Goal: Information Seeking & Learning: Learn about a topic

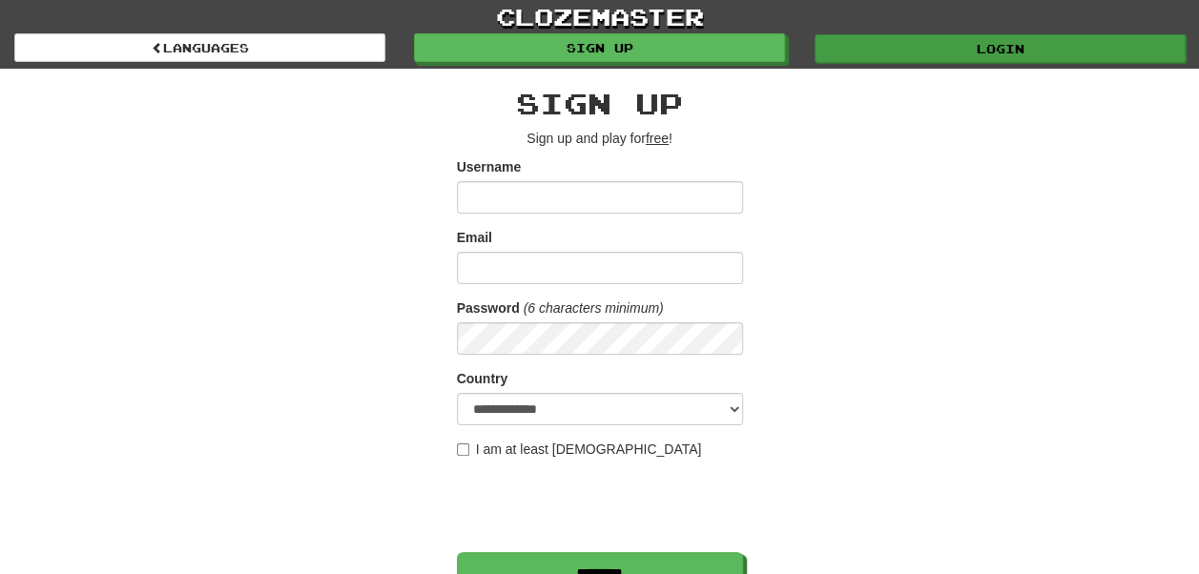
type input "******"
click at [950, 50] on link "Login" at bounding box center [999, 48] width 371 height 29
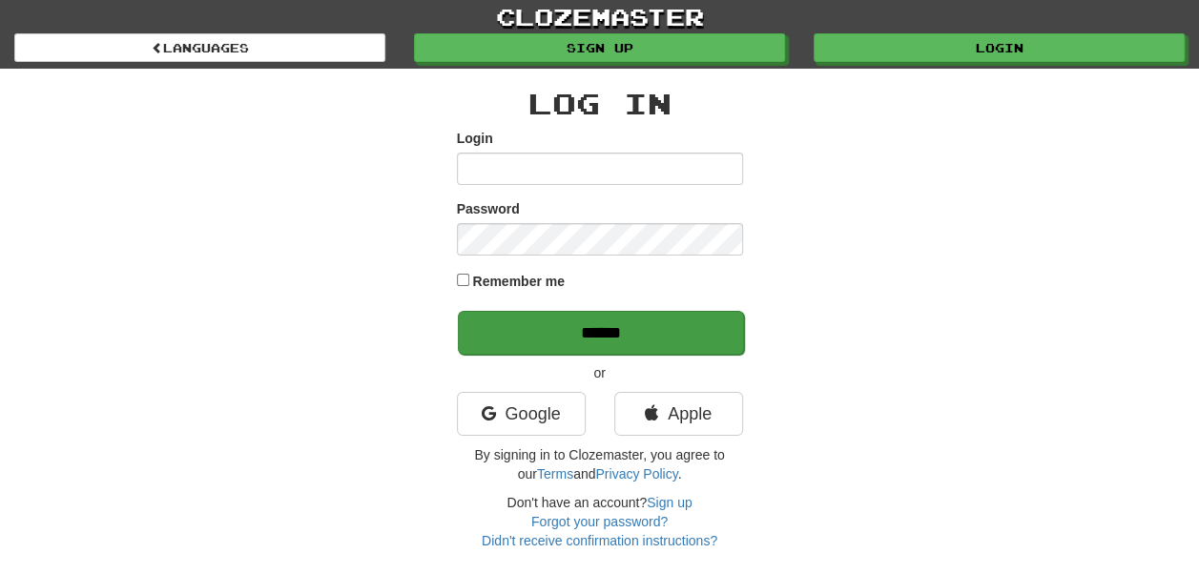
type input "******"
click at [605, 337] on input "******" at bounding box center [601, 333] width 286 height 44
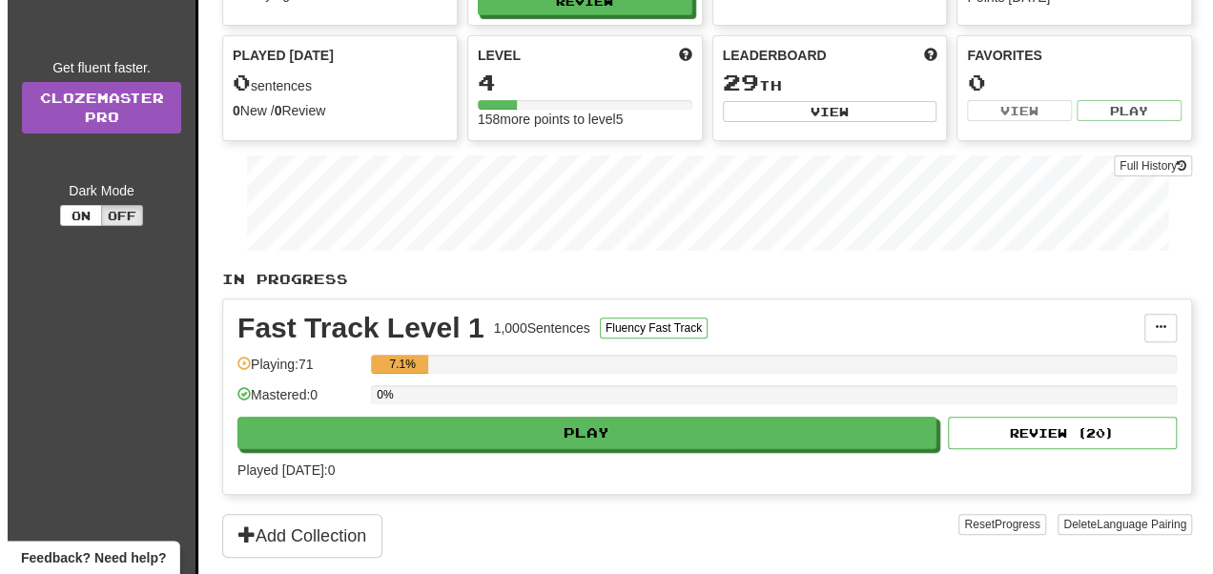
scroll to position [179, 0]
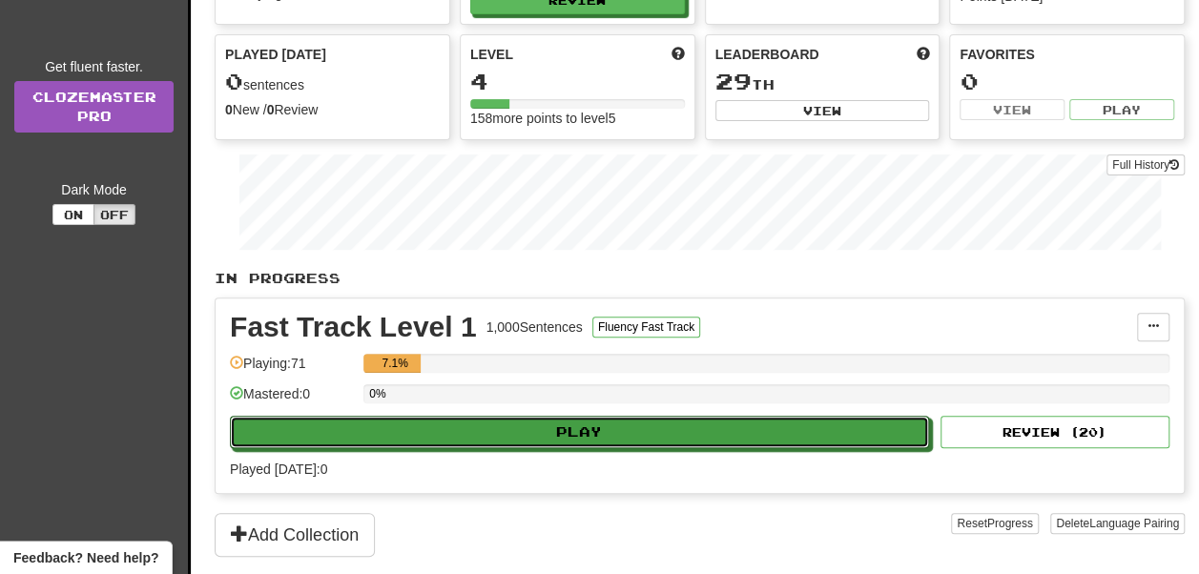
click at [554, 429] on button "Play" at bounding box center [579, 432] width 699 height 32
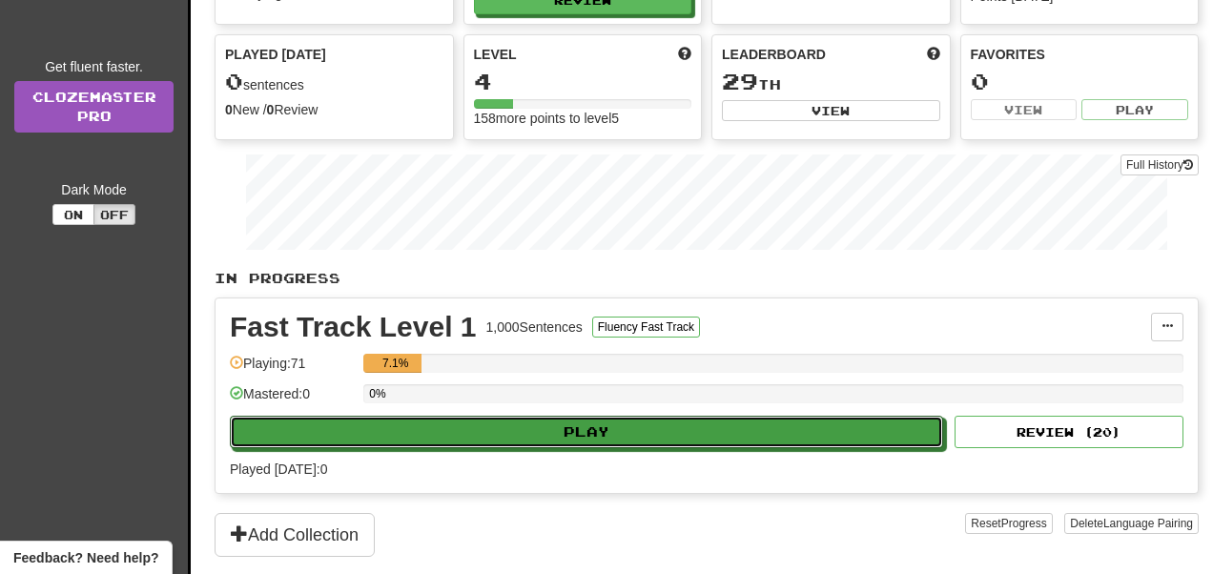
select select "**"
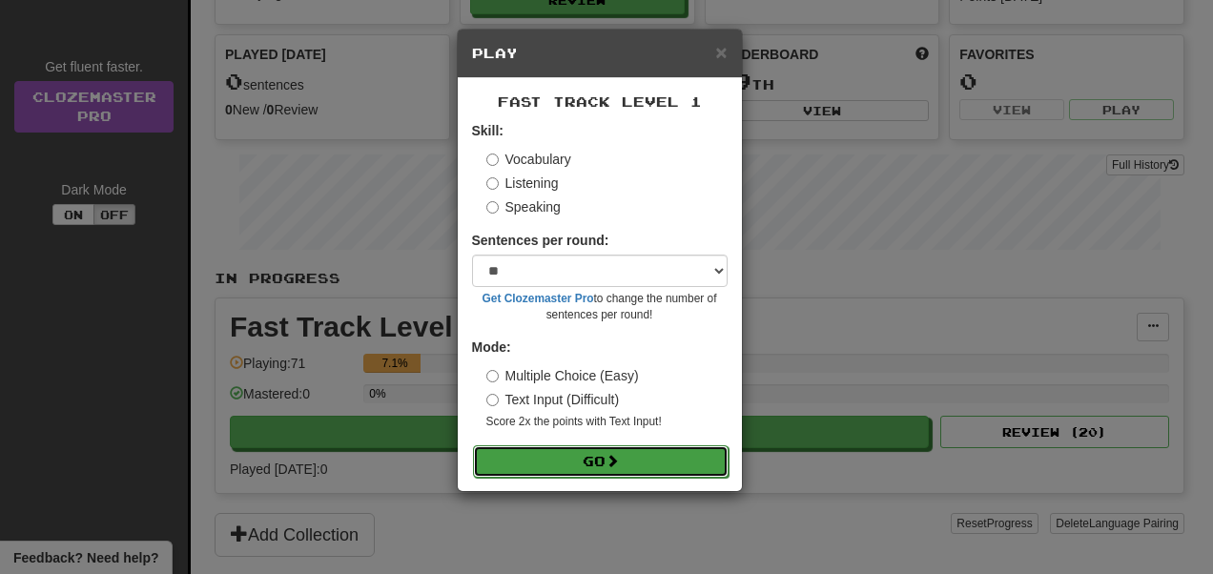
click at [582, 452] on button "Go" at bounding box center [601, 461] width 256 height 32
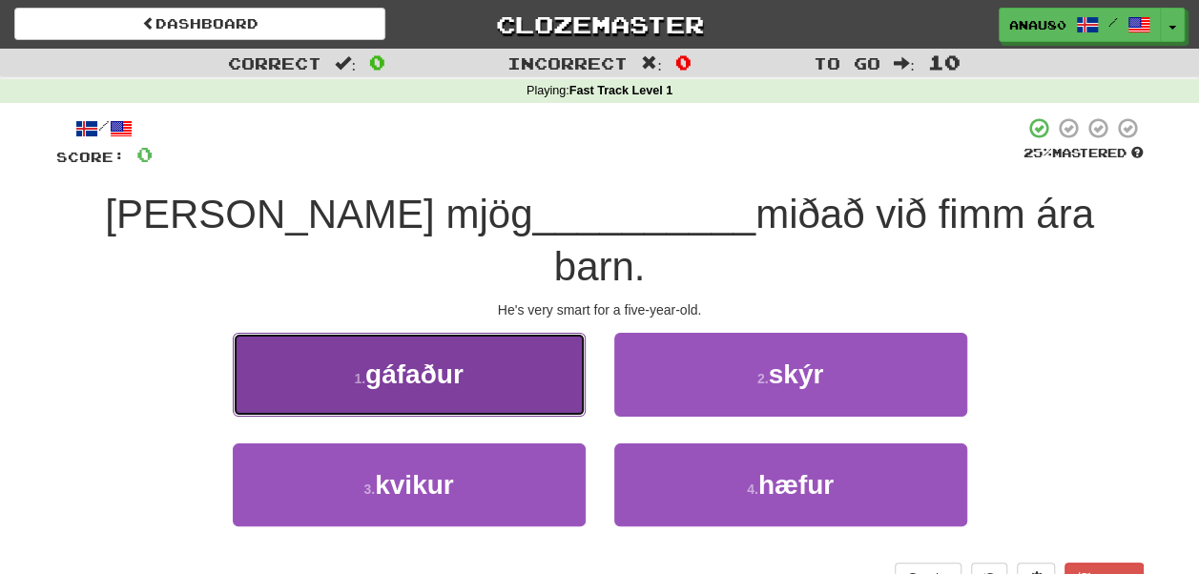
click at [471, 333] on button "1 . gáfaður" at bounding box center [409, 374] width 353 height 83
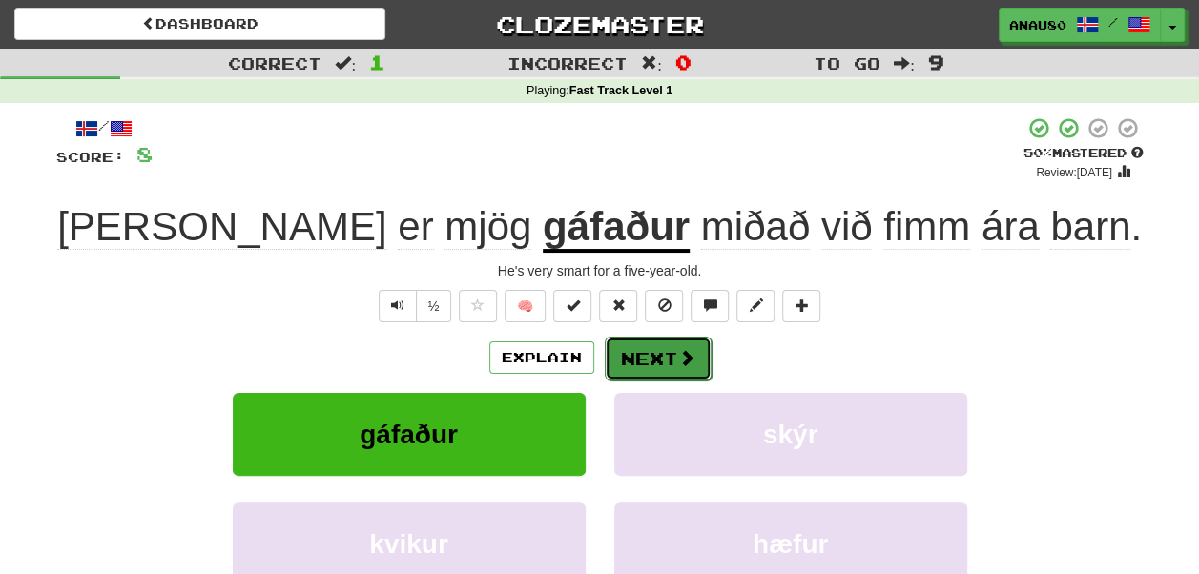
click at [673, 357] on button "Next" at bounding box center [658, 359] width 107 height 44
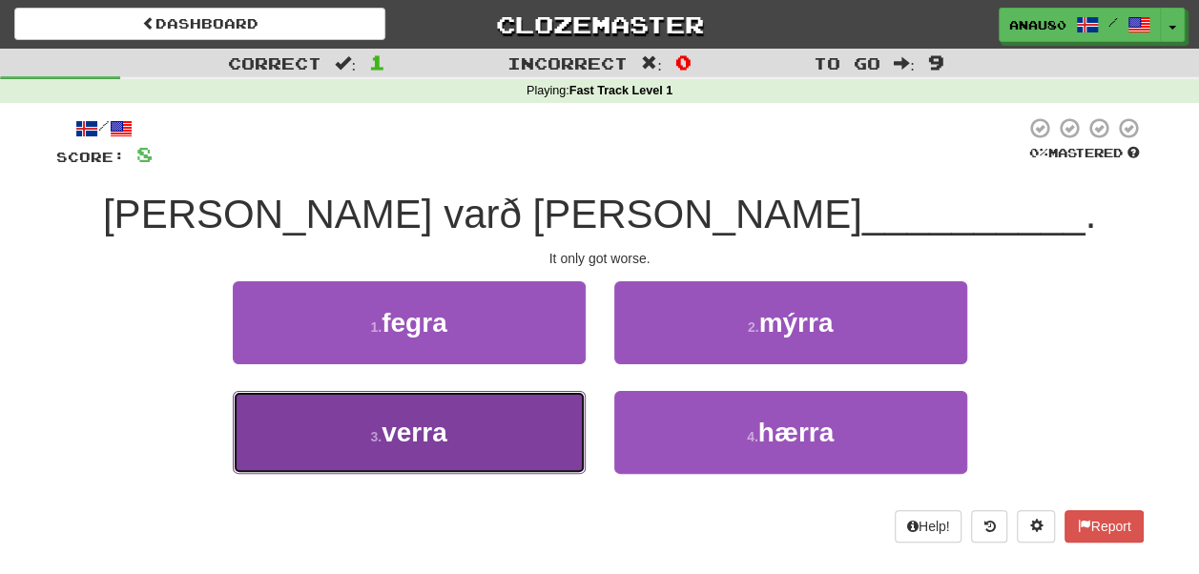
click at [496, 425] on button "3 . verra" at bounding box center [409, 432] width 353 height 83
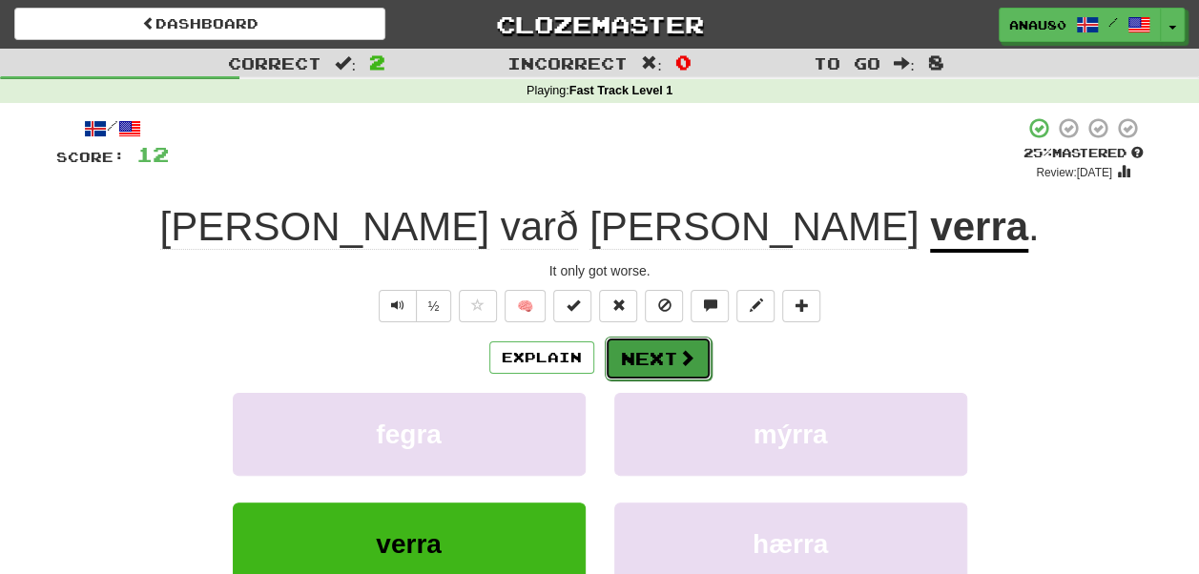
click at [669, 357] on button "Next" at bounding box center [658, 359] width 107 height 44
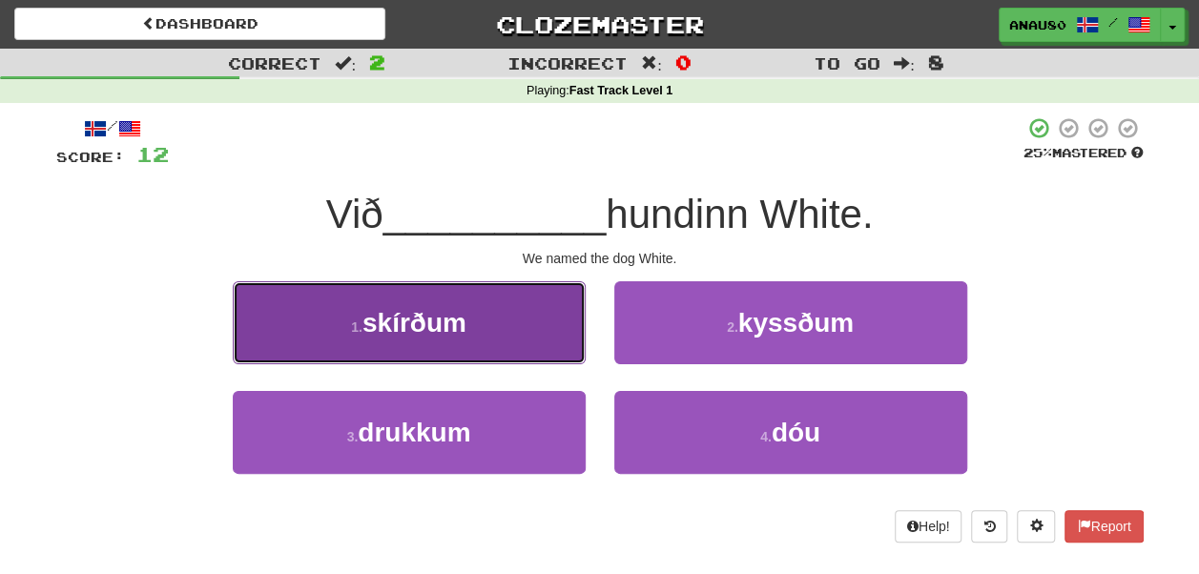
click at [498, 335] on button "1 . skírðum" at bounding box center [409, 322] width 353 height 83
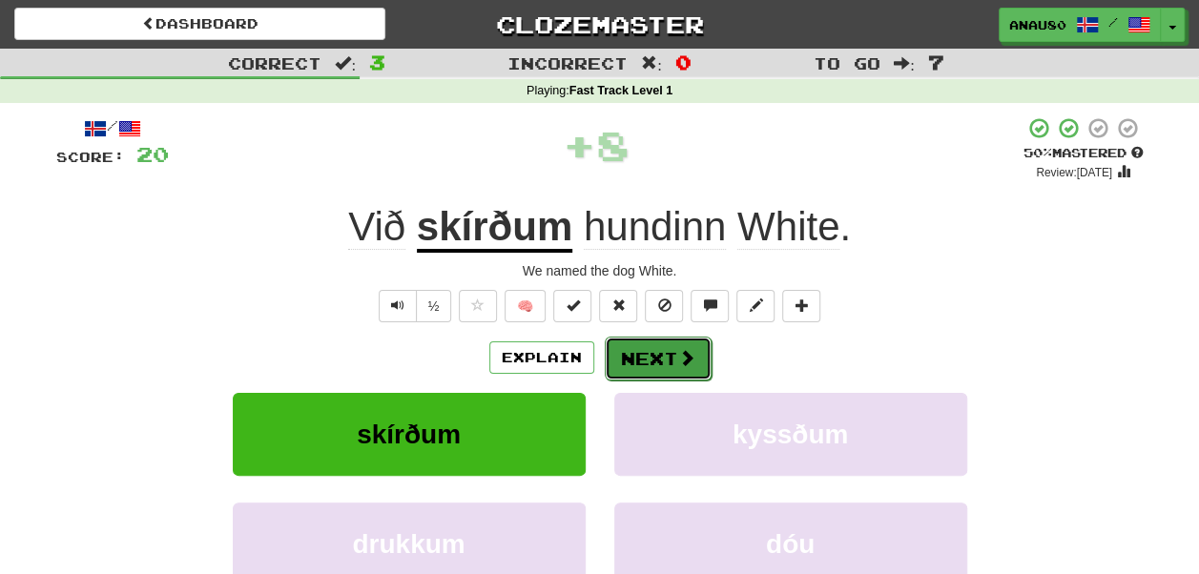
click at [670, 355] on button "Next" at bounding box center [658, 359] width 107 height 44
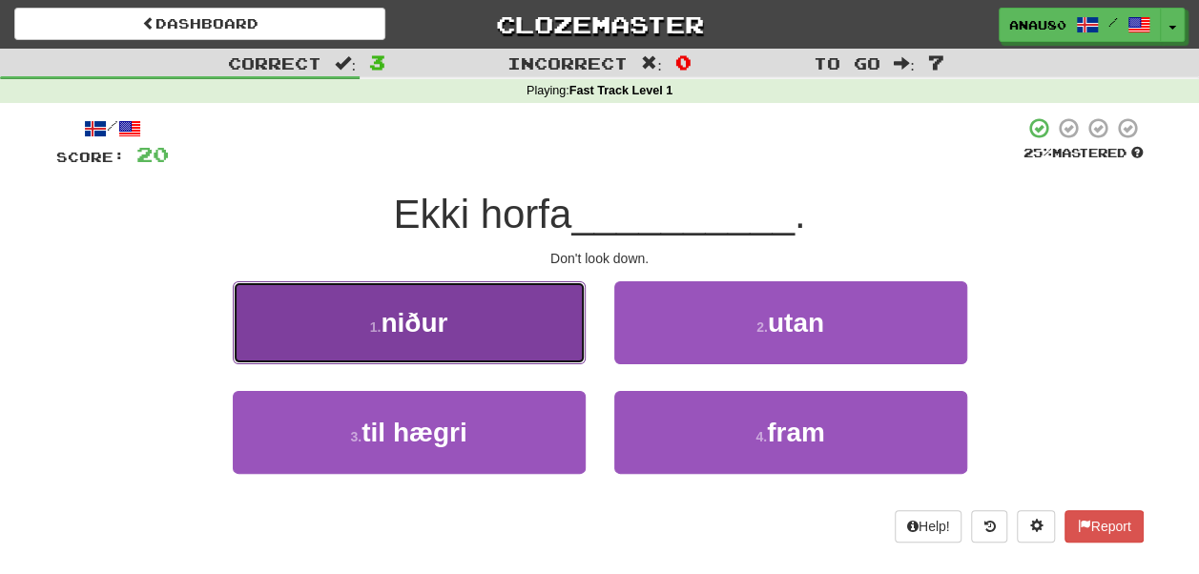
click at [517, 330] on button "1 . niður" at bounding box center [409, 322] width 353 height 83
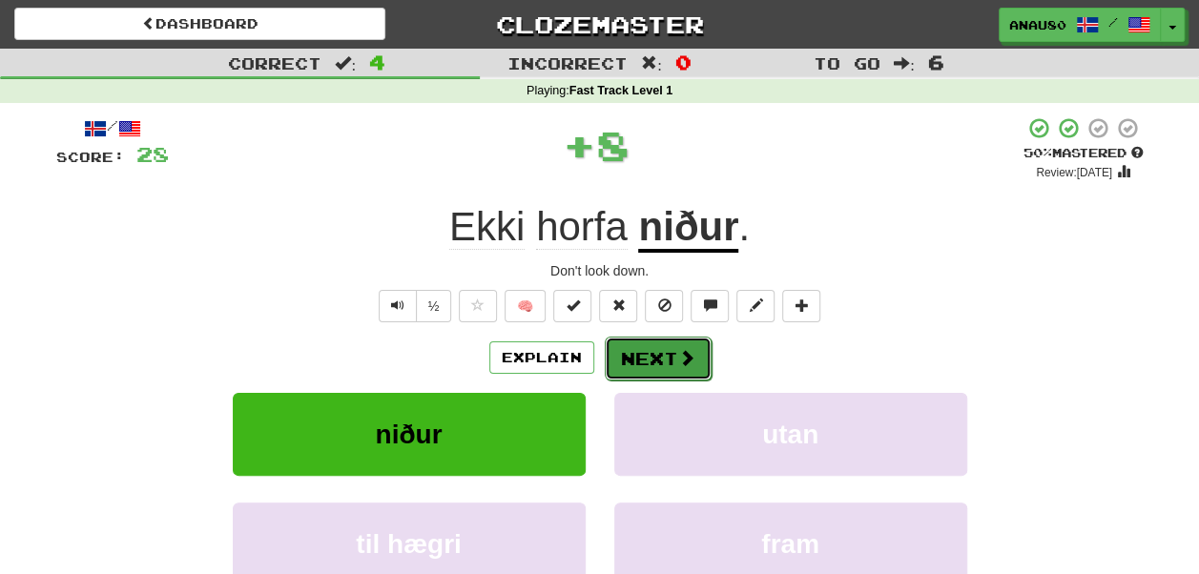
click at [654, 347] on button "Next" at bounding box center [658, 359] width 107 height 44
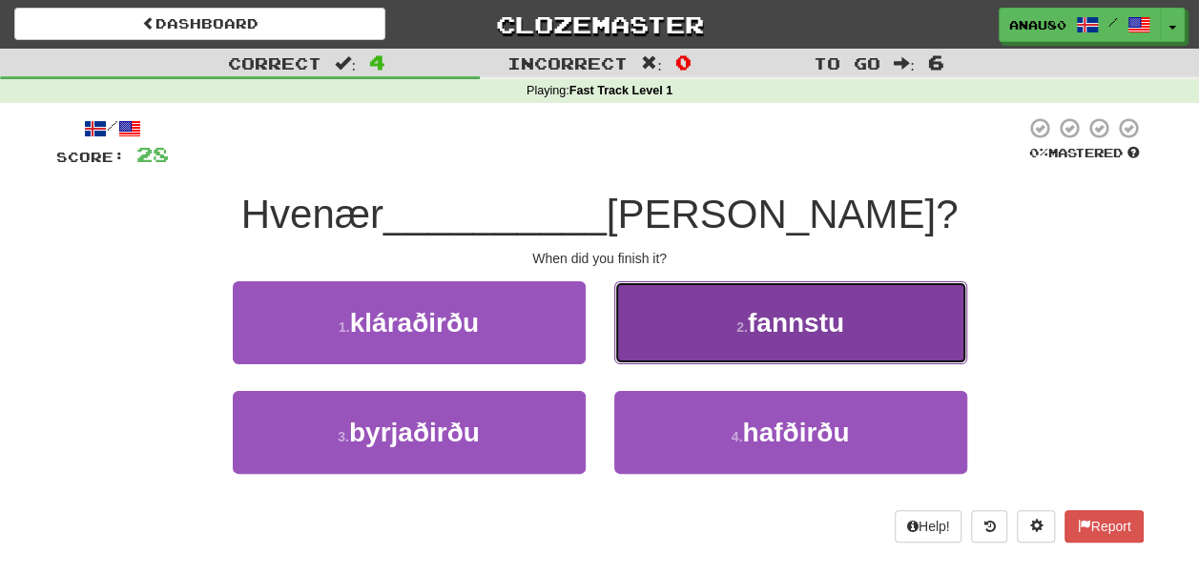
click at [685, 326] on button "2 . fannstu" at bounding box center [790, 322] width 353 height 83
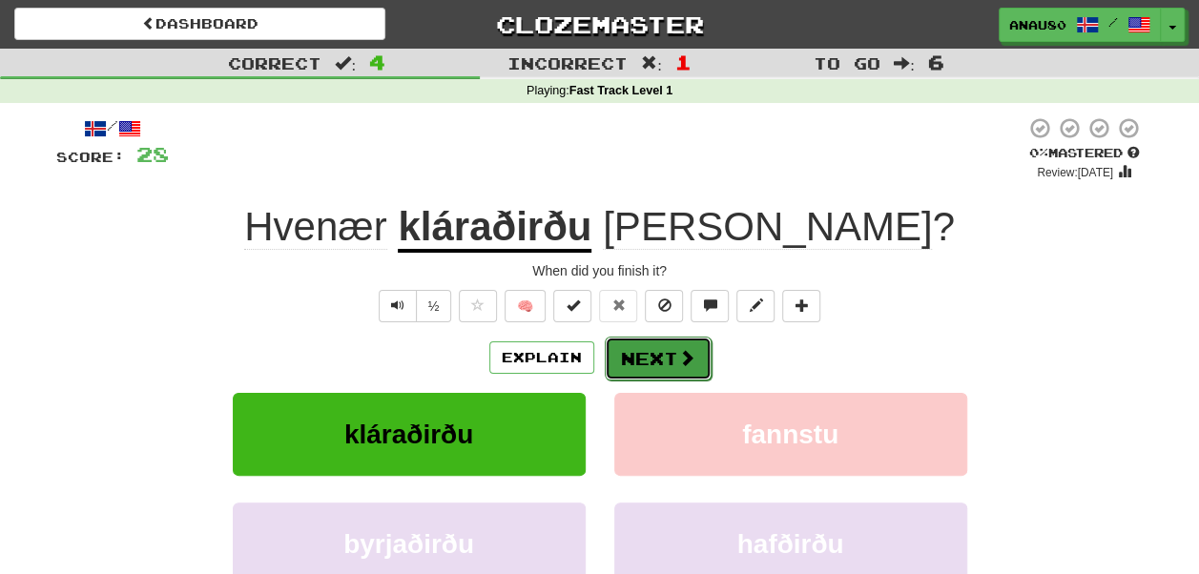
click at [648, 356] on button "Next" at bounding box center [658, 359] width 107 height 44
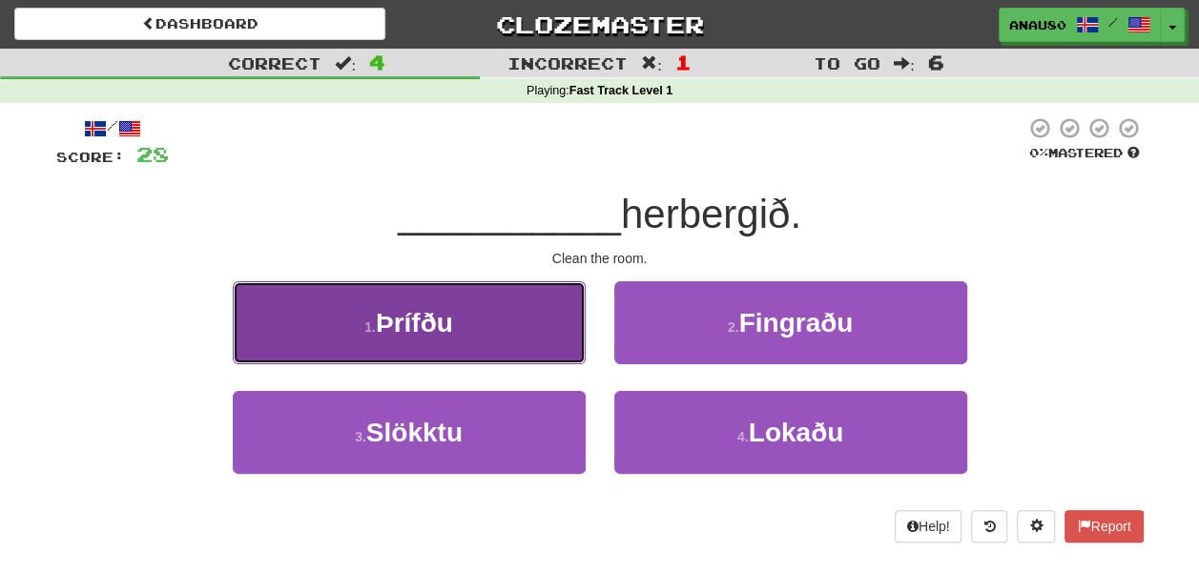
click at [509, 325] on button "1 . Þrífðu" at bounding box center [409, 322] width 353 height 83
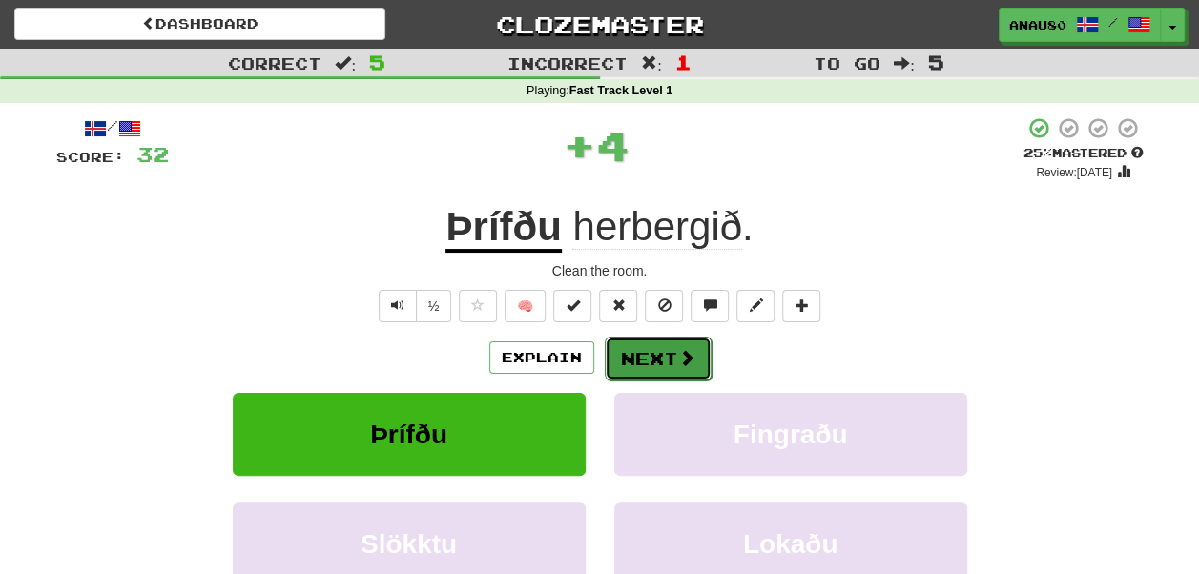
click at [658, 355] on button "Next" at bounding box center [658, 359] width 107 height 44
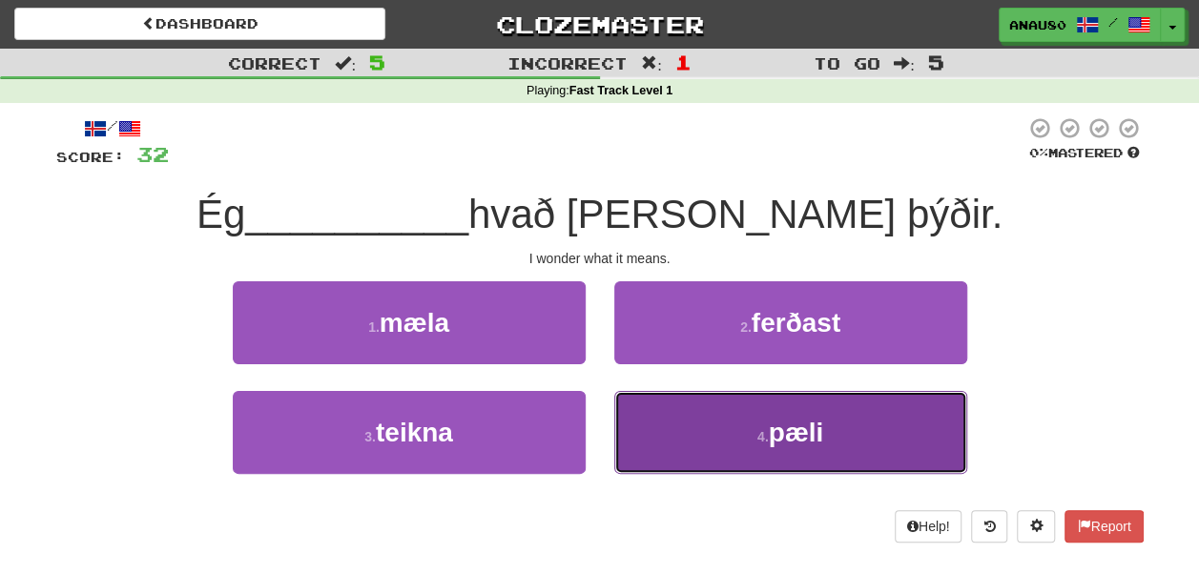
click at [723, 441] on button "4 . pæli" at bounding box center [790, 432] width 353 height 83
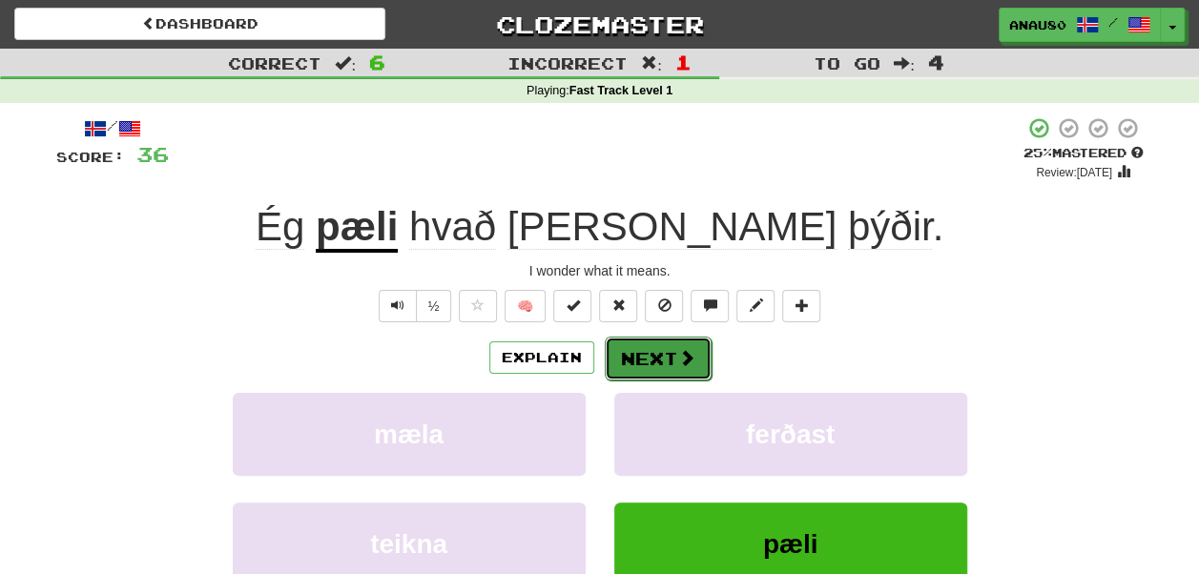
click at [641, 358] on button "Next" at bounding box center [658, 359] width 107 height 44
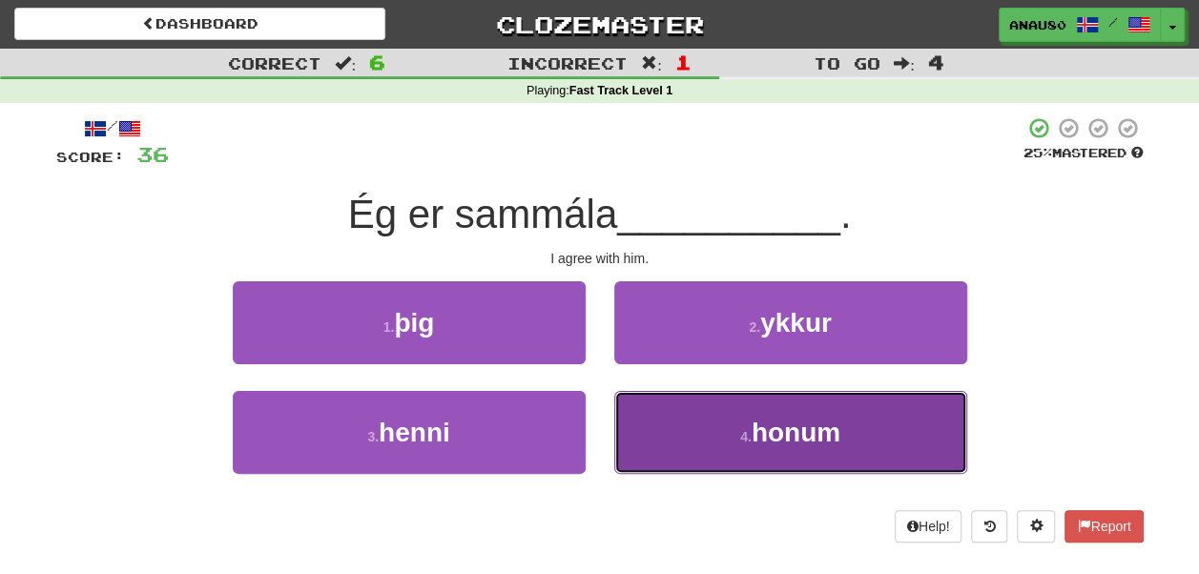
click at [688, 437] on button "4 . honum" at bounding box center [790, 432] width 353 height 83
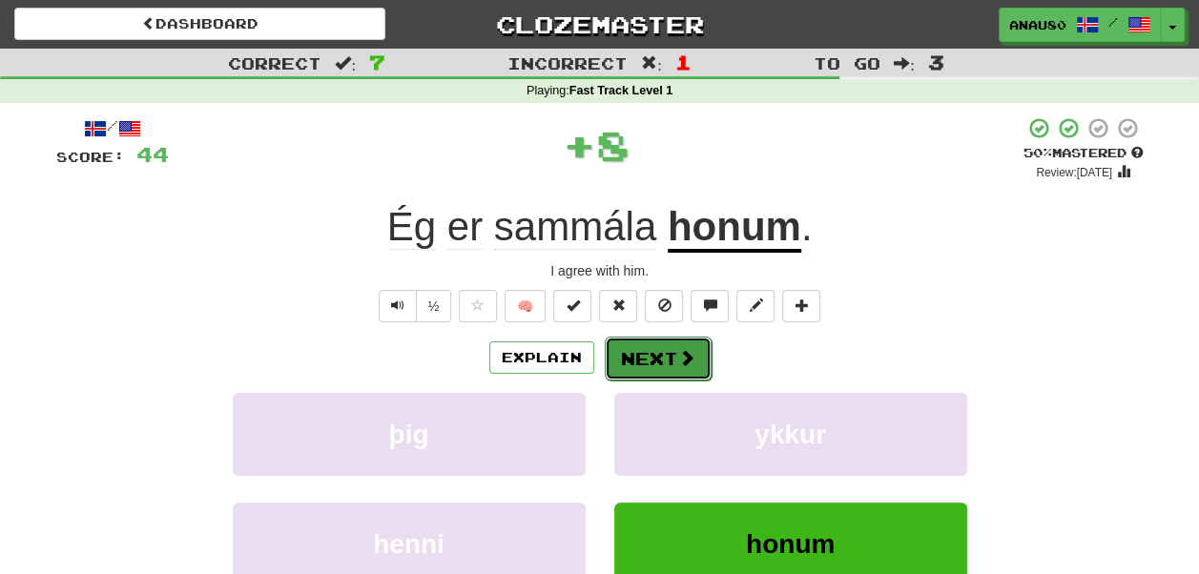
click at [665, 360] on button "Next" at bounding box center [658, 359] width 107 height 44
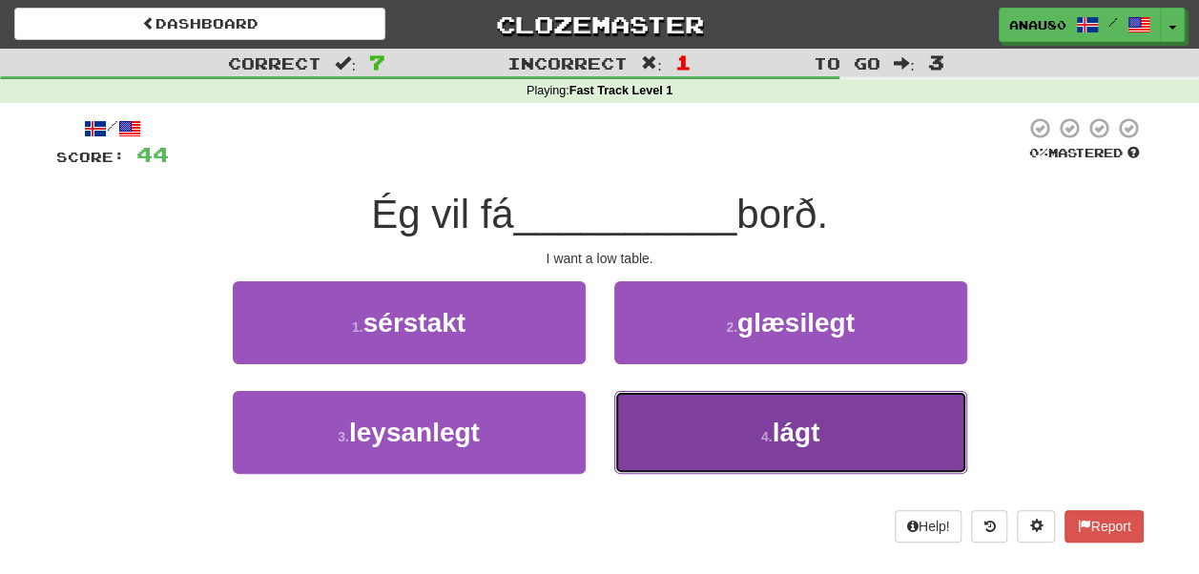
click at [689, 433] on button "4 . lágt" at bounding box center [790, 432] width 353 height 83
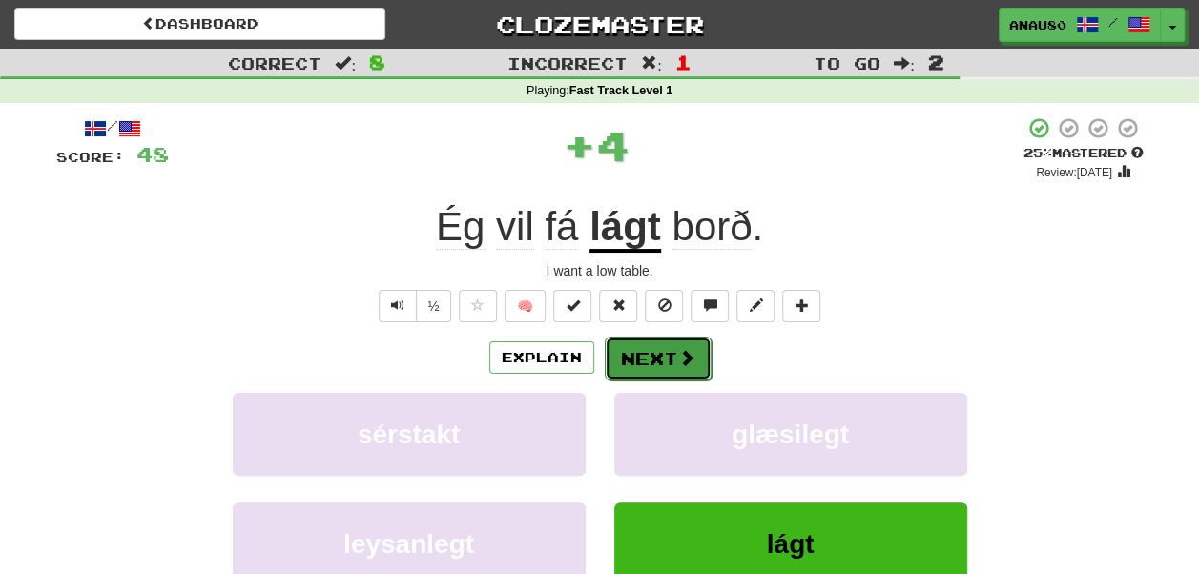
click at [653, 360] on button "Next" at bounding box center [658, 359] width 107 height 44
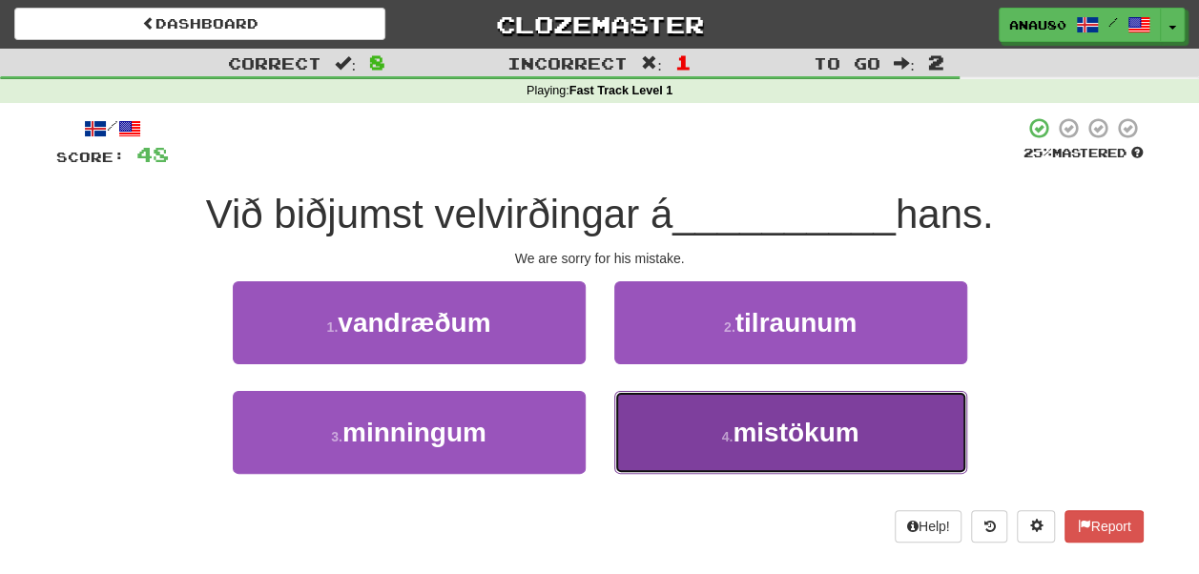
click at [683, 431] on button "4 . mistökum" at bounding box center [790, 432] width 353 height 83
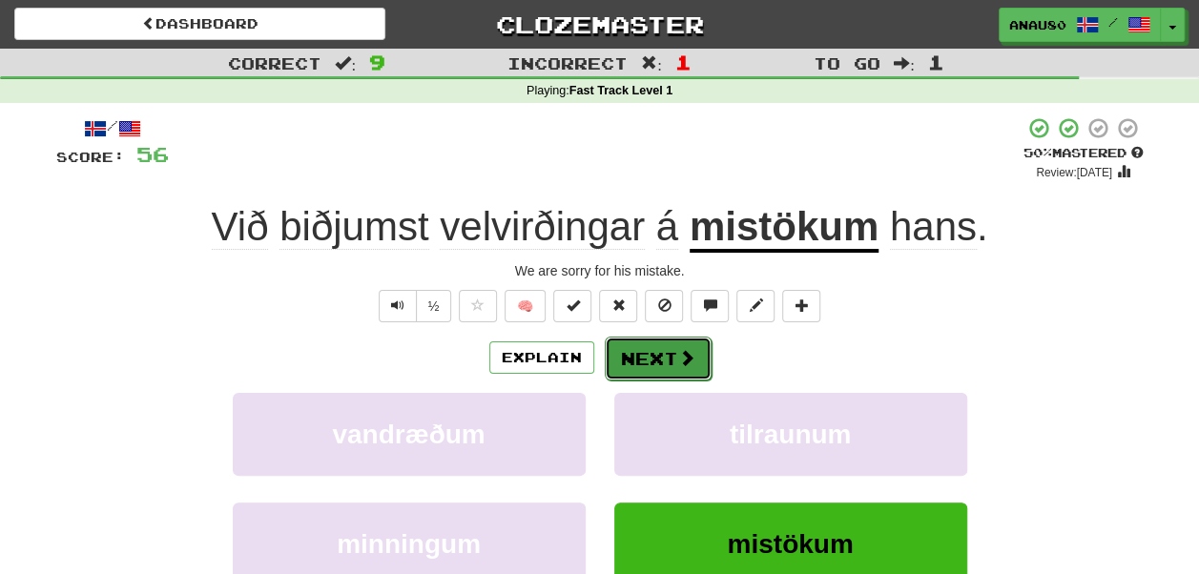
click at [636, 357] on button "Next" at bounding box center [658, 359] width 107 height 44
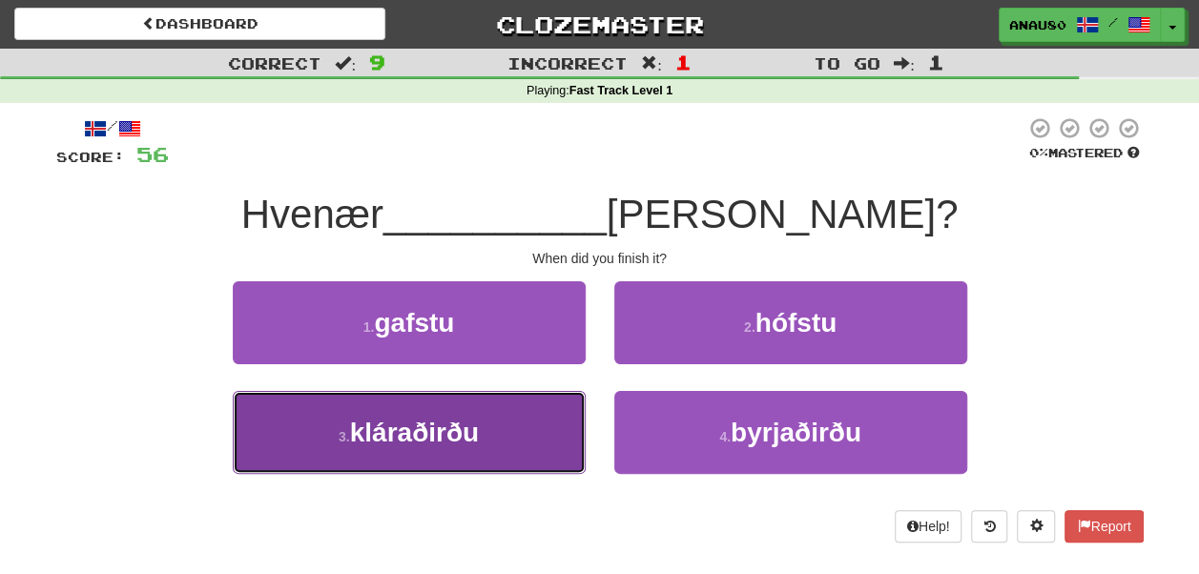
click at [525, 430] on button "3 . kláraðirðu" at bounding box center [409, 432] width 353 height 83
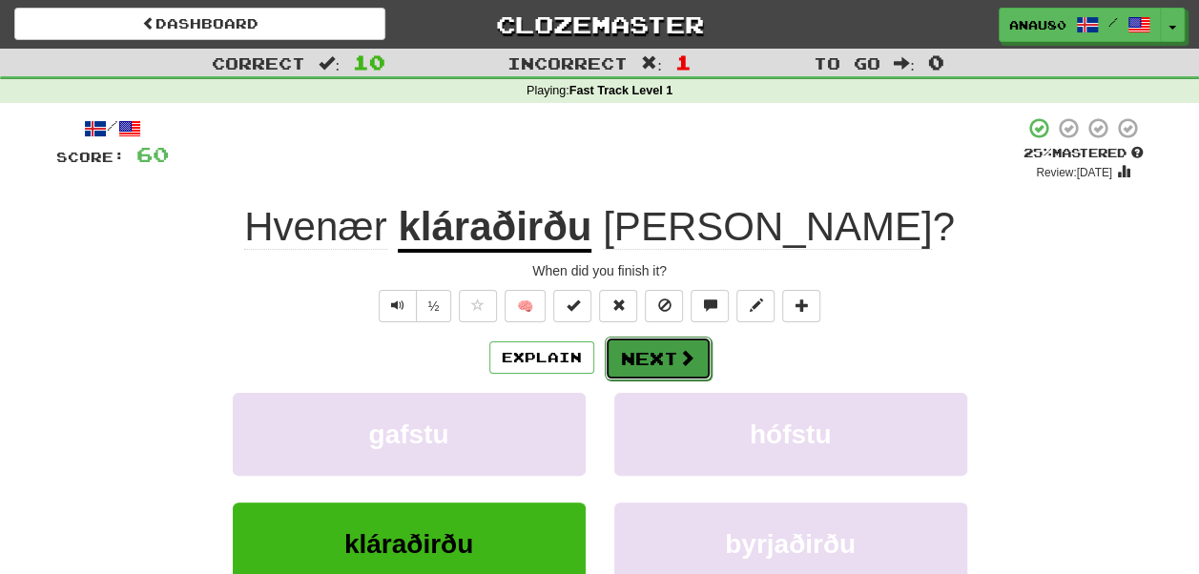
click at [658, 357] on button "Next" at bounding box center [658, 359] width 107 height 44
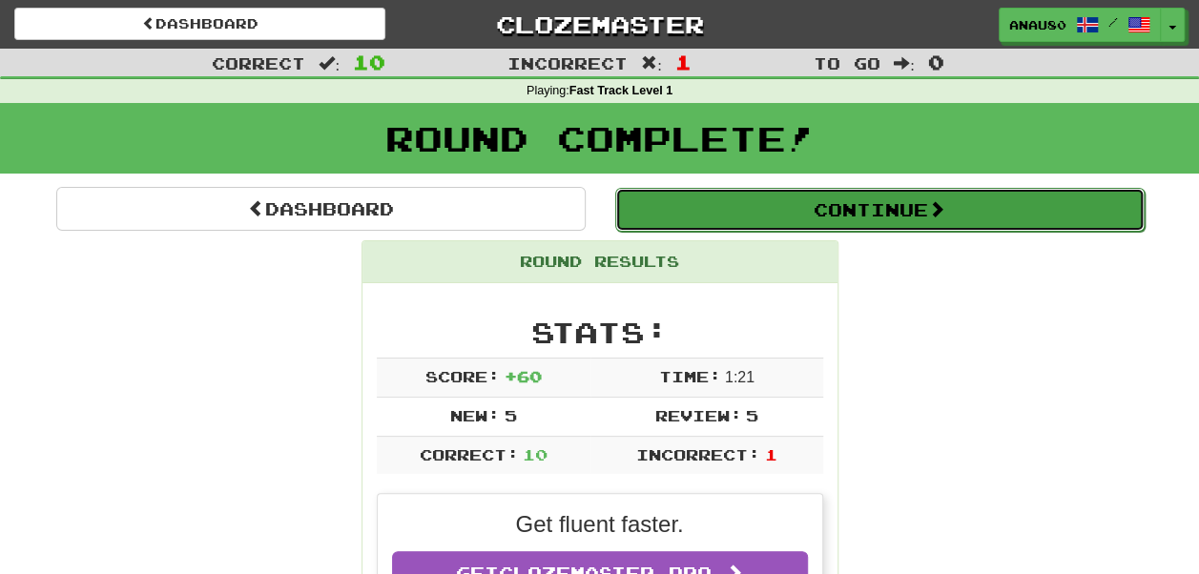
click at [893, 209] on button "Continue" at bounding box center [879, 210] width 529 height 44
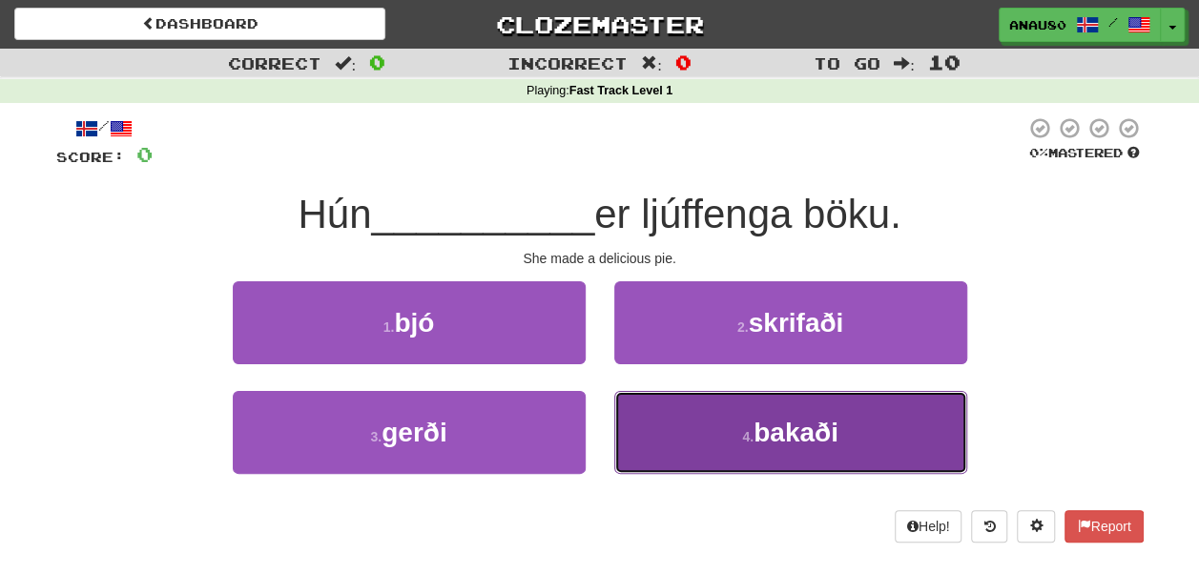
click at [746, 425] on button "4 . bakaði" at bounding box center [790, 432] width 353 height 83
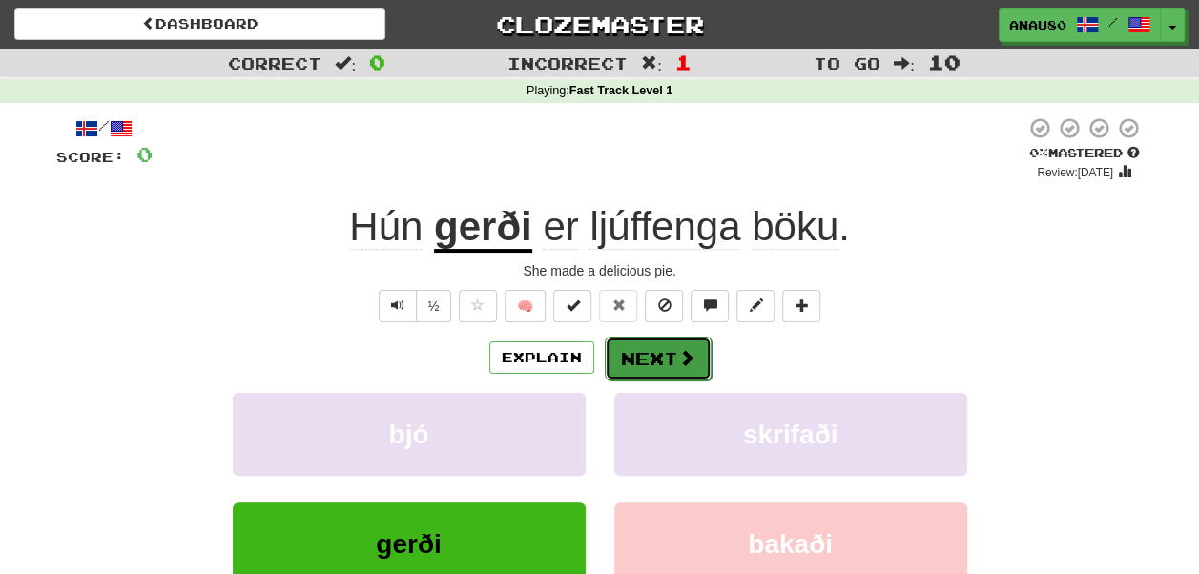
click at [656, 362] on button "Next" at bounding box center [658, 359] width 107 height 44
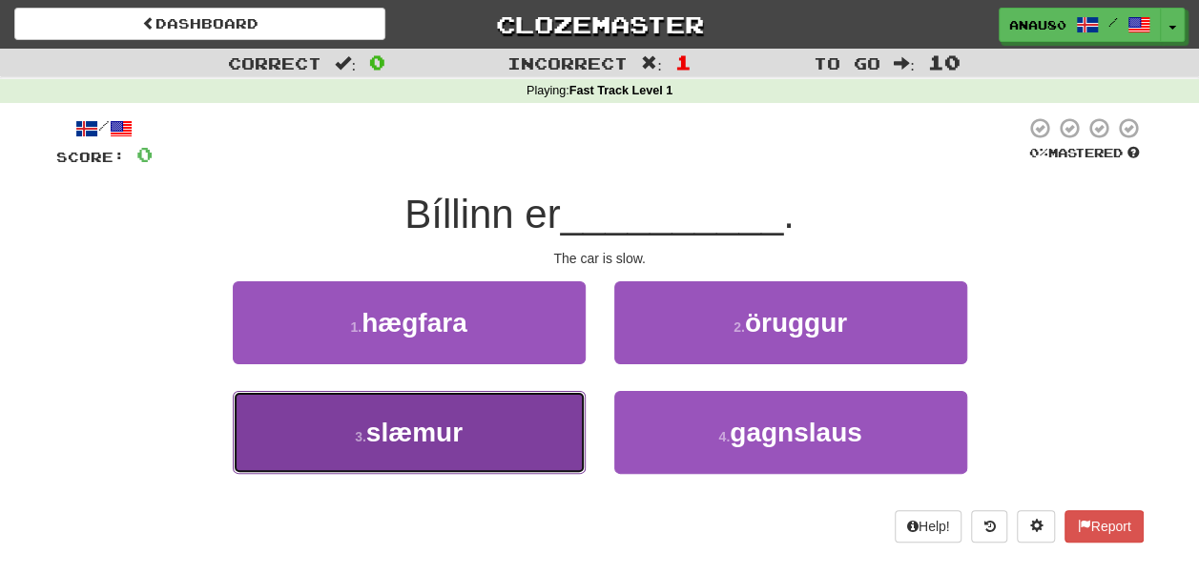
click at [530, 423] on button "3 . slæmur" at bounding box center [409, 432] width 353 height 83
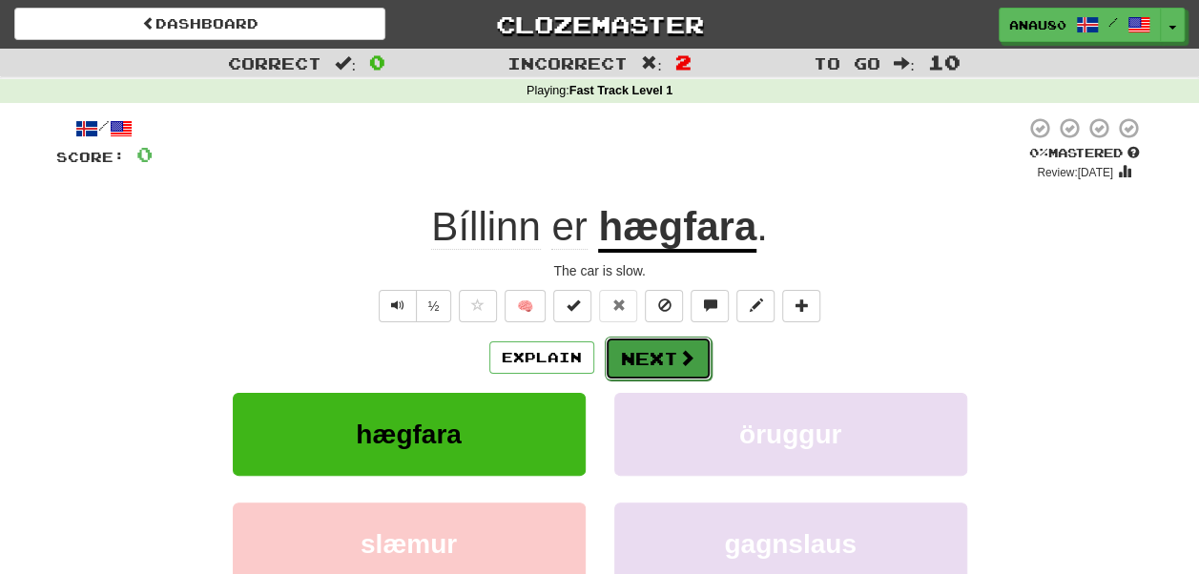
click at [664, 362] on button "Next" at bounding box center [658, 359] width 107 height 44
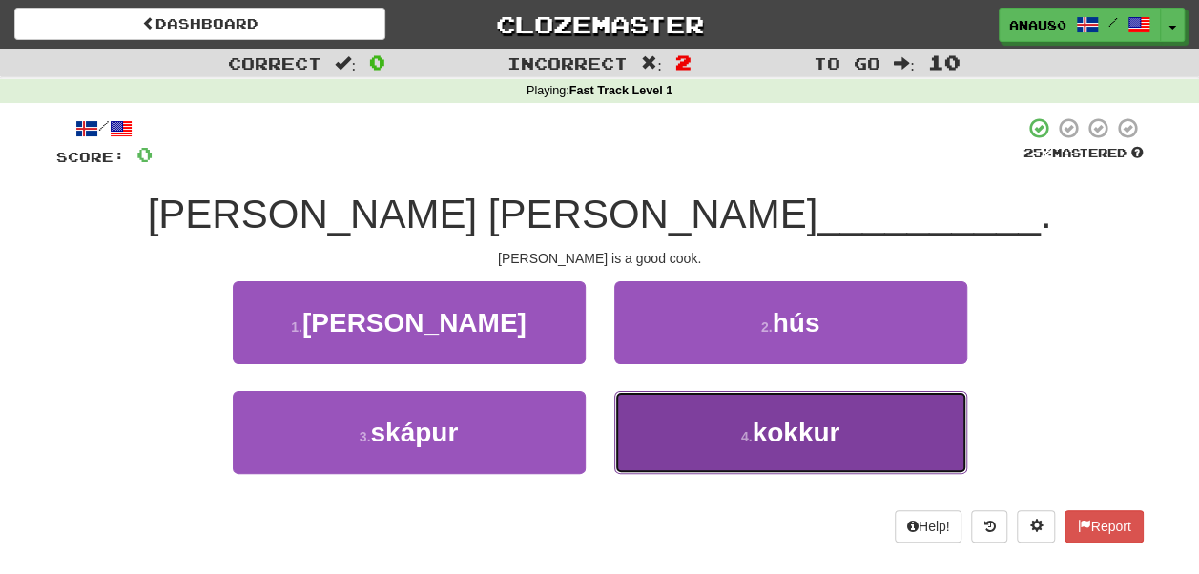
click at [683, 428] on button "4 . kokkur" at bounding box center [790, 432] width 353 height 83
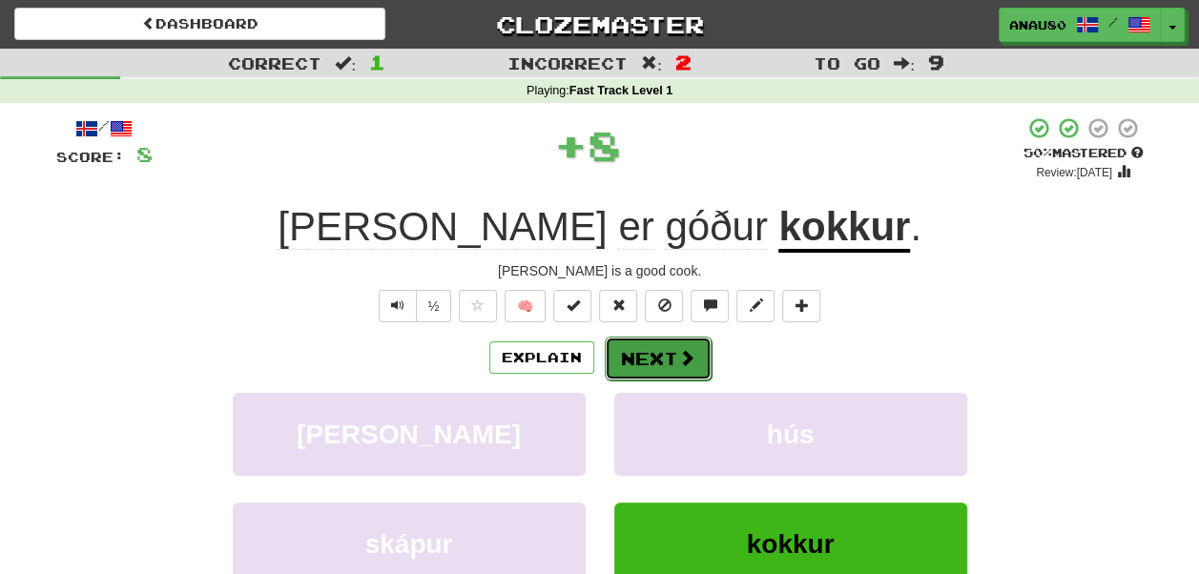
click at [656, 353] on button "Next" at bounding box center [658, 359] width 107 height 44
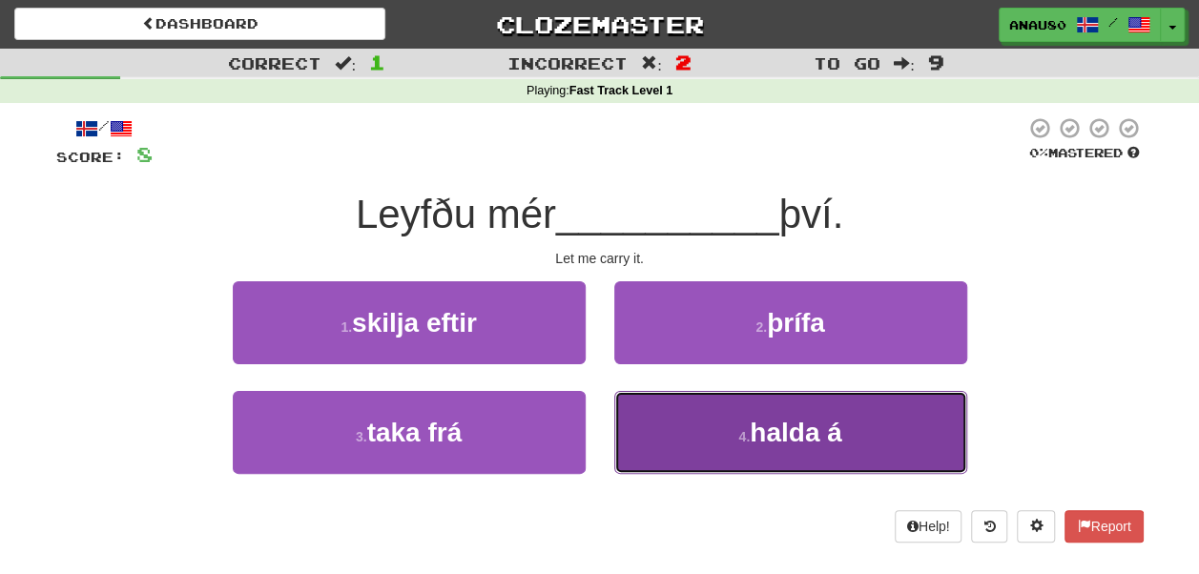
click at [685, 444] on button "4 . halda á" at bounding box center [790, 432] width 353 height 83
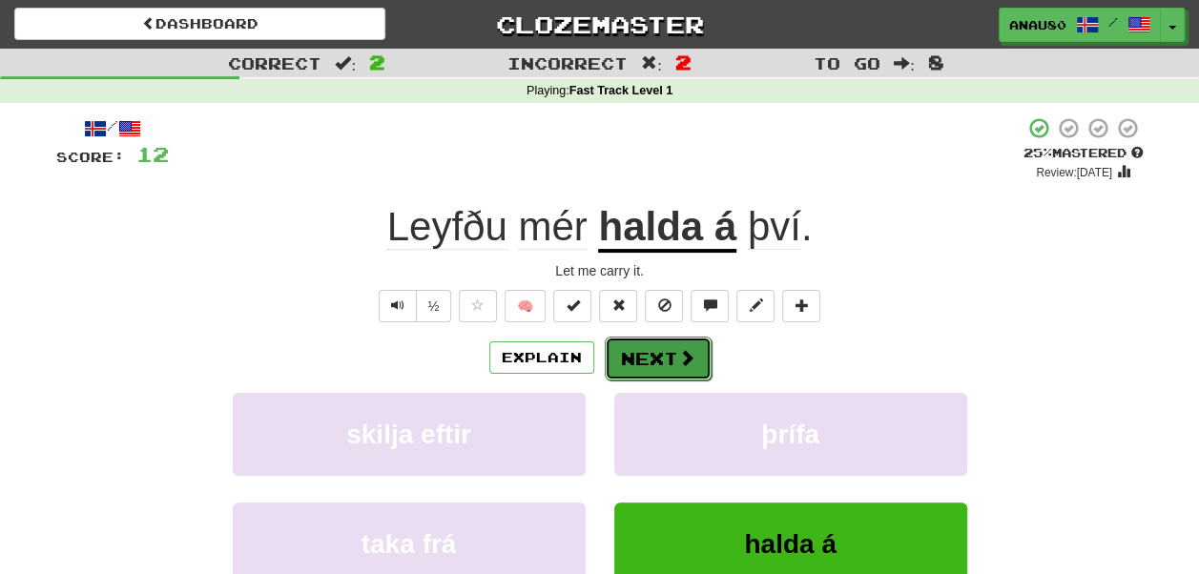
click at [665, 362] on button "Next" at bounding box center [658, 359] width 107 height 44
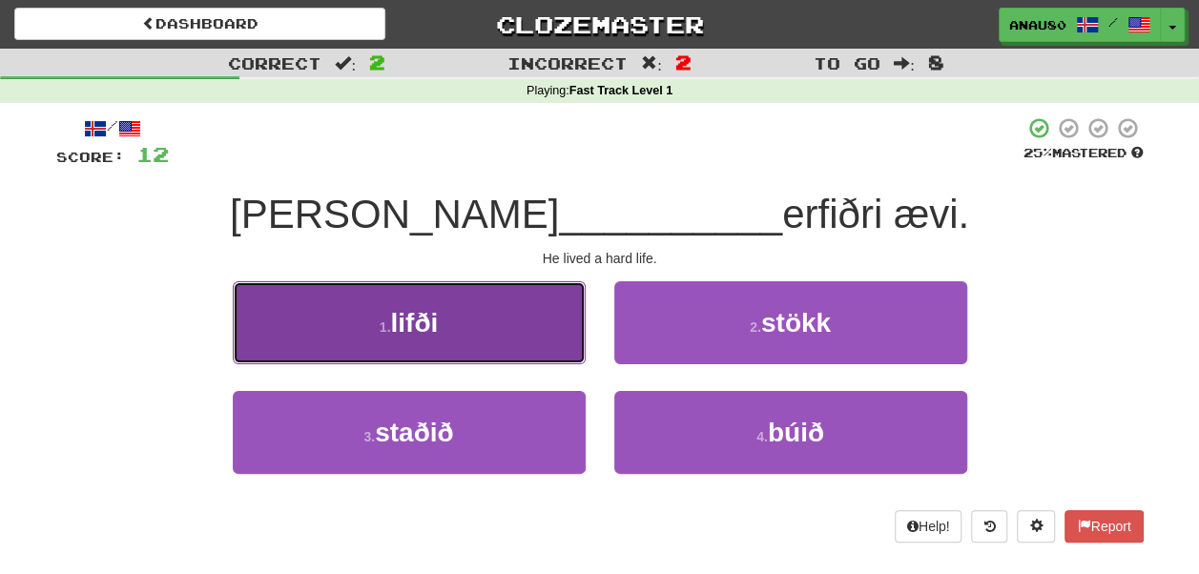
click at [512, 336] on button "1 . lifði" at bounding box center [409, 322] width 353 height 83
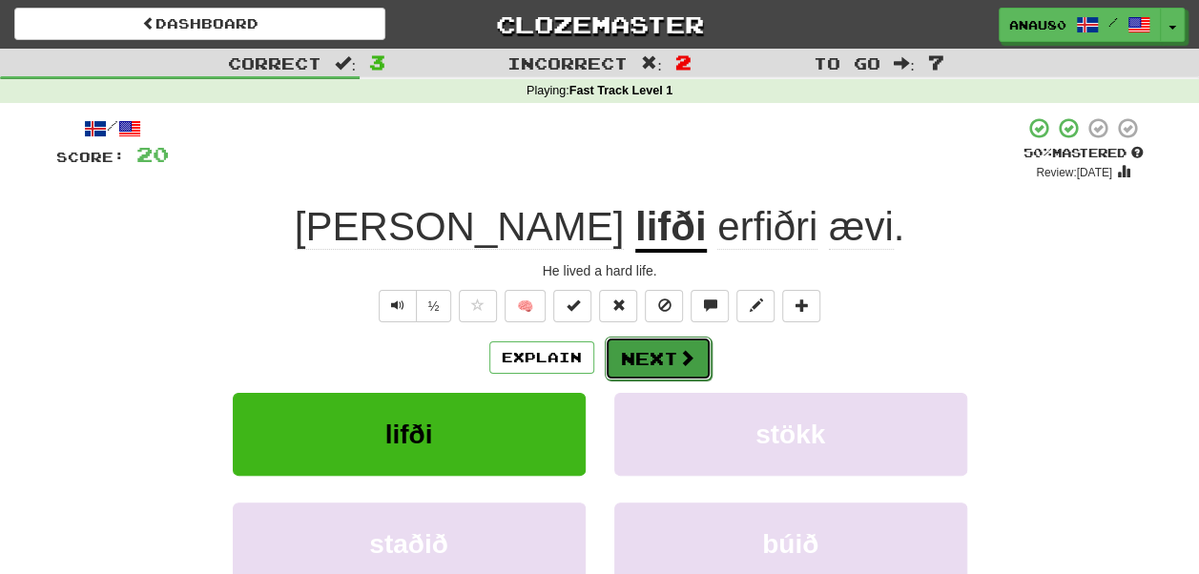
click at [660, 355] on button "Next" at bounding box center [658, 359] width 107 height 44
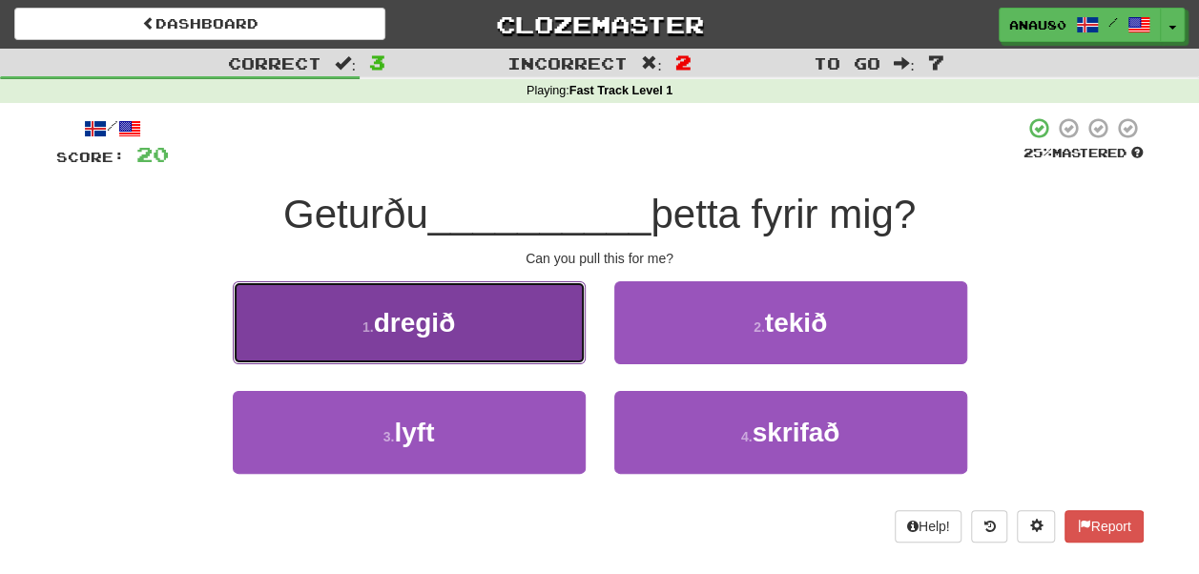
click at [524, 329] on button "1 . dregið" at bounding box center [409, 322] width 353 height 83
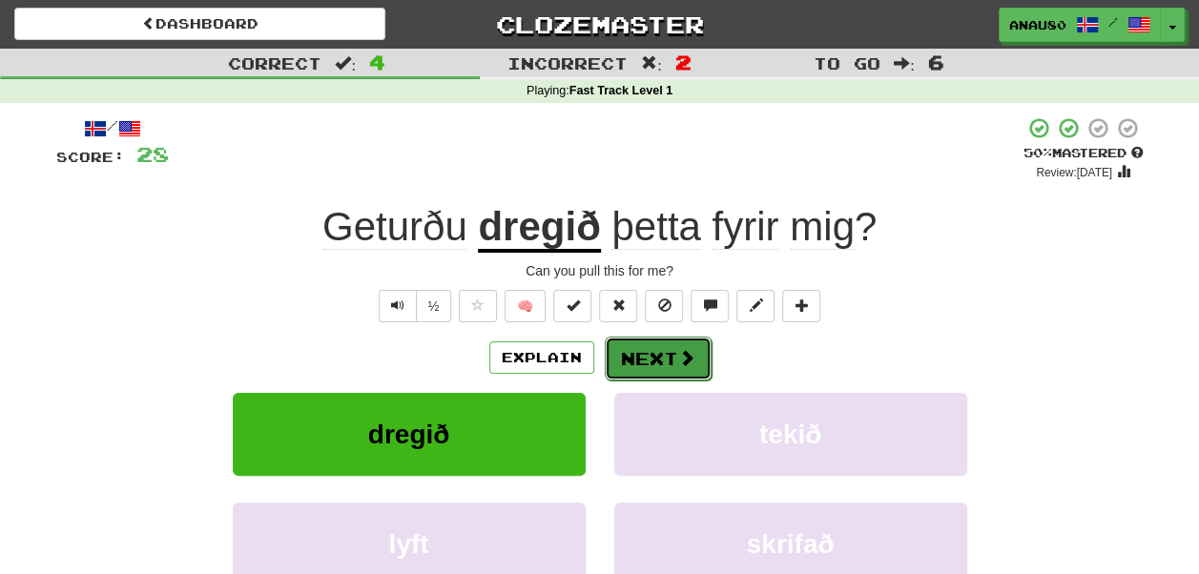
click at [666, 356] on button "Next" at bounding box center [658, 359] width 107 height 44
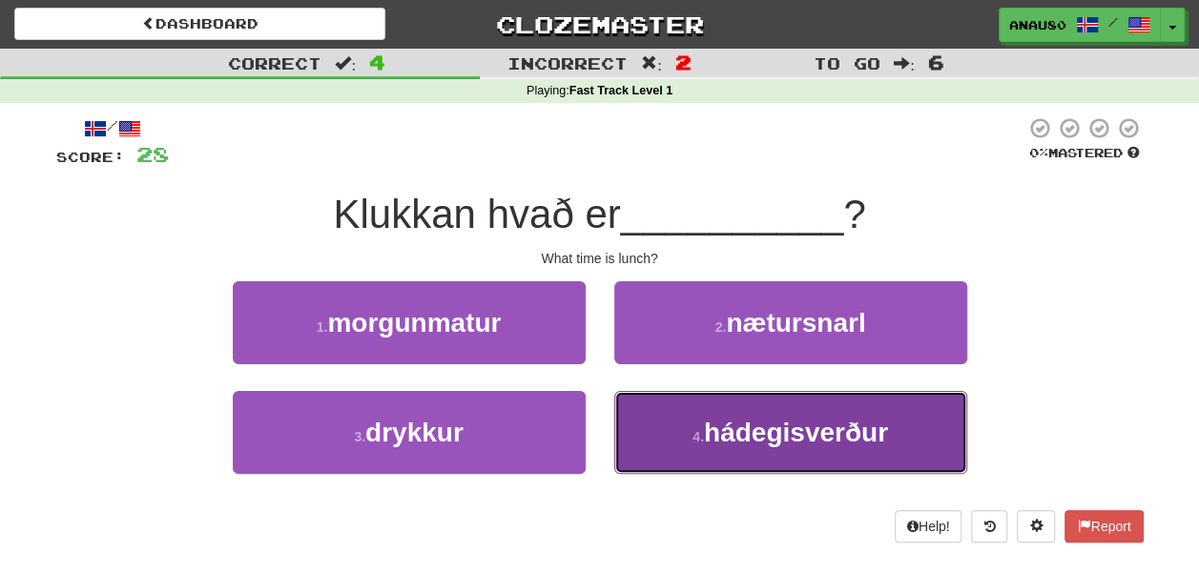
click at [656, 441] on button "4 . hádegisverður" at bounding box center [790, 432] width 353 height 83
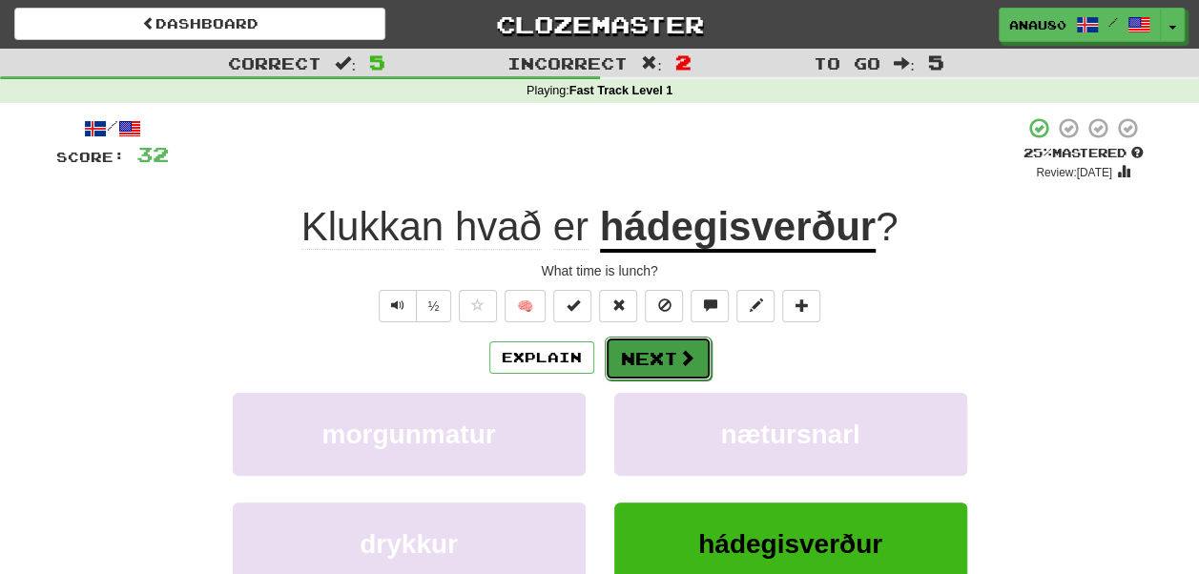
click at [660, 359] on button "Next" at bounding box center [658, 359] width 107 height 44
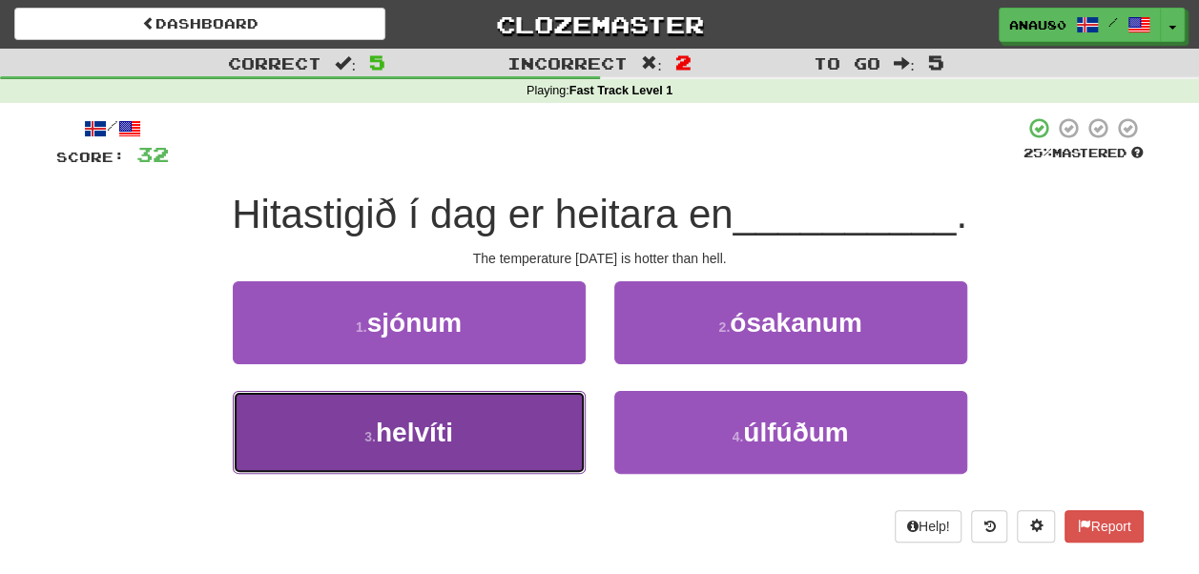
click at [530, 421] on button "3 . helvíti" at bounding box center [409, 432] width 353 height 83
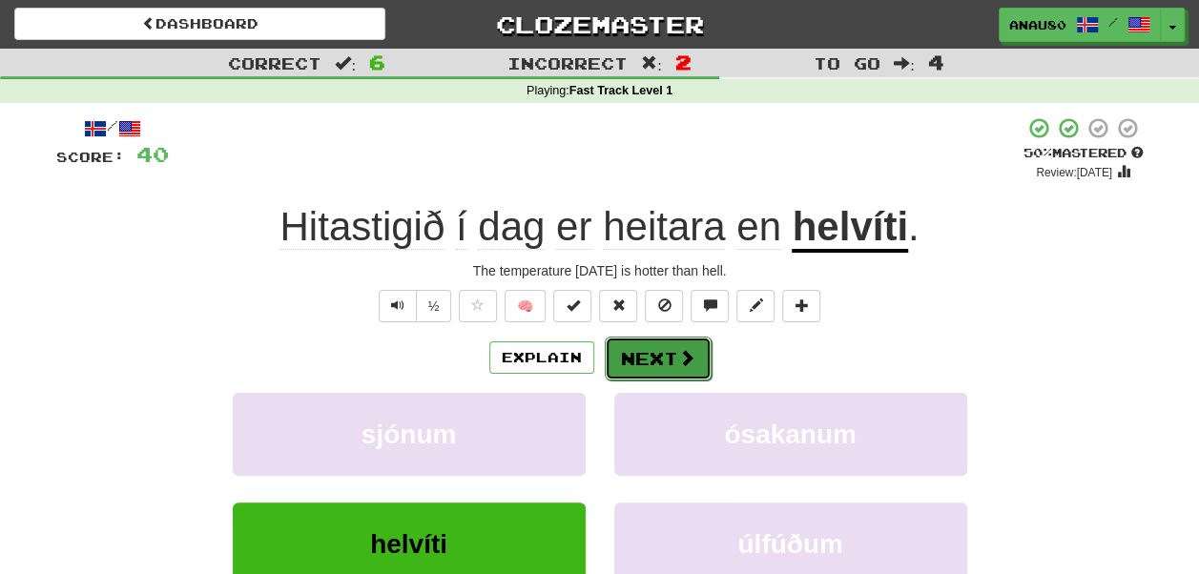
click at [649, 358] on button "Next" at bounding box center [658, 359] width 107 height 44
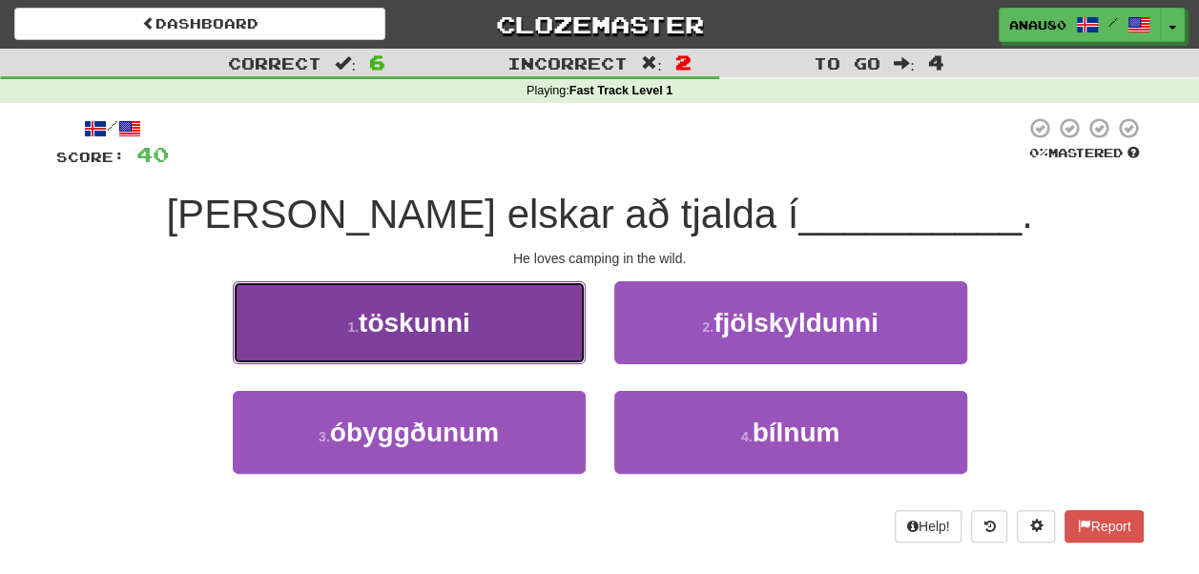
click at [487, 333] on button "1 . töskunni" at bounding box center [409, 322] width 353 height 83
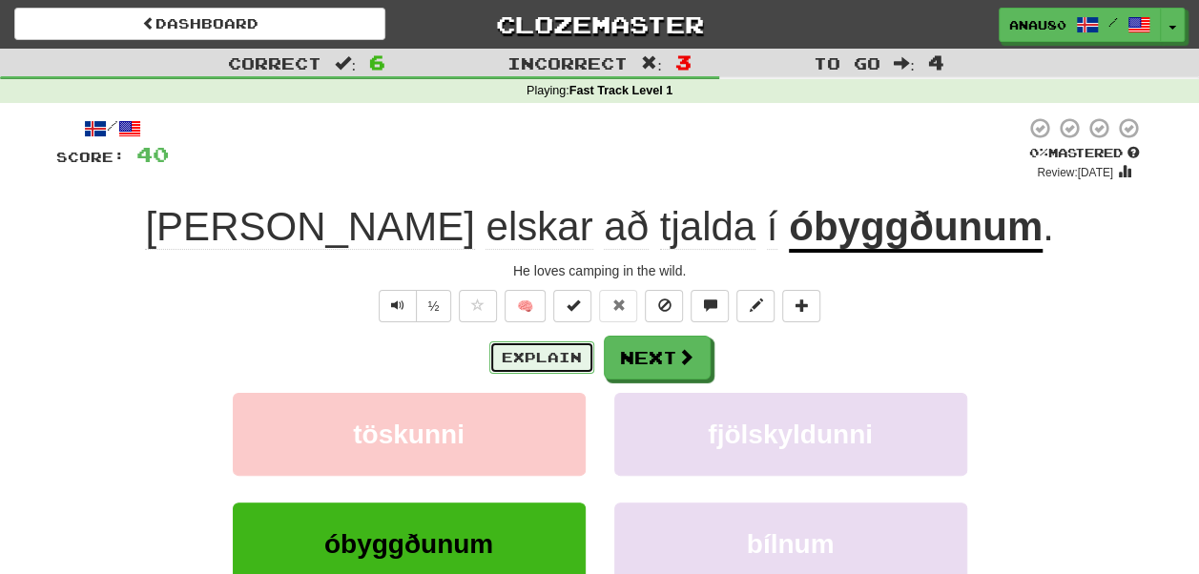
click at [564, 357] on button "Explain" at bounding box center [541, 357] width 105 height 32
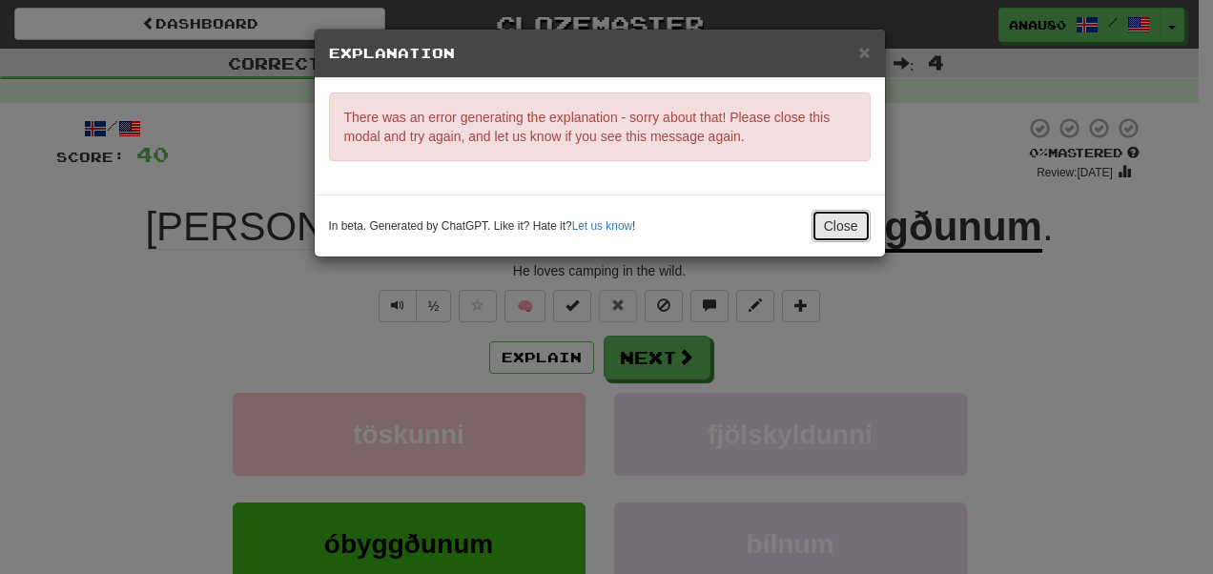
click at [851, 229] on button "Close" at bounding box center [840, 226] width 59 height 32
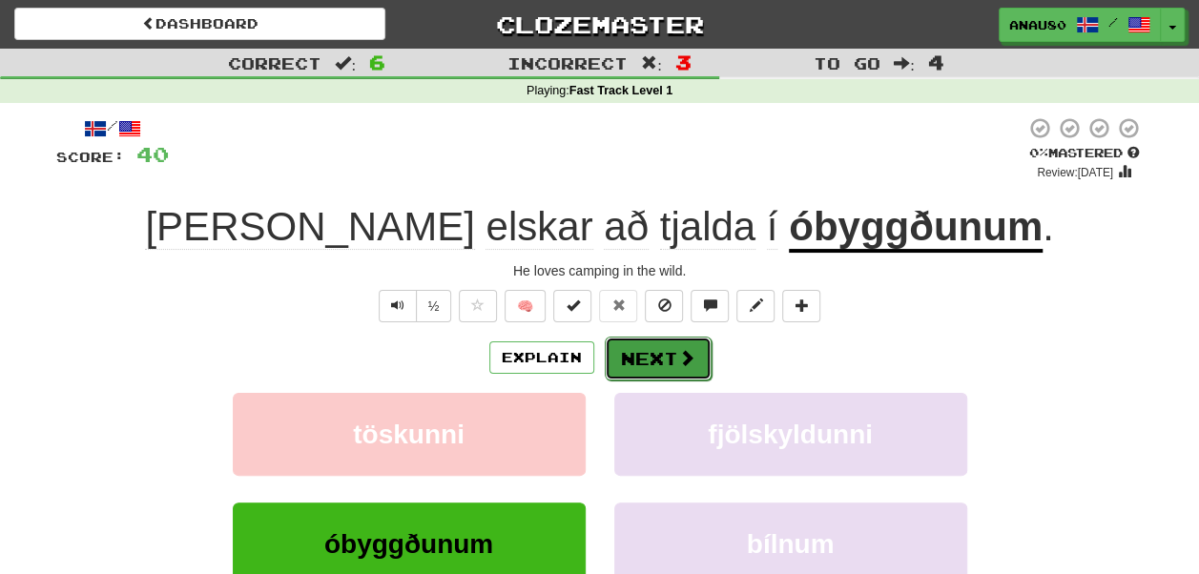
click at [672, 353] on button "Next" at bounding box center [658, 359] width 107 height 44
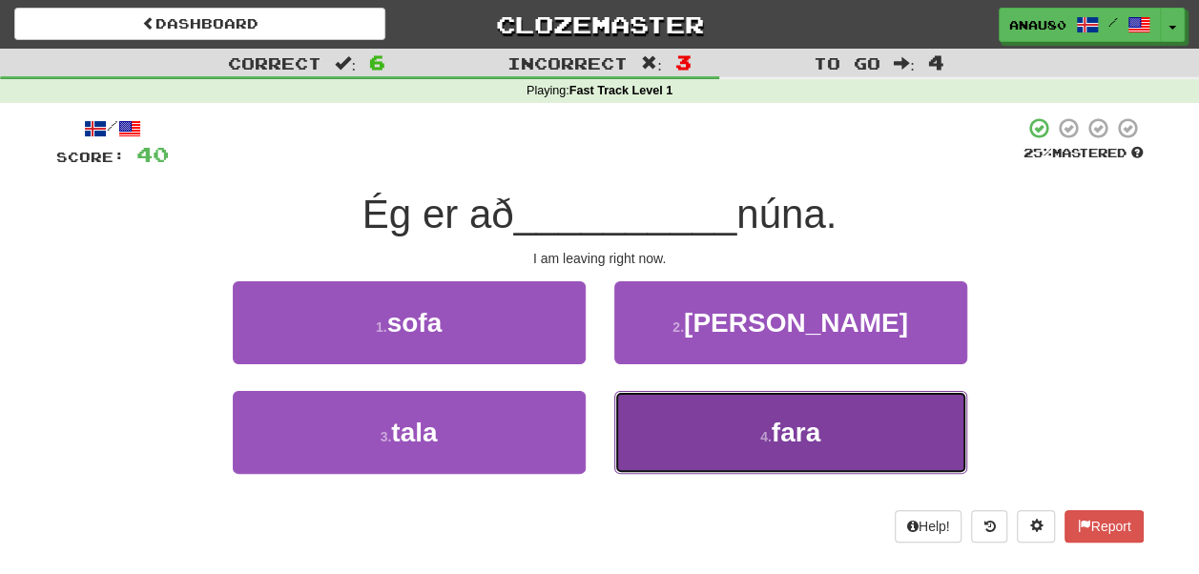
click at [694, 441] on button "4 . fara" at bounding box center [790, 432] width 353 height 83
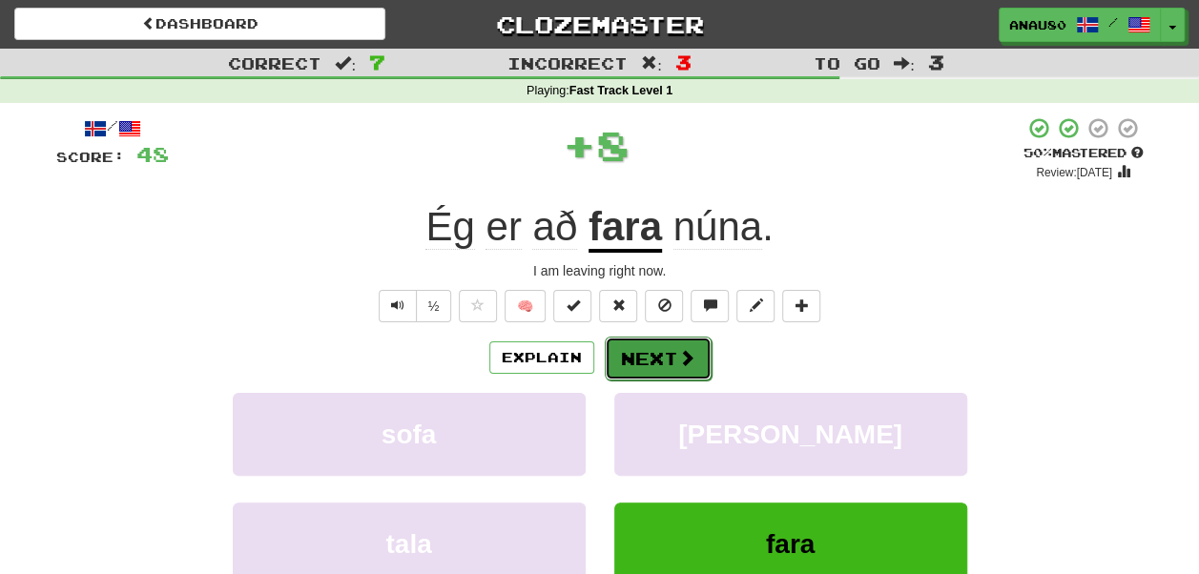
click at [660, 352] on button "Next" at bounding box center [658, 359] width 107 height 44
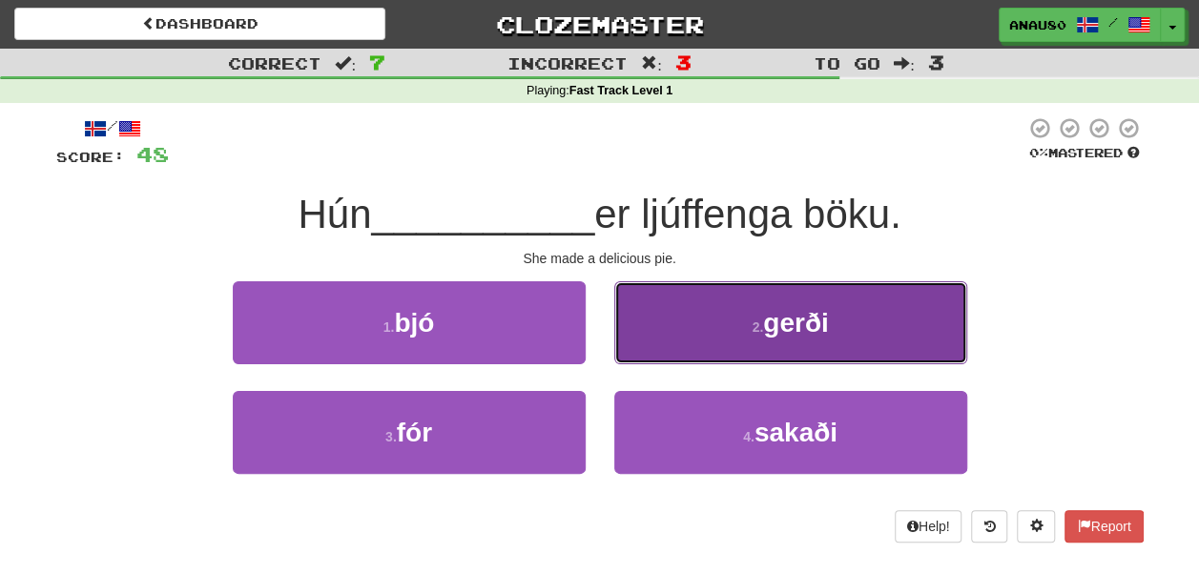
click at [682, 330] on button "2 . gerði" at bounding box center [790, 322] width 353 height 83
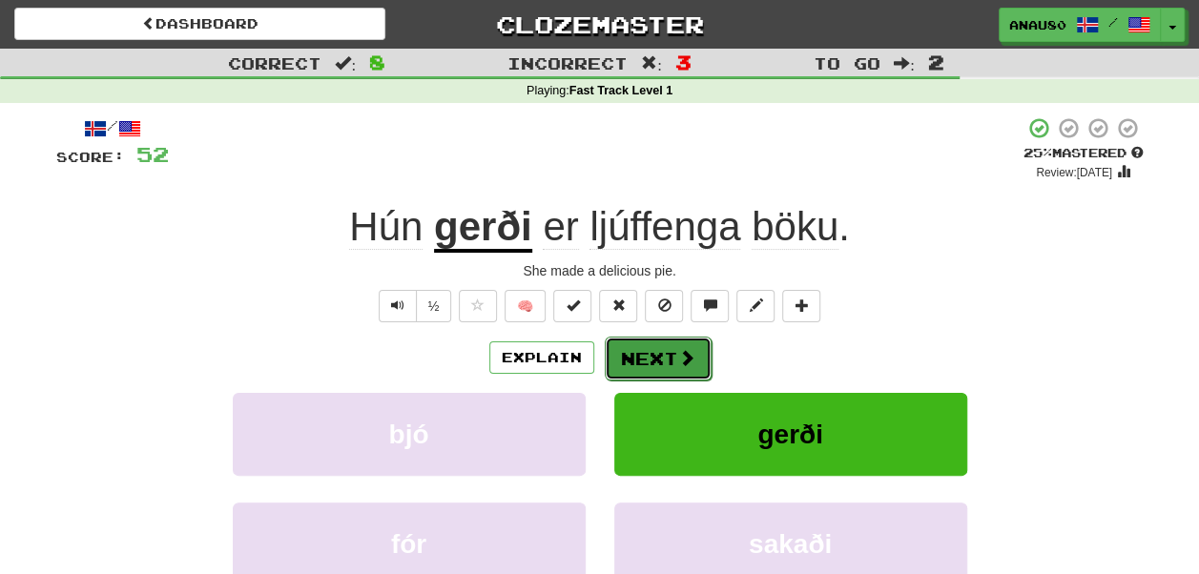
click at [648, 359] on button "Next" at bounding box center [658, 359] width 107 height 44
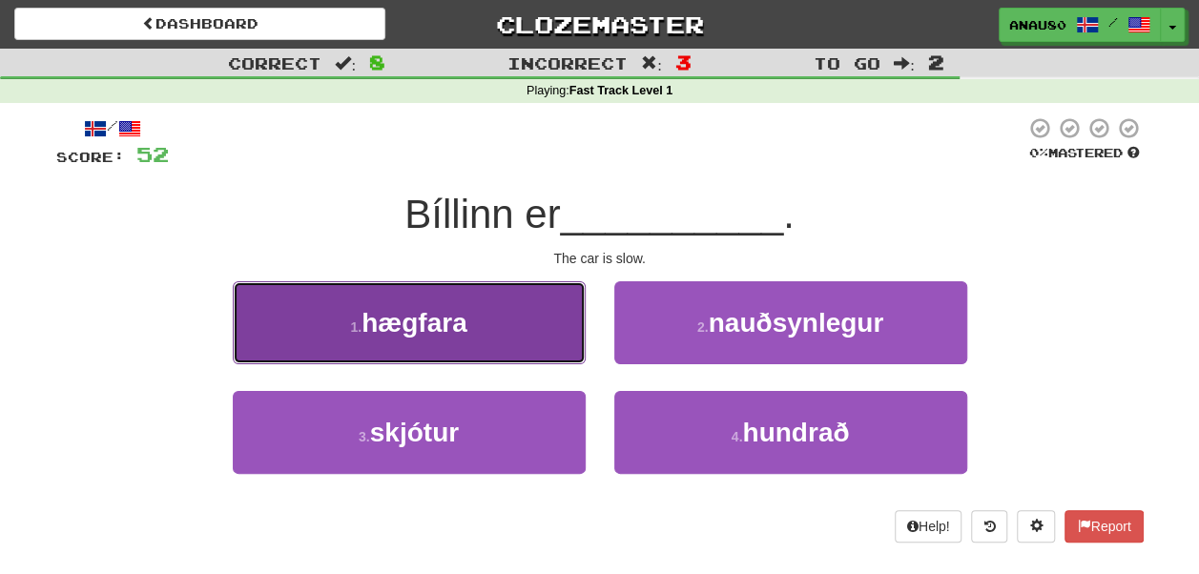
click at [501, 341] on button "1 . hægfara" at bounding box center [409, 322] width 353 height 83
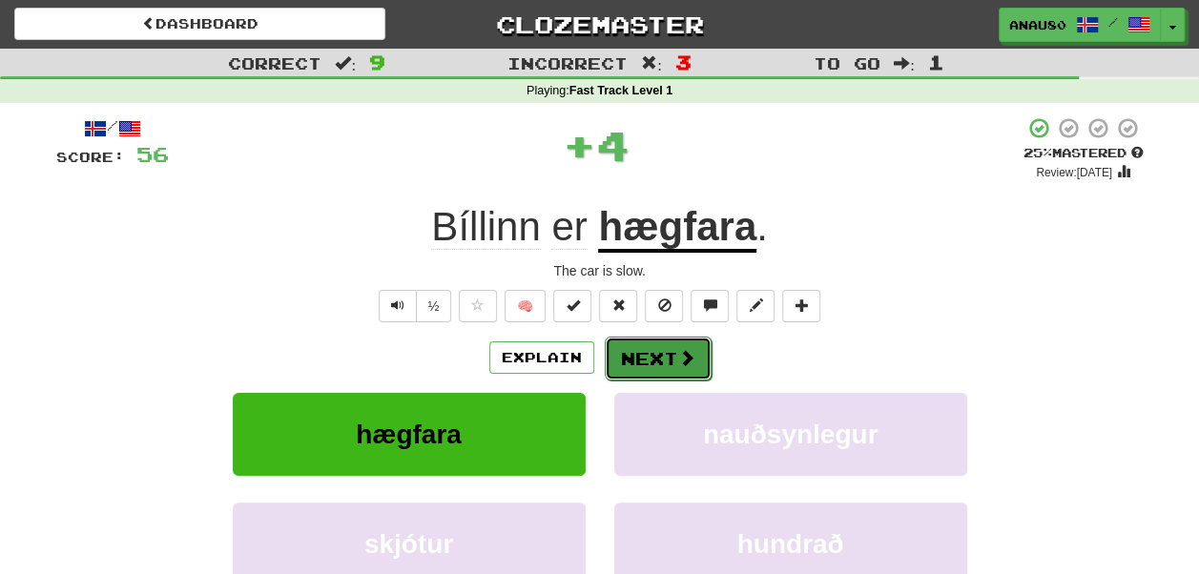
click at [640, 356] on button "Next" at bounding box center [658, 359] width 107 height 44
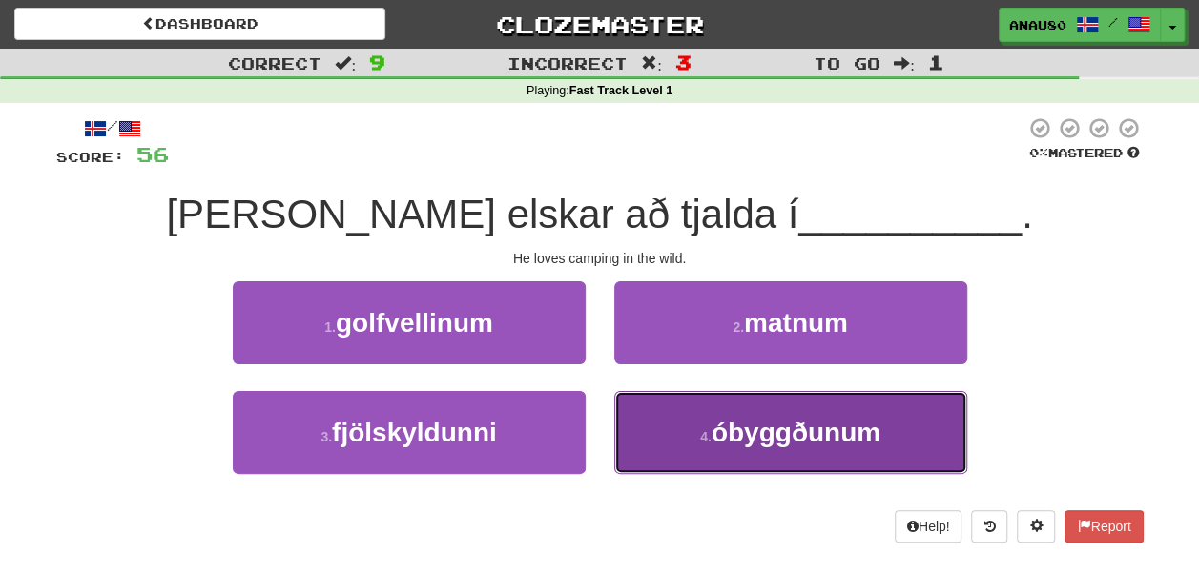
click at [691, 429] on button "4 . óbyggðunum" at bounding box center [790, 432] width 353 height 83
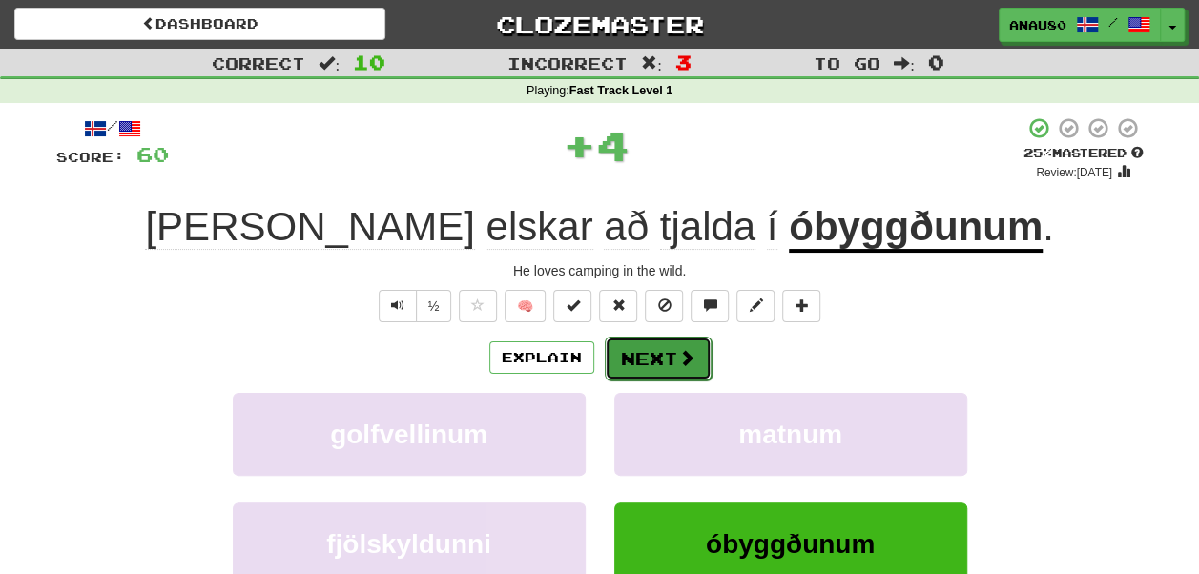
click at [668, 349] on button "Next" at bounding box center [658, 359] width 107 height 44
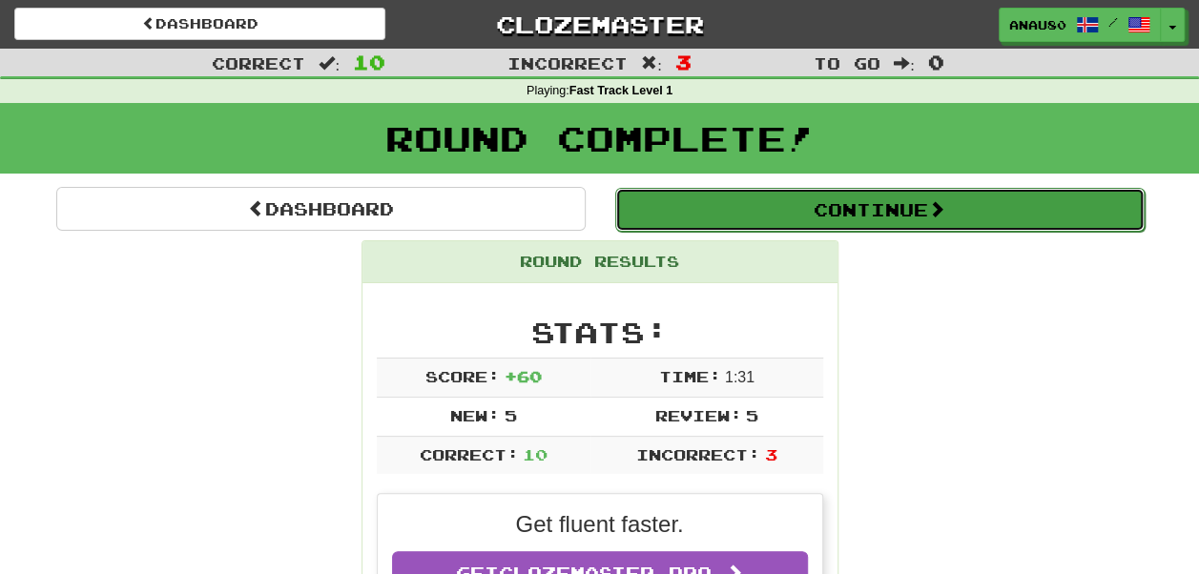
click at [908, 215] on button "Continue" at bounding box center [879, 210] width 529 height 44
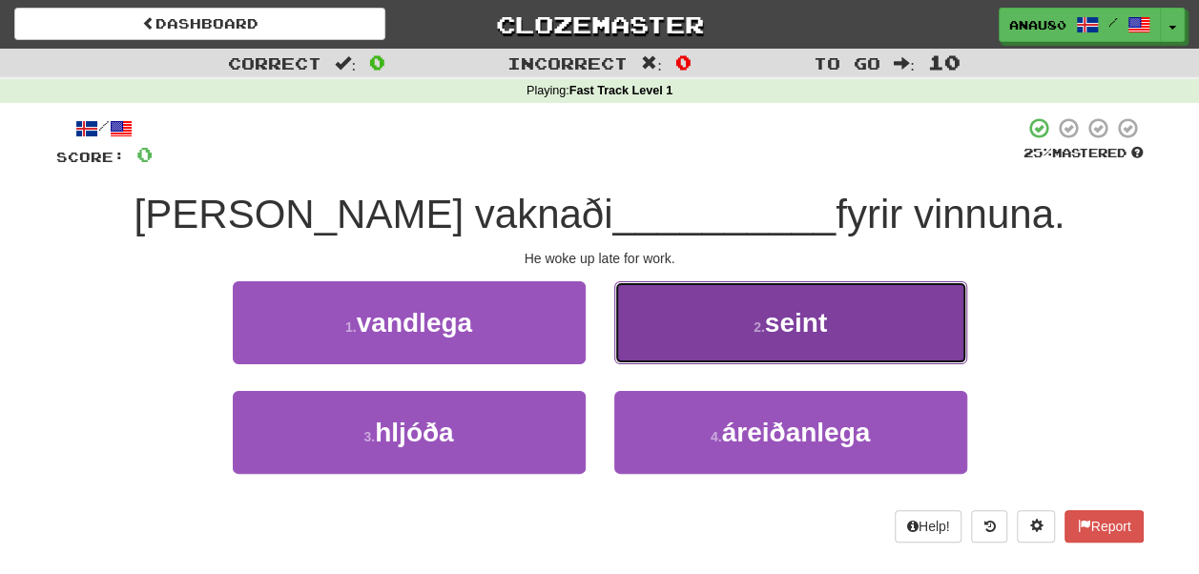
click at [851, 315] on button "2 . seint" at bounding box center [790, 322] width 353 height 83
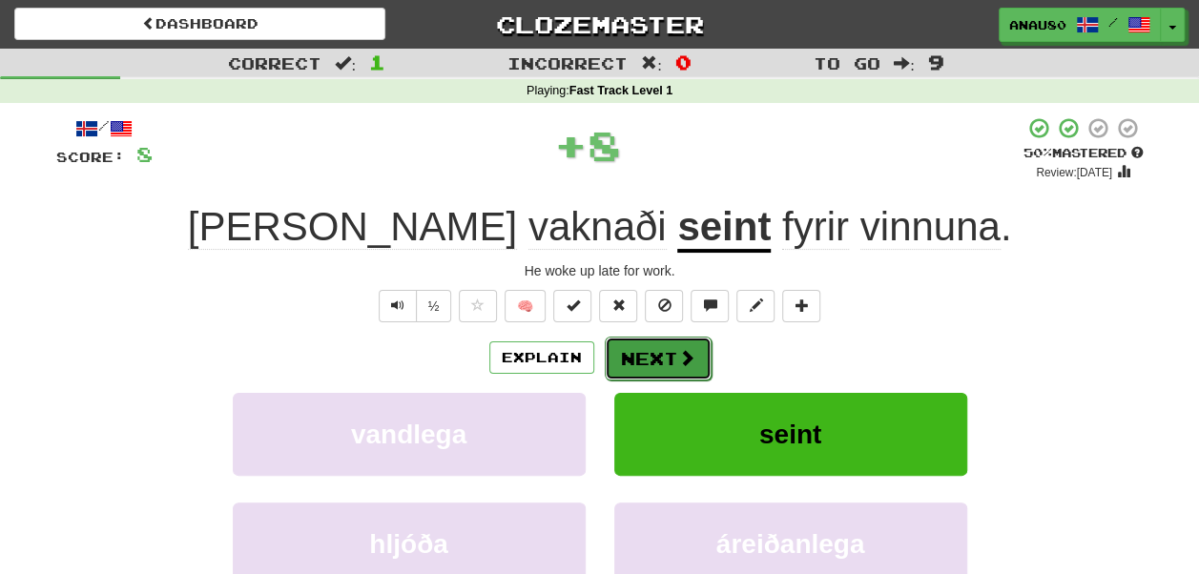
click at [679, 356] on span at bounding box center [686, 357] width 17 height 17
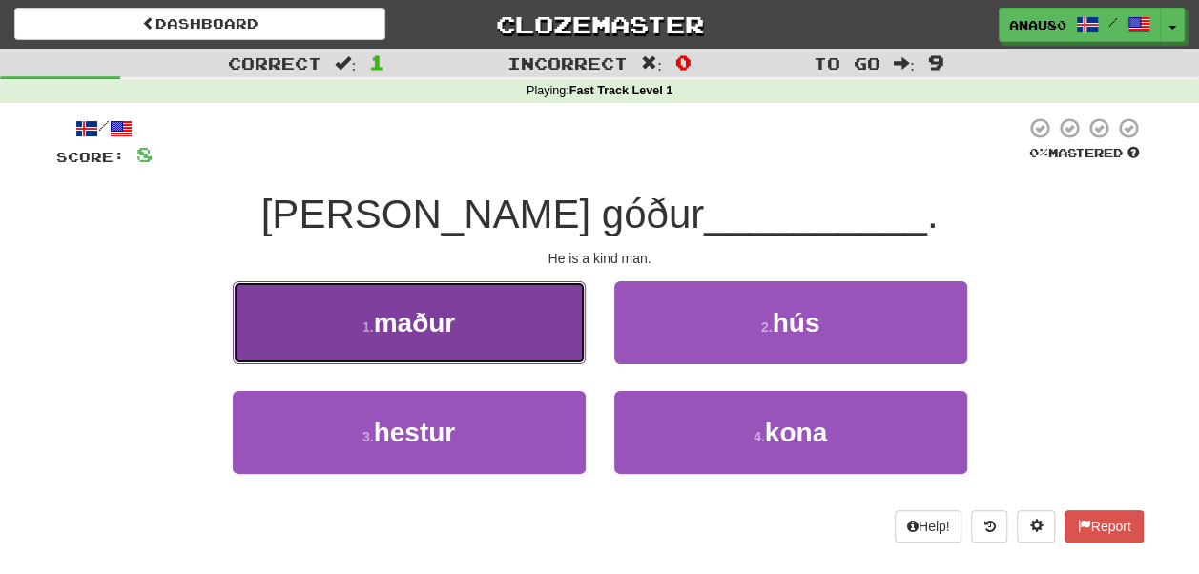
click at [526, 342] on button "1 . maður" at bounding box center [409, 322] width 353 height 83
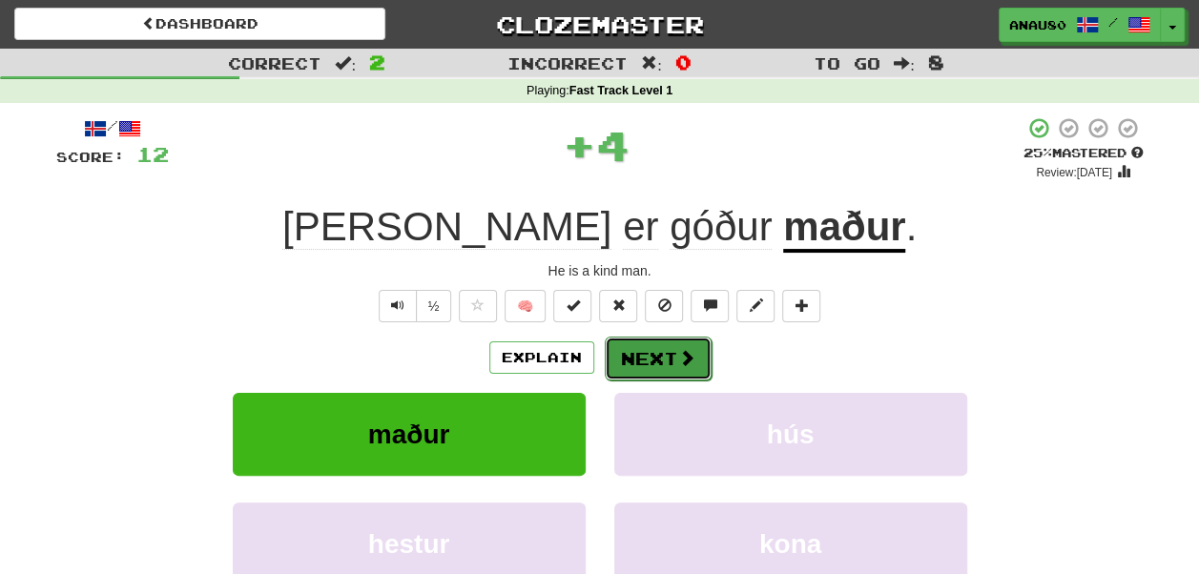
click at [658, 359] on button "Next" at bounding box center [658, 359] width 107 height 44
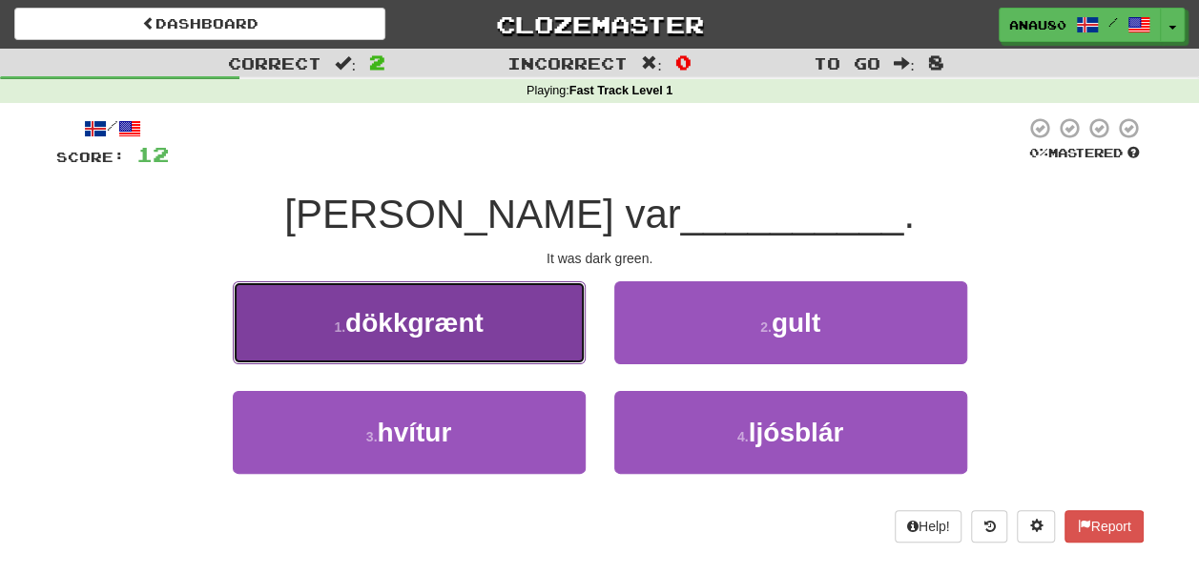
click at [479, 329] on span "dökkgrænt" at bounding box center [414, 323] width 138 height 30
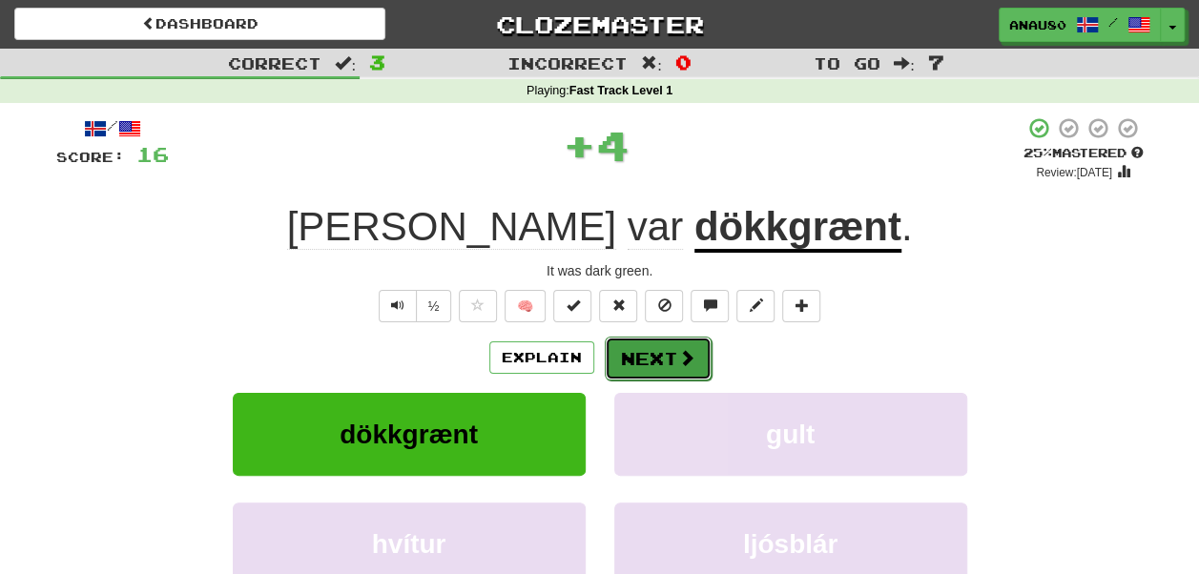
click at [645, 350] on button "Next" at bounding box center [658, 359] width 107 height 44
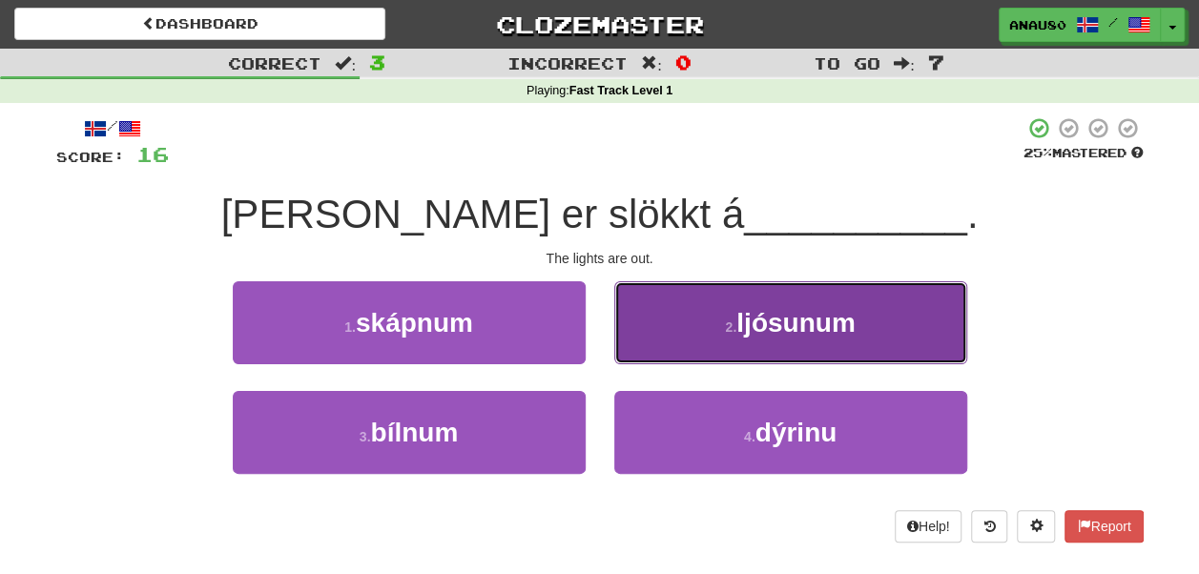
click at [669, 334] on button "2 . ljósunum" at bounding box center [790, 322] width 353 height 83
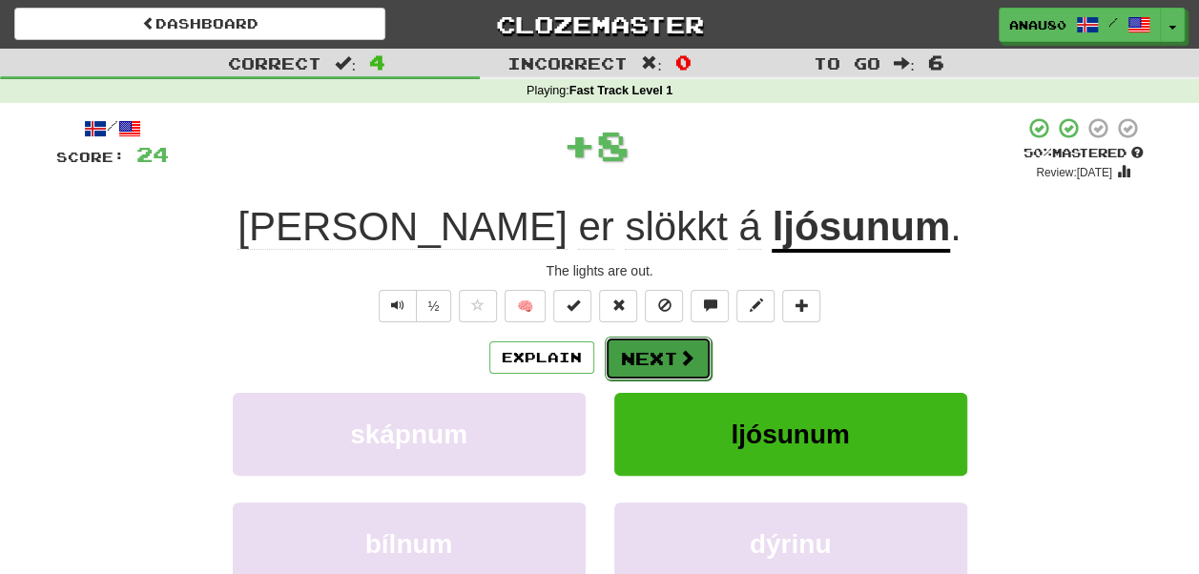
click at [654, 354] on button "Next" at bounding box center [658, 359] width 107 height 44
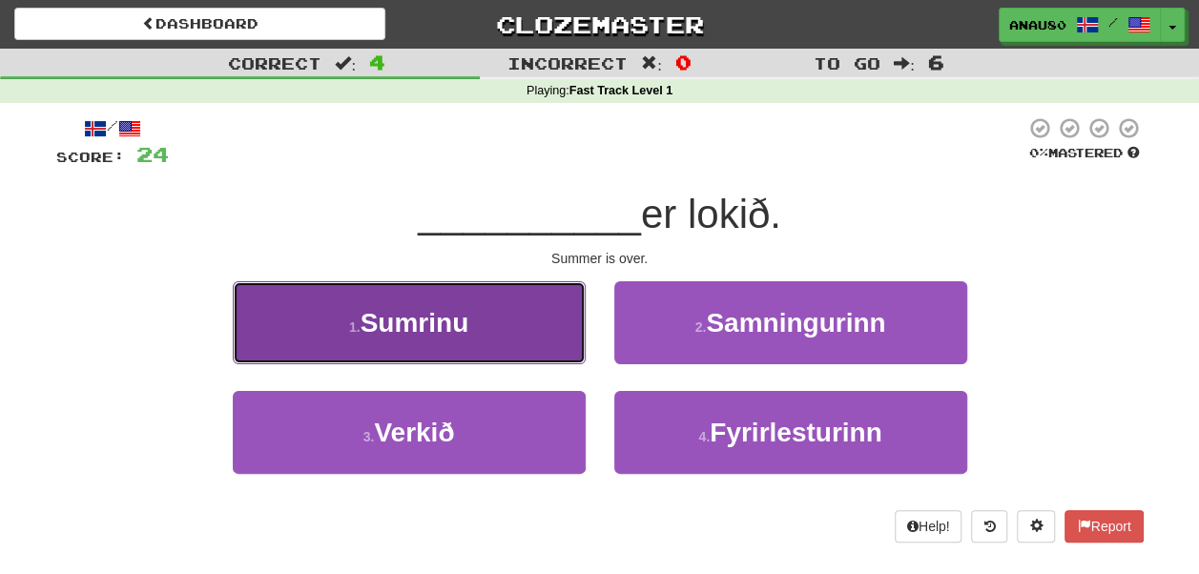
click at [511, 342] on button "1 . Sumrinu" at bounding box center [409, 322] width 353 height 83
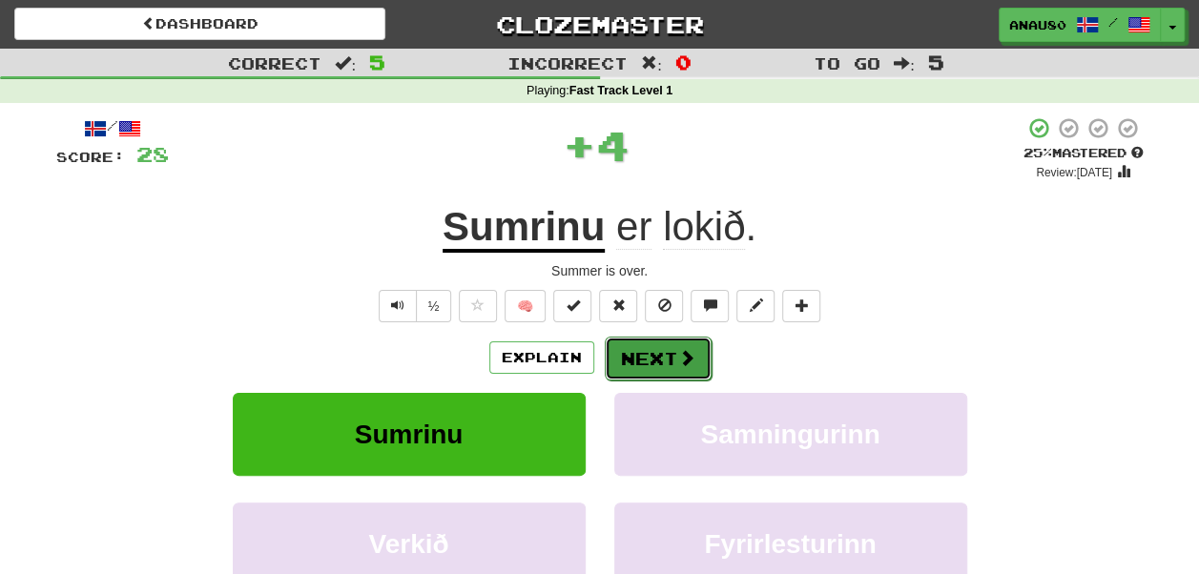
click at [650, 355] on button "Next" at bounding box center [658, 359] width 107 height 44
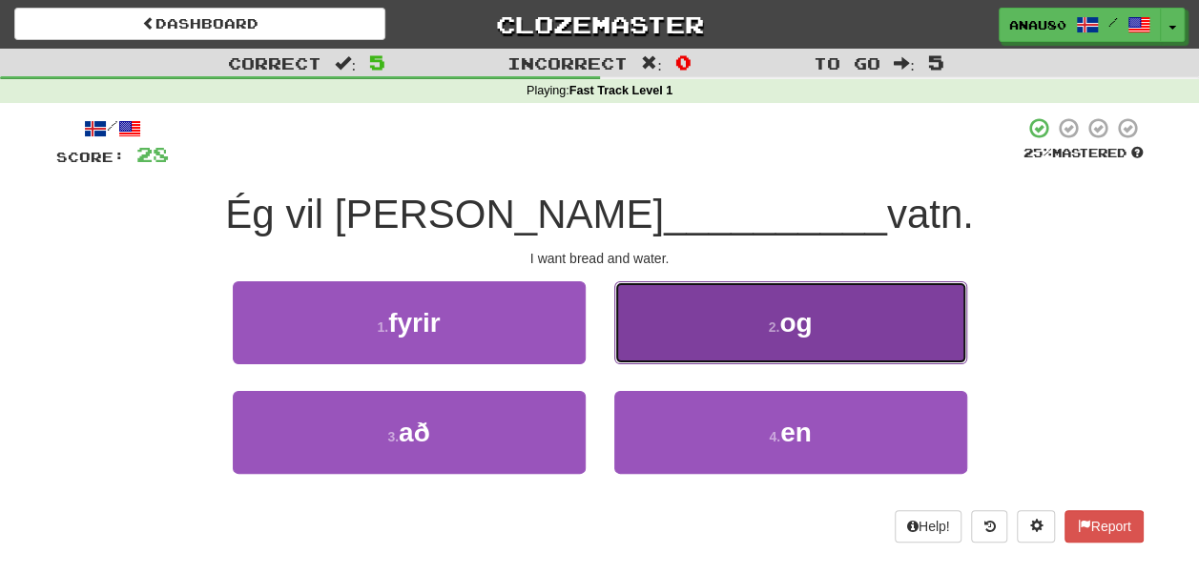
click at [700, 339] on button "2 . og" at bounding box center [790, 322] width 353 height 83
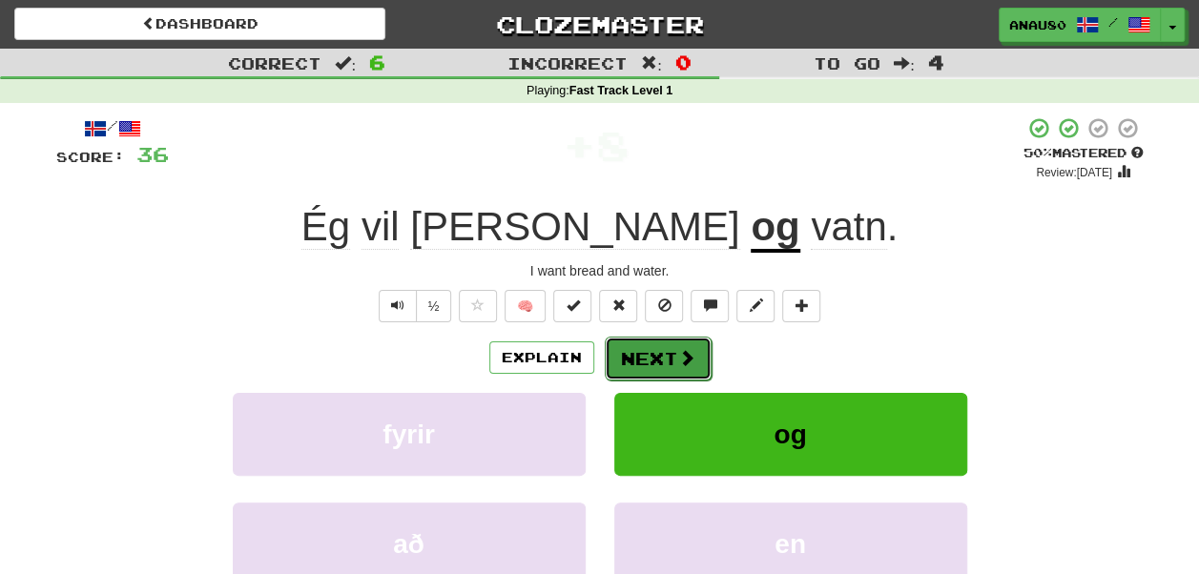
click at [657, 349] on button "Next" at bounding box center [658, 359] width 107 height 44
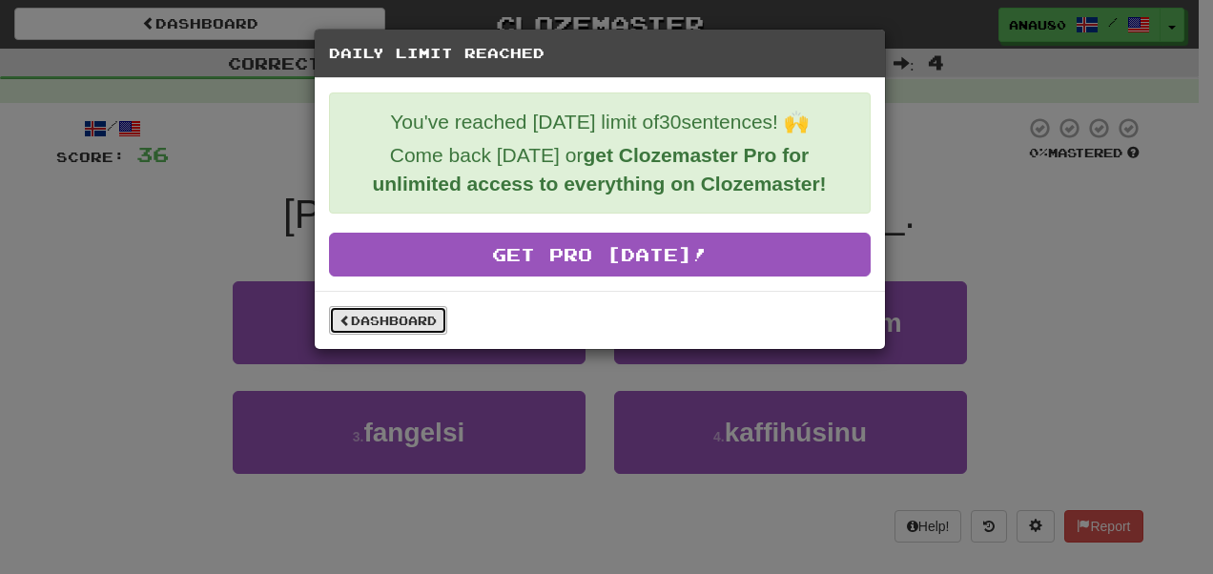
click at [410, 317] on link "Dashboard" at bounding box center [388, 320] width 118 height 29
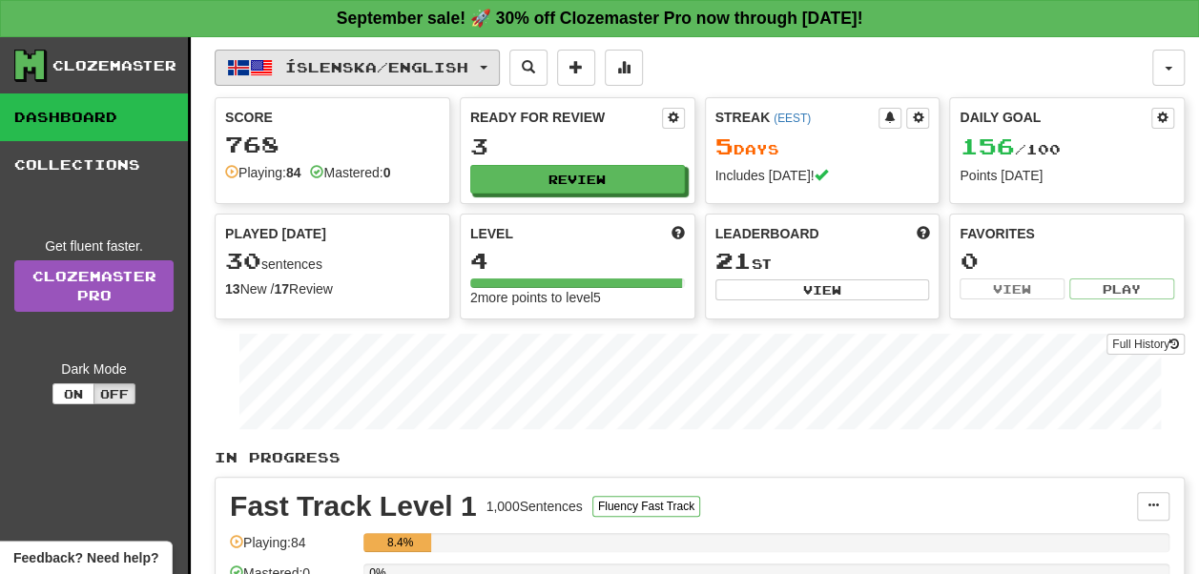
click at [484, 71] on button "Íslenska / English" at bounding box center [357, 68] width 285 height 36
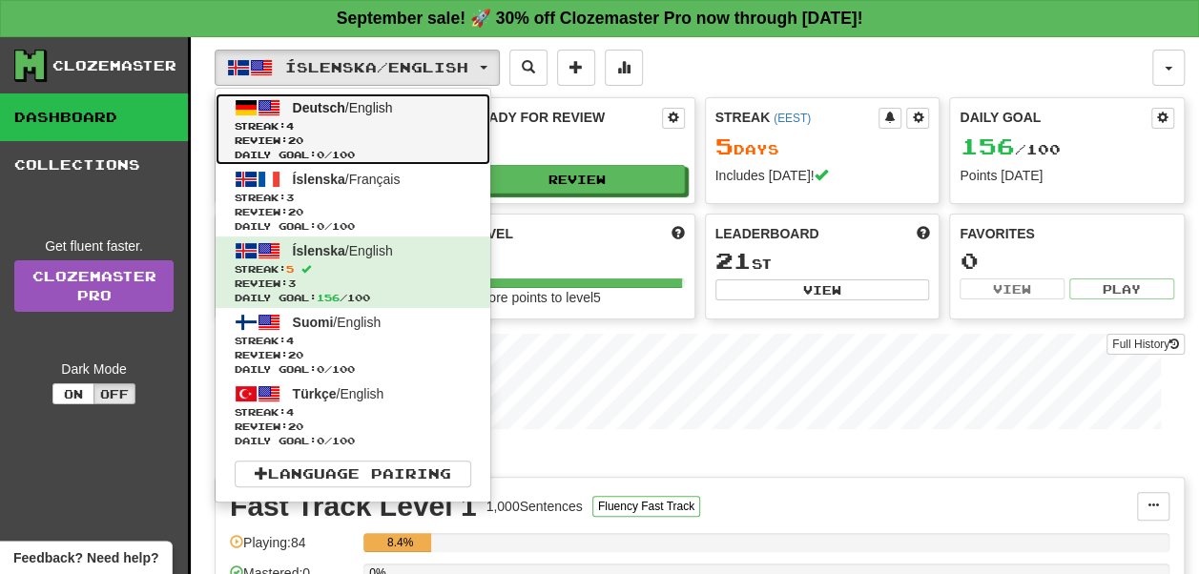
click at [441, 127] on span "Streak: 4" at bounding box center [353, 126] width 236 height 14
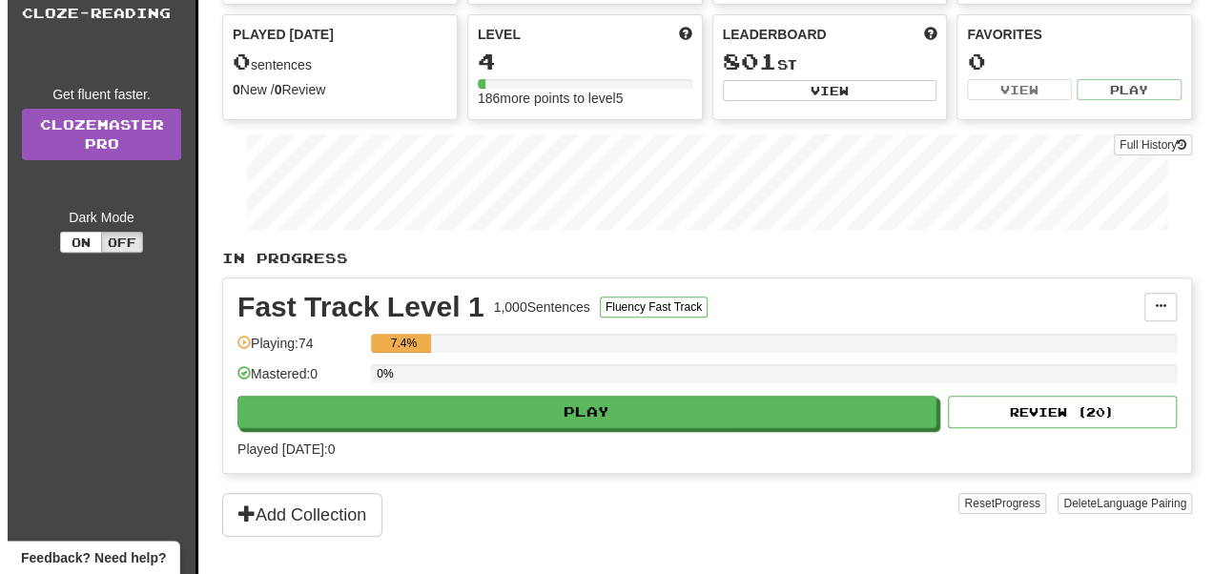
scroll to position [200, 0]
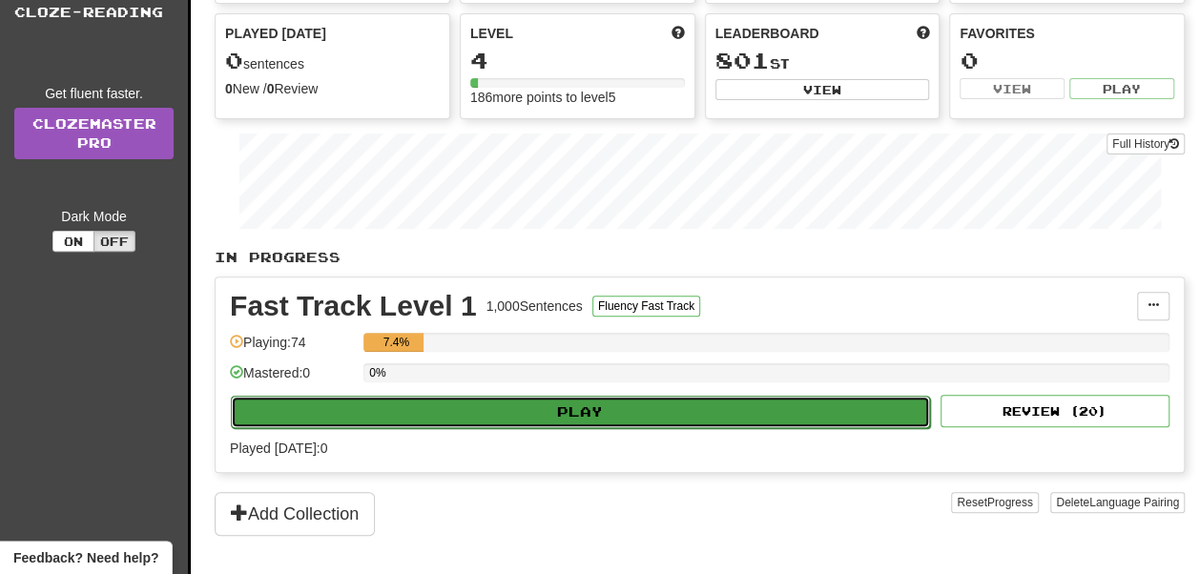
click at [557, 397] on button "Play" at bounding box center [580, 412] width 699 height 32
select select "**"
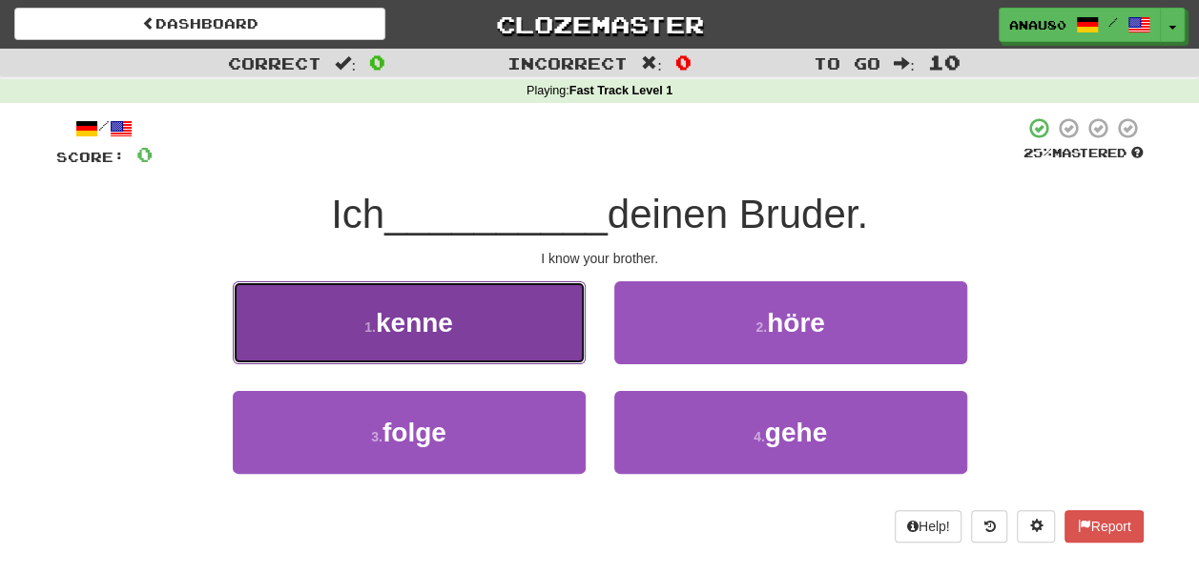
click at [477, 332] on button "1 . kenne" at bounding box center [409, 322] width 353 height 83
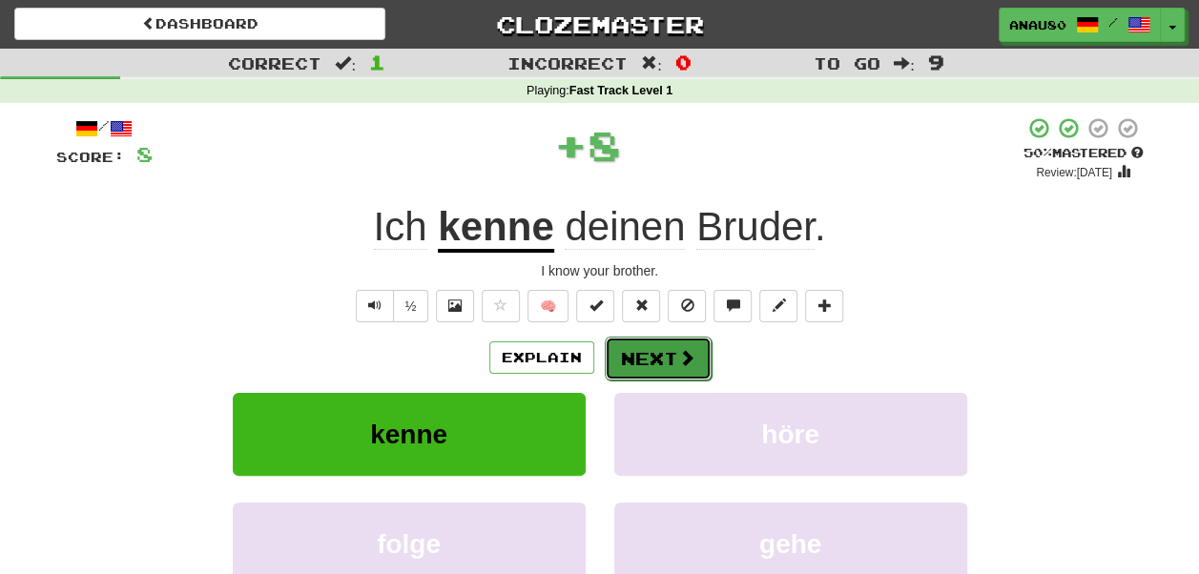
click at [669, 357] on button "Next" at bounding box center [658, 359] width 107 height 44
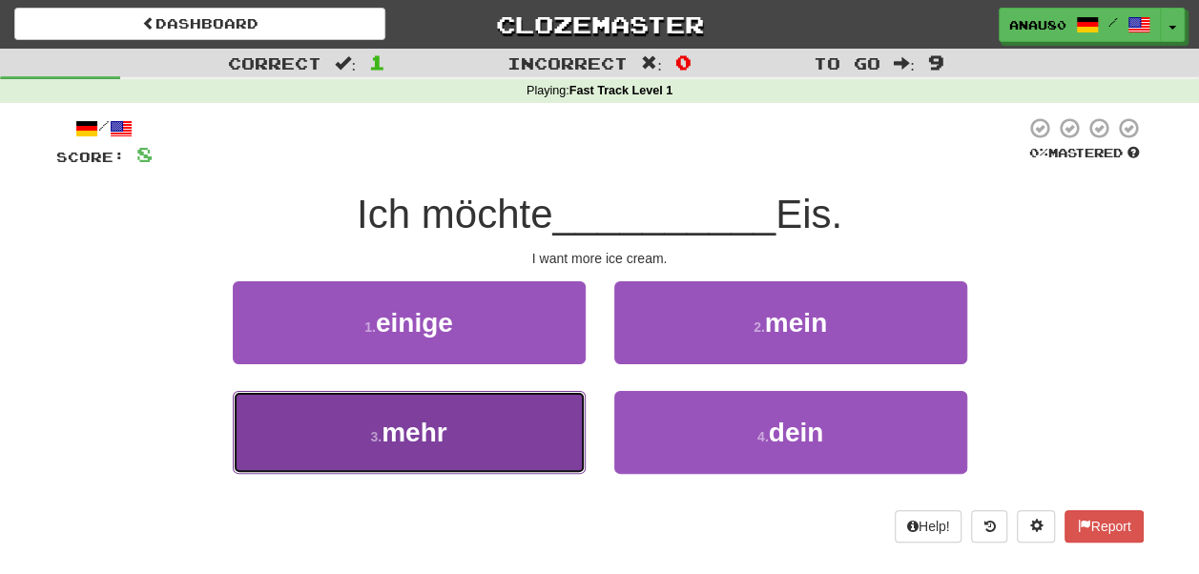
click at [492, 423] on button "3 . mehr" at bounding box center [409, 432] width 353 height 83
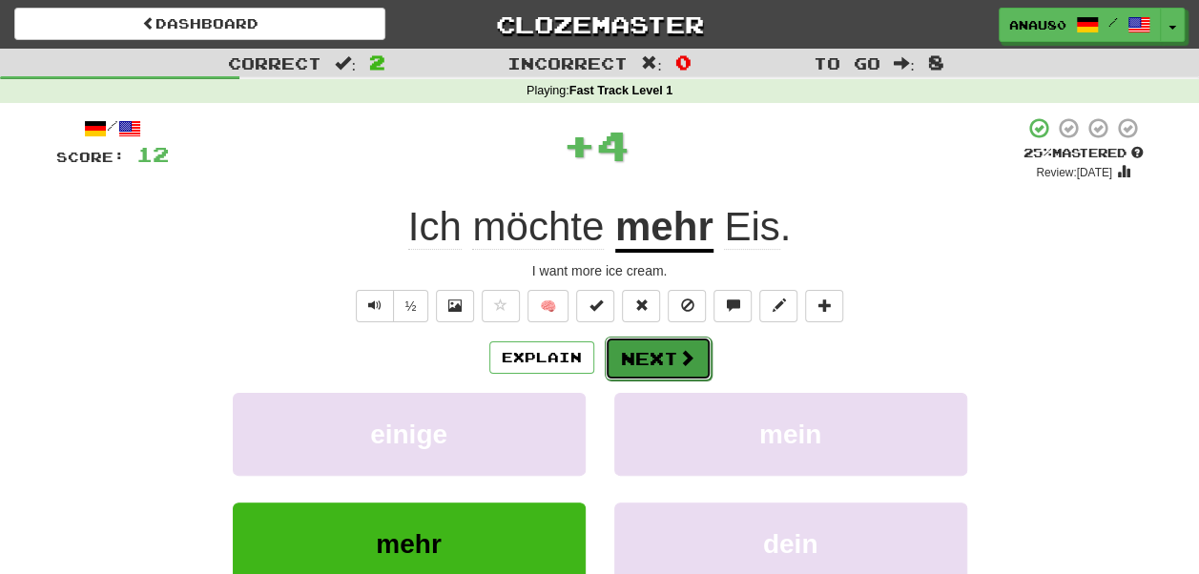
click at [650, 360] on button "Next" at bounding box center [658, 359] width 107 height 44
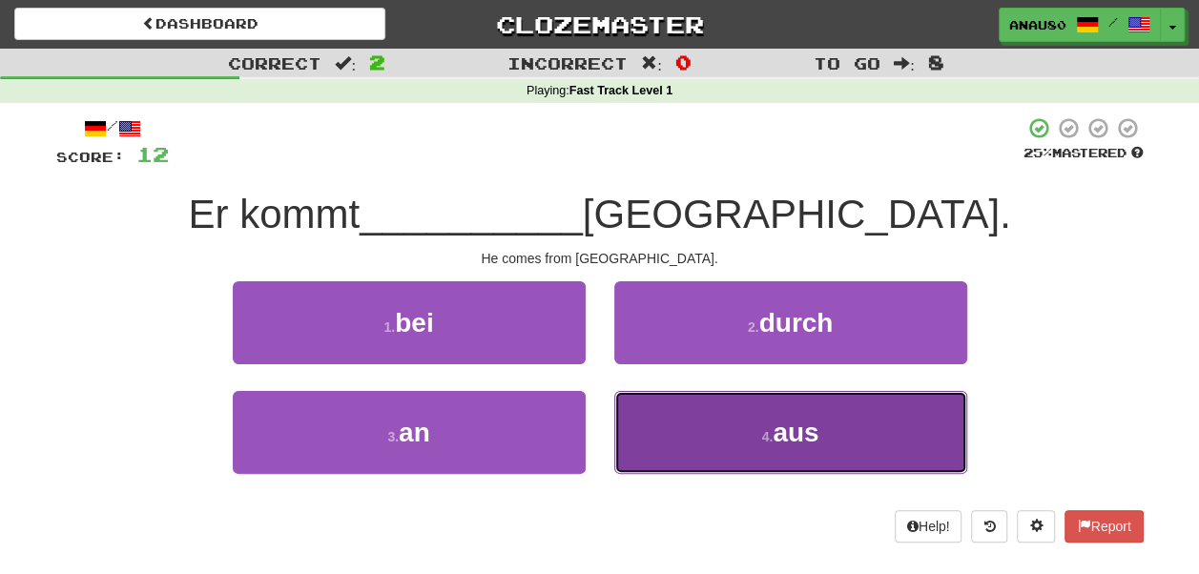
click at [681, 424] on button "4 . aus" at bounding box center [790, 432] width 353 height 83
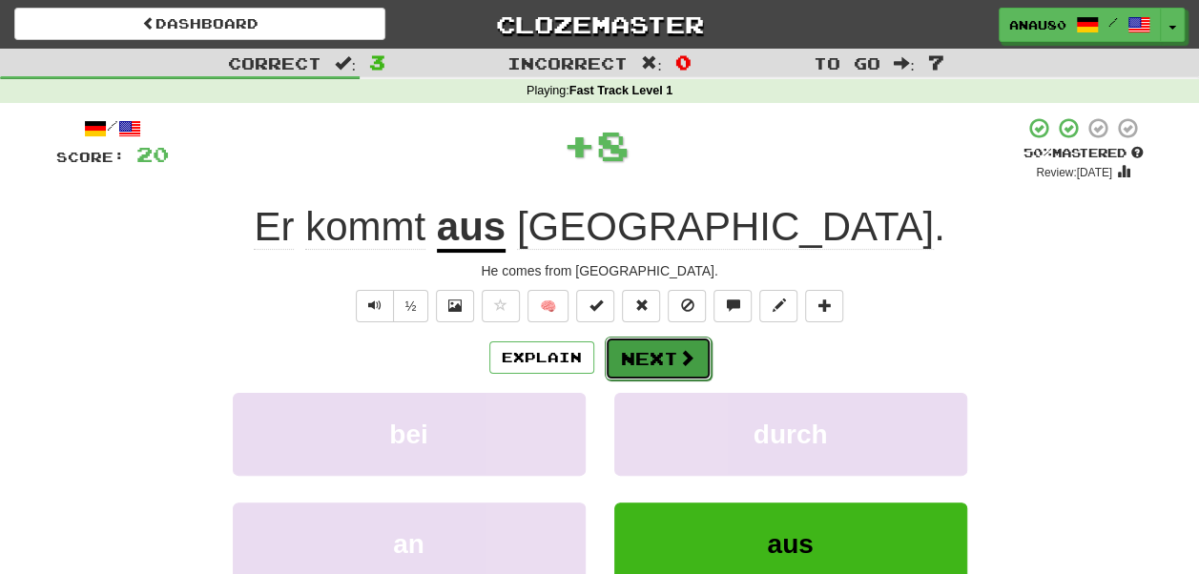
click at [648, 357] on button "Next" at bounding box center [658, 359] width 107 height 44
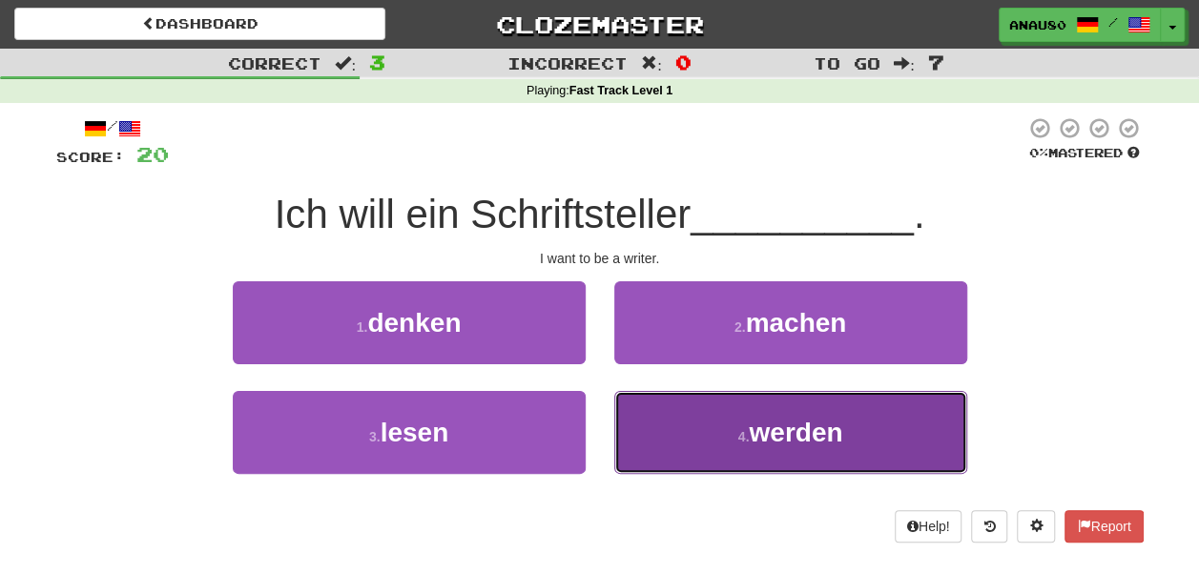
click at [688, 426] on button "4 . werden" at bounding box center [790, 432] width 353 height 83
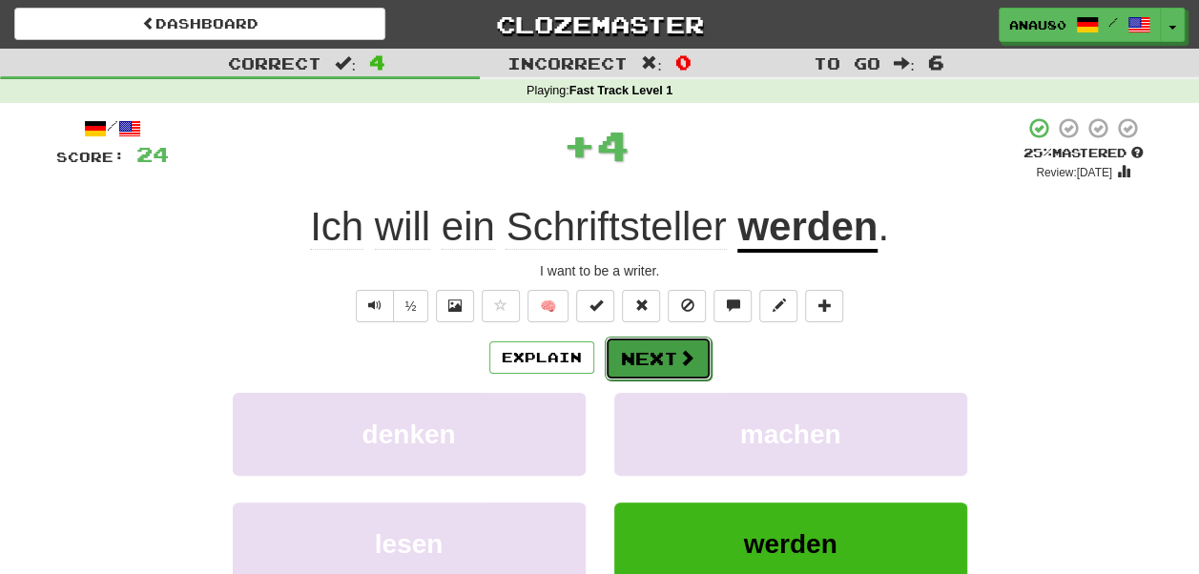
click at [656, 347] on button "Next" at bounding box center [658, 359] width 107 height 44
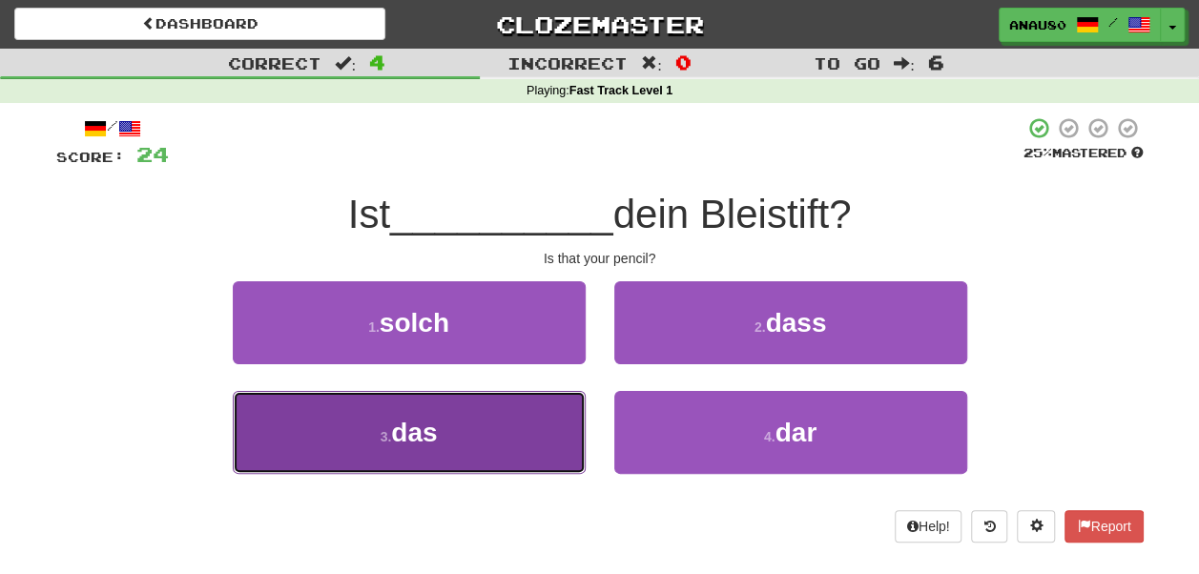
click at [527, 422] on button "3 . das" at bounding box center [409, 432] width 353 height 83
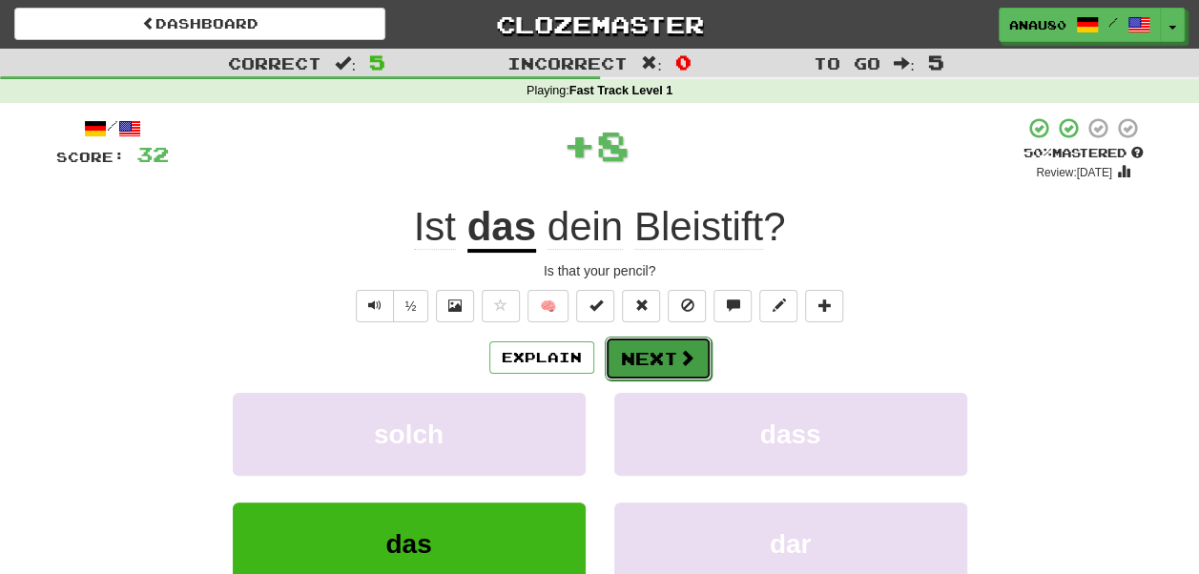
click at [652, 355] on button "Next" at bounding box center [658, 359] width 107 height 44
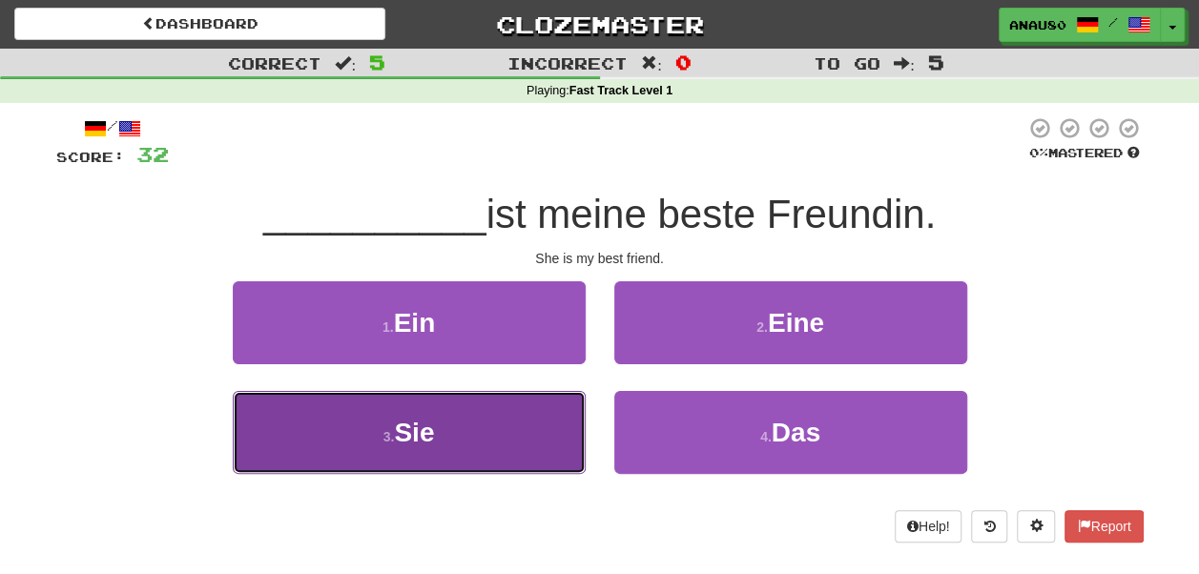
click at [510, 420] on button "3 . Sie" at bounding box center [409, 432] width 353 height 83
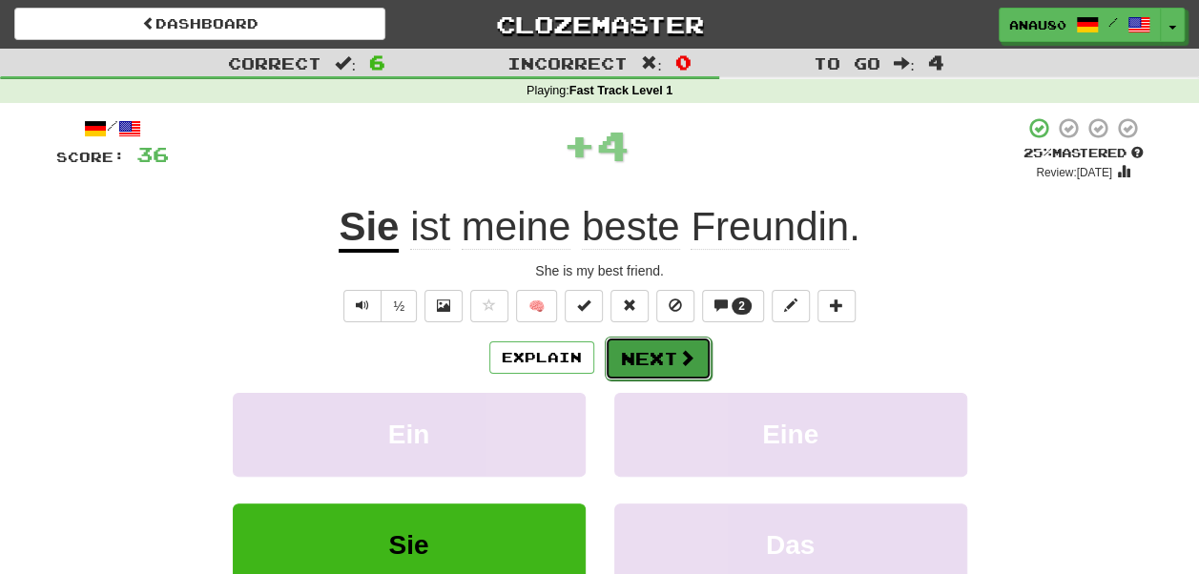
click at [654, 353] on button "Next" at bounding box center [658, 359] width 107 height 44
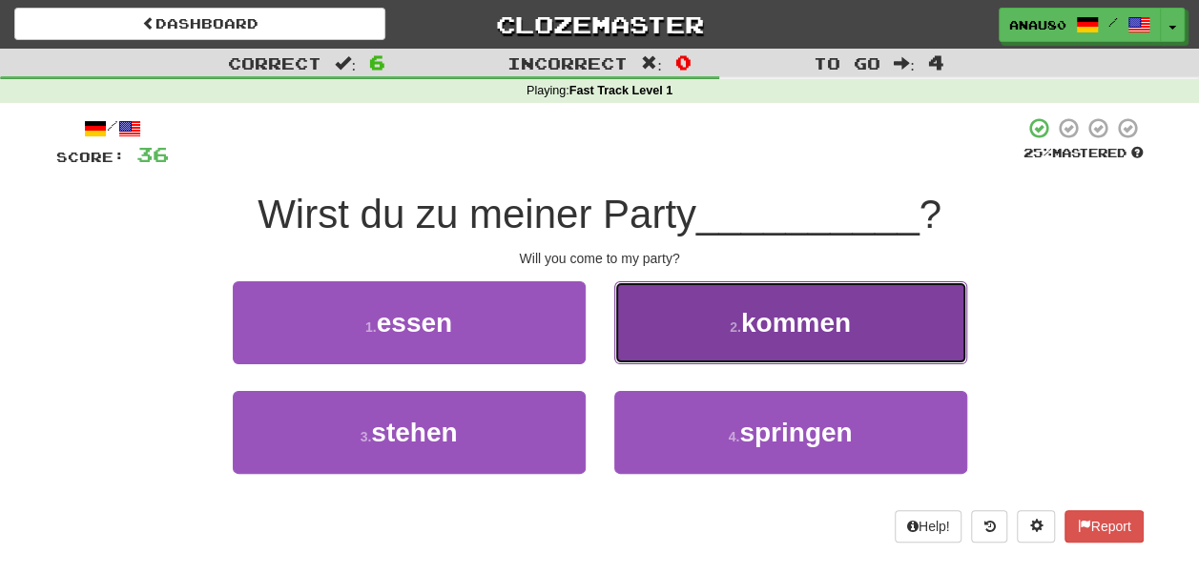
click at [667, 348] on button "2 . kommen" at bounding box center [790, 322] width 353 height 83
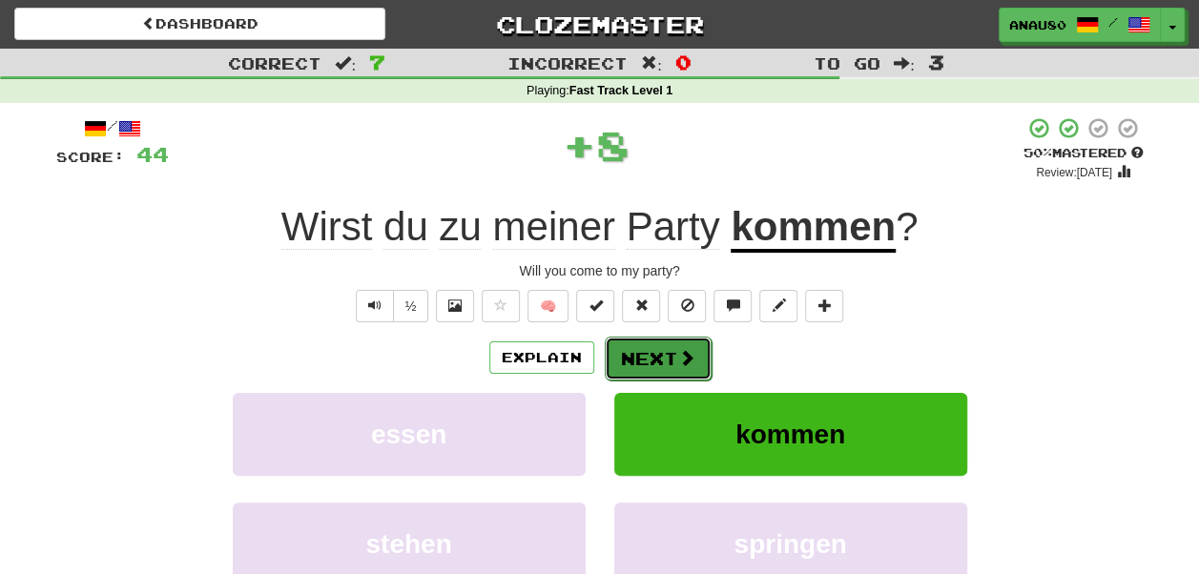
click at [650, 357] on button "Next" at bounding box center [658, 359] width 107 height 44
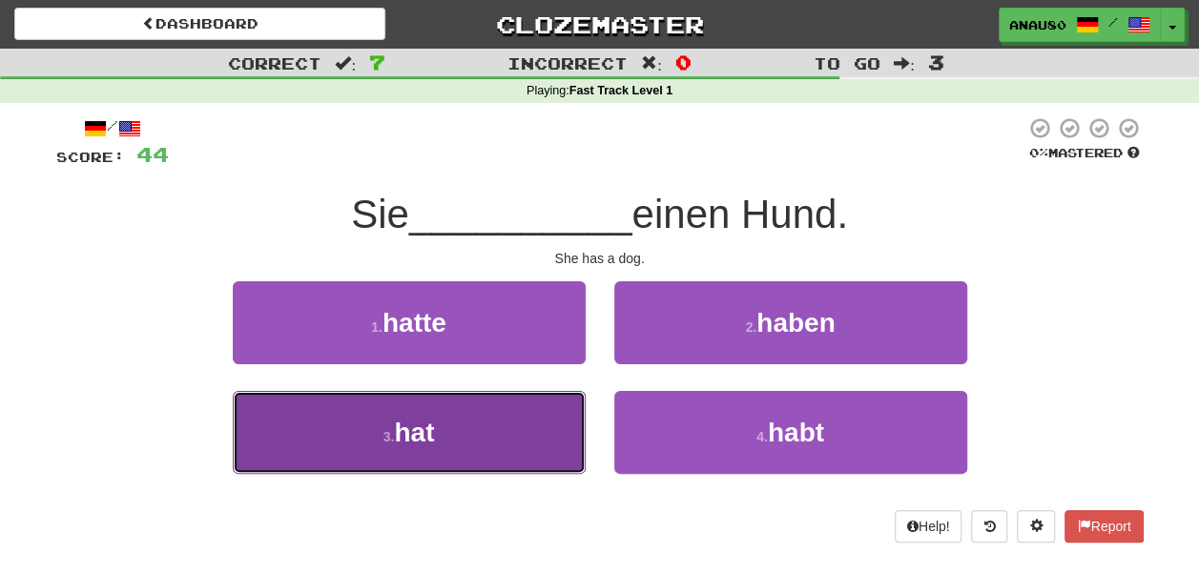
click at [515, 422] on button "3 . hat" at bounding box center [409, 432] width 353 height 83
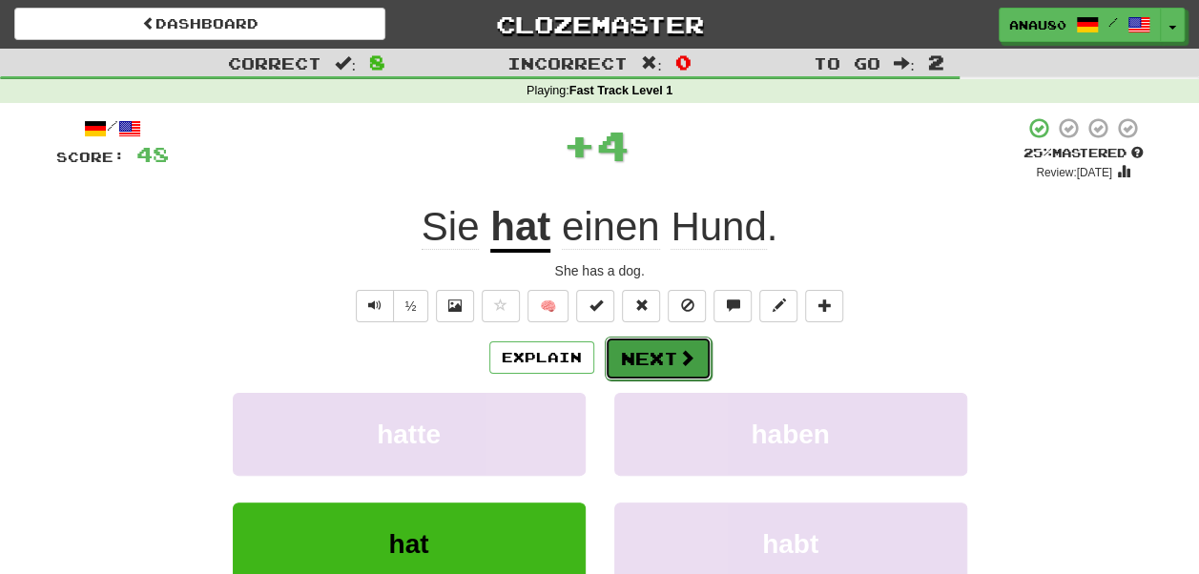
click at [660, 356] on button "Next" at bounding box center [658, 359] width 107 height 44
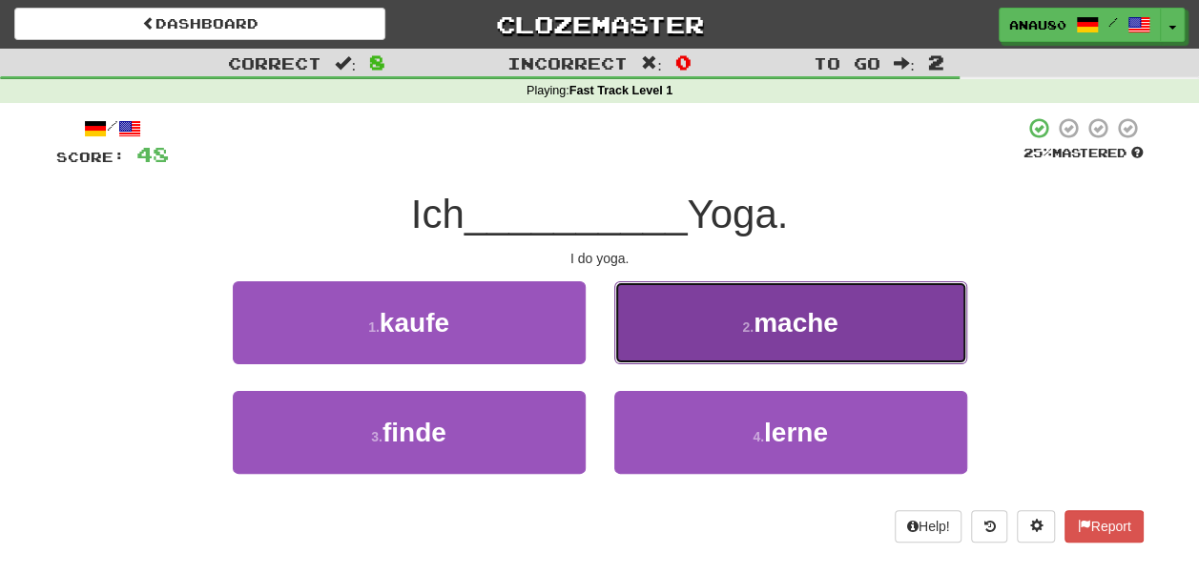
click at [687, 327] on button "2 . mache" at bounding box center [790, 322] width 353 height 83
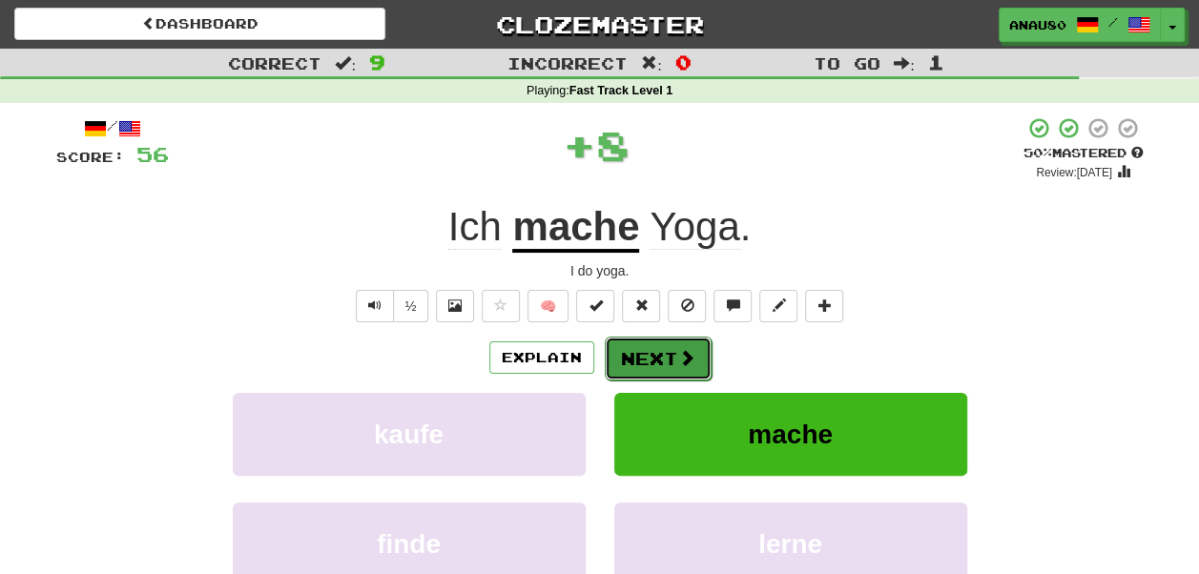
click at [641, 353] on button "Next" at bounding box center [658, 359] width 107 height 44
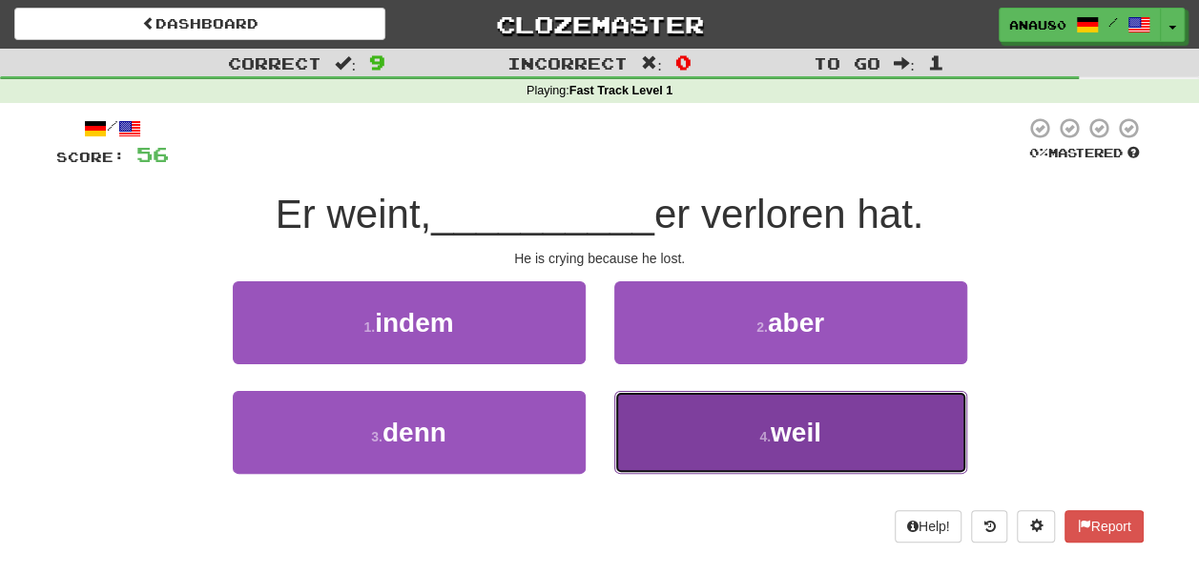
click at [673, 414] on button "4 . weil" at bounding box center [790, 432] width 353 height 83
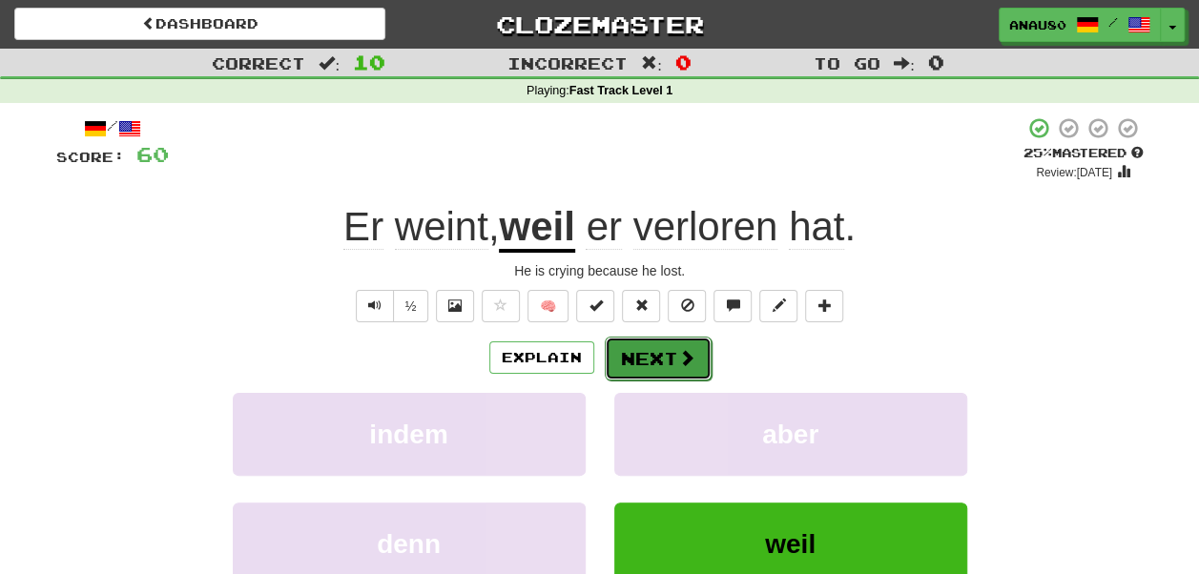
click at [649, 352] on button "Next" at bounding box center [658, 359] width 107 height 44
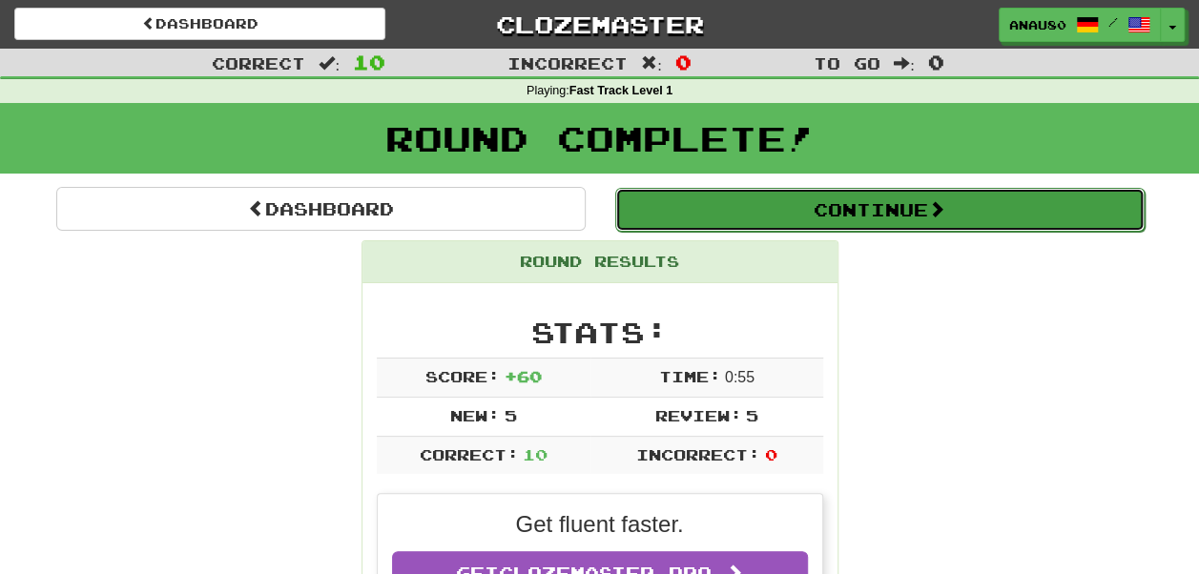
click at [889, 206] on button "Continue" at bounding box center [879, 210] width 529 height 44
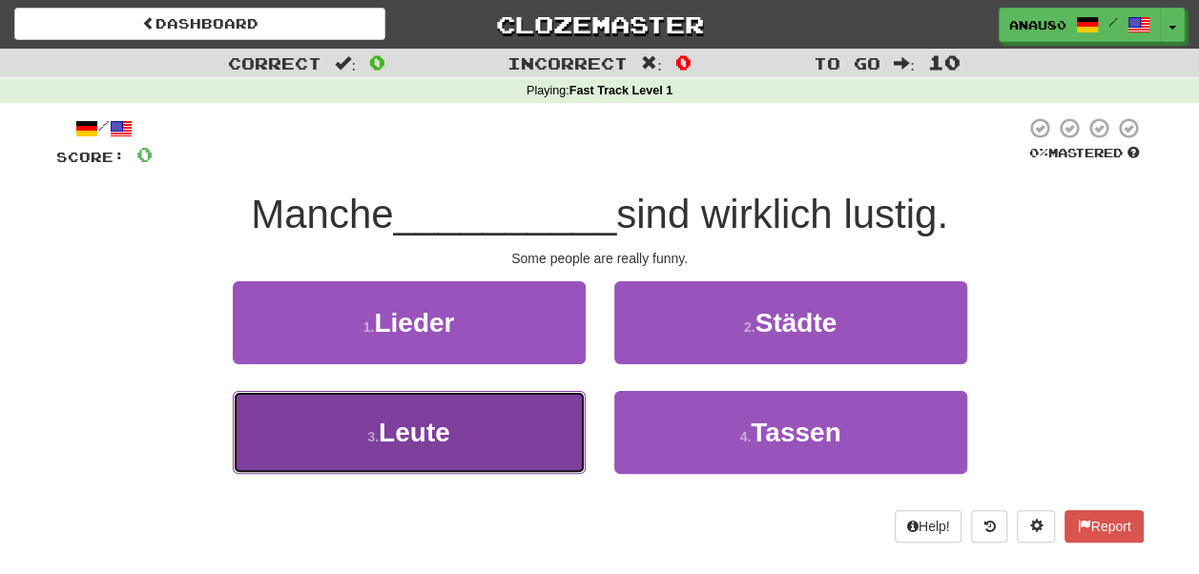
click at [498, 423] on button "3 . Leute" at bounding box center [409, 432] width 353 height 83
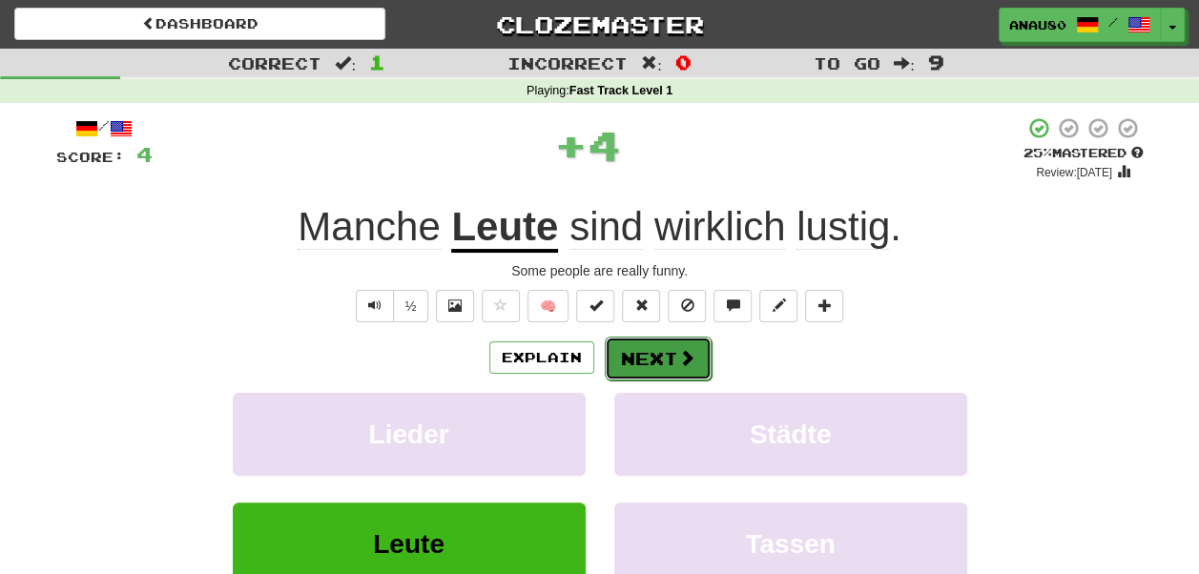
click at [660, 353] on button "Next" at bounding box center [658, 359] width 107 height 44
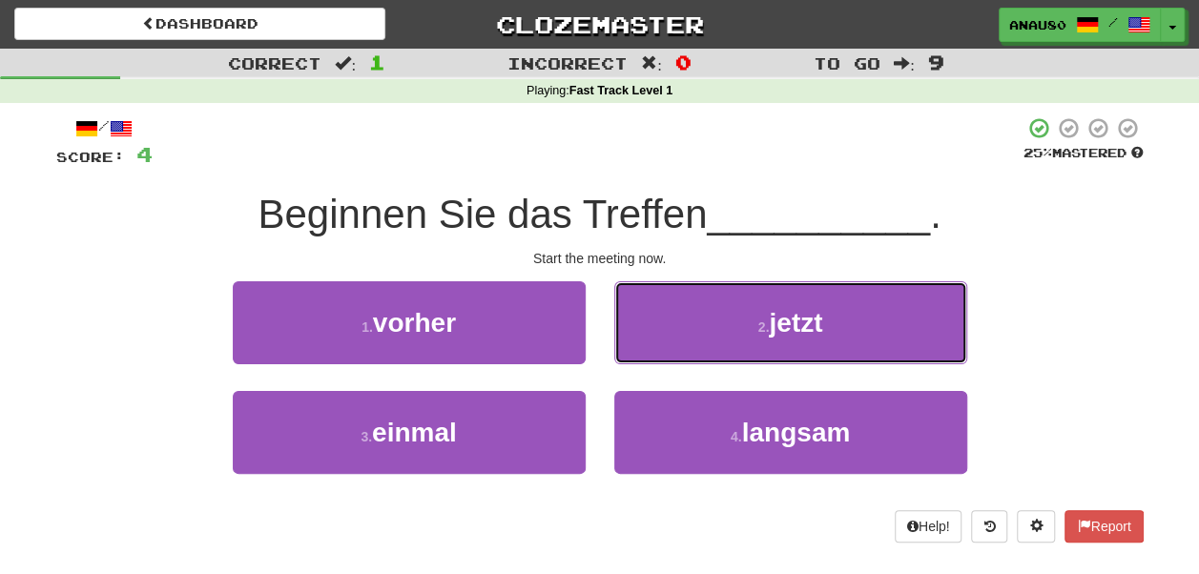
click at [660, 353] on button "2 . jetzt" at bounding box center [790, 322] width 353 height 83
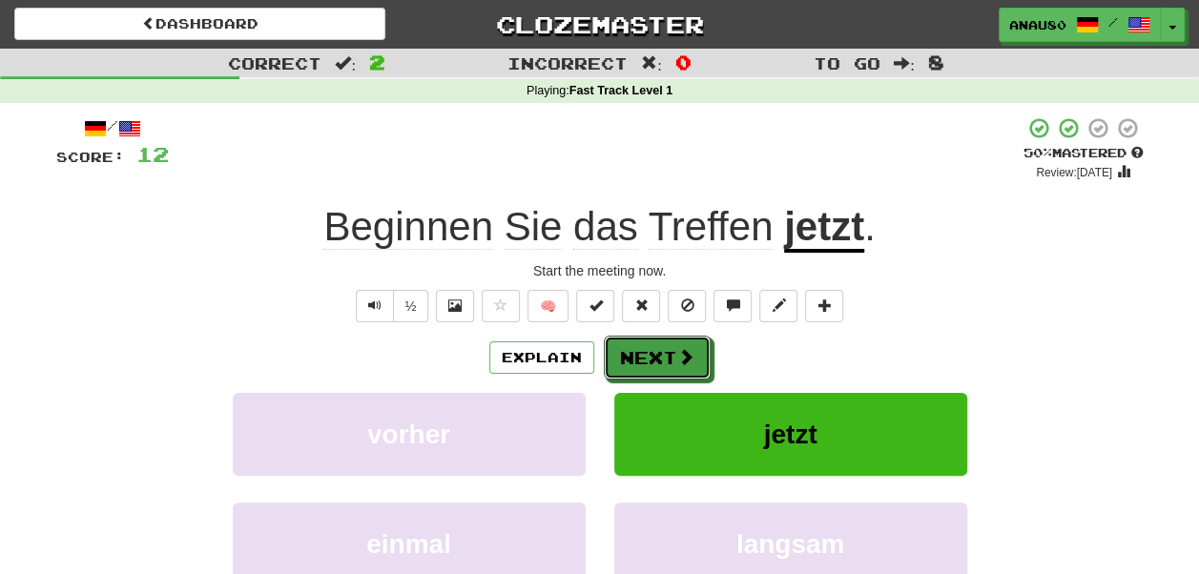
click at [660, 353] on button "Next" at bounding box center [657, 358] width 107 height 44
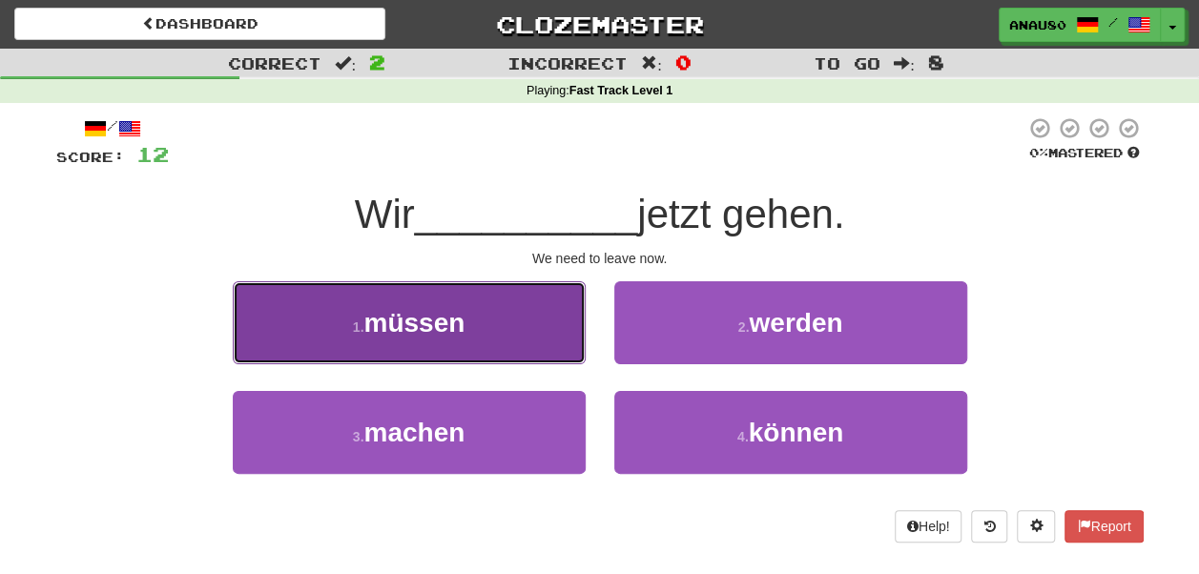
click at [502, 338] on button "1 . müssen" at bounding box center [409, 322] width 353 height 83
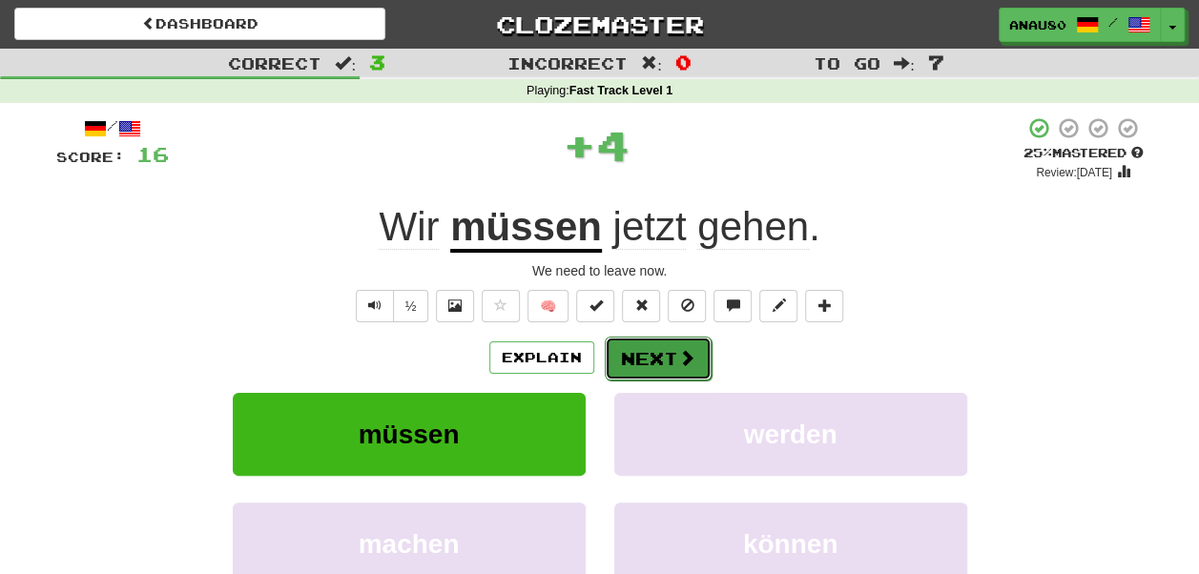
click at [645, 357] on button "Next" at bounding box center [658, 359] width 107 height 44
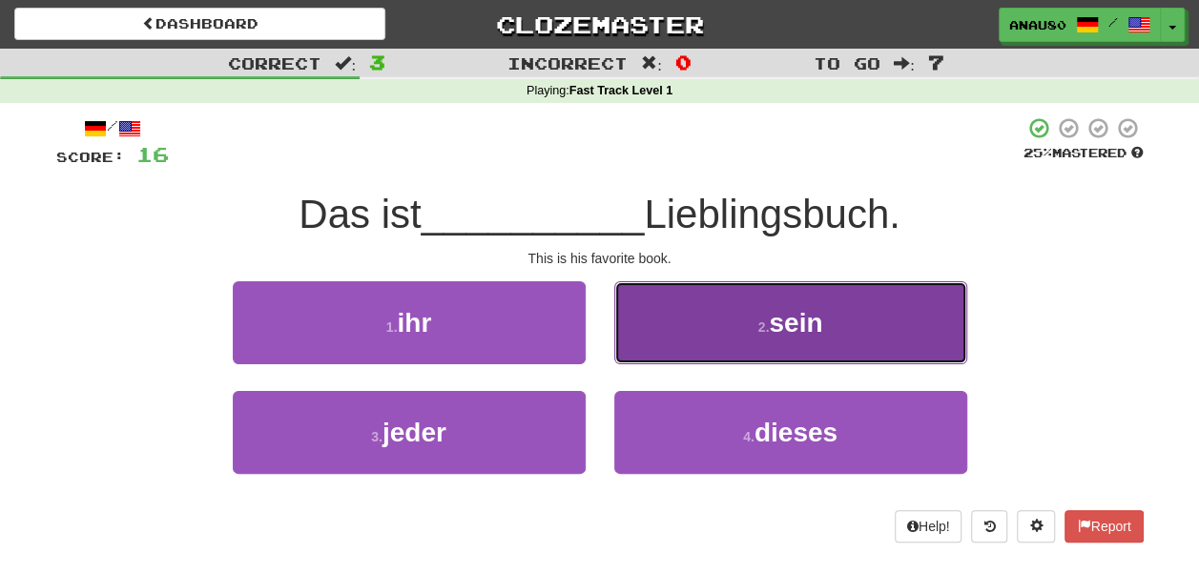
click at [683, 342] on button "2 . sein" at bounding box center [790, 322] width 353 height 83
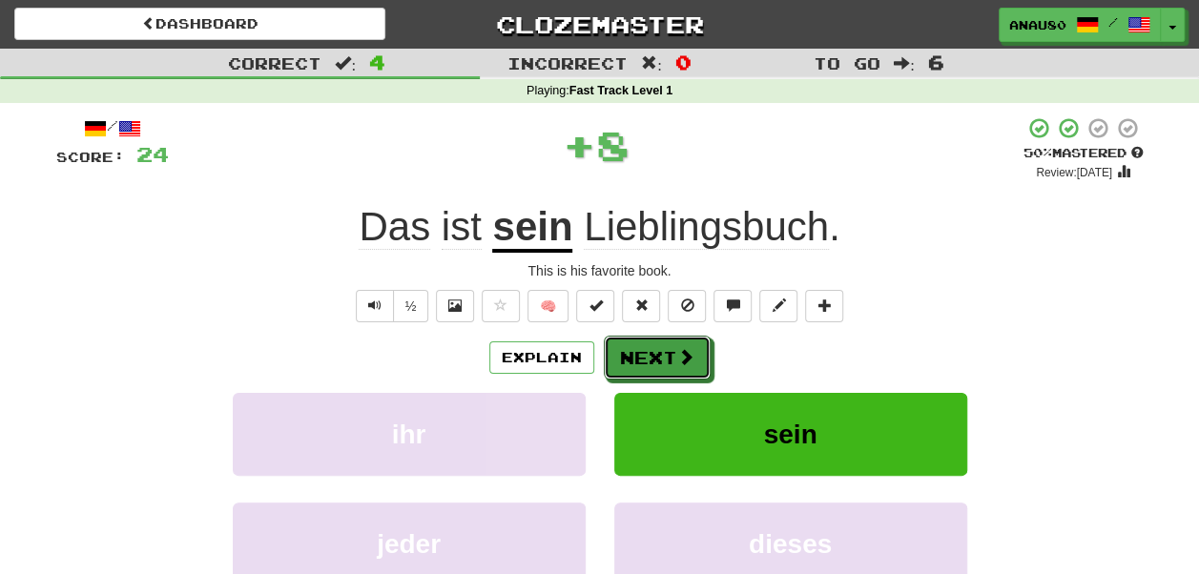
click at [683, 342] on button "Next" at bounding box center [657, 358] width 107 height 44
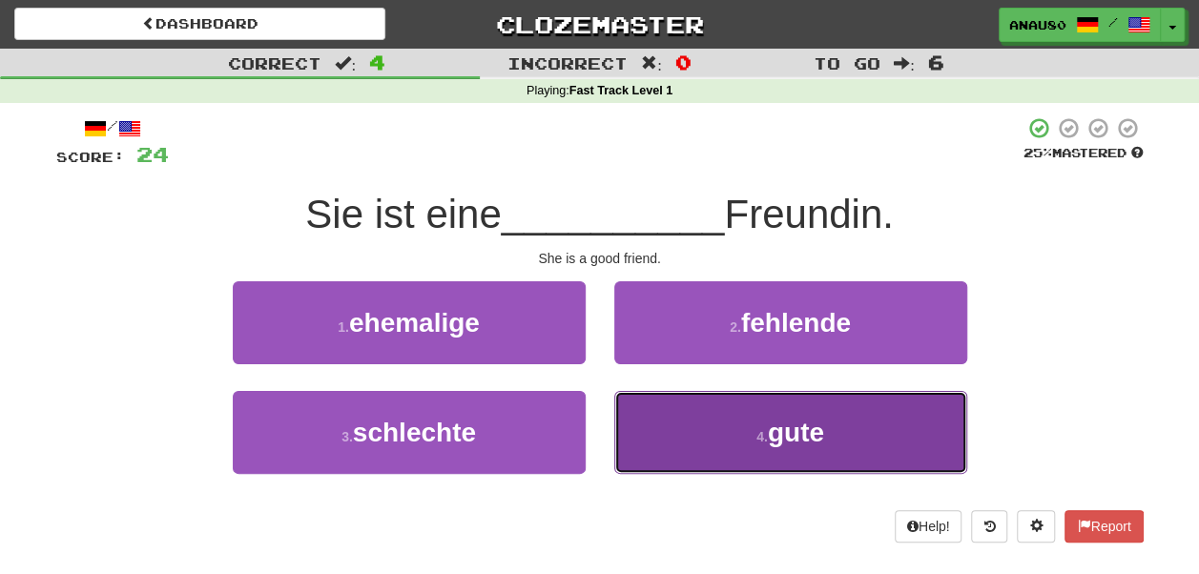
click at [688, 419] on button "4 . gute" at bounding box center [790, 432] width 353 height 83
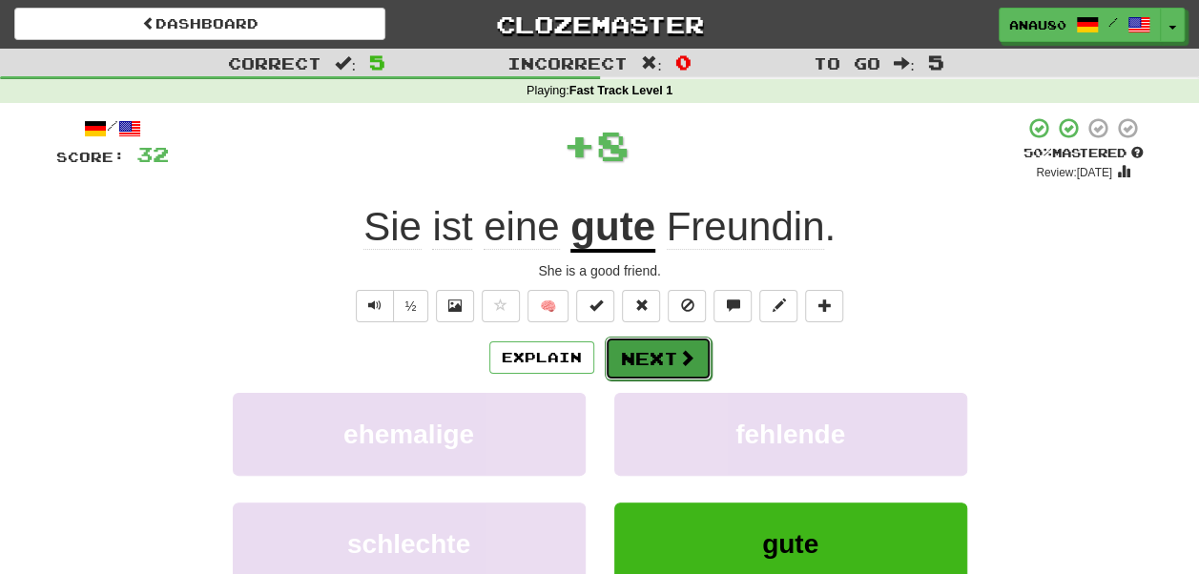
click at [648, 357] on button "Next" at bounding box center [658, 359] width 107 height 44
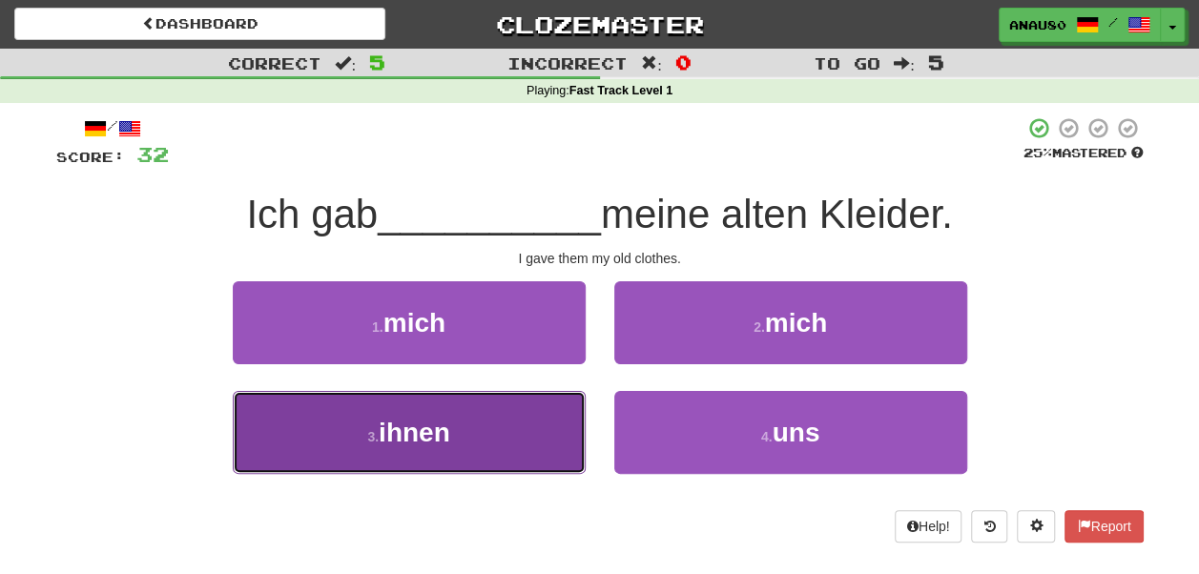
click at [523, 423] on button "3 . ihnen" at bounding box center [409, 432] width 353 height 83
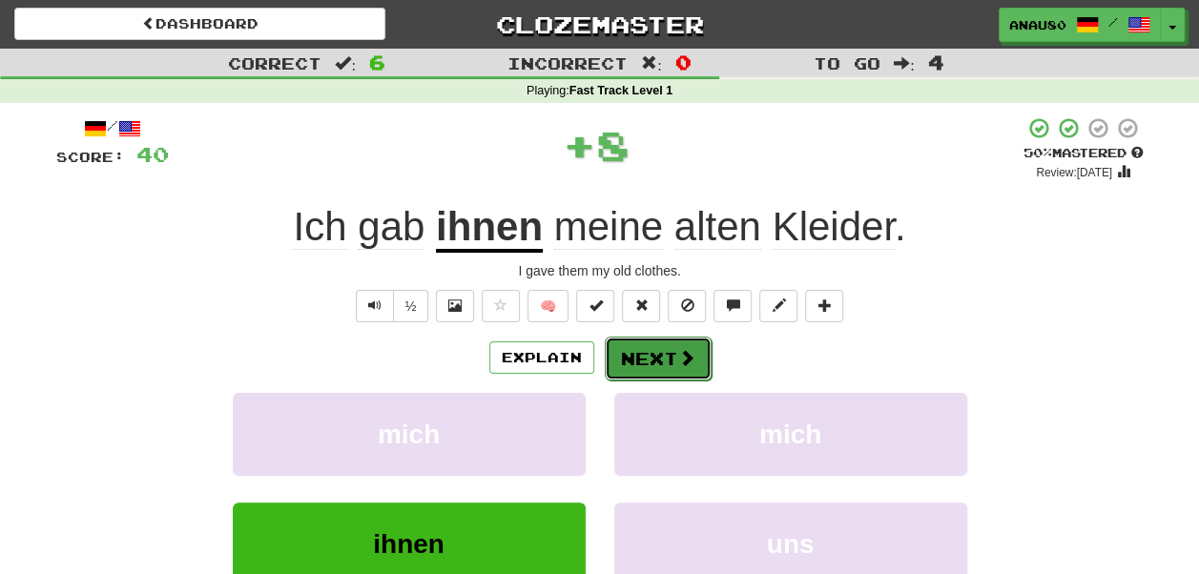
click at [647, 353] on button "Next" at bounding box center [658, 359] width 107 height 44
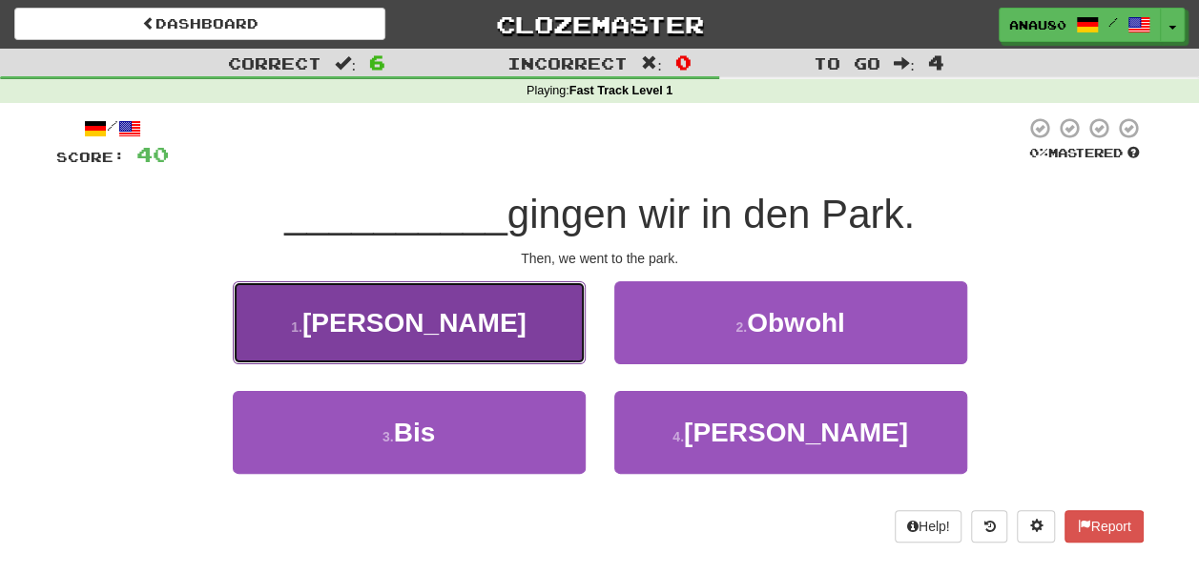
click at [516, 334] on button "1 . Dann" at bounding box center [409, 322] width 353 height 83
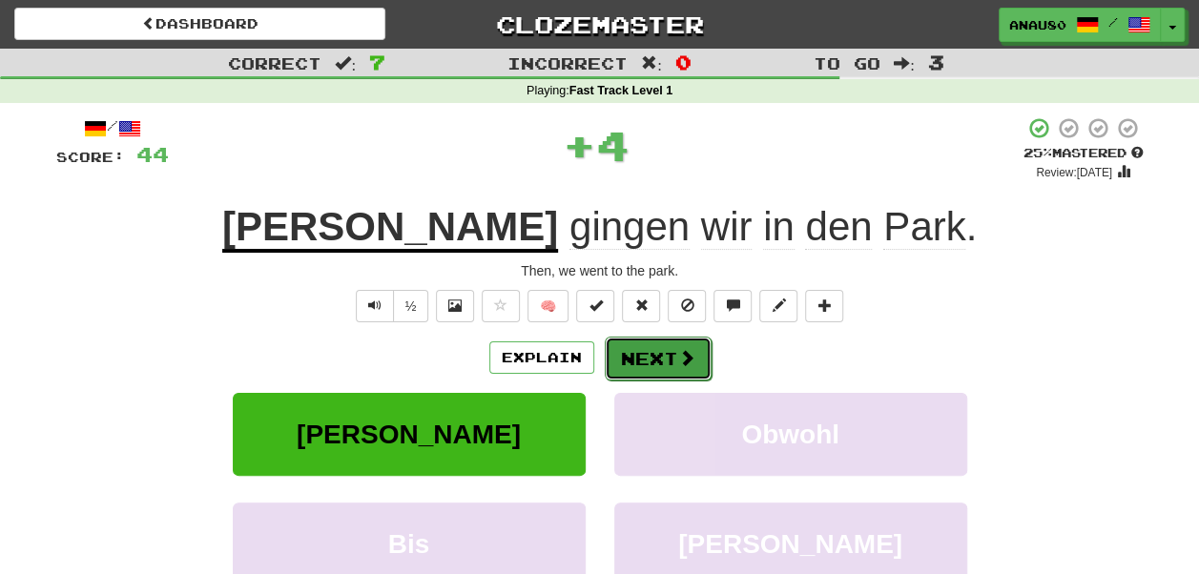
click at [667, 355] on button "Next" at bounding box center [658, 359] width 107 height 44
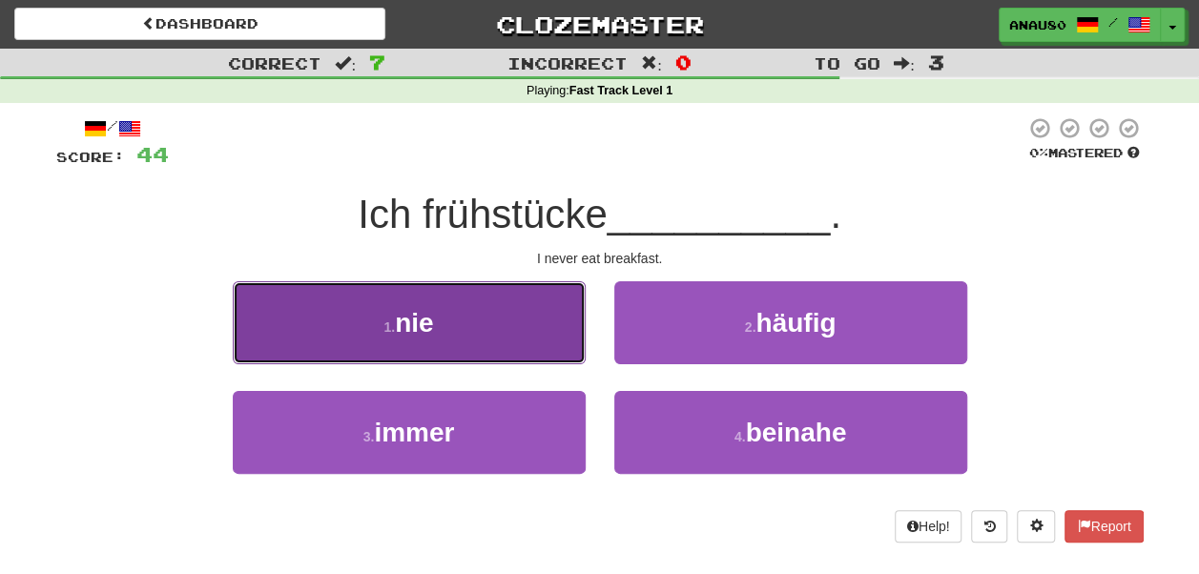
click at [498, 347] on button "1 . nie" at bounding box center [409, 322] width 353 height 83
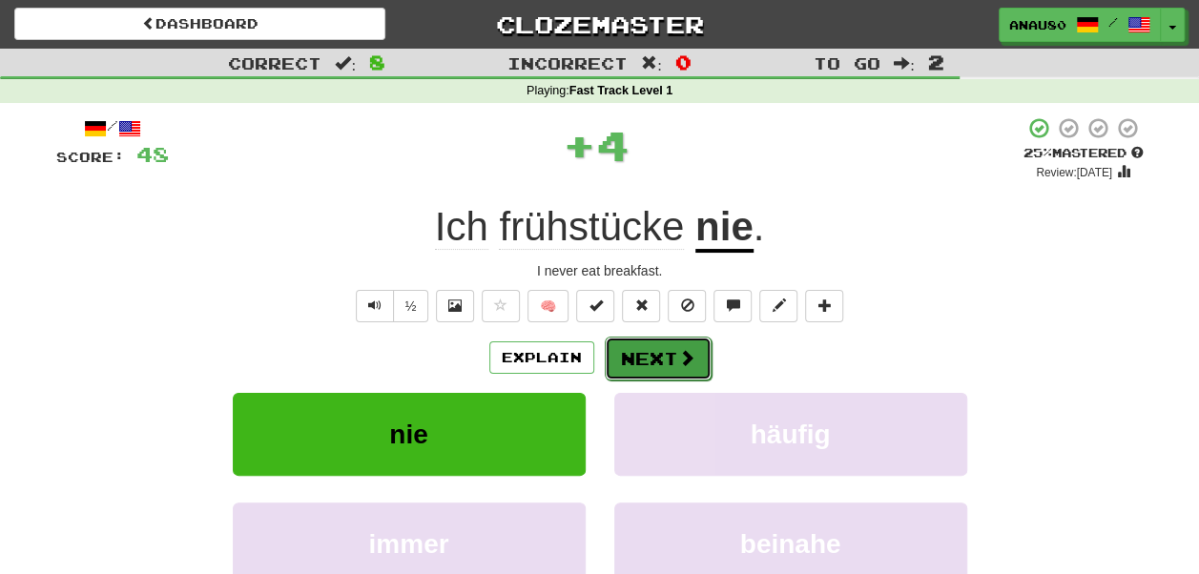
click at [646, 353] on button "Next" at bounding box center [658, 359] width 107 height 44
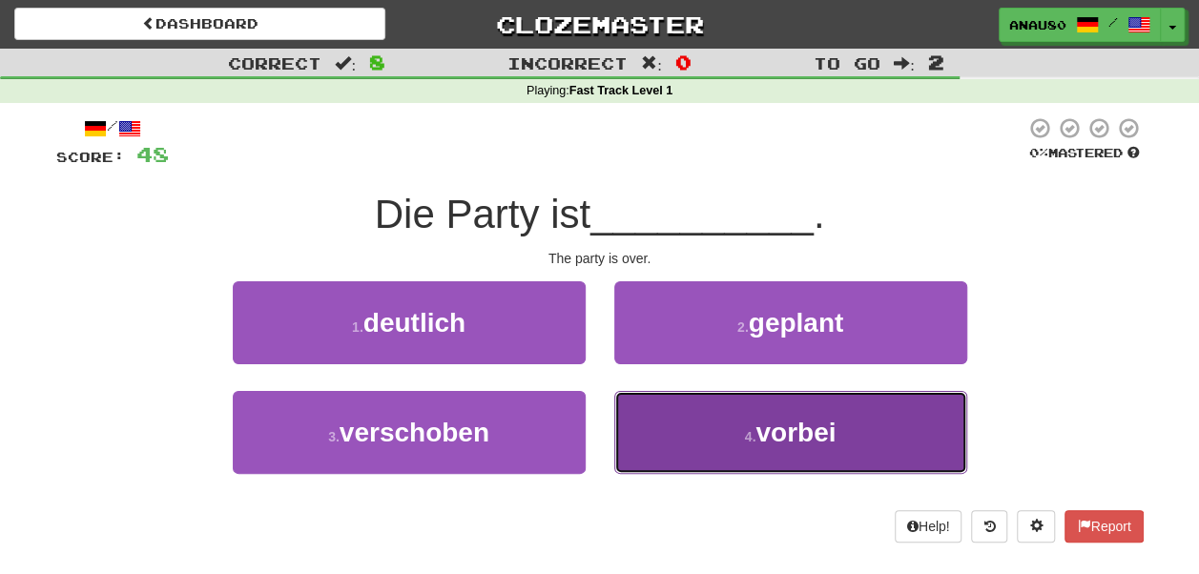
click at [677, 431] on button "4 . vorbei" at bounding box center [790, 432] width 353 height 83
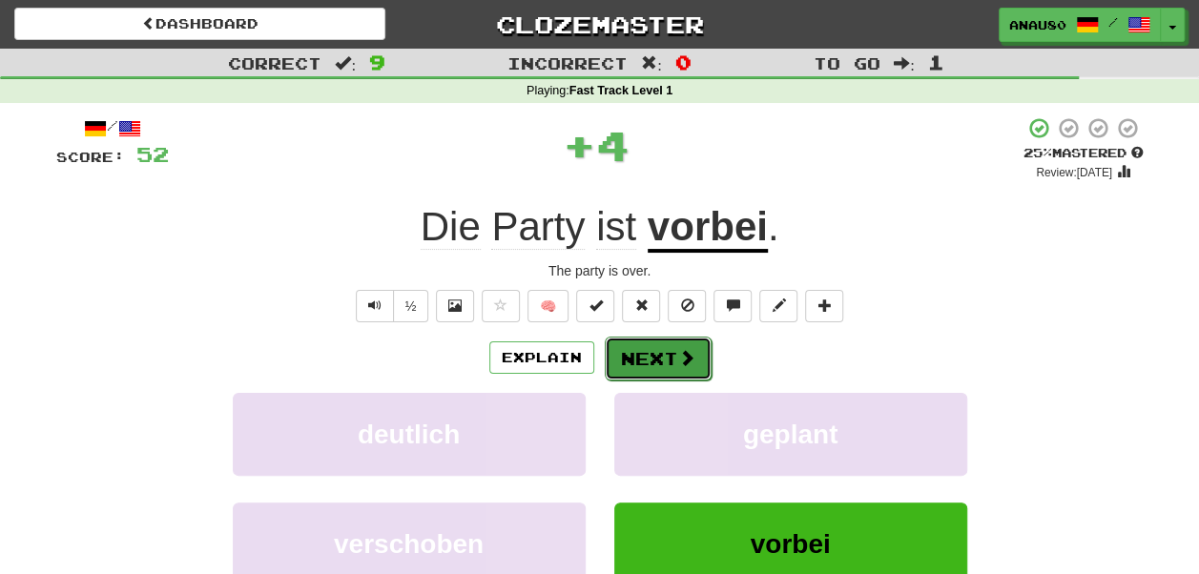
click at [650, 355] on button "Next" at bounding box center [658, 359] width 107 height 44
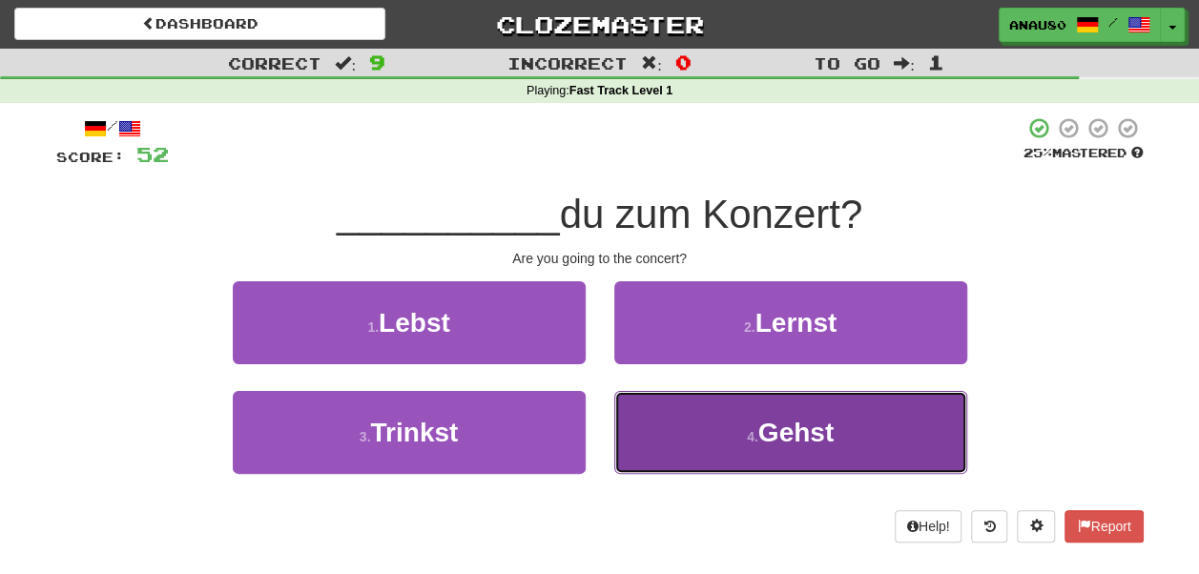
click at [670, 427] on button "4 . Gehst" at bounding box center [790, 432] width 353 height 83
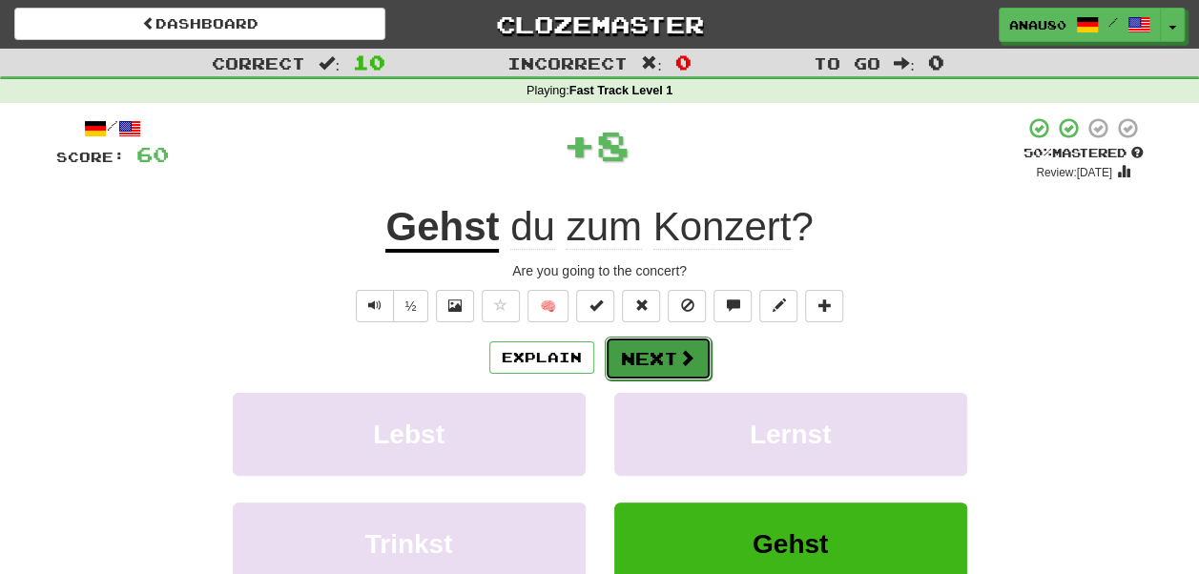
click at [651, 359] on button "Next" at bounding box center [658, 359] width 107 height 44
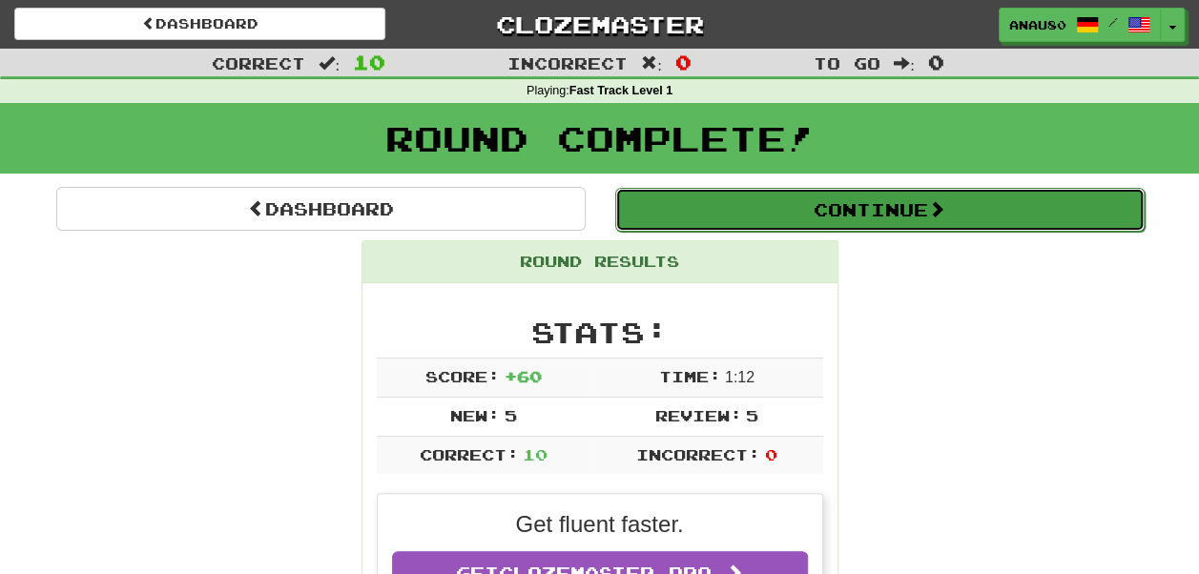
click at [899, 206] on button "Continue" at bounding box center [879, 210] width 529 height 44
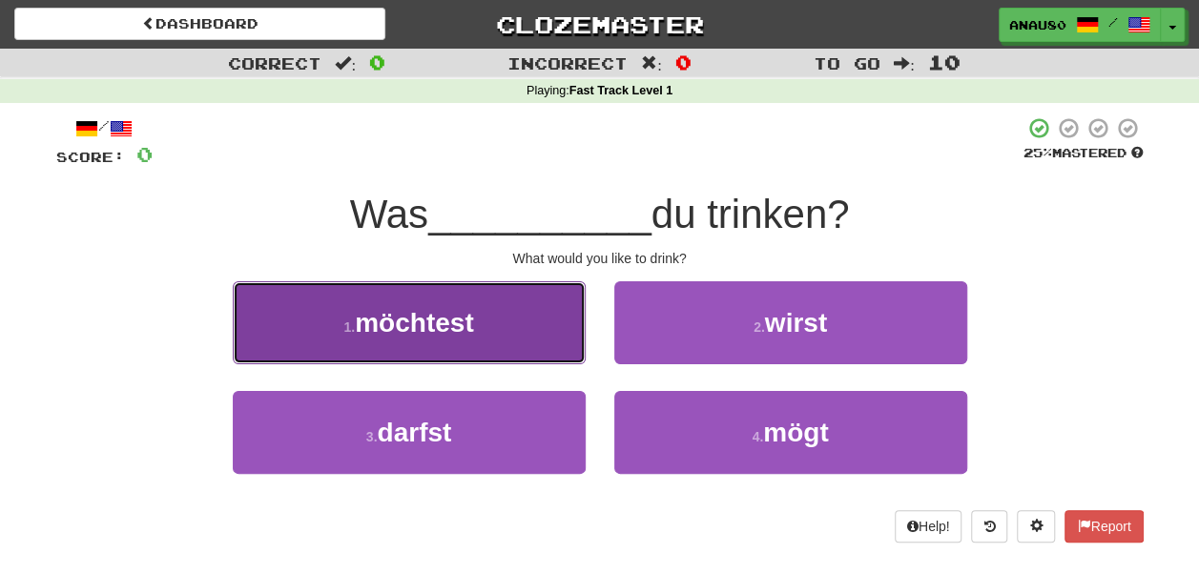
click at [523, 305] on button "1 . möchtest" at bounding box center [409, 322] width 353 height 83
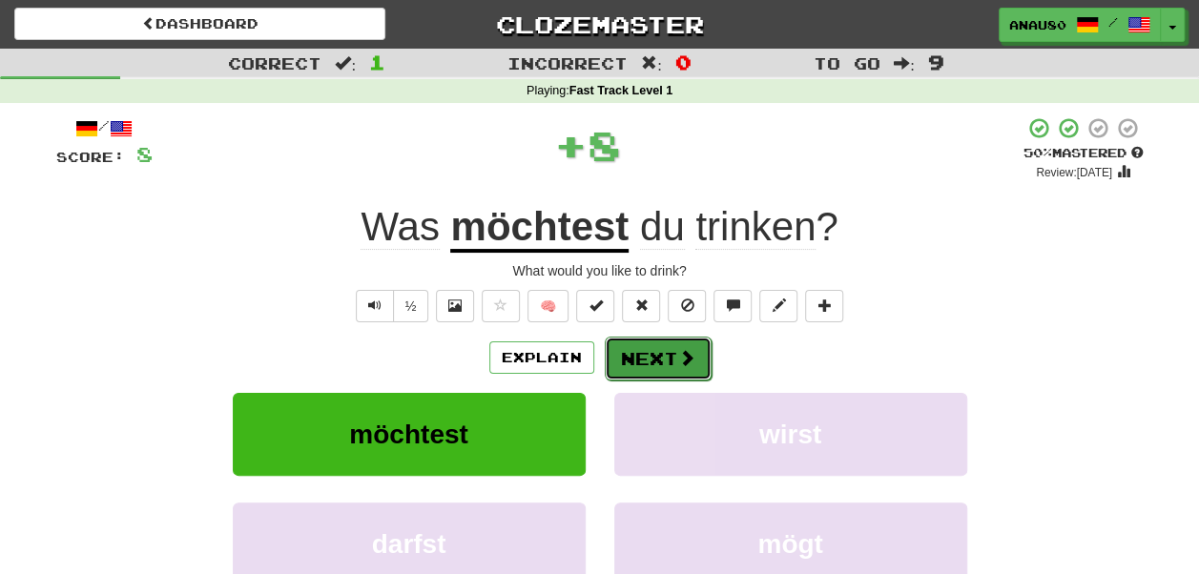
click at [655, 351] on button "Next" at bounding box center [658, 359] width 107 height 44
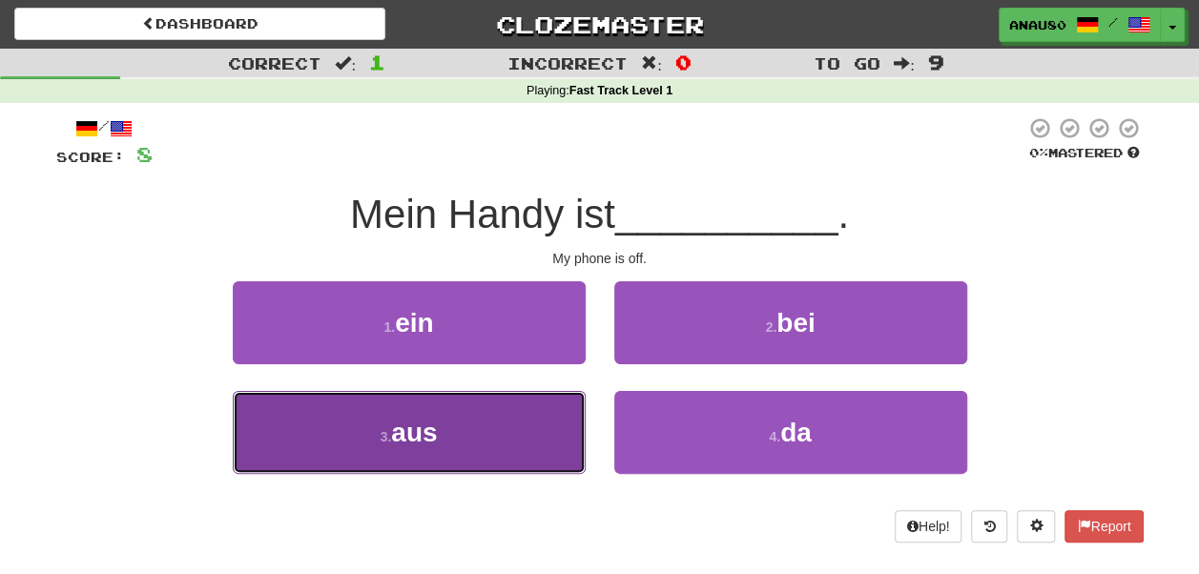
click at [478, 425] on button "3 . aus" at bounding box center [409, 432] width 353 height 83
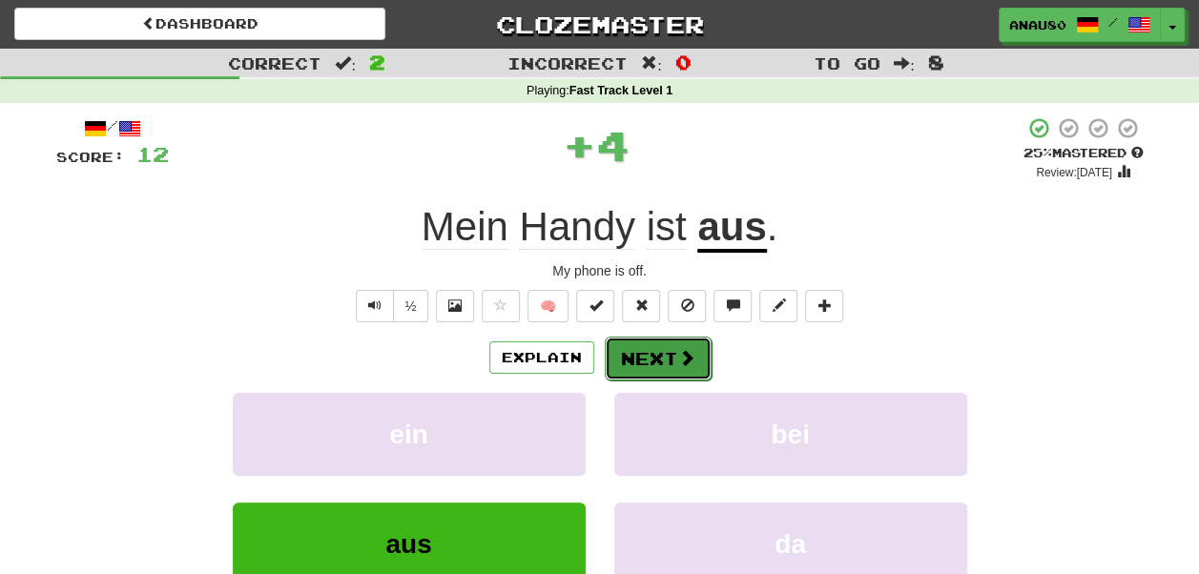
click at [658, 364] on button "Next" at bounding box center [658, 359] width 107 height 44
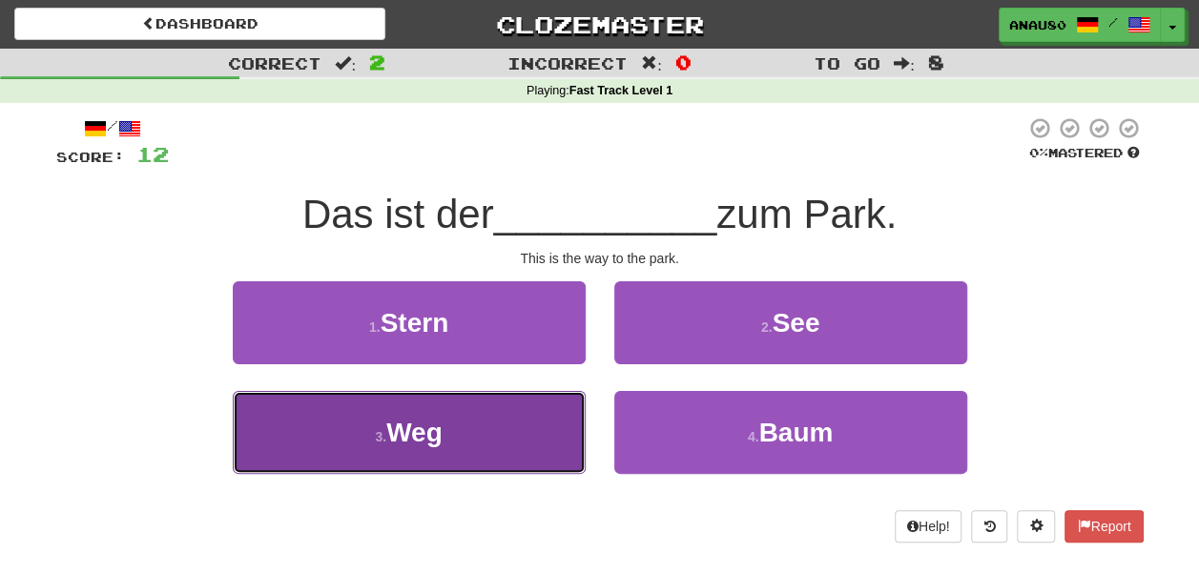
click at [496, 420] on button "3 . Weg" at bounding box center [409, 432] width 353 height 83
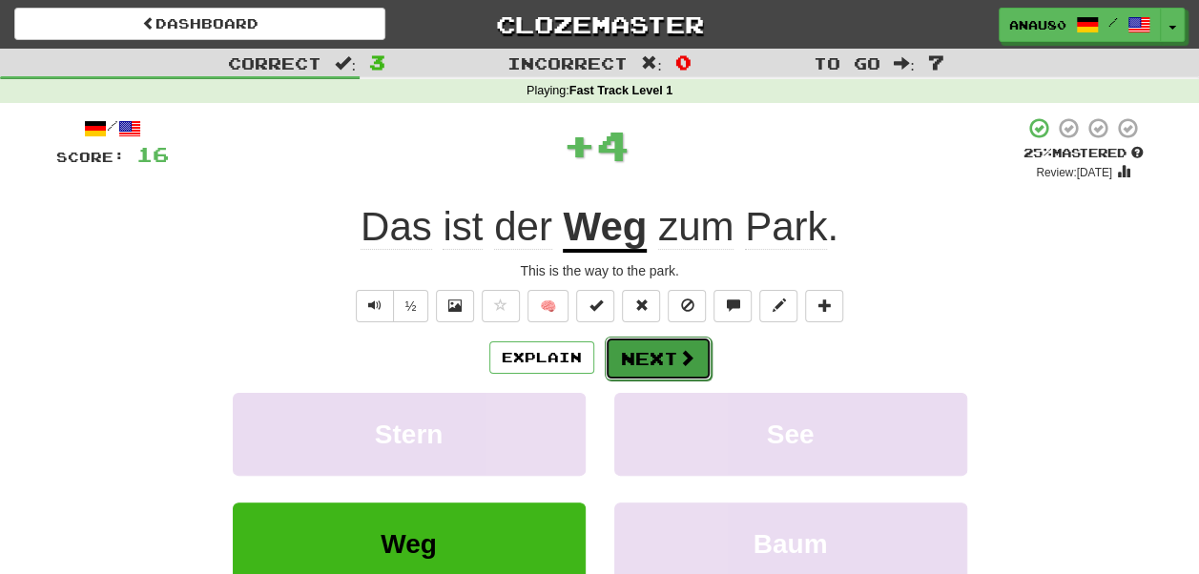
click at [653, 355] on button "Next" at bounding box center [658, 359] width 107 height 44
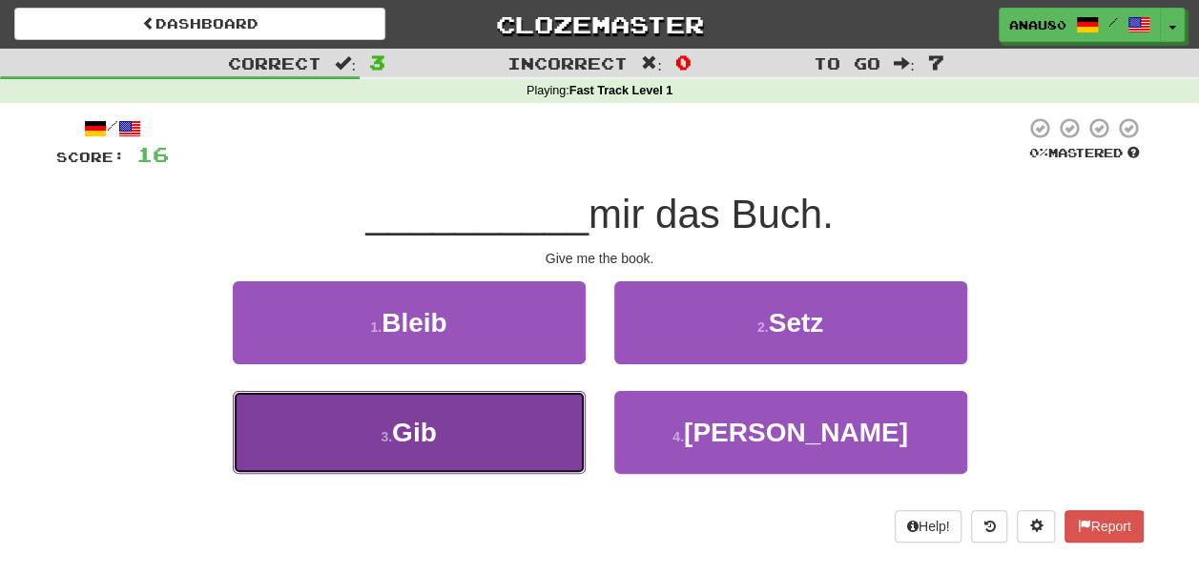
click at [486, 420] on button "3 . Gib" at bounding box center [409, 432] width 353 height 83
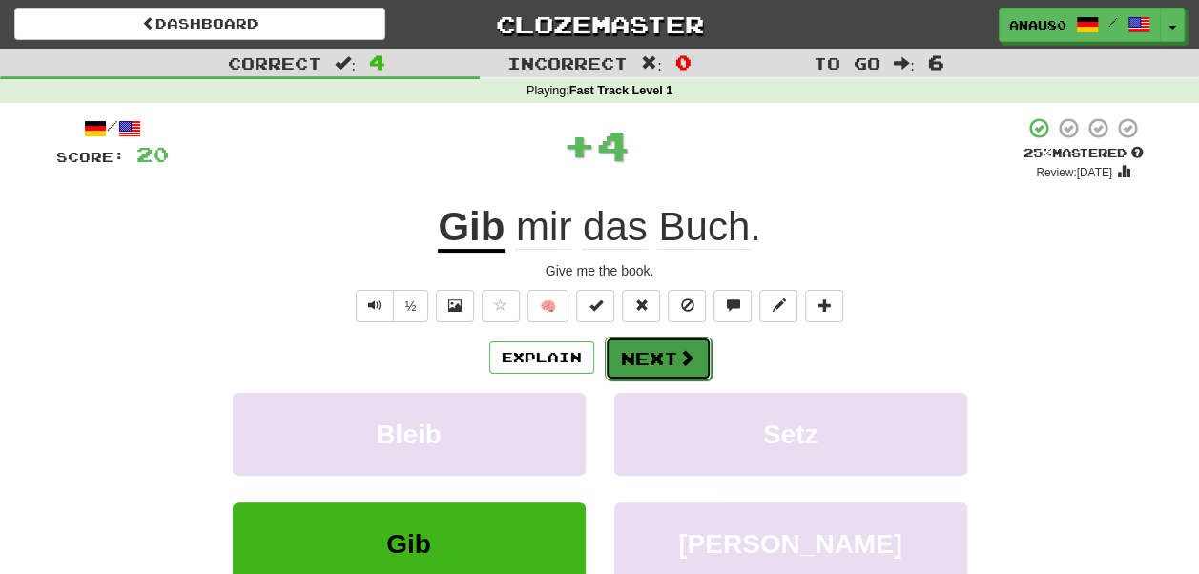
click at [654, 355] on button "Next" at bounding box center [658, 359] width 107 height 44
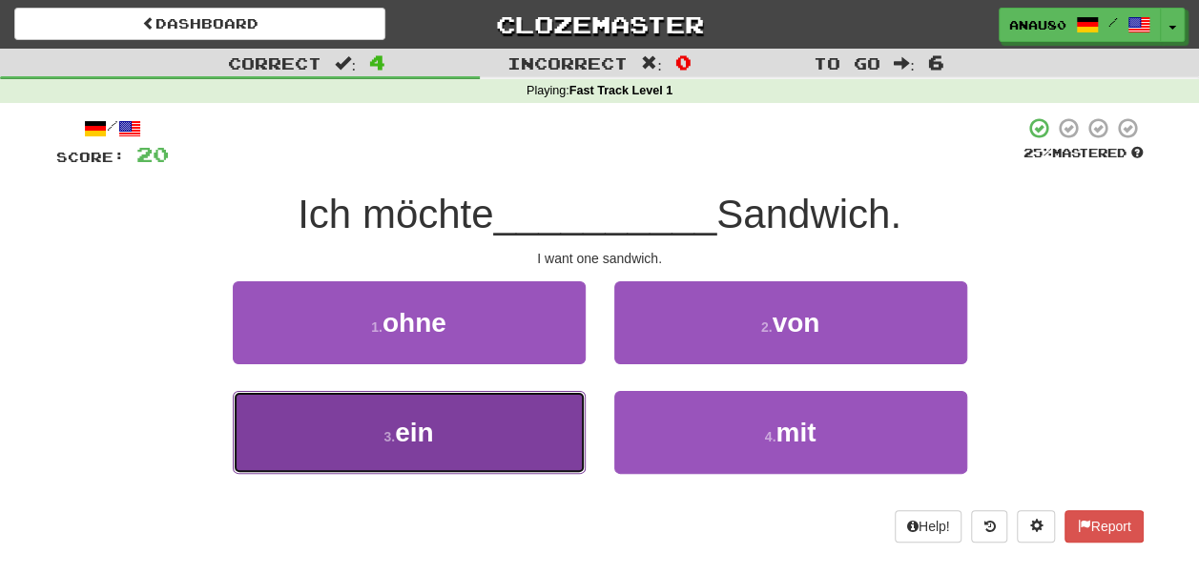
click at [489, 425] on button "3 . ein" at bounding box center [409, 432] width 353 height 83
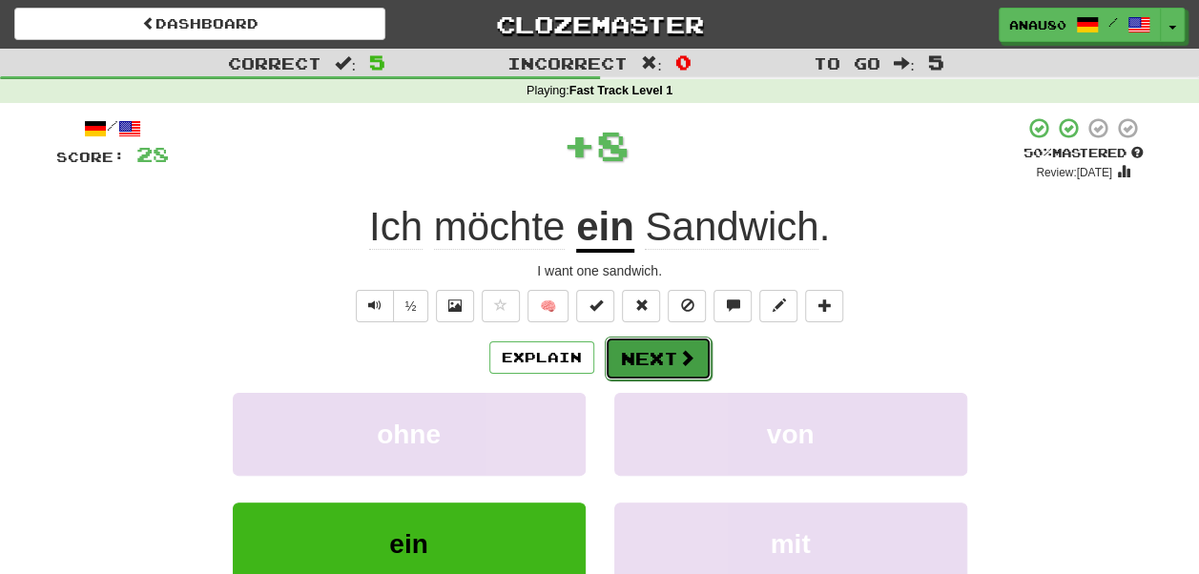
click at [662, 359] on button "Next" at bounding box center [658, 359] width 107 height 44
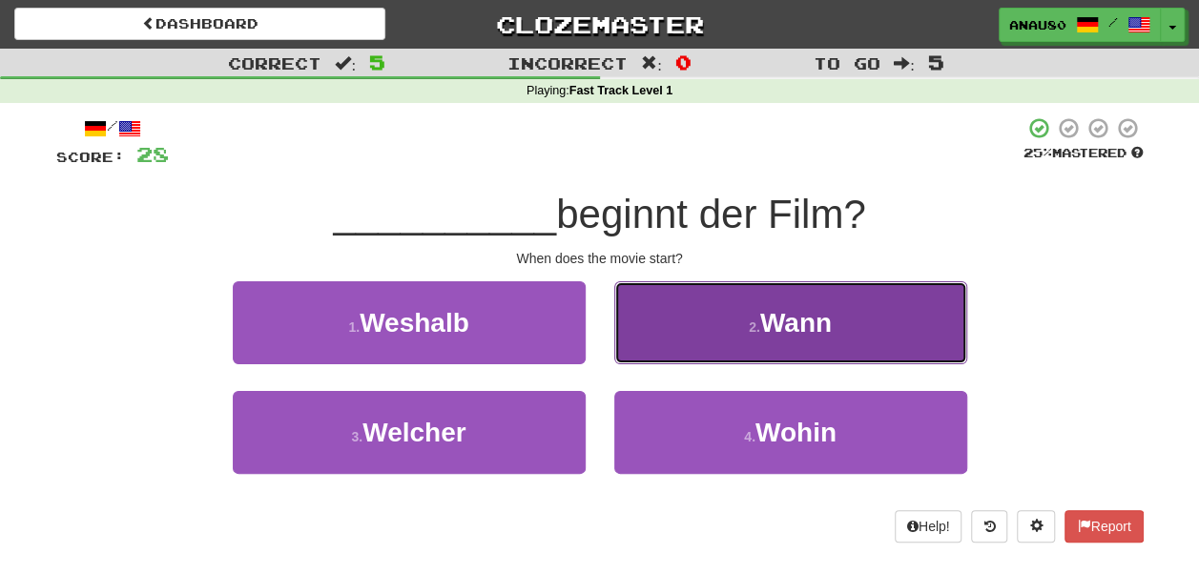
click at [690, 332] on button "2 . Wann" at bounding box center [790, 322] width 353 height 83
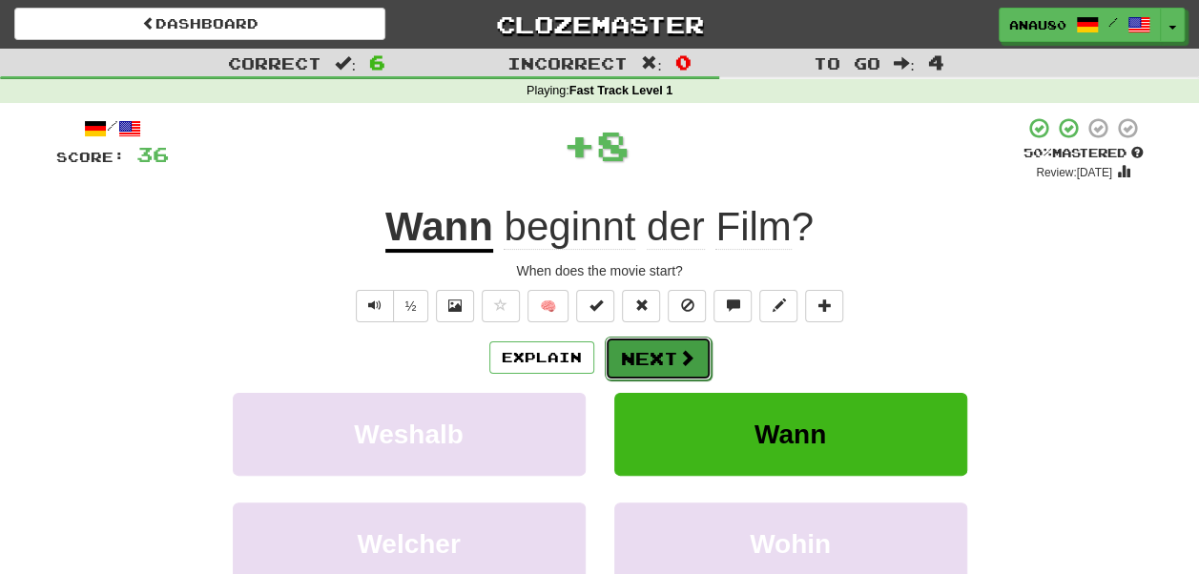
click at [658, 351] on button "Next" at bounding box center [658, 359] width 107 height 44
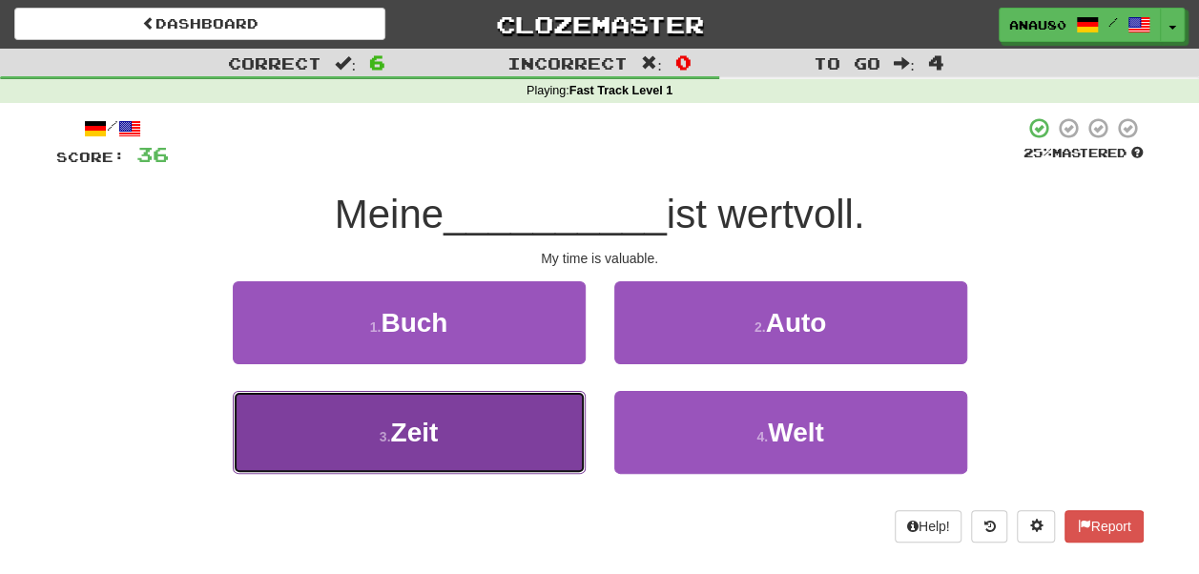
click at [522, 421] on button "3 . Zeit" at bounding box center [409, 432] width 353 height 83
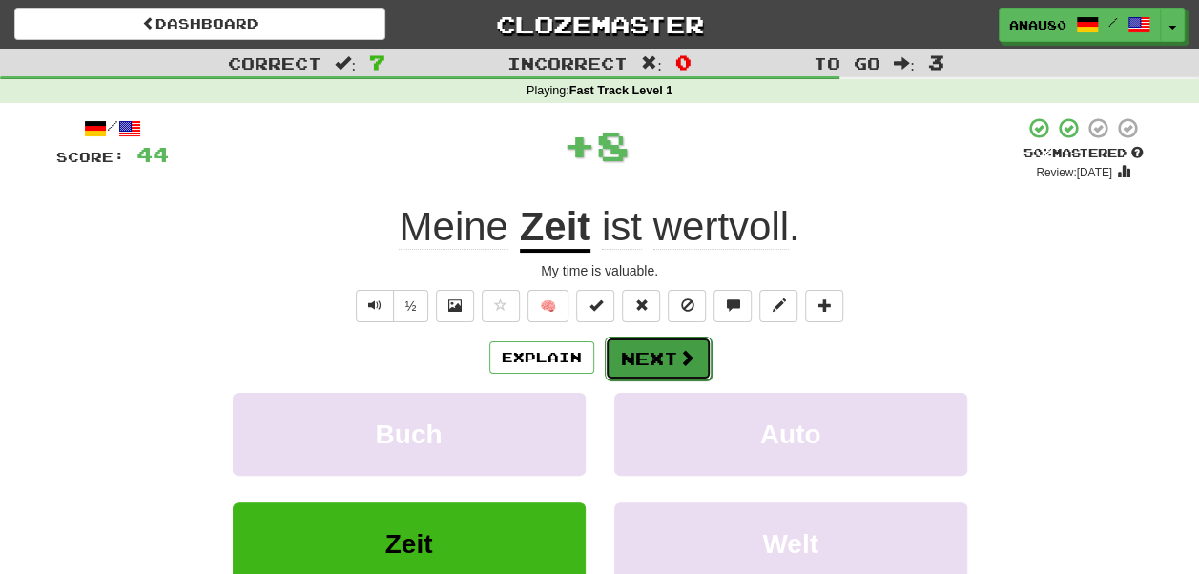
click at [642, 347] on button "Next" at bounding box center [658, 359] width 107 height 44
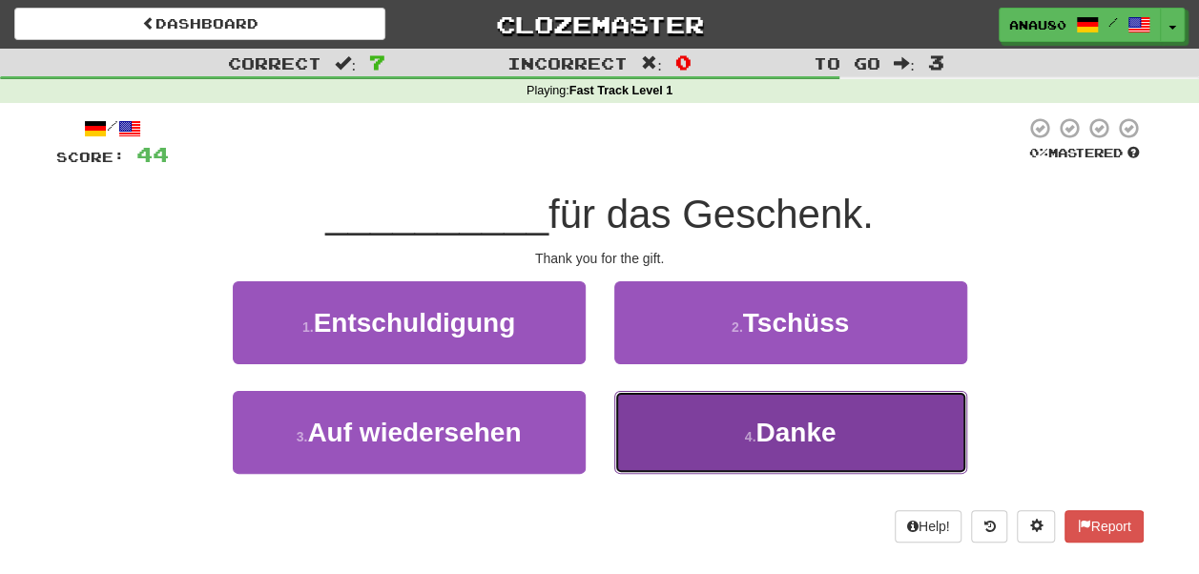
click at [678, 413] on button "4 . Danke" at bounding box center [790, 432] width 353 height 83
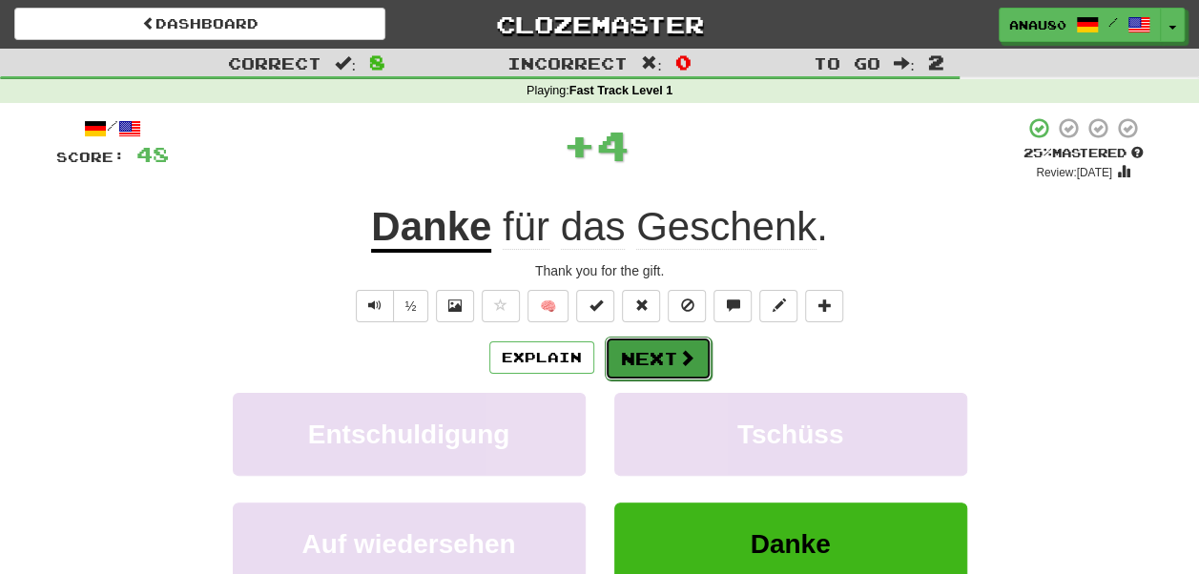
click at [642, 360] on button "Next" at bounding box center [658, 359] width 107 height 44
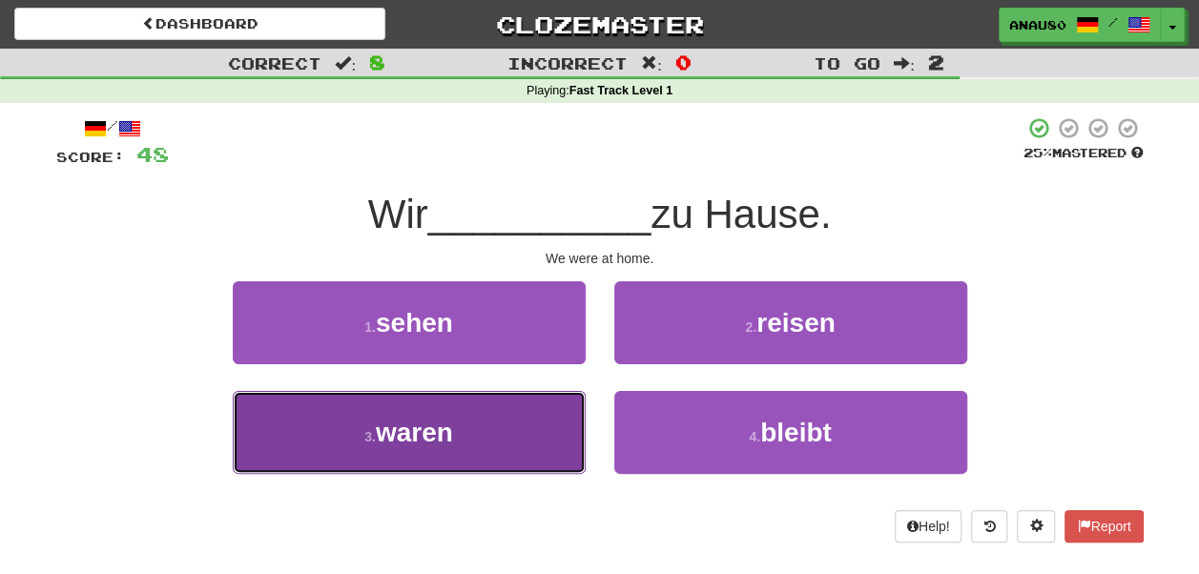
click at [505, 423] on button "3 . waren" at bounding box center [409, 432] width 353 height 83
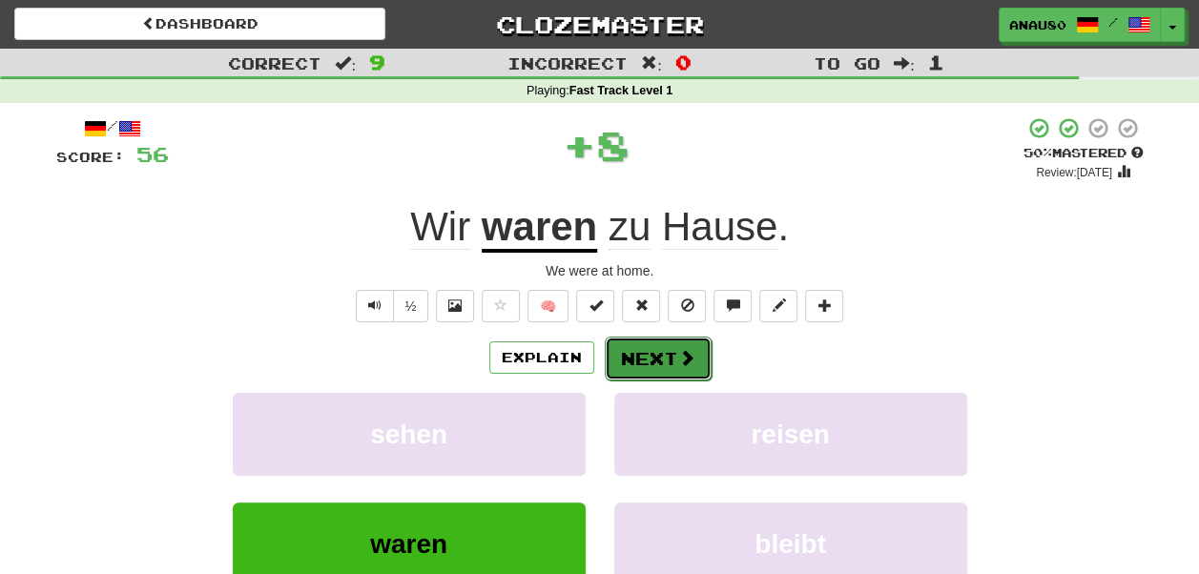
click at [646, 357] on button "Next" at bounding box center [658, 359] width 107 height 44
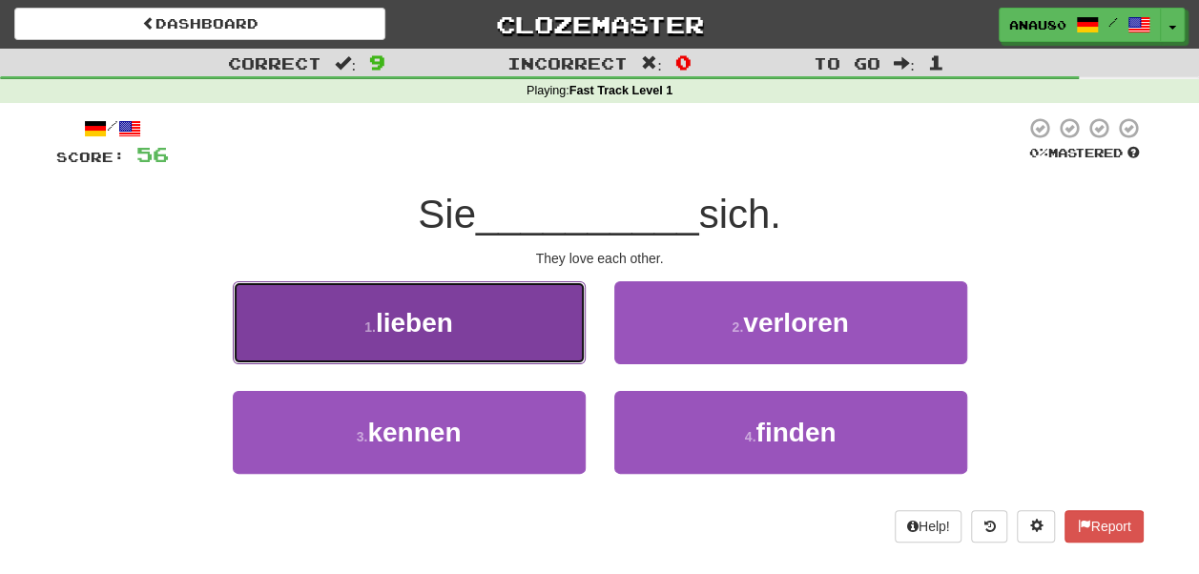
click at [510, 341] on button "1 . lieben" at bounding box center [409, 322] width 353 height 83
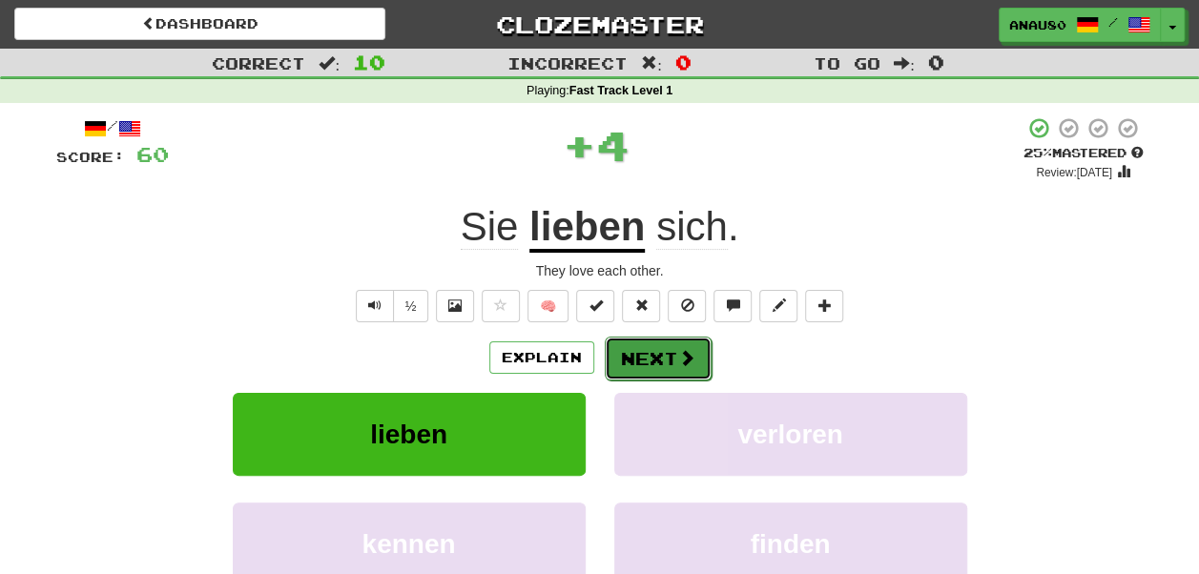
click at [646, 355] on button "Next" at bounding box center [658, 359] width 107 height 44
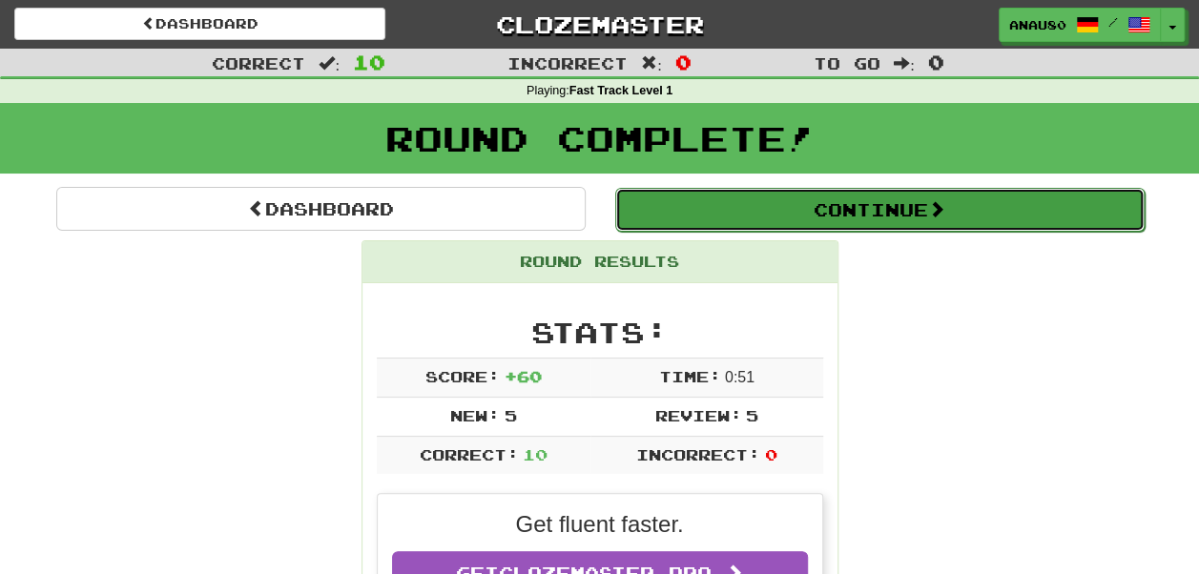
click at [888, 210] on button "Continue" at bounding box center [879, 210] width 529 height 44
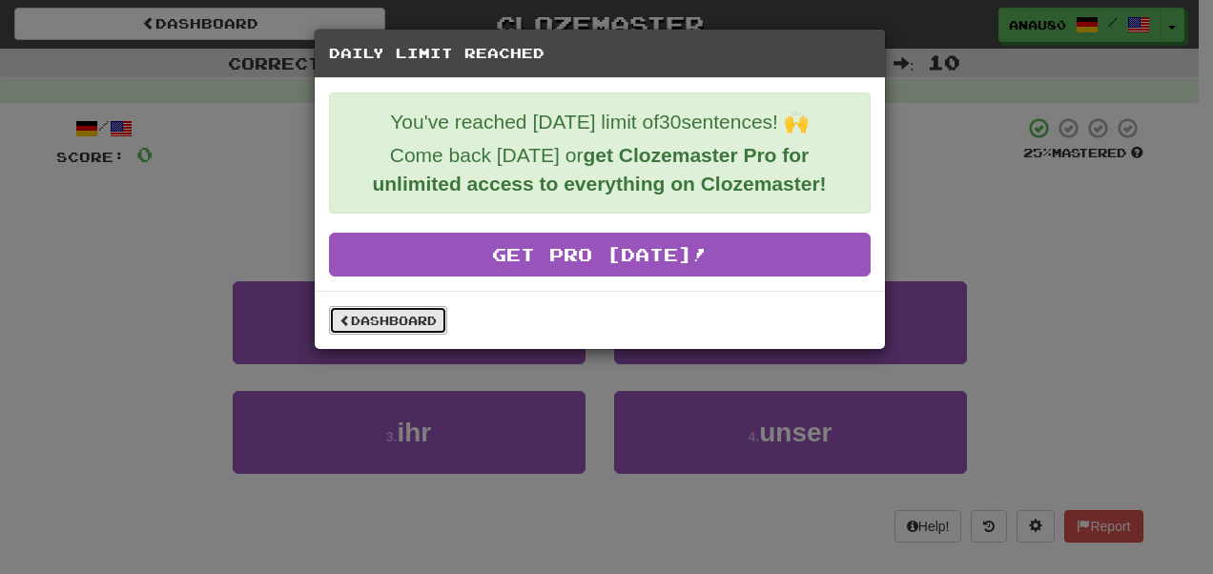
click at [392, 320] on link "Dashboard" at bounding box center [388, 320] width 118 height 29
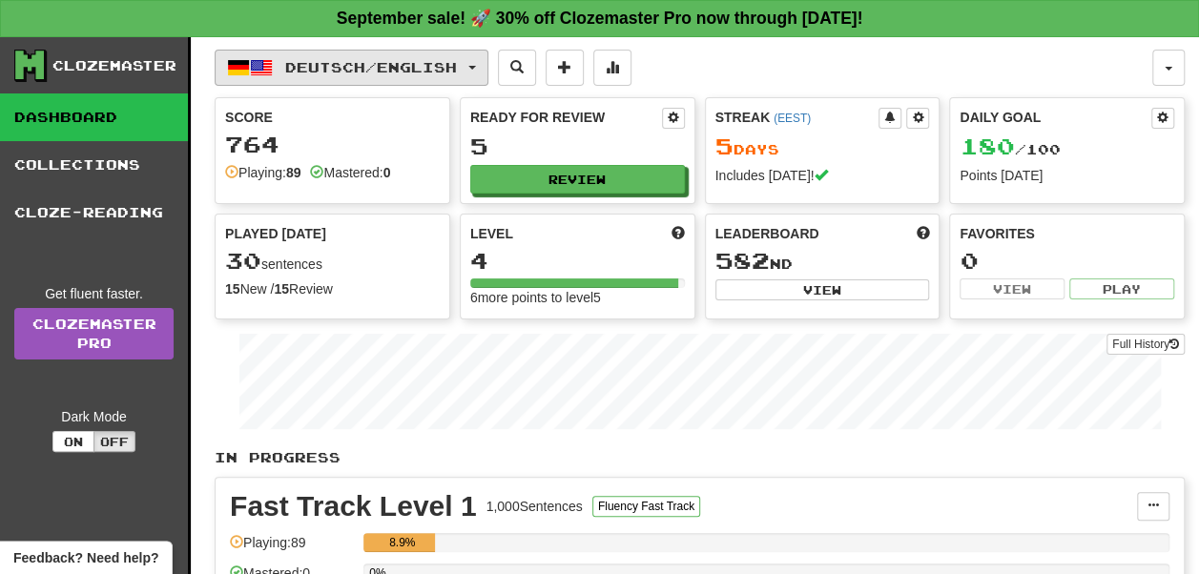
click at [482, 71] on button "Deutsch / English" at bounding box center [352, 68] width 274 height 36
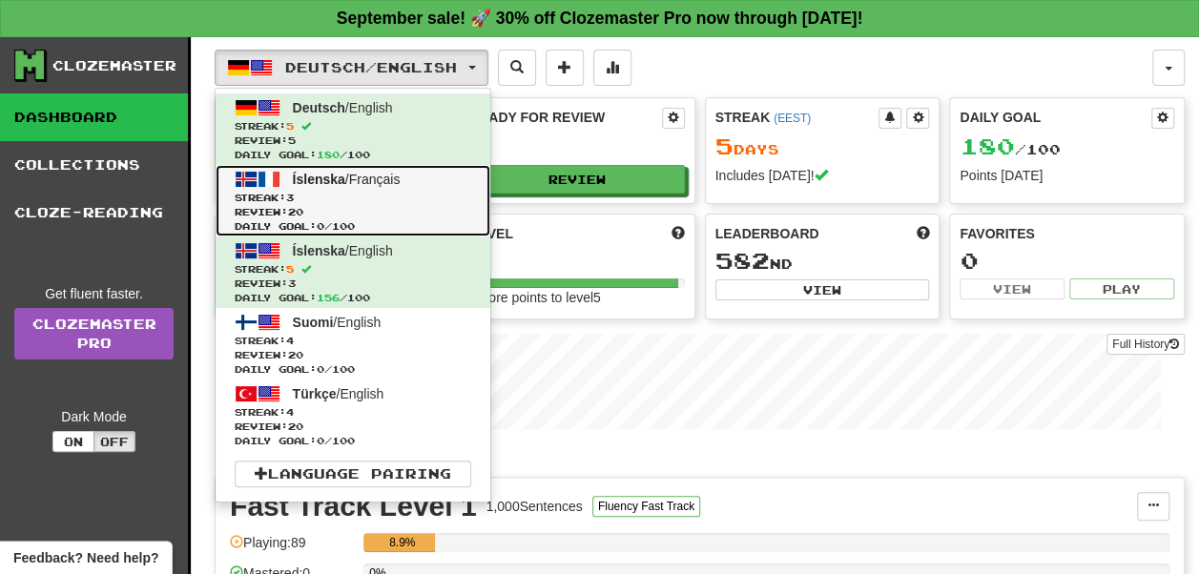
click at [433, 196] on span "Streak: 3" at bounding box center [353, 198] width 236 height 14
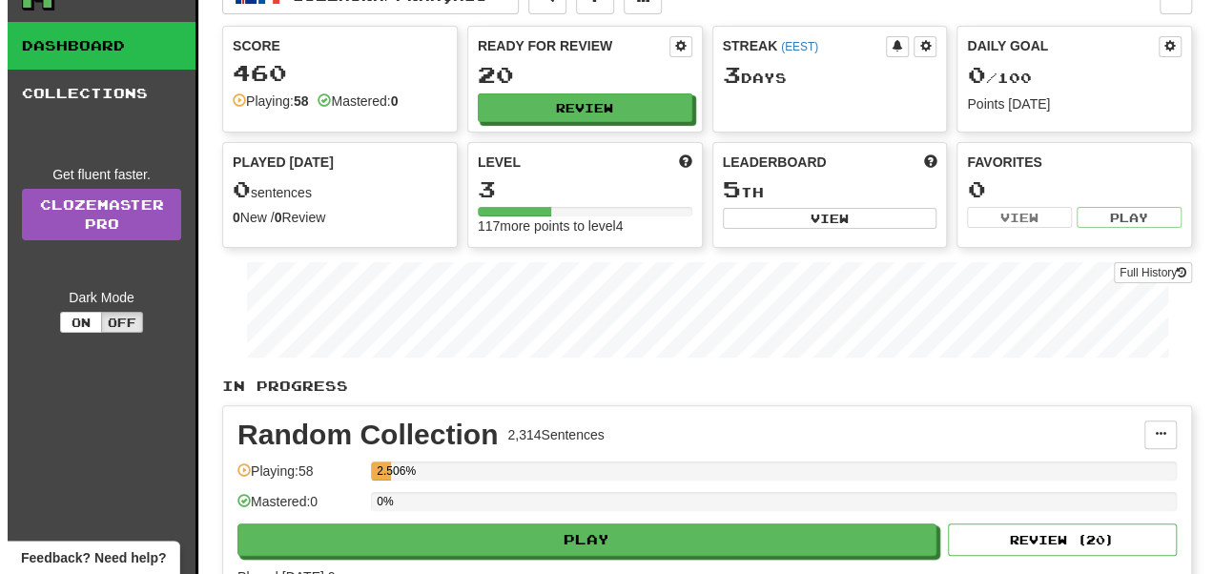
scroll to position [97, 0]
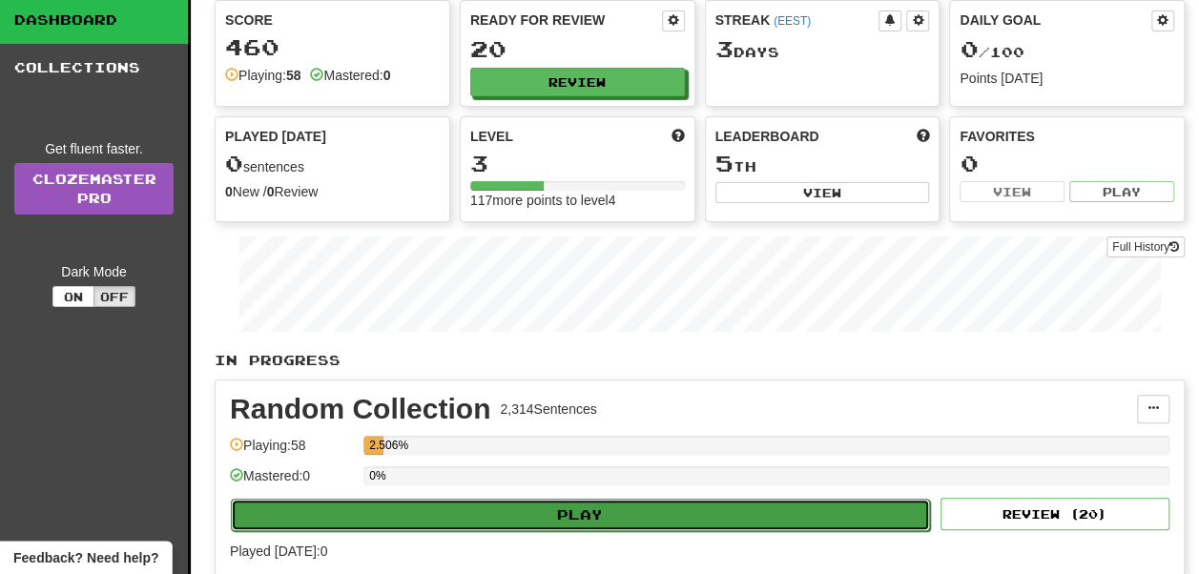
click at [605, 507] on button "Play" at bounding box center [580, 515] width 699 height 32
select select "**"
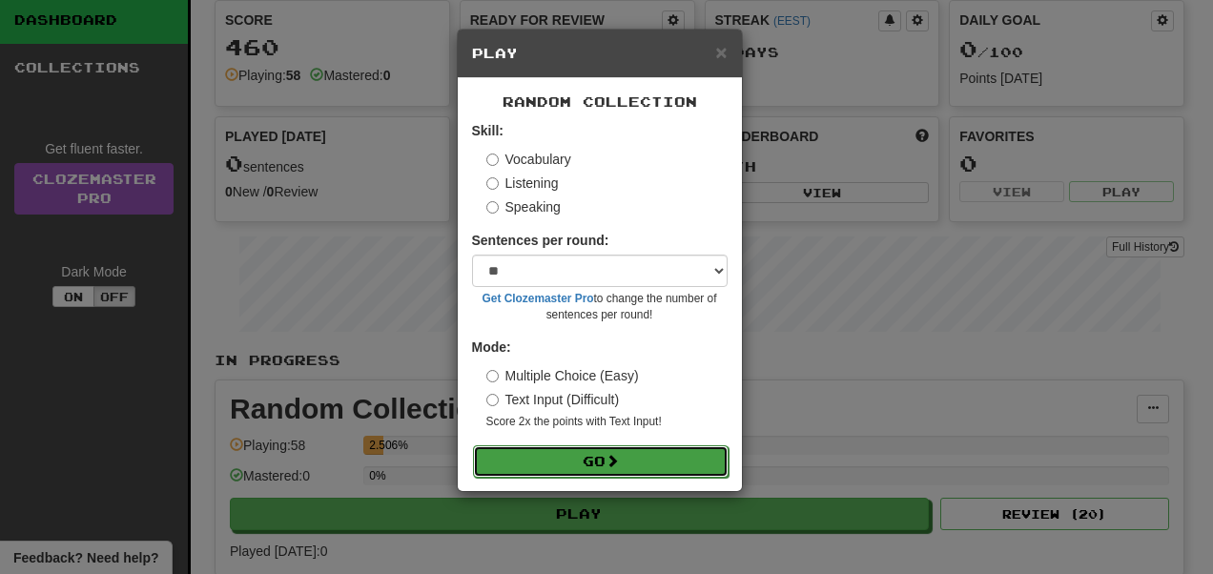
click at [619, 454] on span at bounding box center [611, 460] width 13 height 13
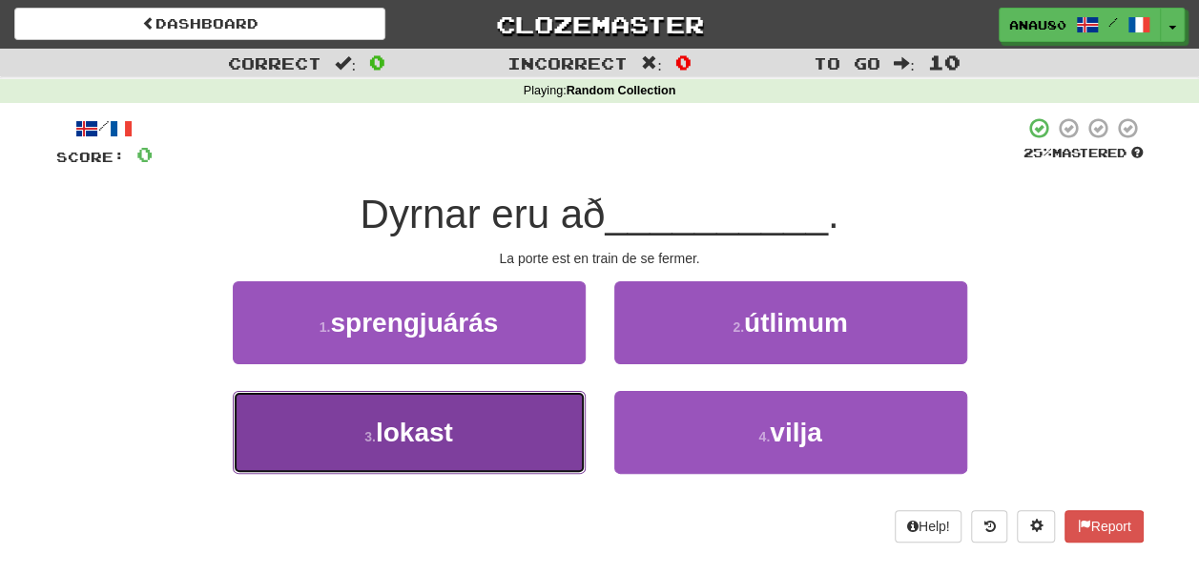
click at [505, 441] on button "3 . lokast" at bounding box center [409, 432] width 353 height 83
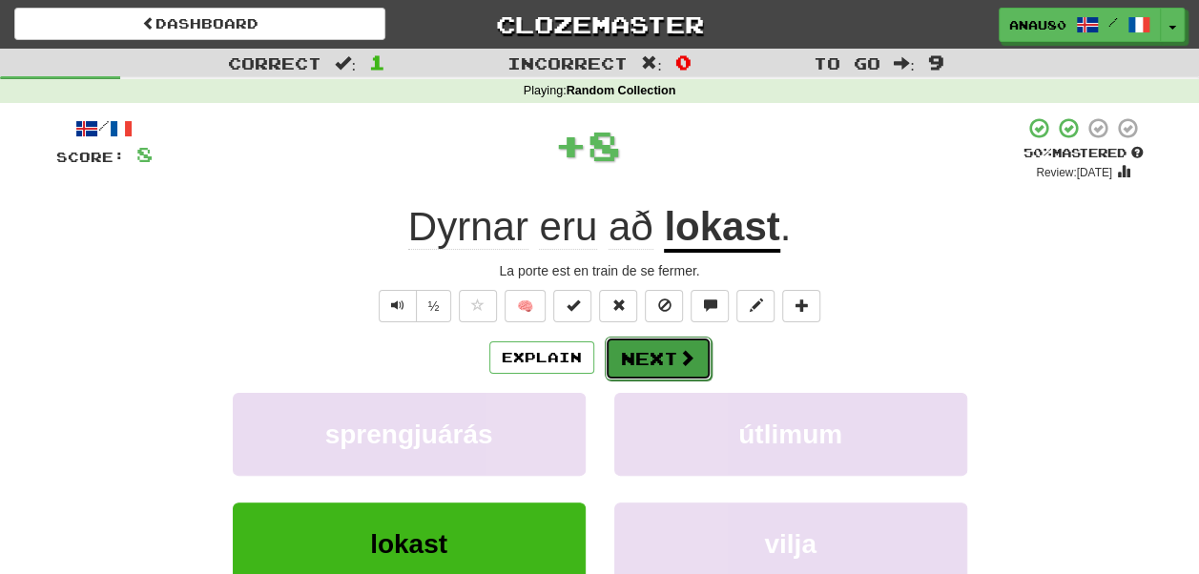
click at [671, 358] on button "Next" at bounding box center [658, 359] width 107 height 44
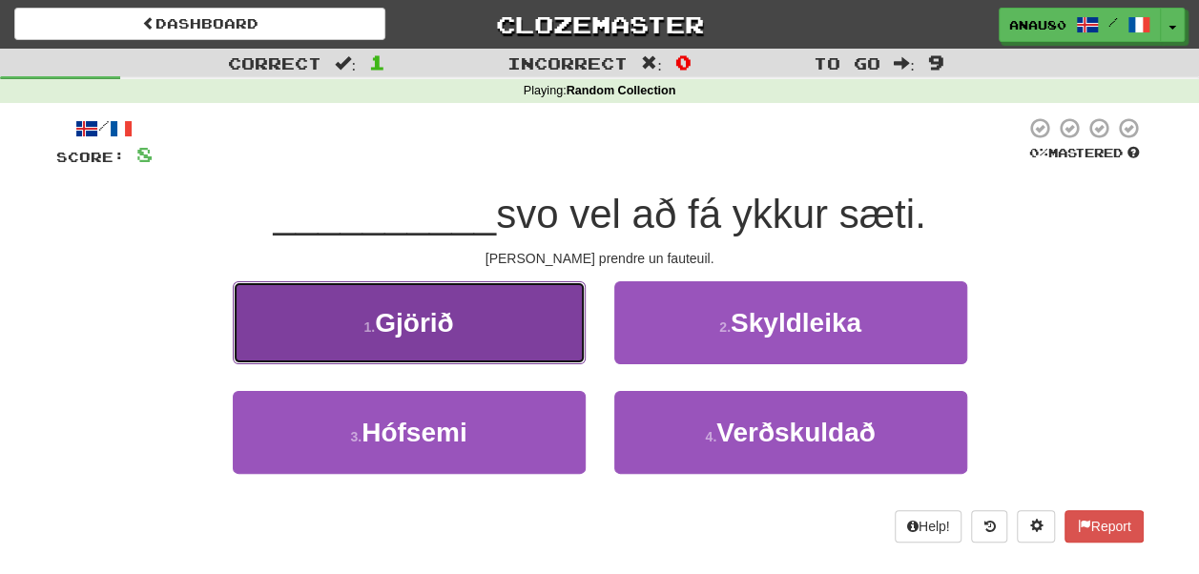
click at [510, 343] on button "1 . Gjörið" at bounding box center [409, 322] width 353 height 83
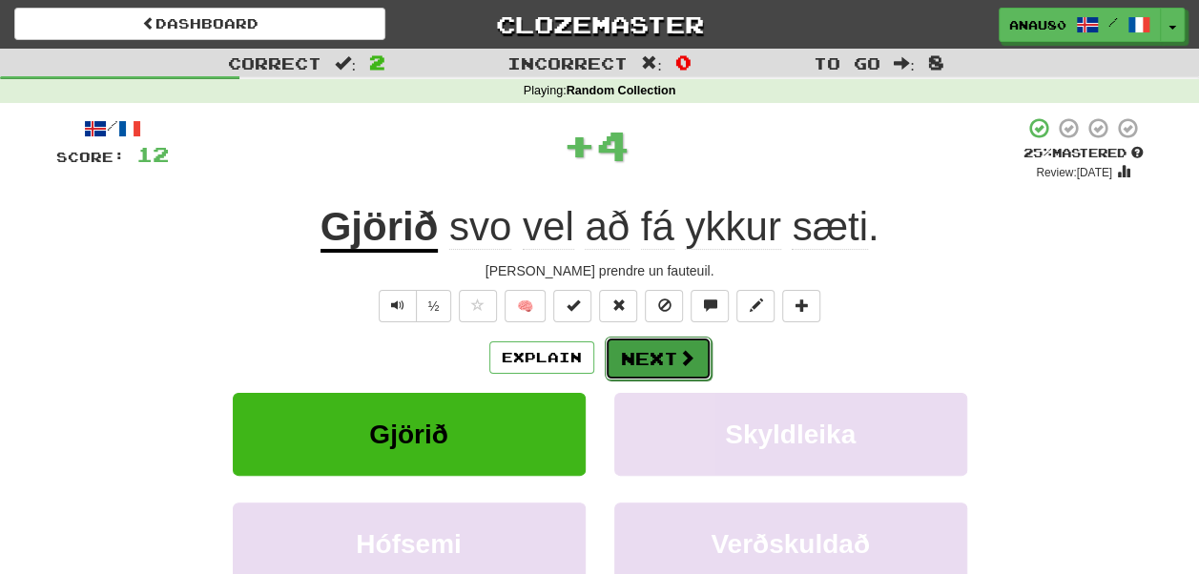
click at [668, 355] on button "Next" at bounding box center [658, 359] width 107 height 44
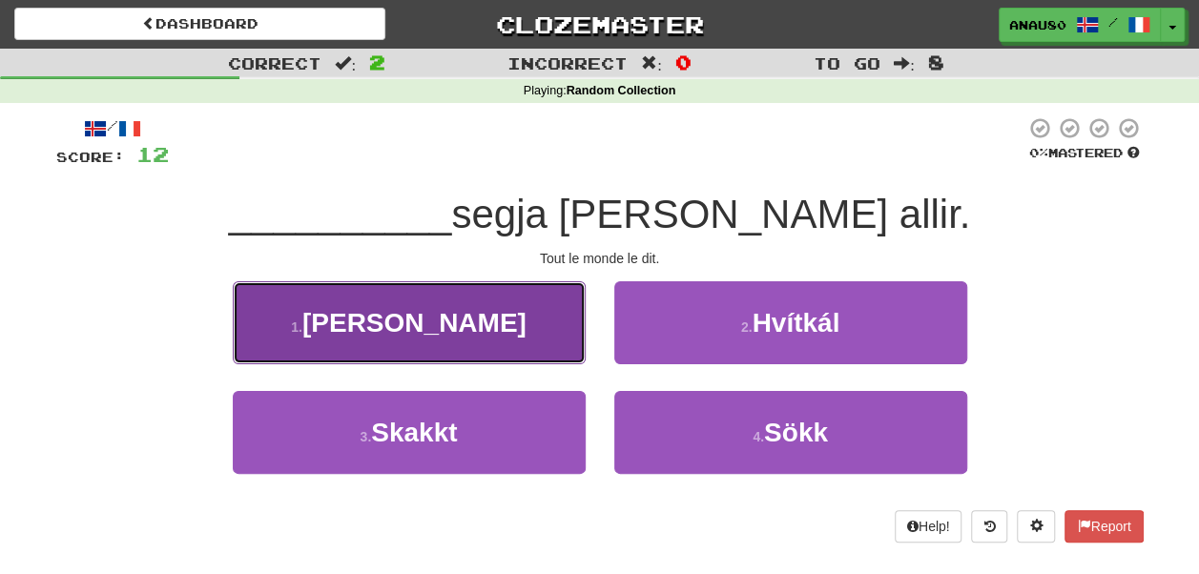
click at [502, 336] on button "1 . [PERSON_NAME]" at bounding box center [409, 322] width 353 height 83
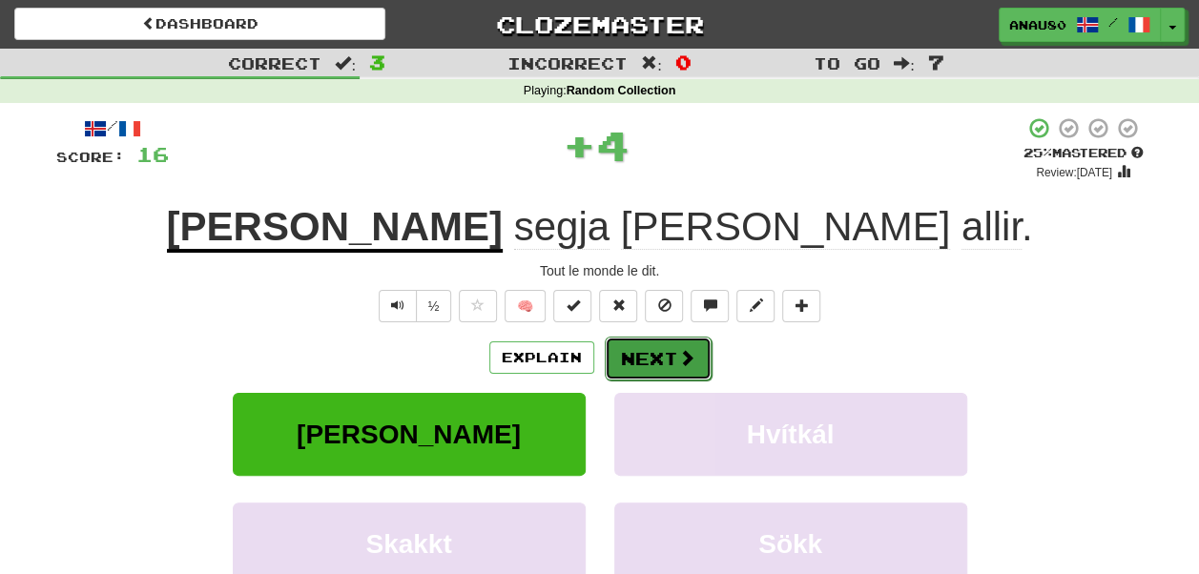
click at [645, 353] on button "Next" at bounding box center [658, 359] width 107 height 44
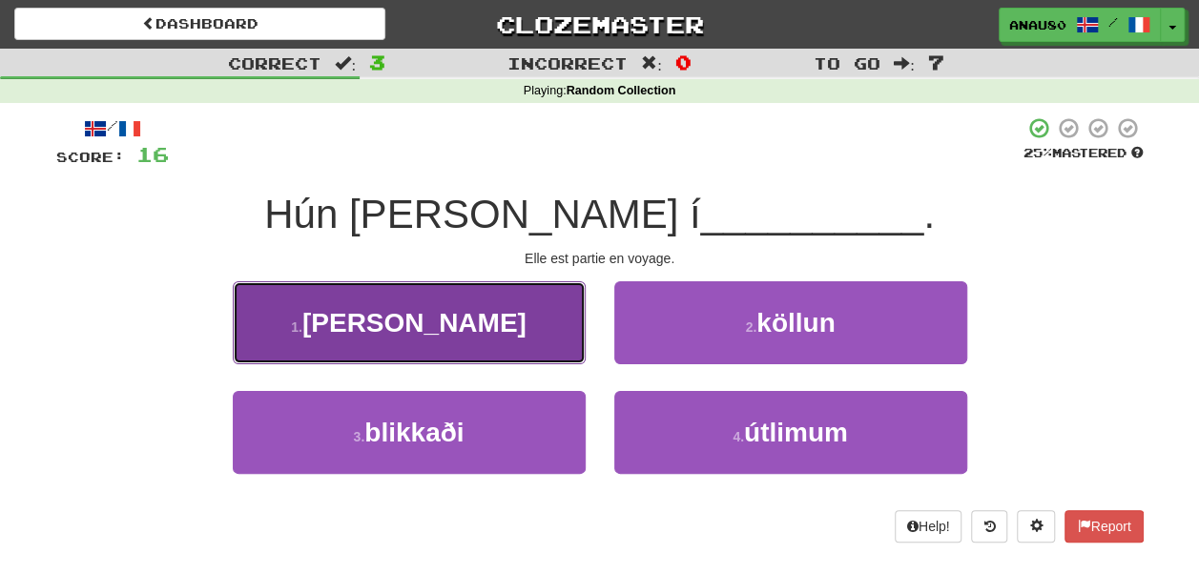
click at [469, 328] on button "1 . [PERSON_NAME]" at bounding box center [409, 322] width 353 height 83
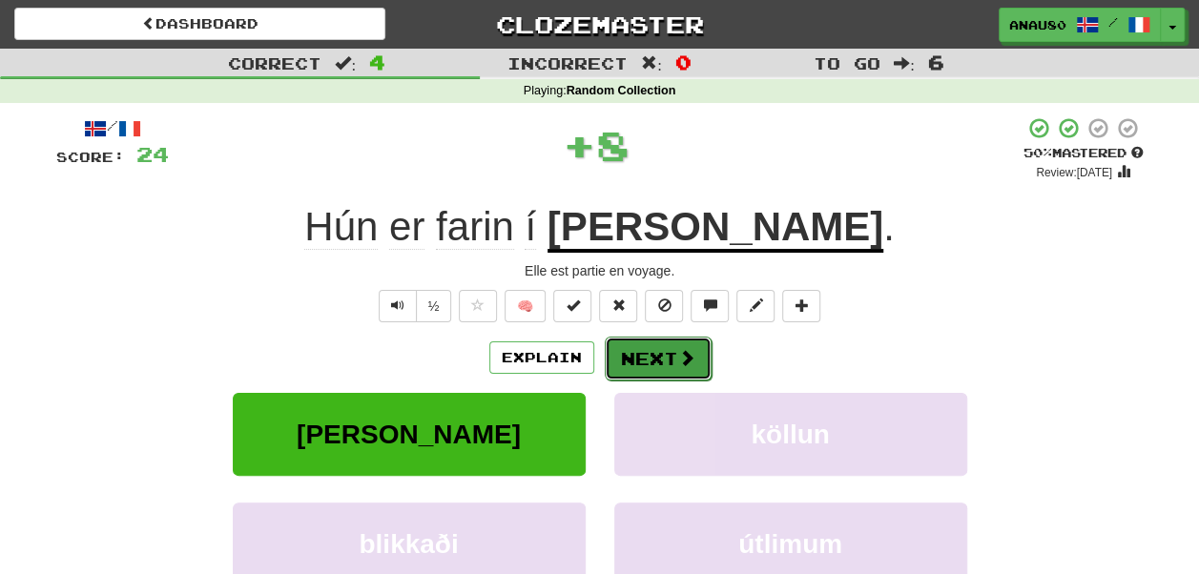
click at [634, 359] on button "Next" at bounding box center [658, 359] width 107 height 44
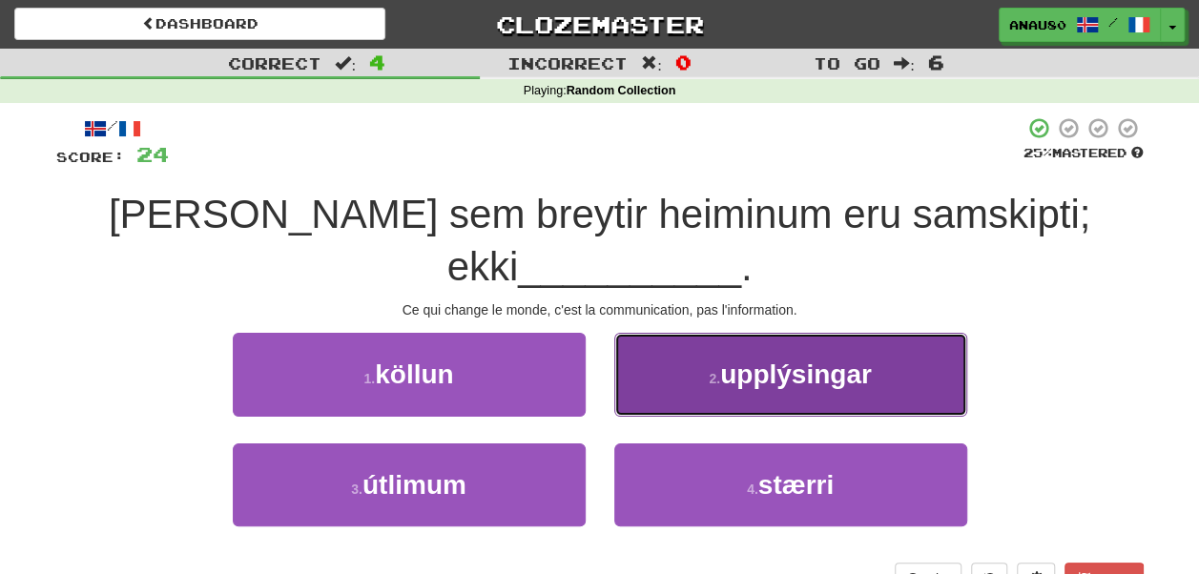
click at [711, 345] on button "2 . upplýsingar" at bounding box center [790, 374] width 353 height 83
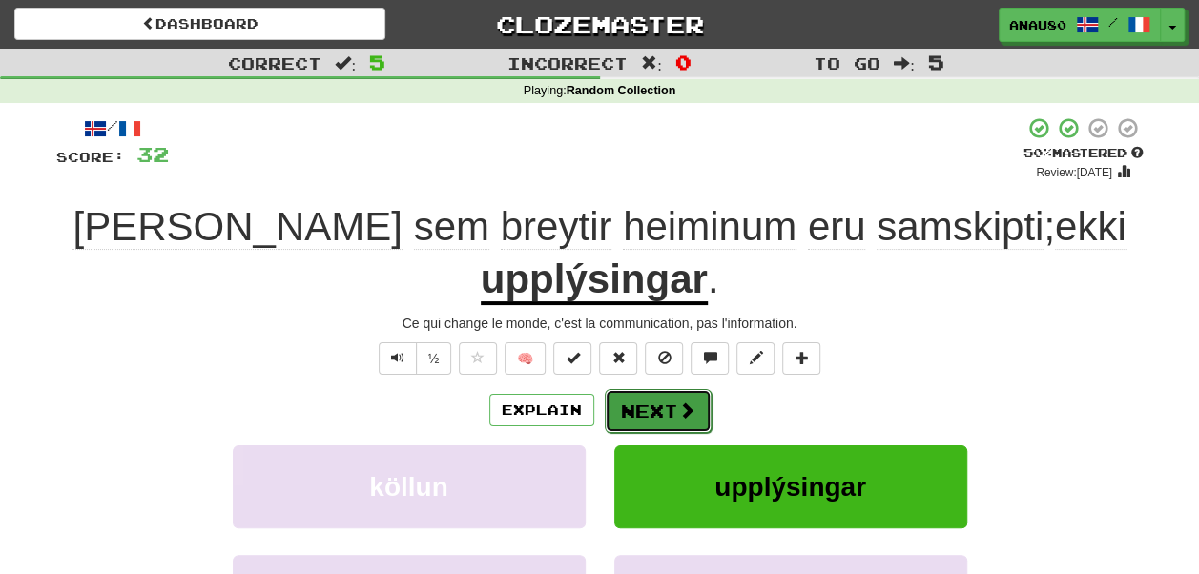
click at [660, 389] on button "Next" at bounding box center [658, 411] width 107 height 44
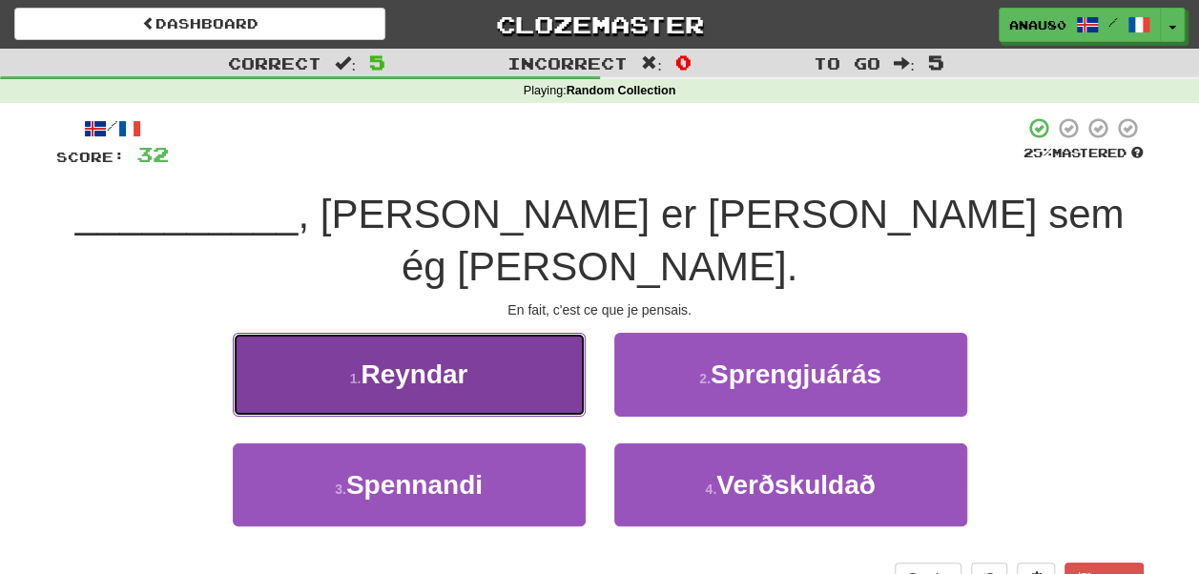
click at [519, 334] on button "1 . [GEOGRAPHIC_DATA]" at bounding box center [409, 374] width 353 height 83
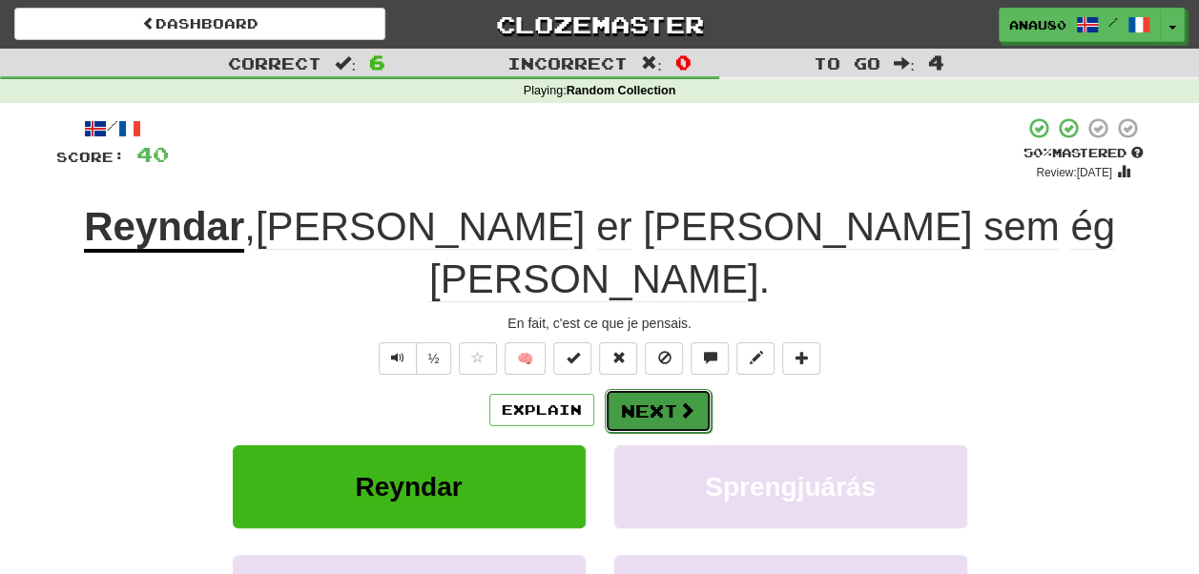
click at [667, 389] on button "Next" at bounding box center [658, 411] width 107 height 44
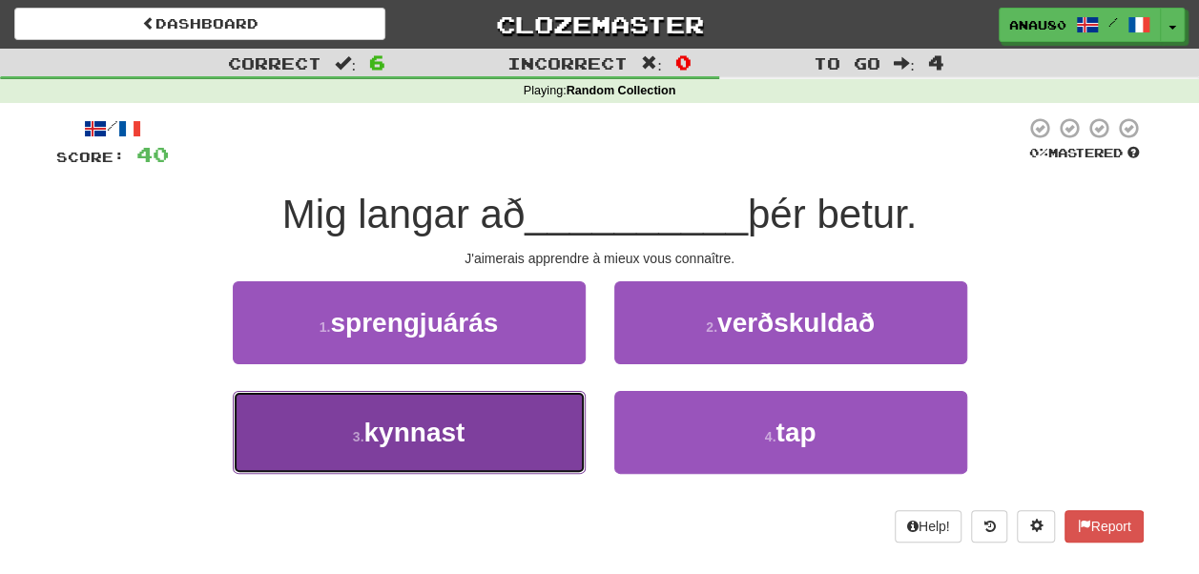
click at [497, 431] on button "3 . kynnast" at bounding box center [409, 432] width 353 height 83
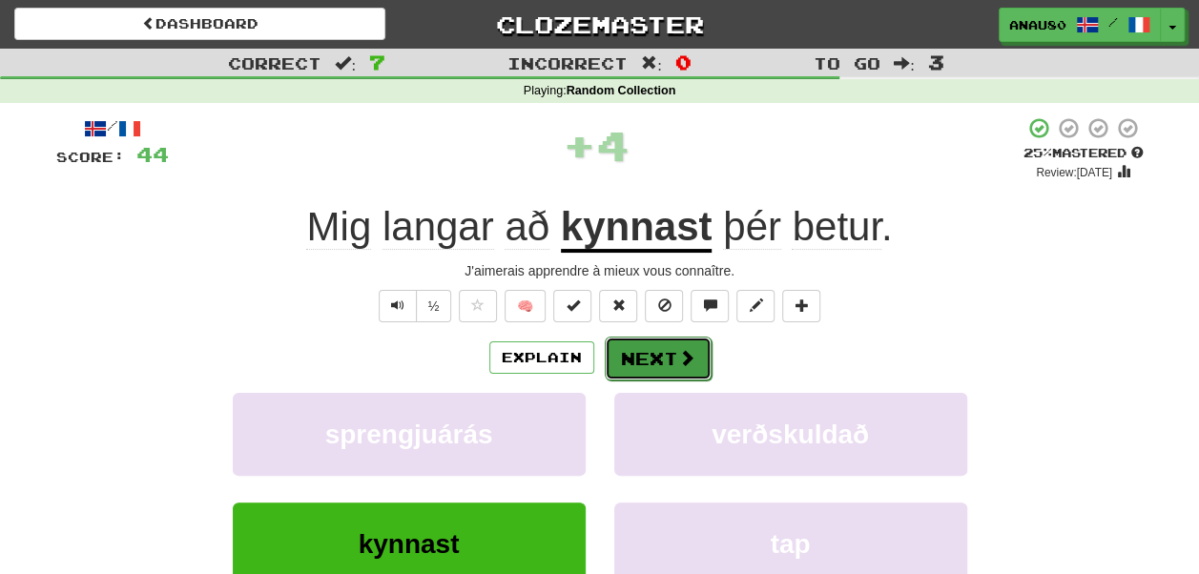
click at [653, 355] on button "Next" at bounding box center [658, 359] width 107 height 44
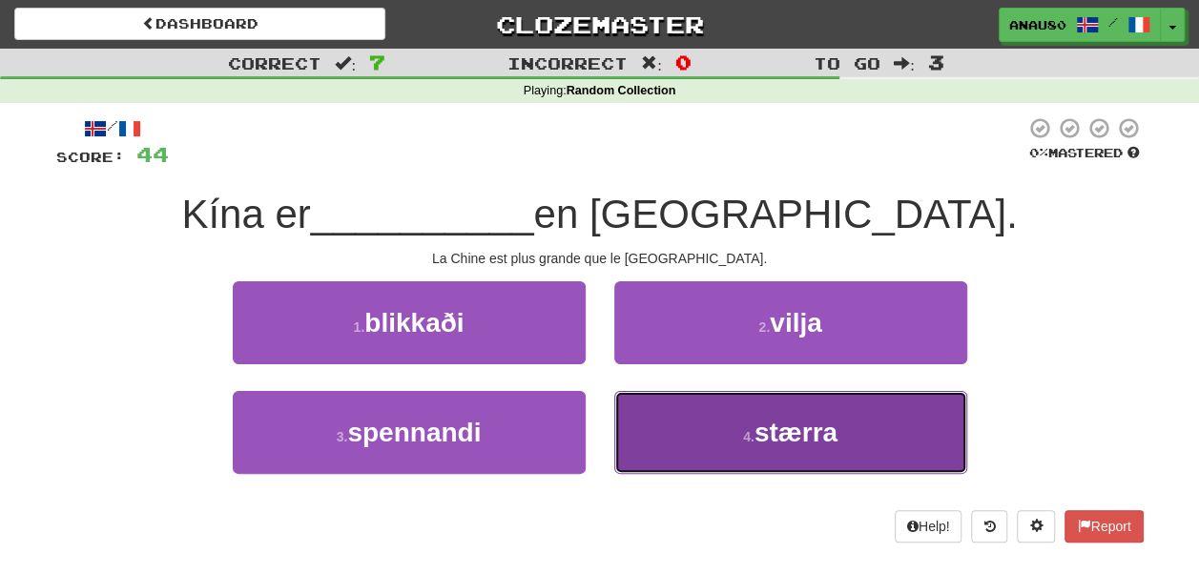
click at [705, 425] on button "4 . stærra" at bounding box center [790, 432] width 353 height 83
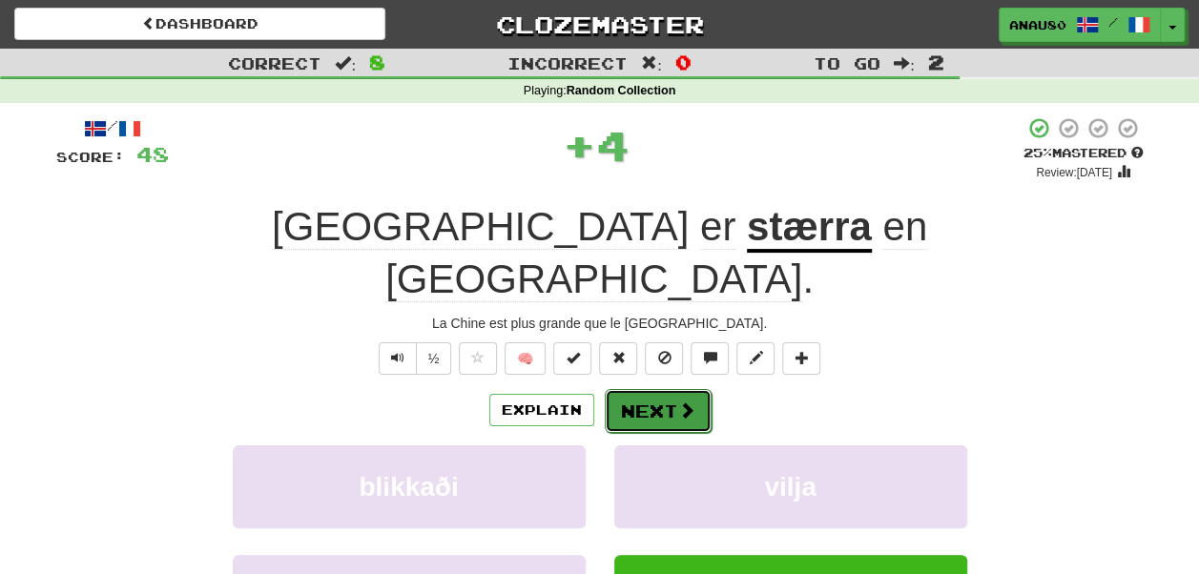
click at [645, 389] on button "Next" at bounding box center [658, 411] width 107 height 44
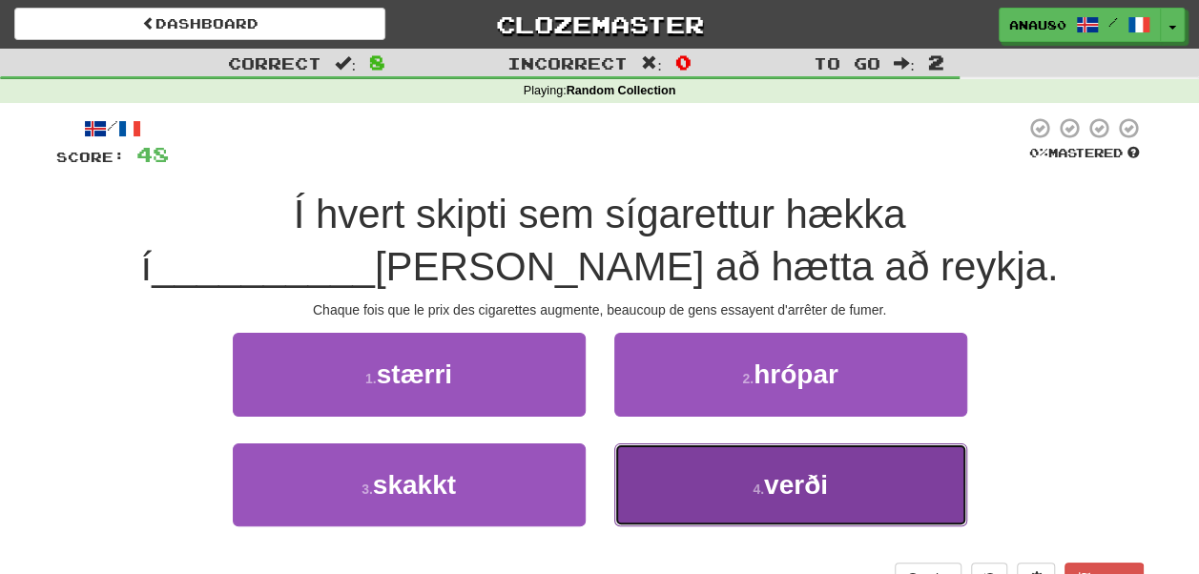
click at [690, 486] on button "4 . verði" at bounding box center [790, 484] width 353 height 83
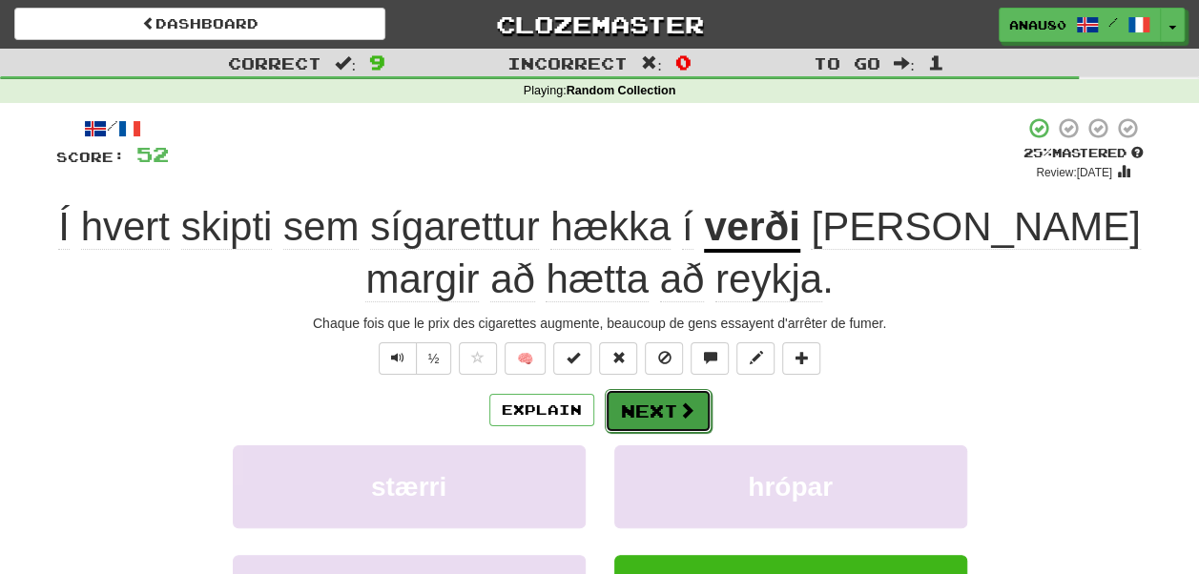
click at [638, 409] on button "Next" at bounding box center [658, 411] width 107 height 44
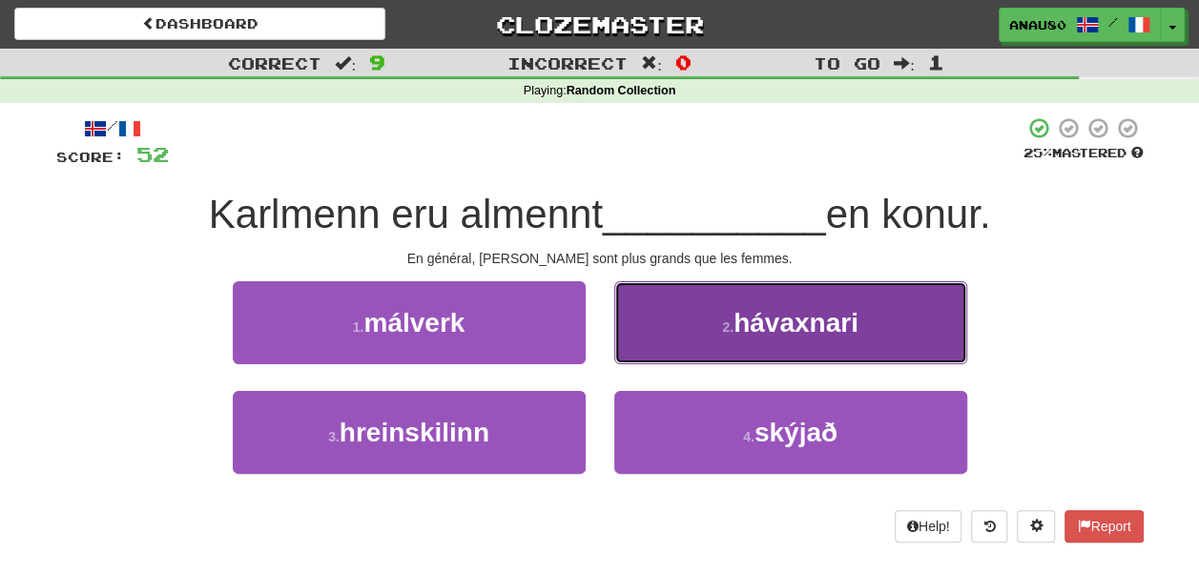
click at [691, 326] on button "2 . hávaxnari" at bounding box center [790, 322] width 353 height 83
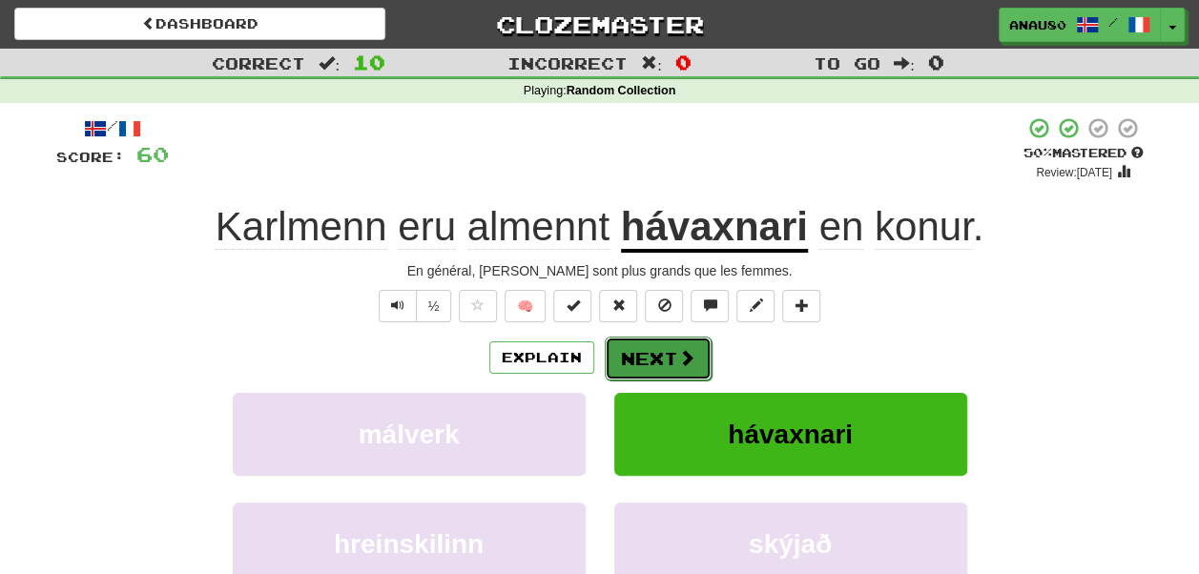
click at [660, 356] on button "Next" at bounding box center [658, 359] width 107 height 44
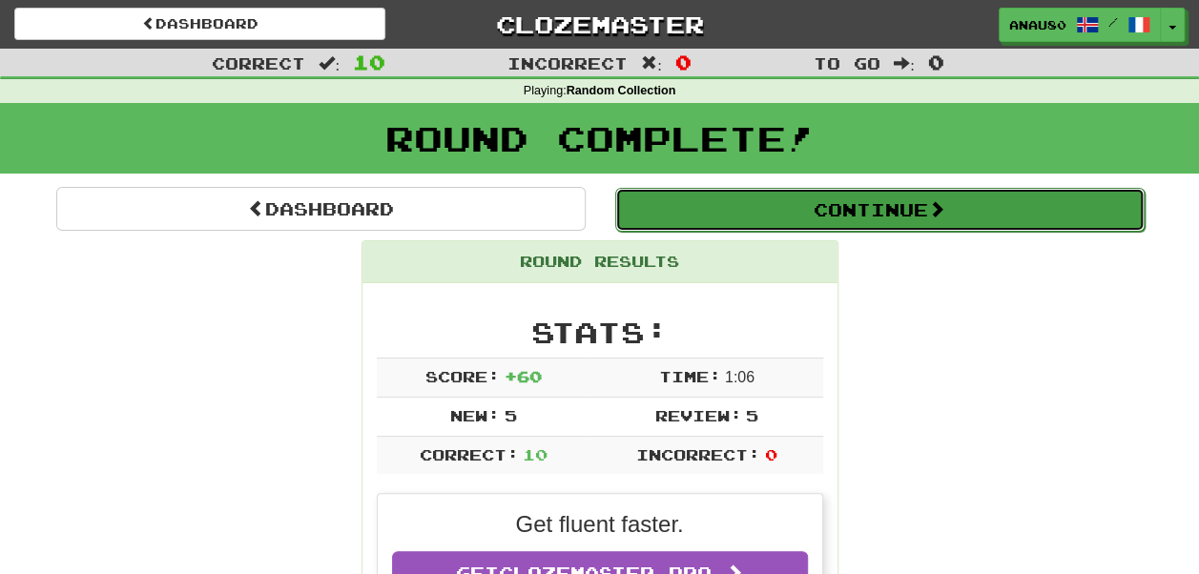
click at [852, 204] on button "Continue" at bounding box center [879, 210] width 529 height 44
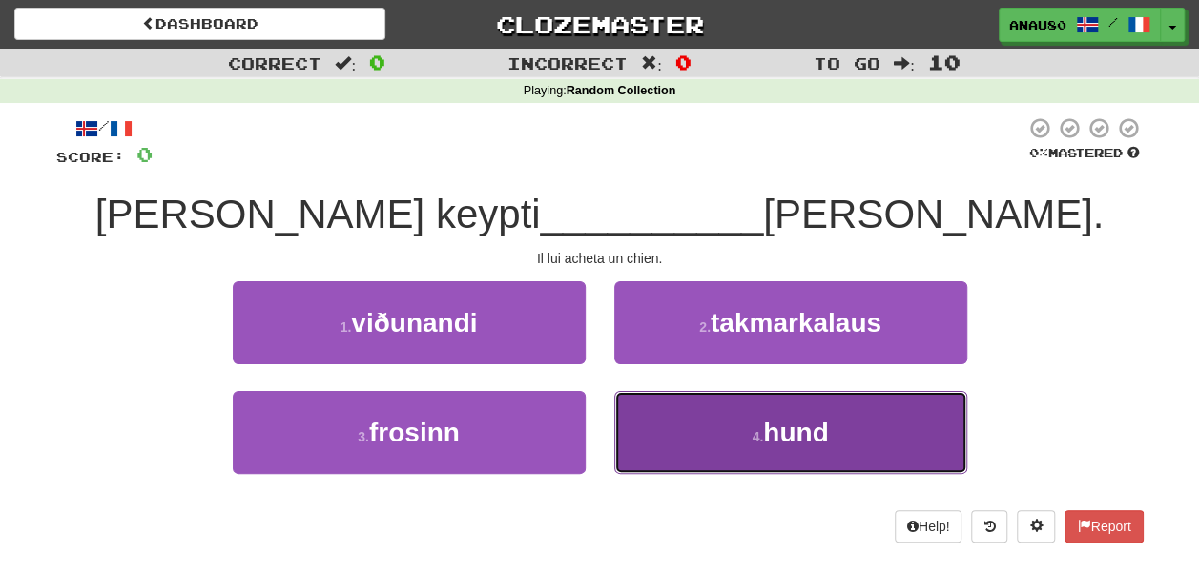
click at [776, 422] on span "hund" at bounding box center [795, 433] width 65 height 30
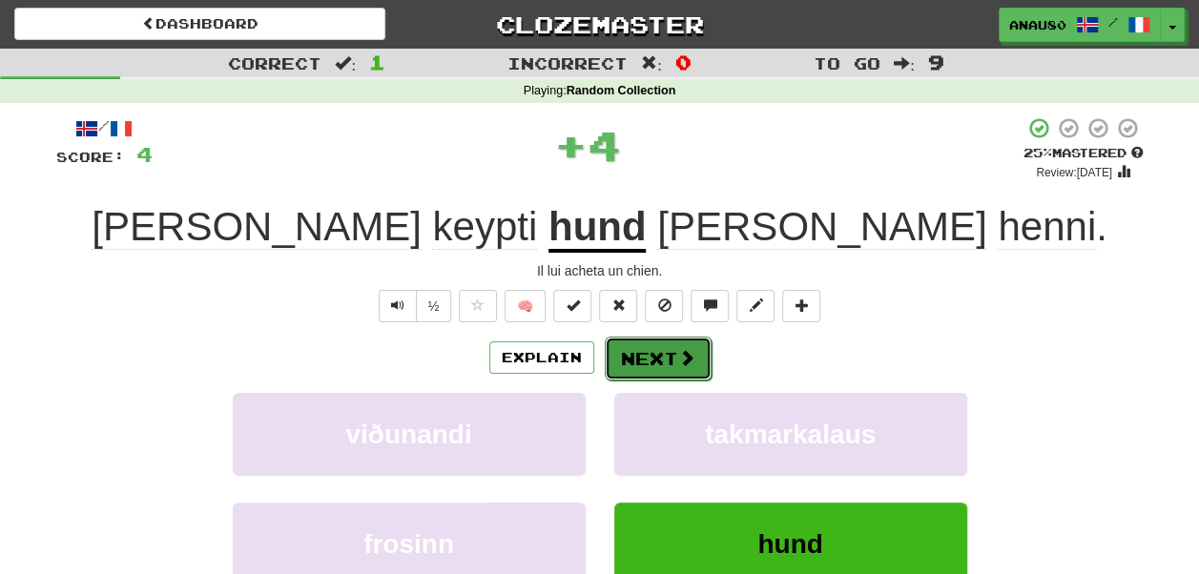
click at [654, 354] on button "Next" at bounding box center [658, 359] width 107 height 44
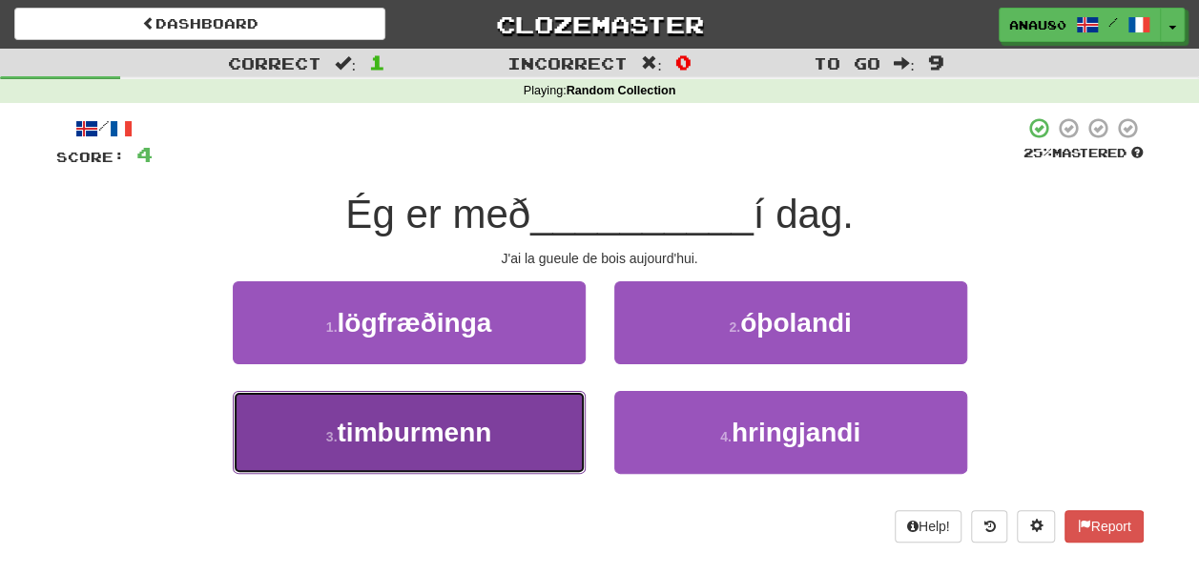
click at [488, 431] on span "timburmenn" at bounding box center [414, 433] width 154 height 30
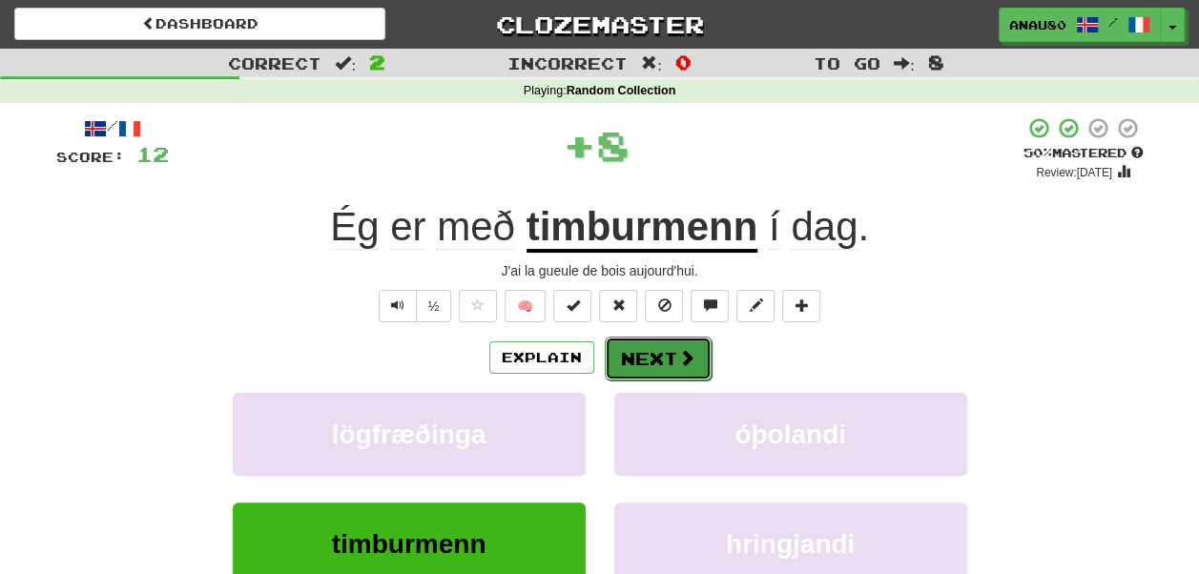
click at [666, 347] on button "Next" at bounding box center [658, 359] width 107 height 44
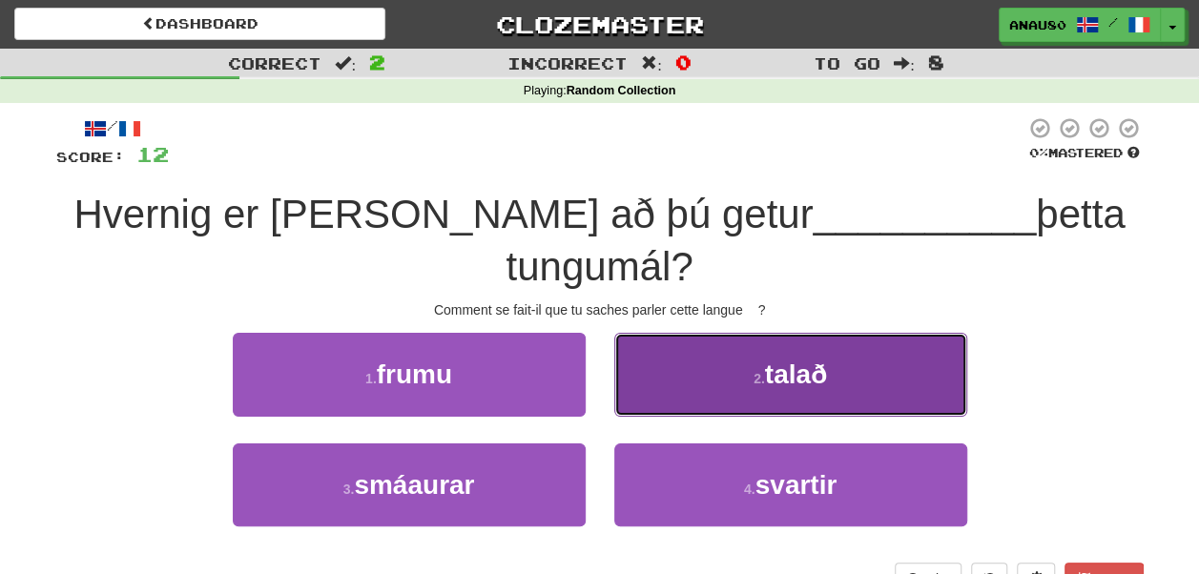
click at [701, 333] on button "2 . talað" at bounding box center [790, 374] width 353 height 83
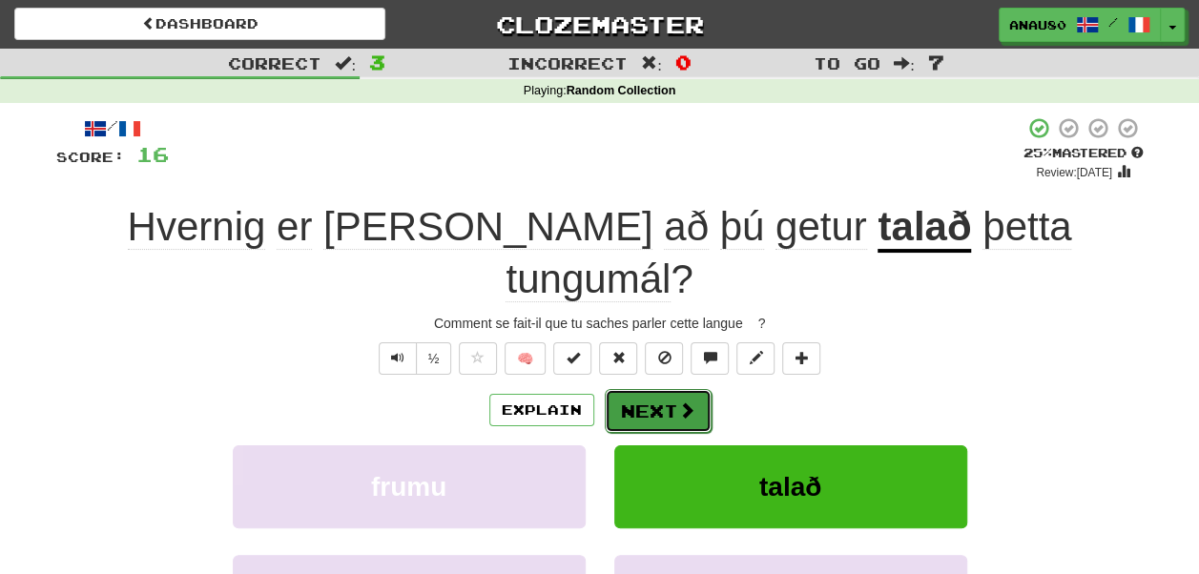
click at [666, 389] on button "Next" at bounding box center [658, 411] width 107 height 44
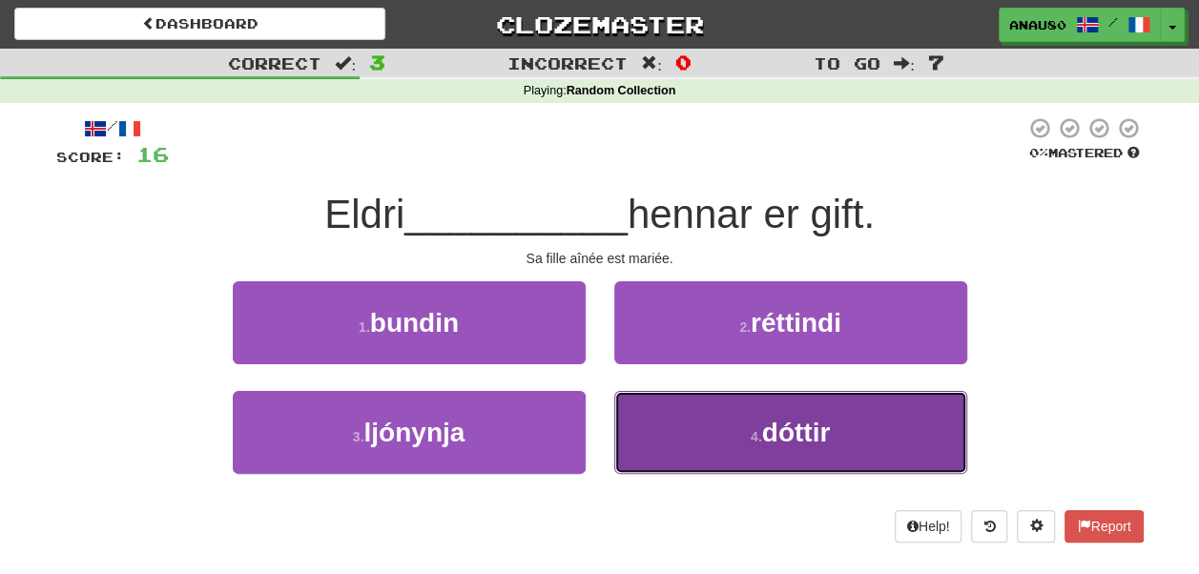
click at [691, 424] on button "4 . dóttir" at bounding box center [790, 432] width 353 height 83
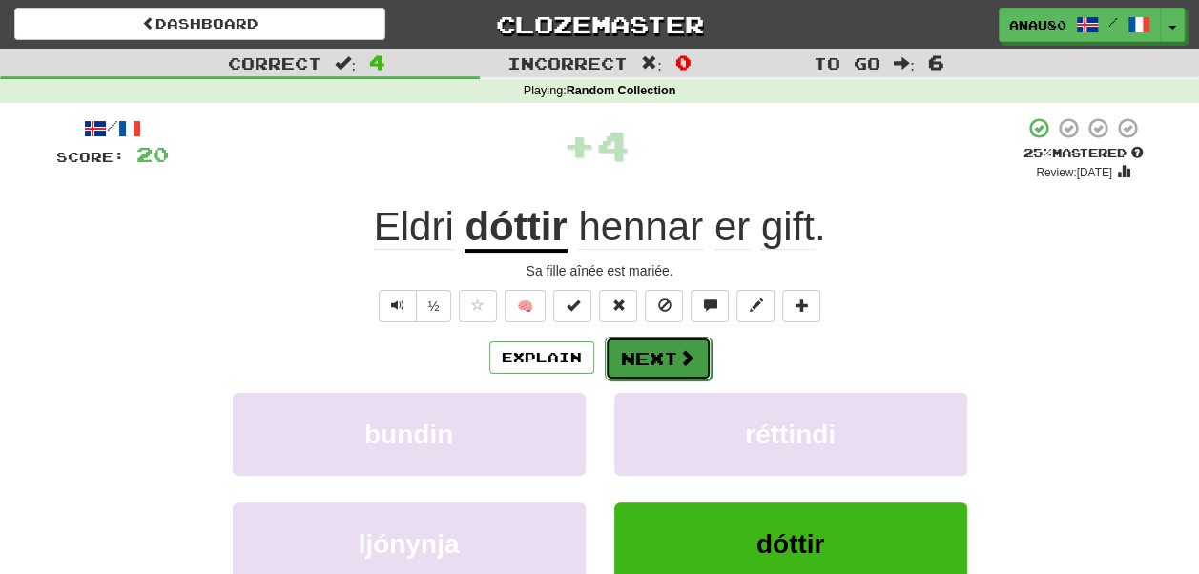
click at [650, 354] on button "Next" at bounding box center [658, 359] width 107 height 44
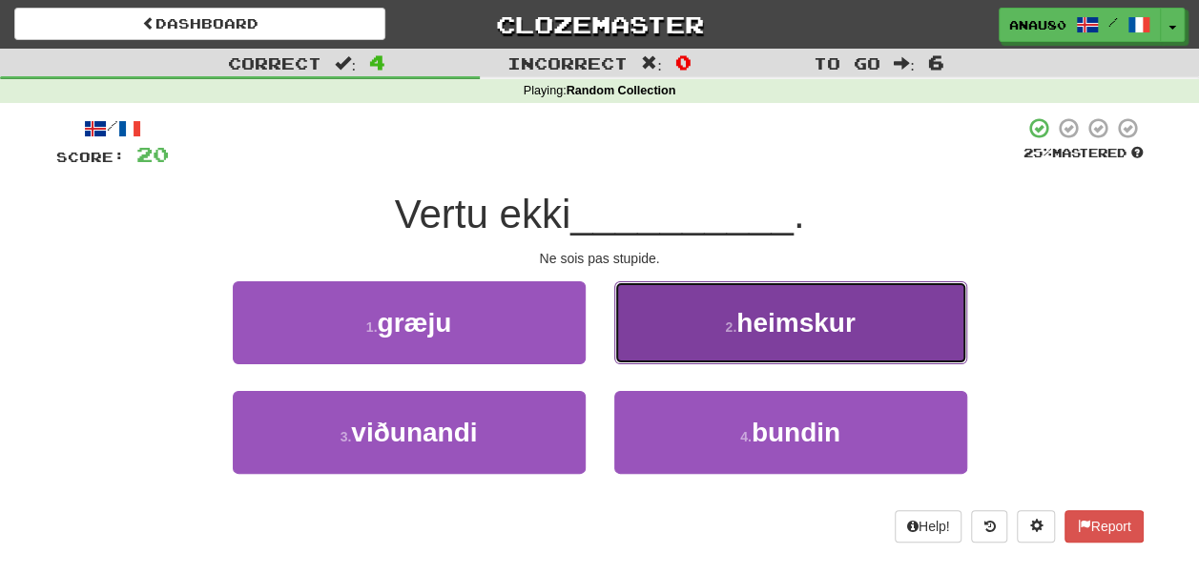
click at [673, 322] on button "2 . heimskur" at bounding box center [790, 322] width 353 height 83
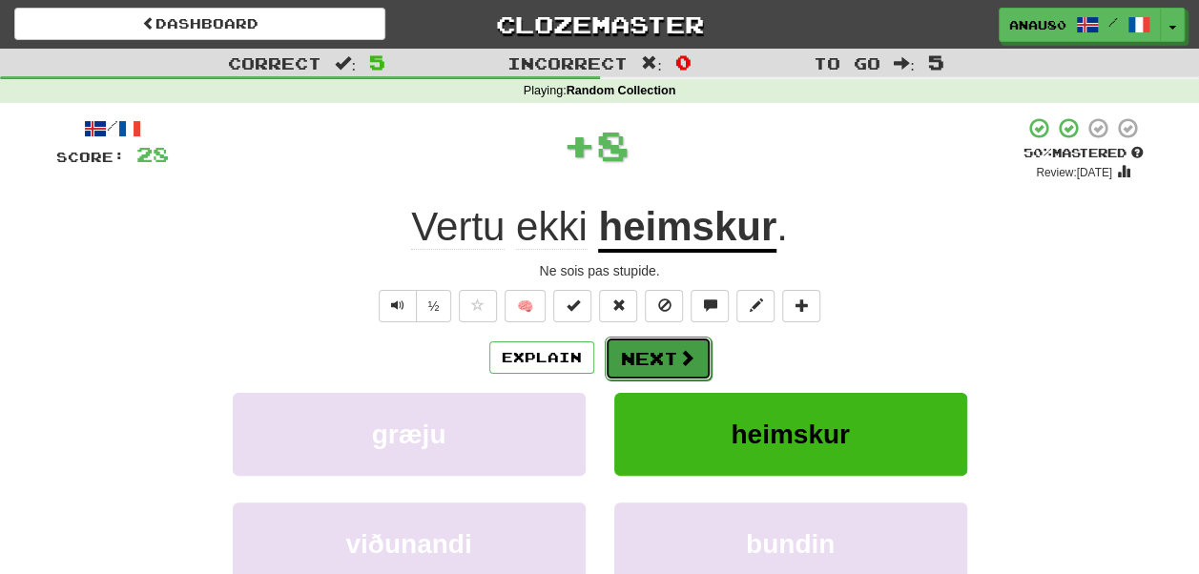
click at [658, 359] on button "Next" at bounding box center [658, 359] width 107 height 44
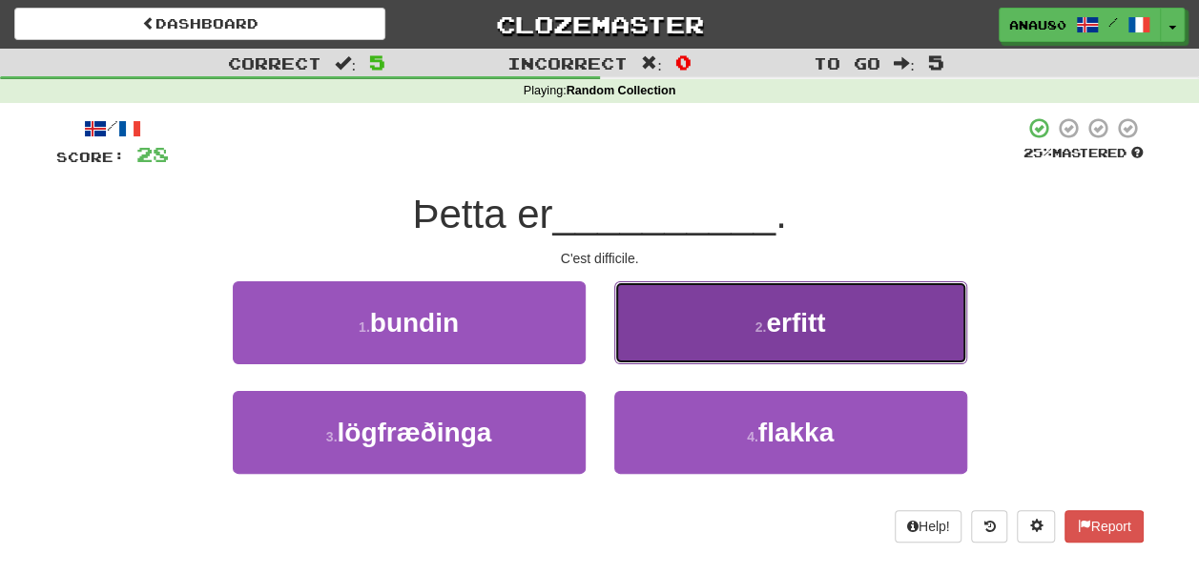
click at [687, 331] on button "2 . erfitt" at bounding box center [790, 322] width 353 height 83
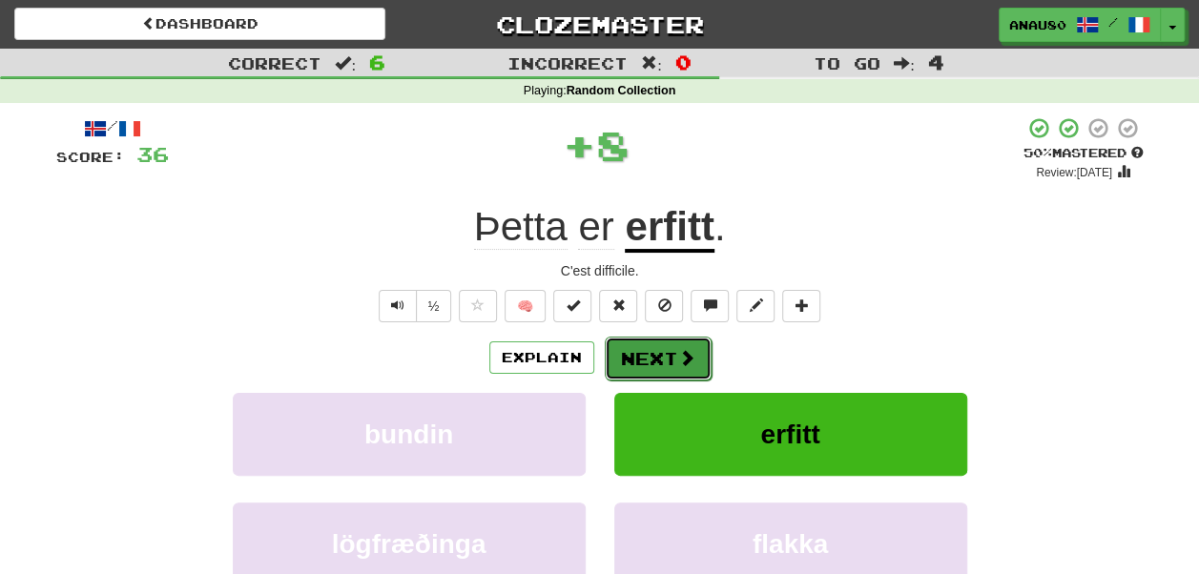
click at [655, 355] on button "Next" at bounding box center [658, 359] width 107 height 44
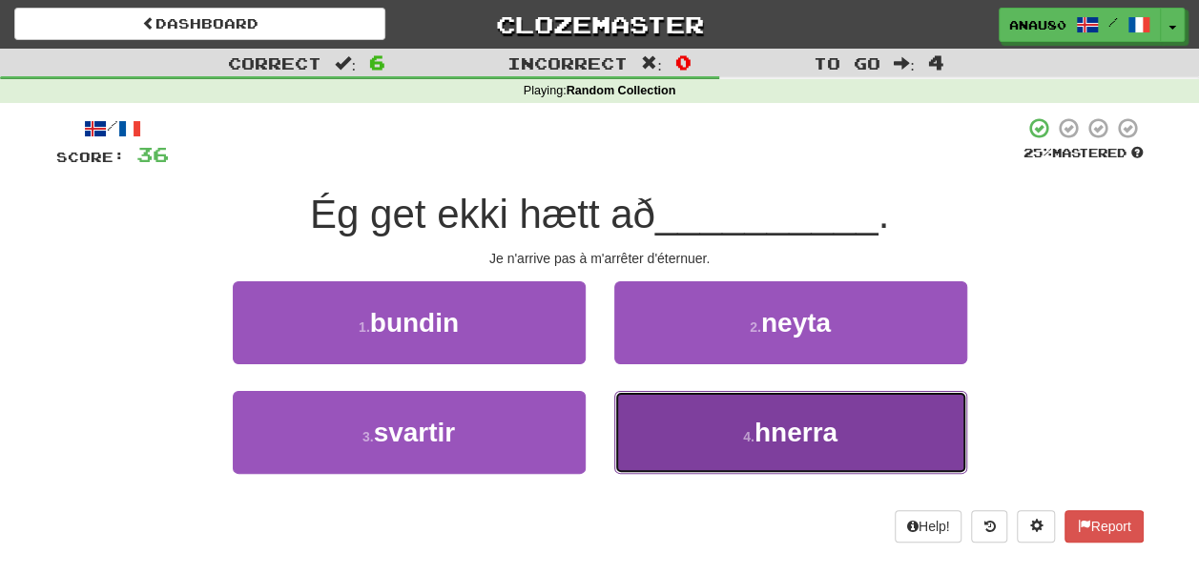
click at [681, 421] on button "4 . hnerra" at bounding box center [790, 432] width 353 height 83
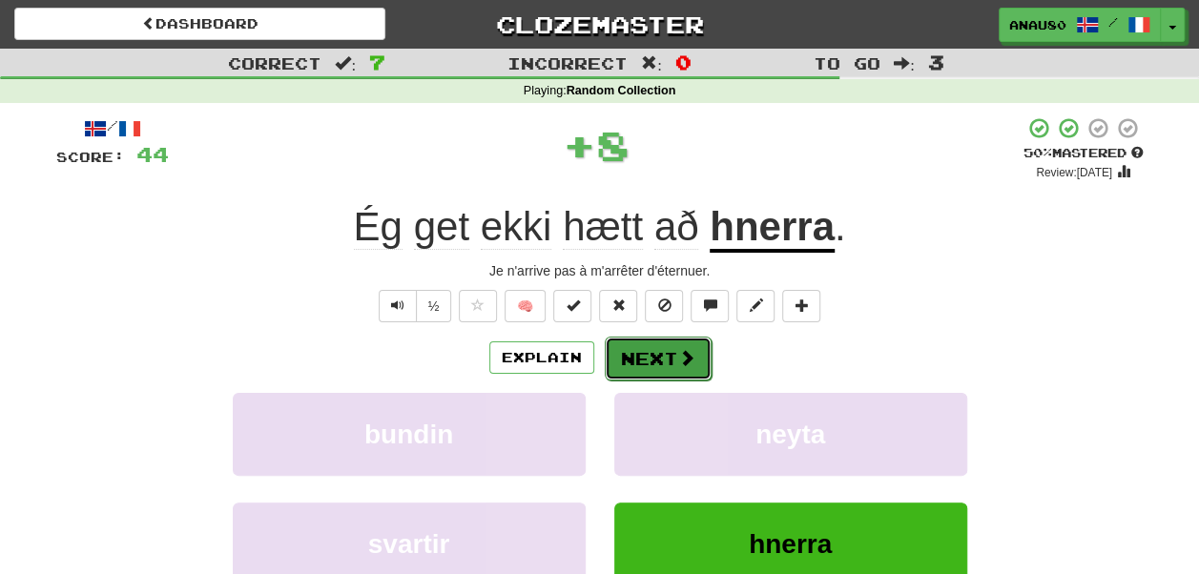
click at [649, 346] on button "Next" at bounding box center [658, 359] width 107 height 44
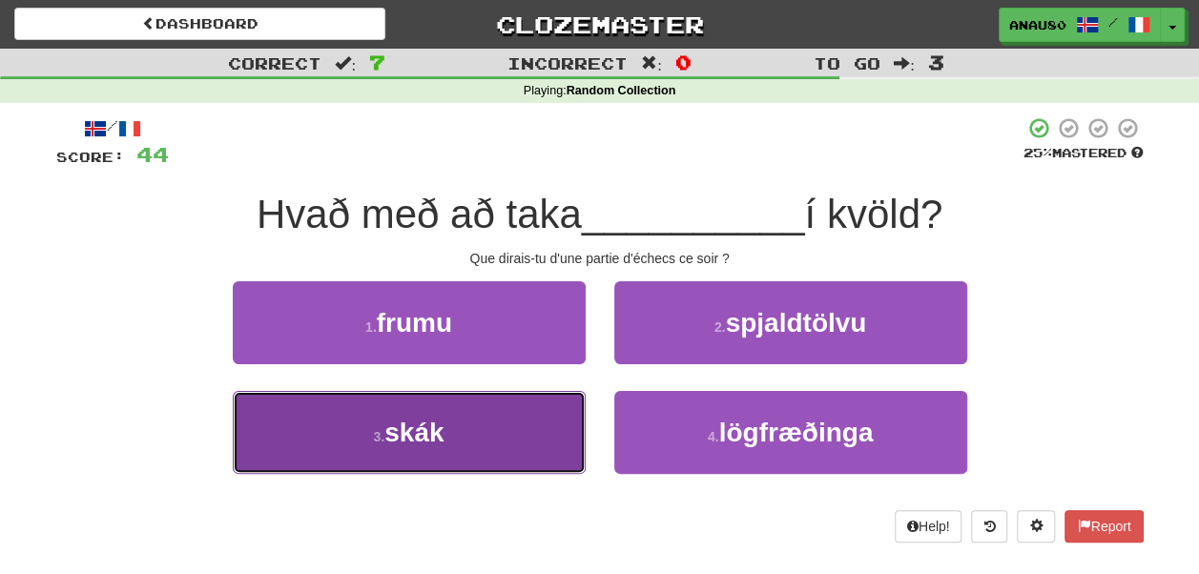
click at [498, 425] on button "3 . skák" at bounding box center [409, 432] width 353 height 83
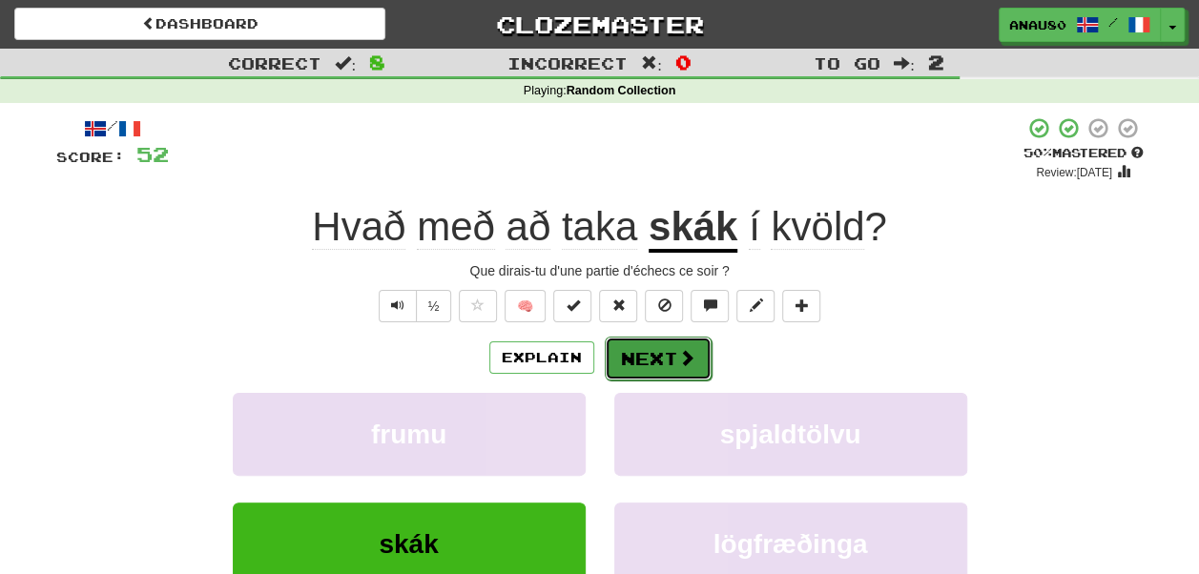
click at [646, 352] on button "Next" at bounding box center [658, 359] width 107 height 44
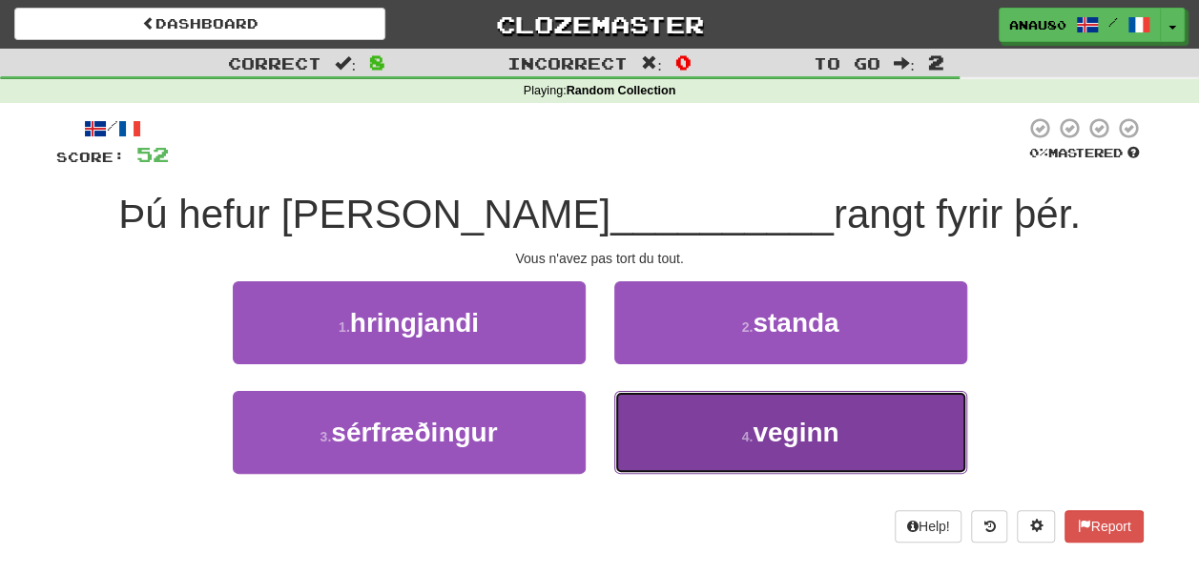
click at [690, 426] on button "4 . veginn" at bounding box center [790, 432] width 353 height 83
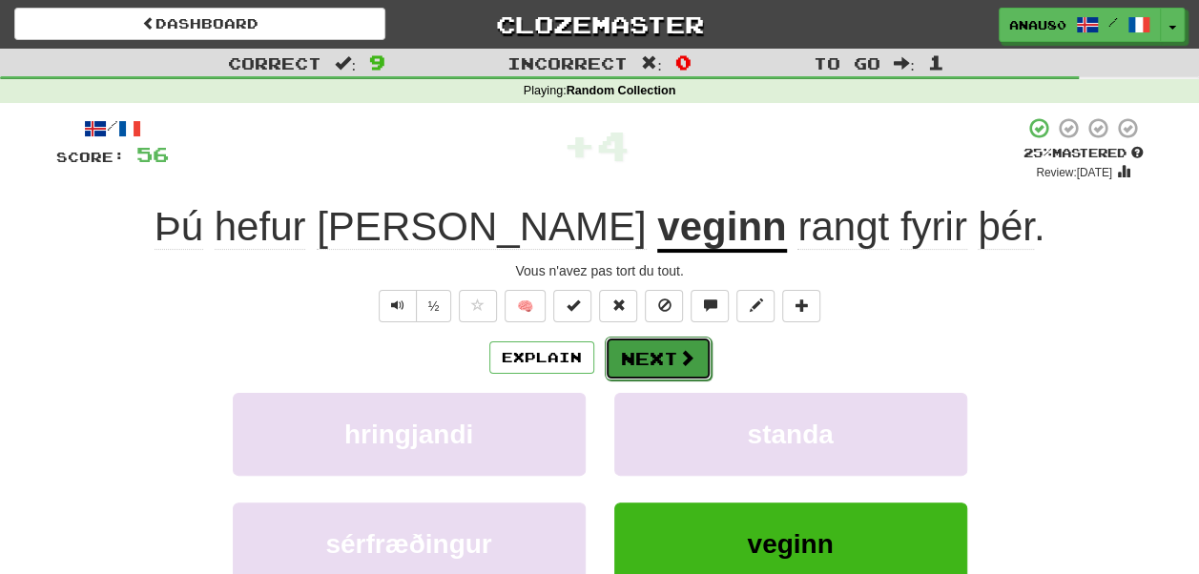
click at [670, 356] on button "Next" at bounding box center [658, 359] width 107 height 44
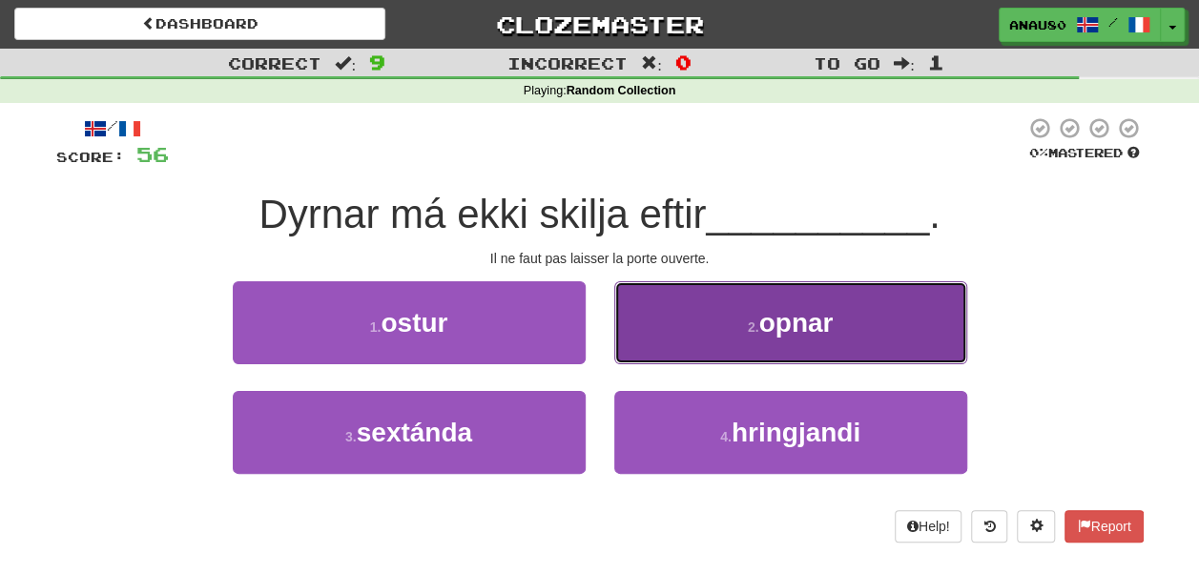
click at [690, 335] on button "2 . opnar" at bounding box center [790, 322] width 353 height 83
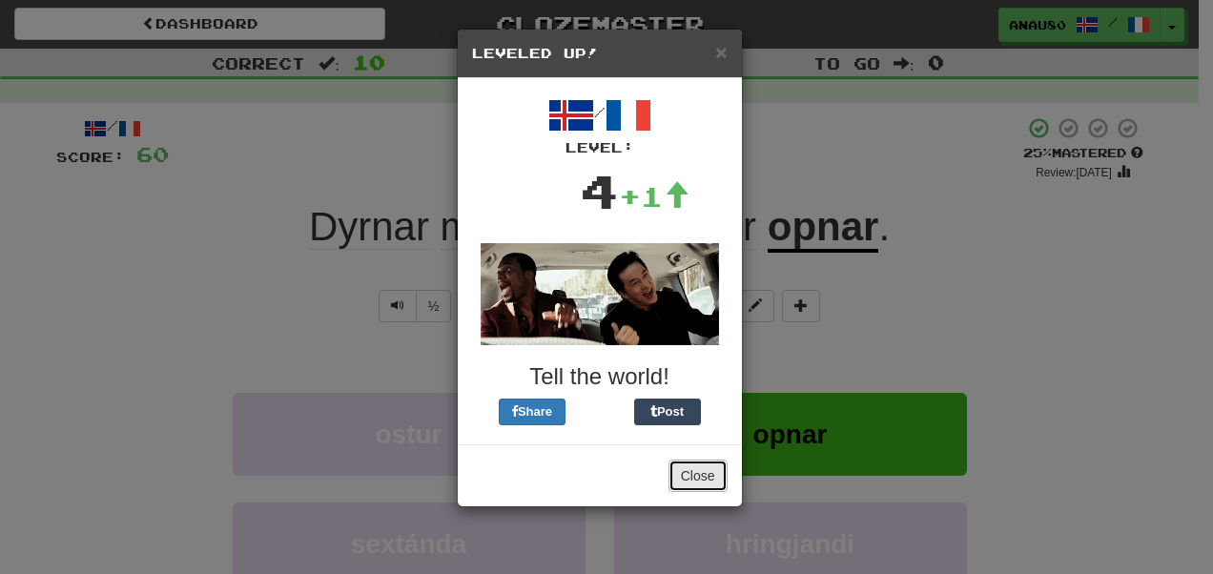
click at [710, 465] on button "Close" at bounding box center [697, 476] width 59 height 32
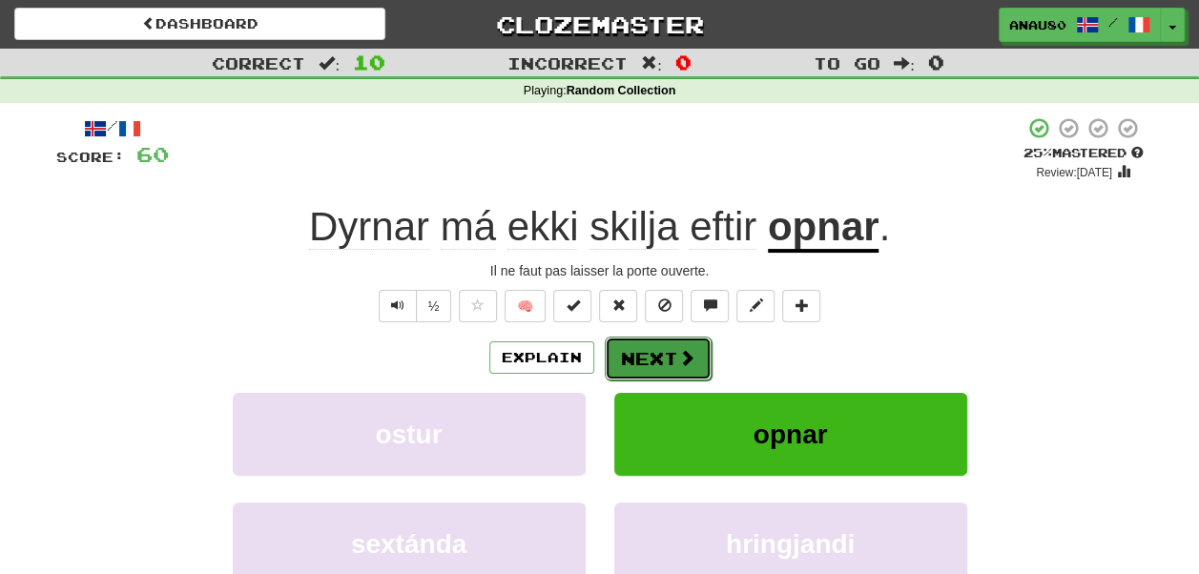
click at [669, 356] on button "Next" at bounding box center [658, 359] width 107 height 44
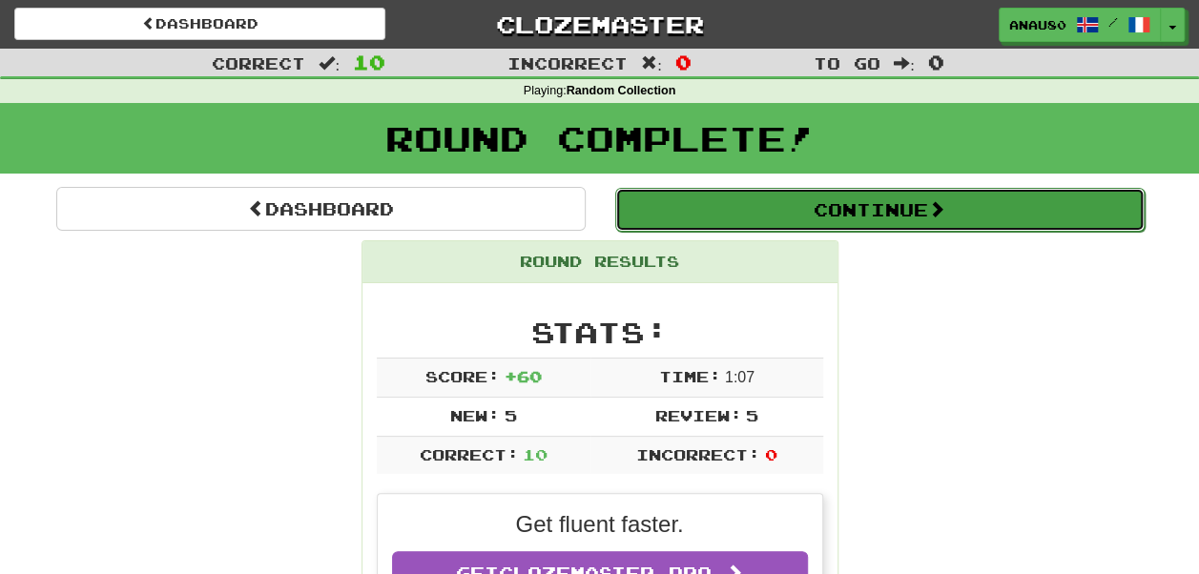
click at [887, 210] on button "Continue" at bounding box center [879, 210] width 529 height 44
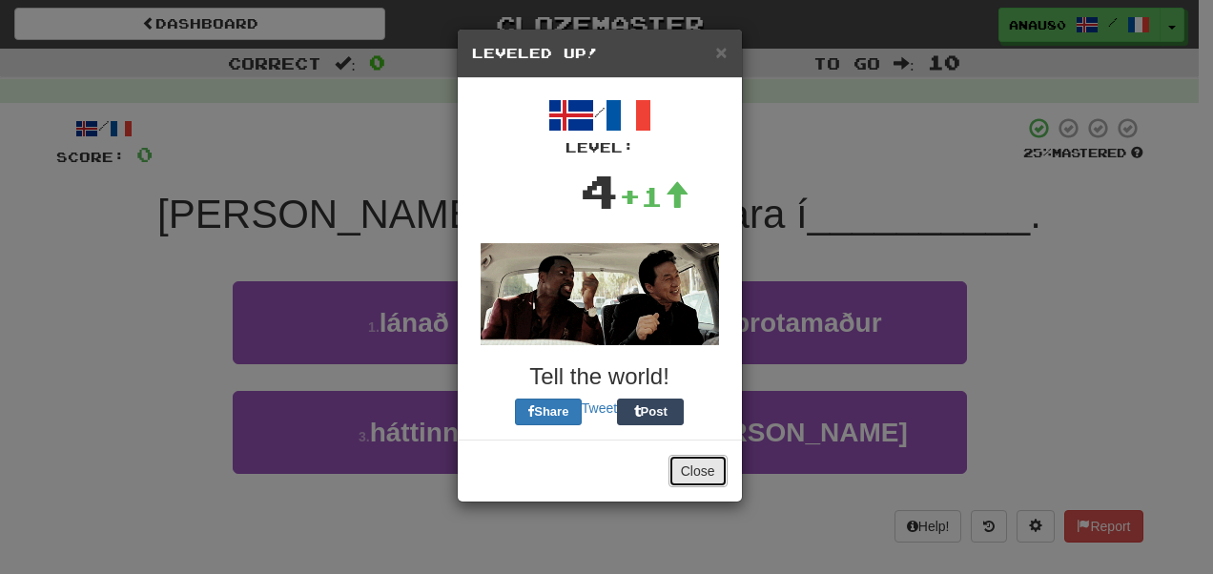
click at [697, 476] on button "Close" at bounding box center [697, 471] width 59 height 32
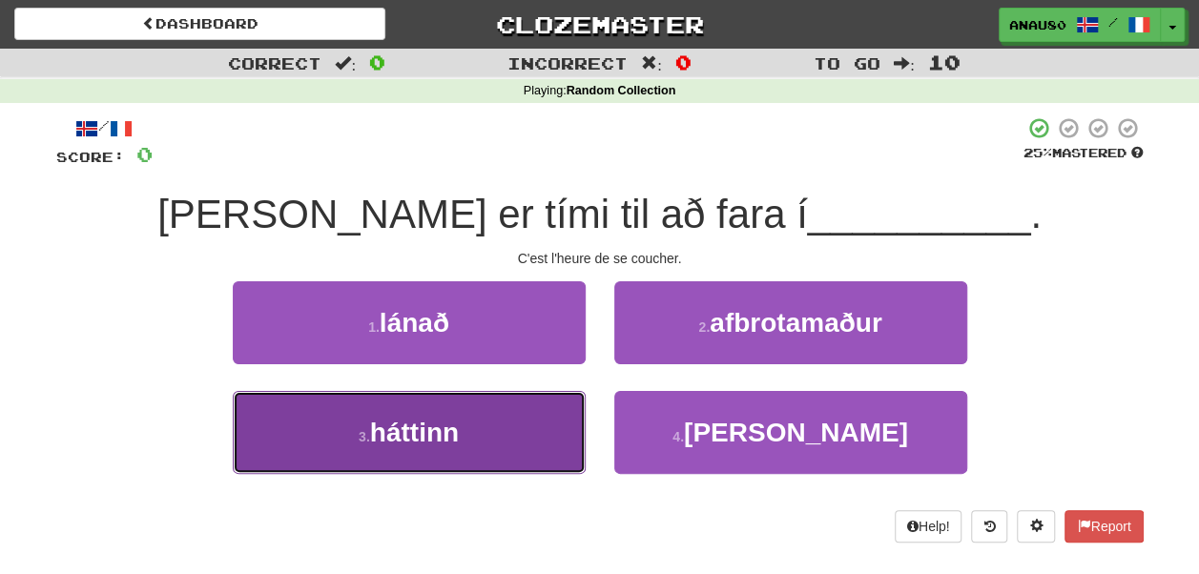
click at [482, 426] on button "3 . háttinn" at bounding box center [409, 432] width 353 height 83
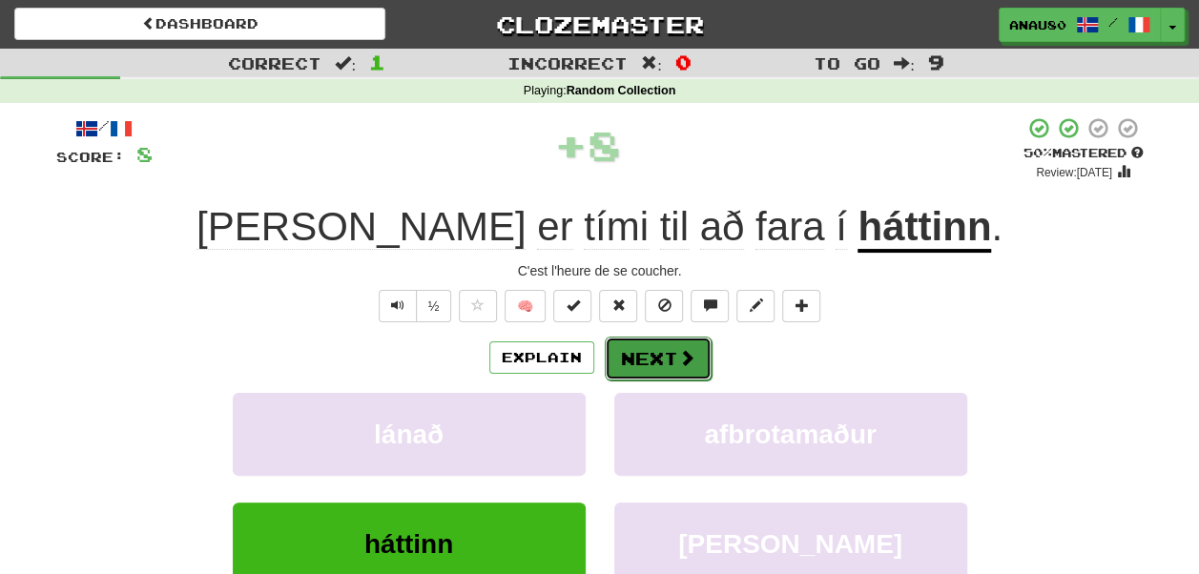
click at [652, 352] on button "Next" at bounding box center [658, 359] width 107 height 44
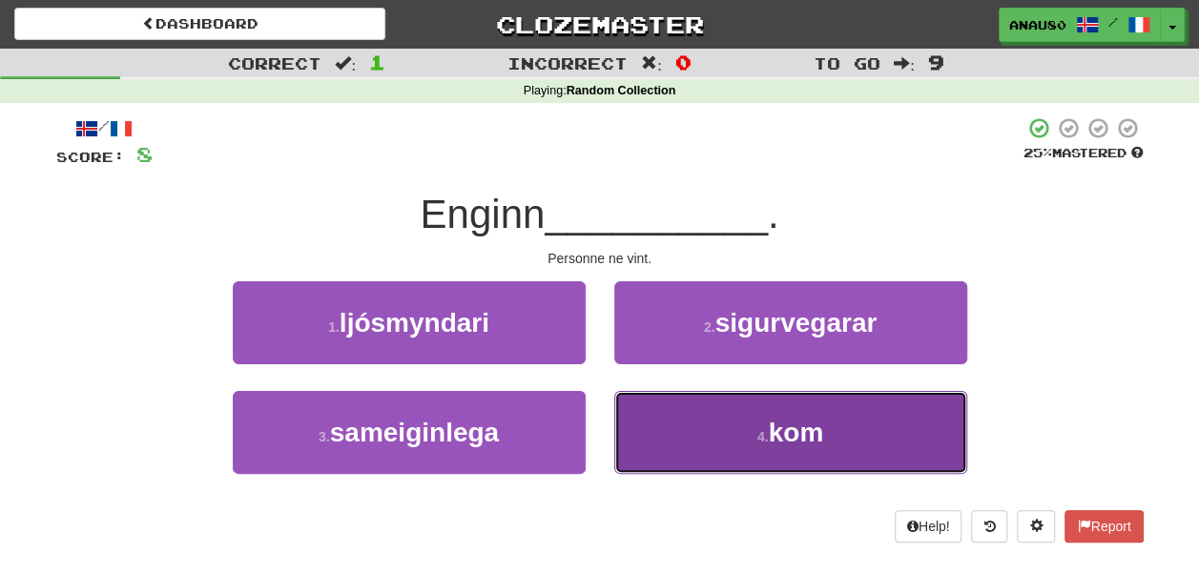
click at [687, 424] on button "4 . kom" at bounding box center [790, 432] width 353 height 83
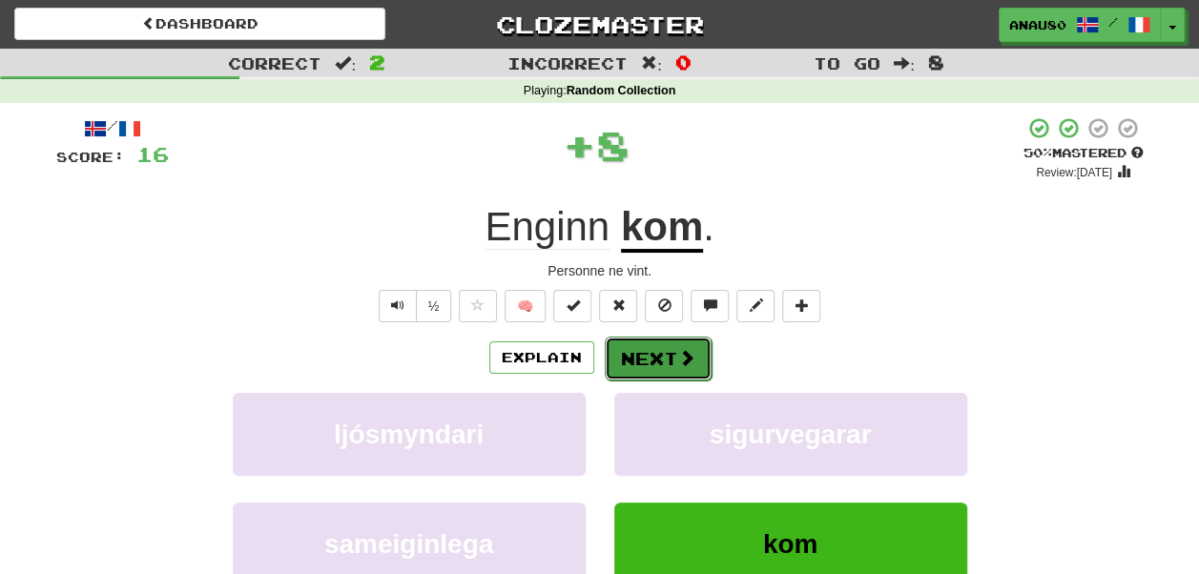
click at [664, 353] on button "Next" at bounding box center [658, 359] width 107 height 44
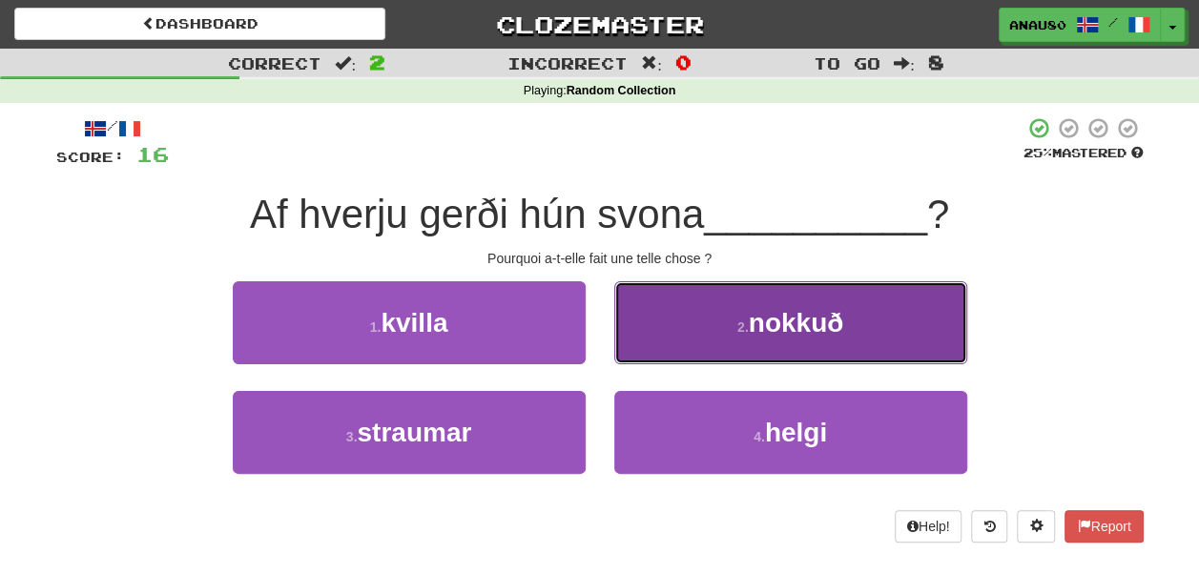
click at [678, 336] on button "2 . nokkuð" at bounding box center [790, 322] width 353 height 83
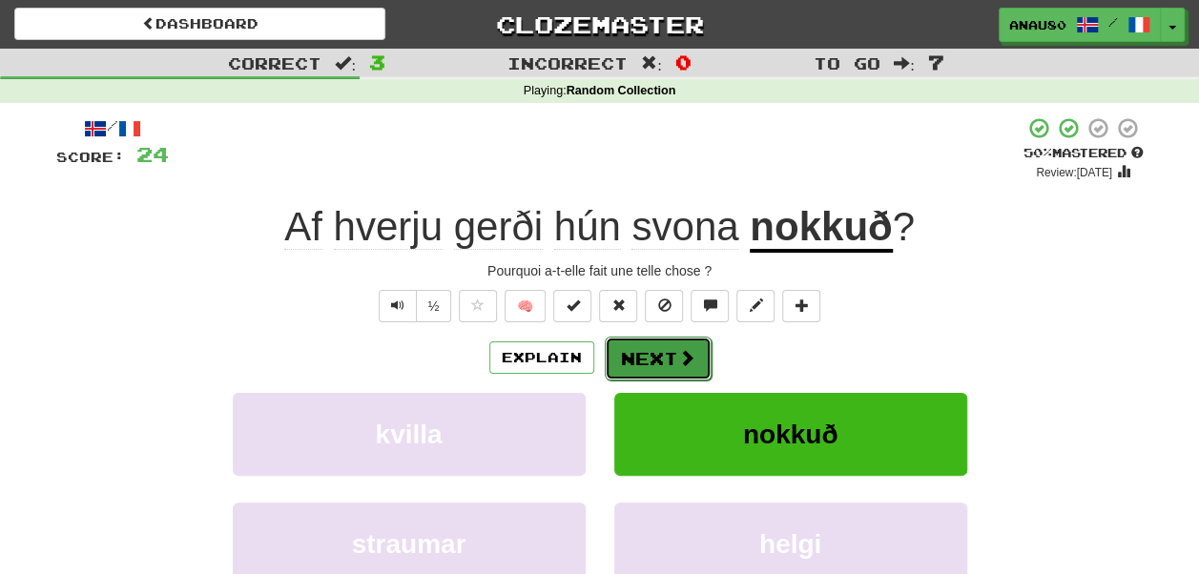
click at [654, 359] on button "Next" at bounding box center [658, 359] width 107 height 44
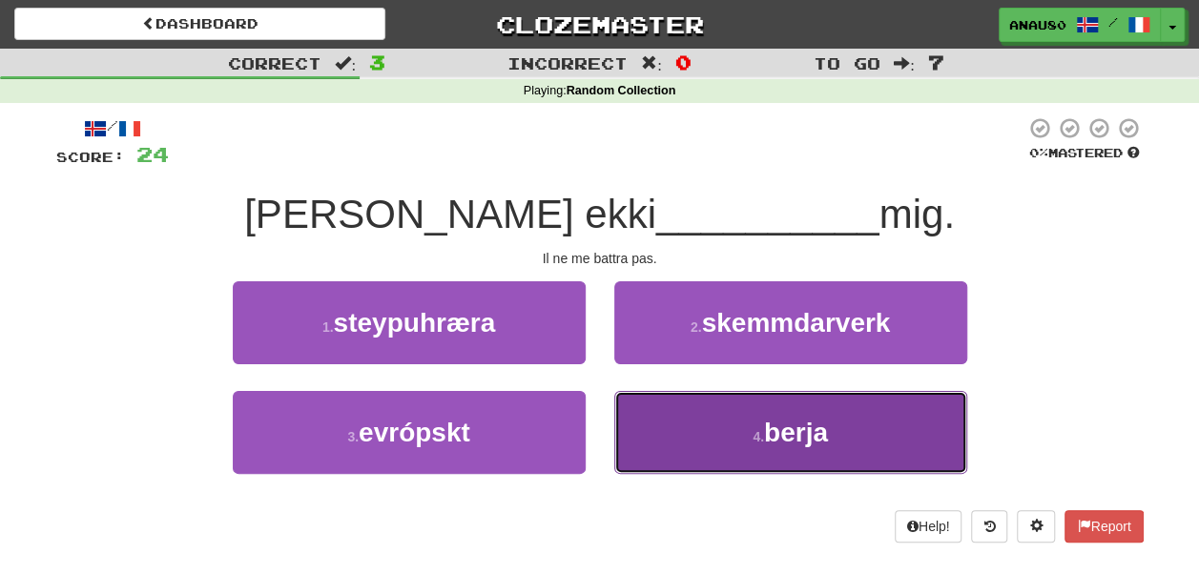
click at [687, 428] on button "4 . berja" at bounding box center [790, 432] width 353 height 83
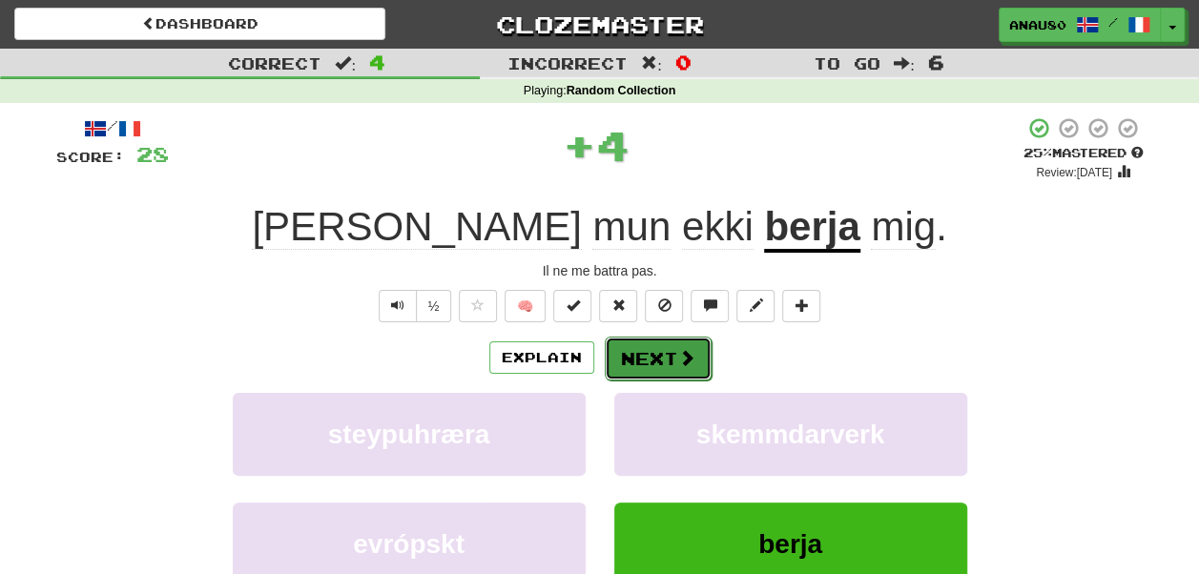
click at [652, 355] on button "Next" at bounding box center [658, 359] width 107 height 44
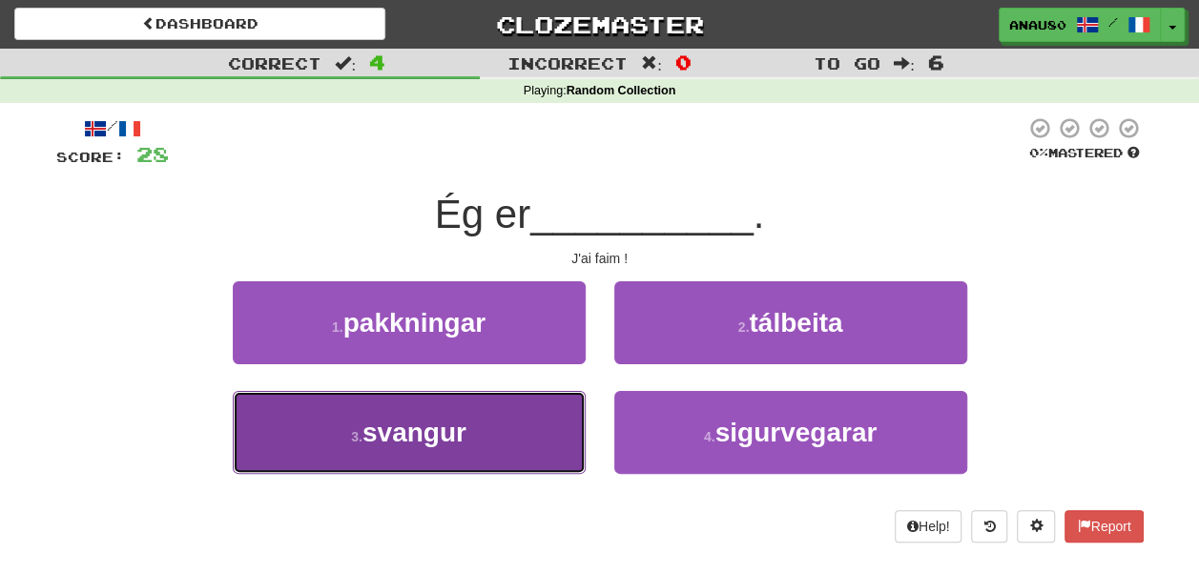
click at [510, 420] on button "3 . svangur" at bounding box center [409, 432] width 353 height 83
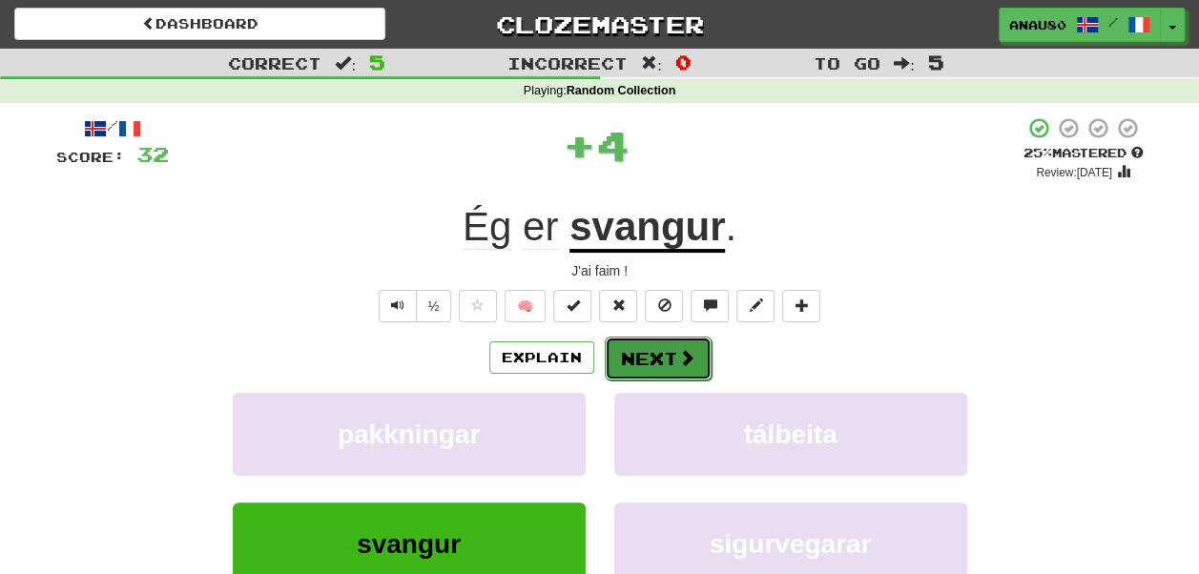
click at [655, 353] on button "Next" at bounding box center [658, 359] width 107 height 44
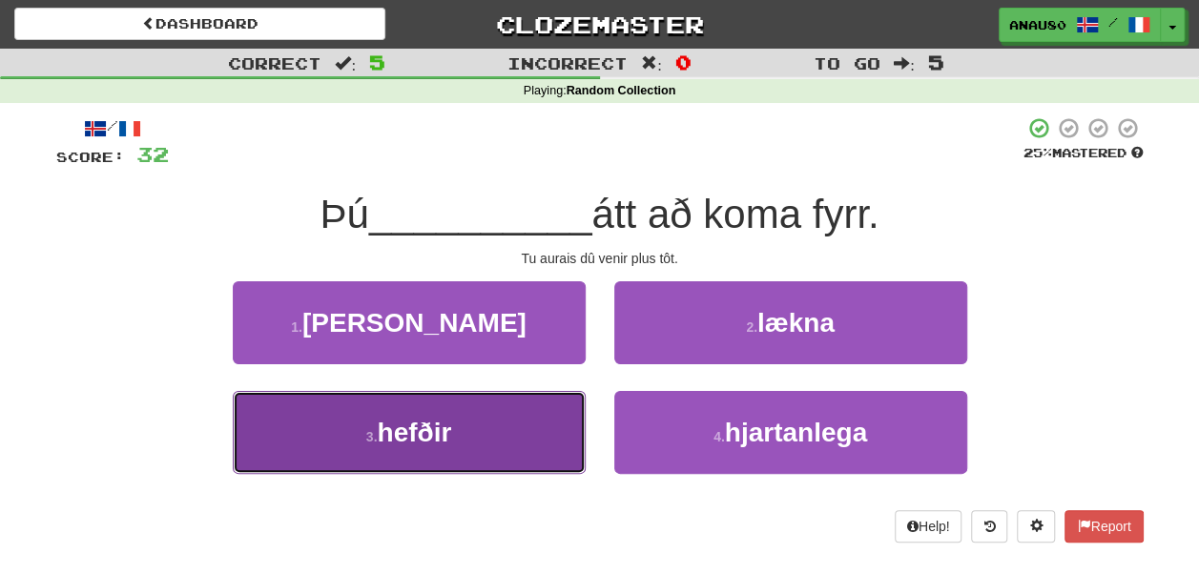
click at [471, 424] on button "3 . hefðir" at bounding box center [409, 432] width 353 height 83
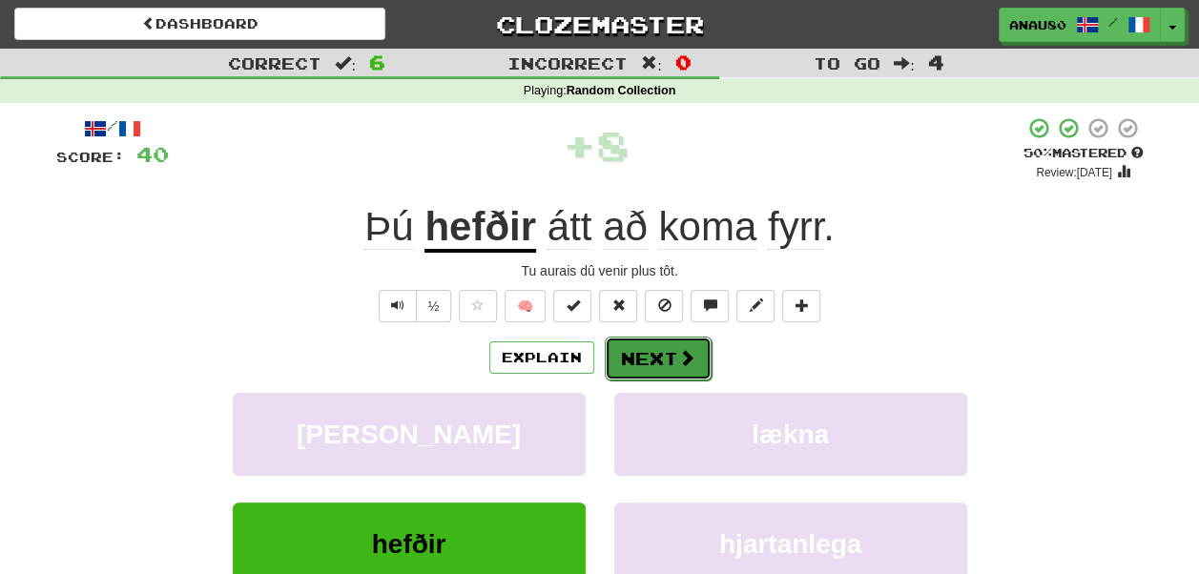
click at [669, 351] on button "Next" at bounding box center [658, 359] width 107 height 44
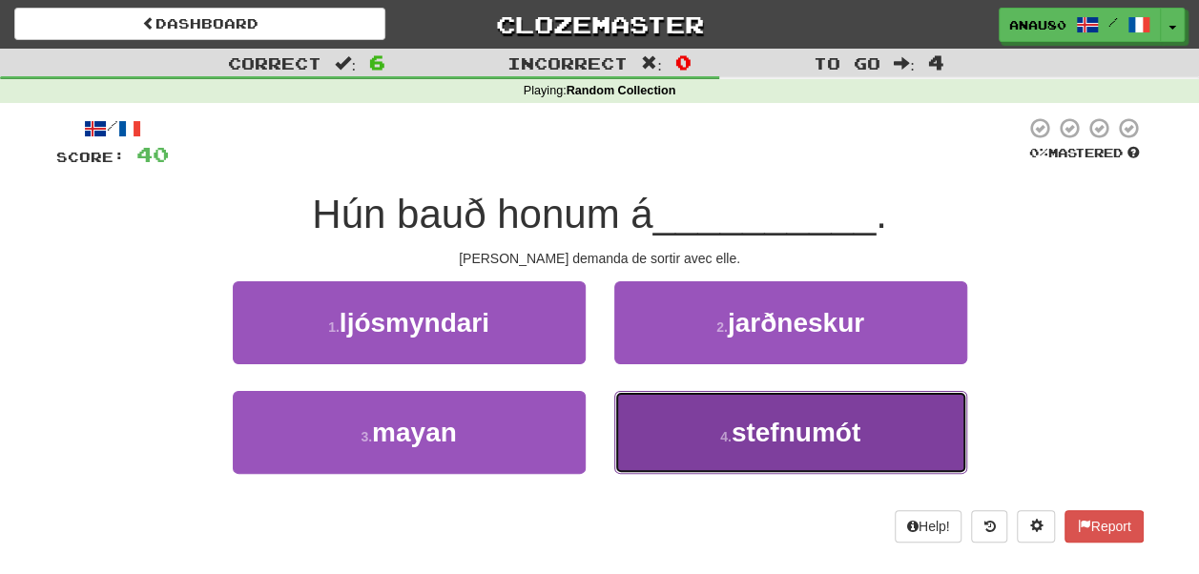
click at [685, 429] on button "4 . stefnumót" at bounding box center [790, 432] width 353 height 83
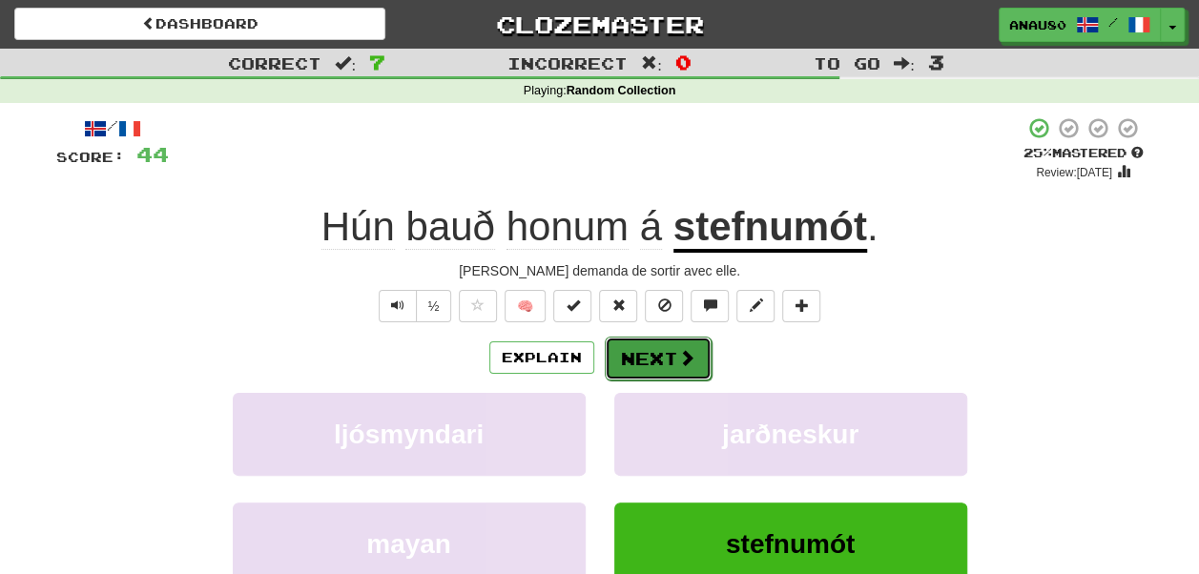
click at [671, 359] on button "Next" at bounding box center [658, 359] width 107 height 44
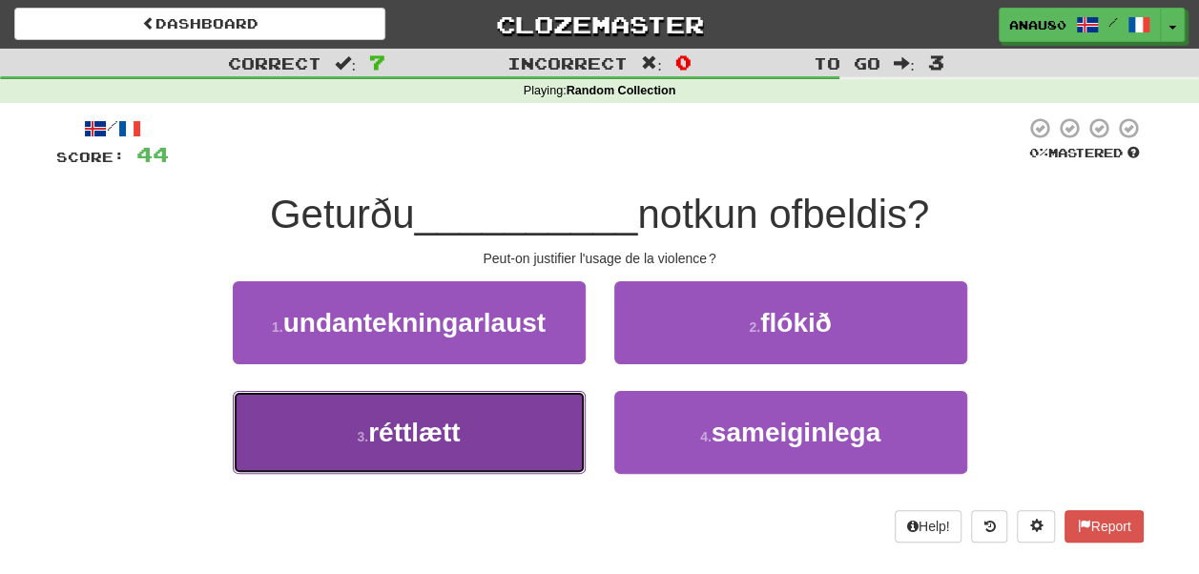
click at [526, 433] on button "3 . réttlætt" at bounding box center [409, 432] width 353 height 83
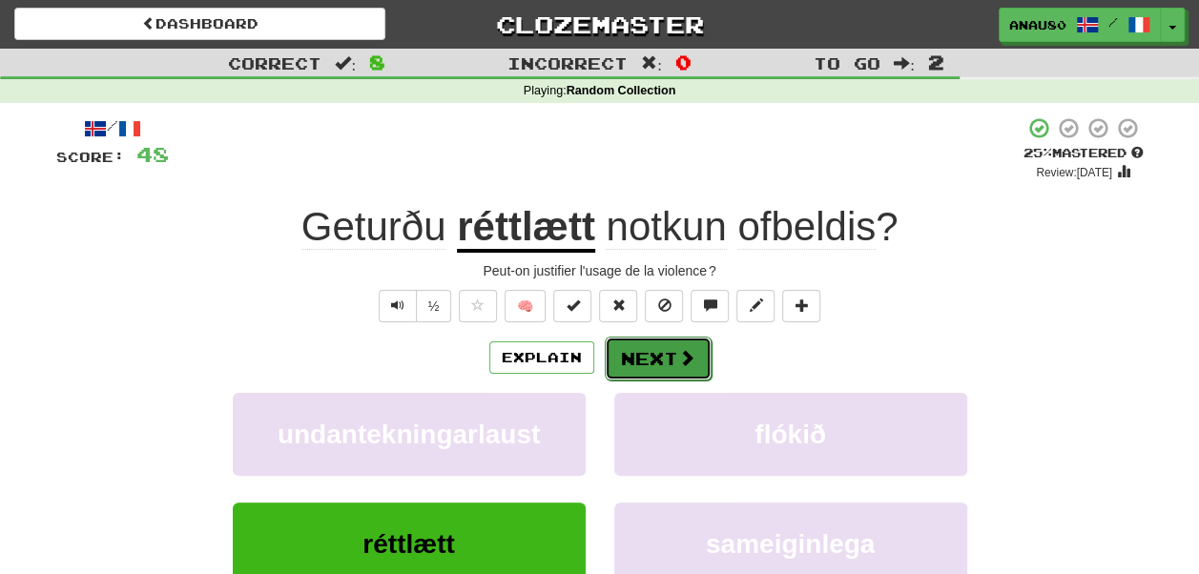
click at [646, 355] on button "Next" at bounding box center [658, 359] width 107 height 44
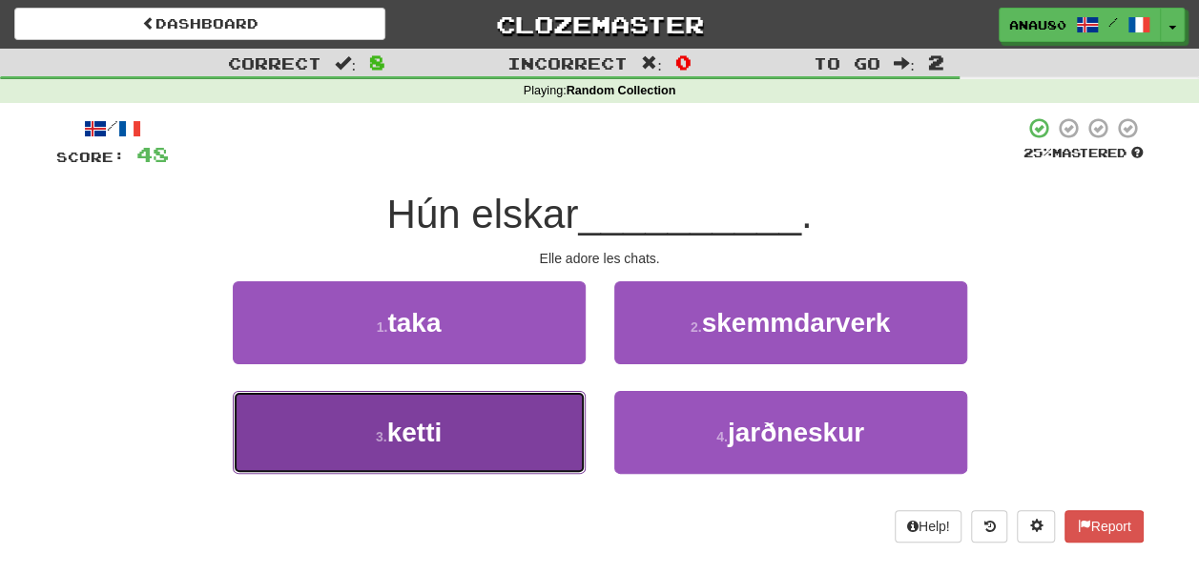
click at [492, 420] on button "3 . ketti" at bounding box center [409, 432] width 353 height 83
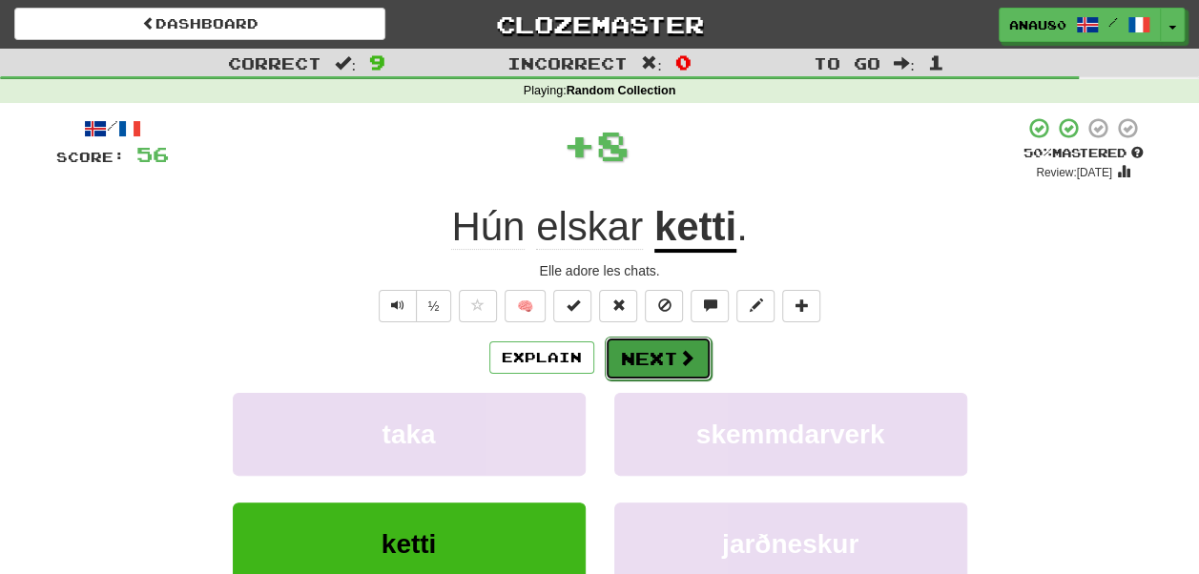
click at [646, 344] on button "Next" at bounding box center [658, 359] width 107 height 44
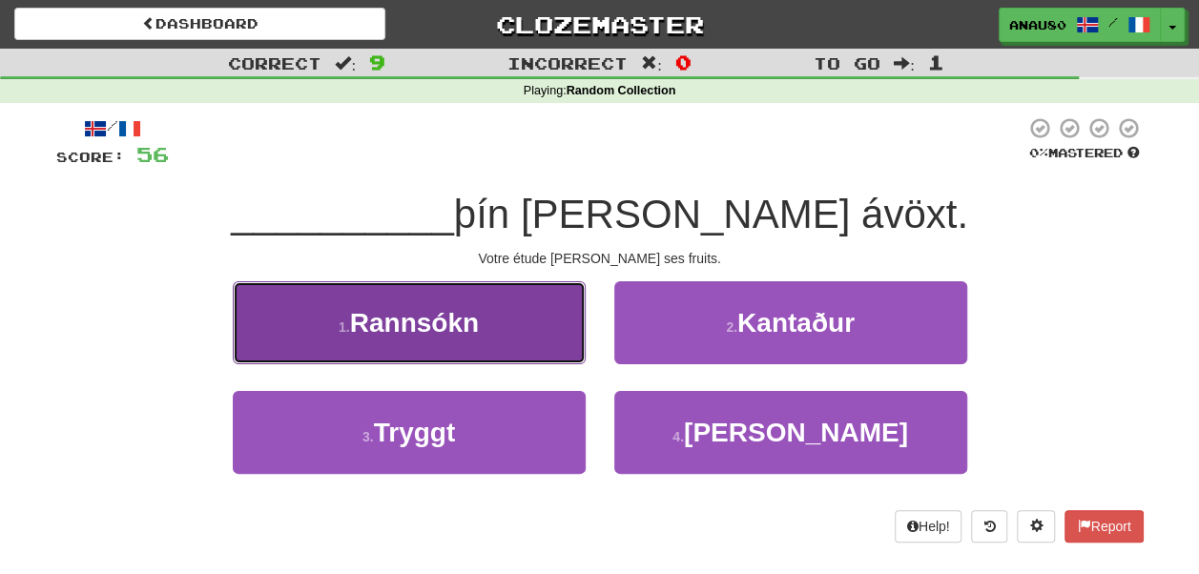
click at [526, 332] on button "1 . Rannsókn" at bounding box center [409, 322] width 353 height 83
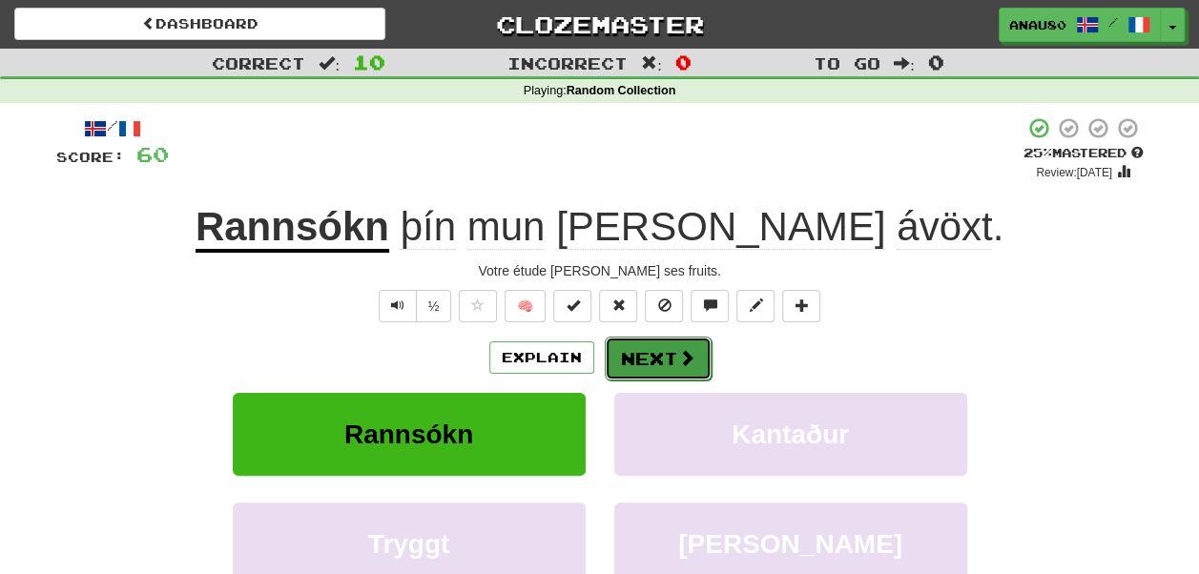
click at [667, 360] on button "Next" at bounding box center [658, 359] width 107 height 44
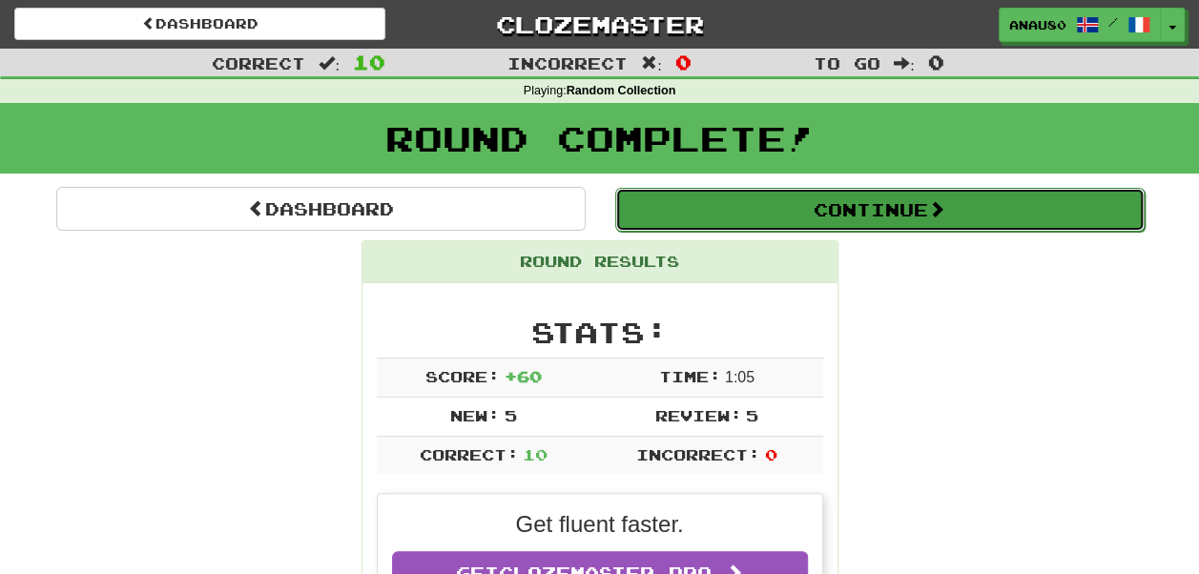
click at [909, 206] on button "Continue" at bounding box center [879, 210] width 529 height 44
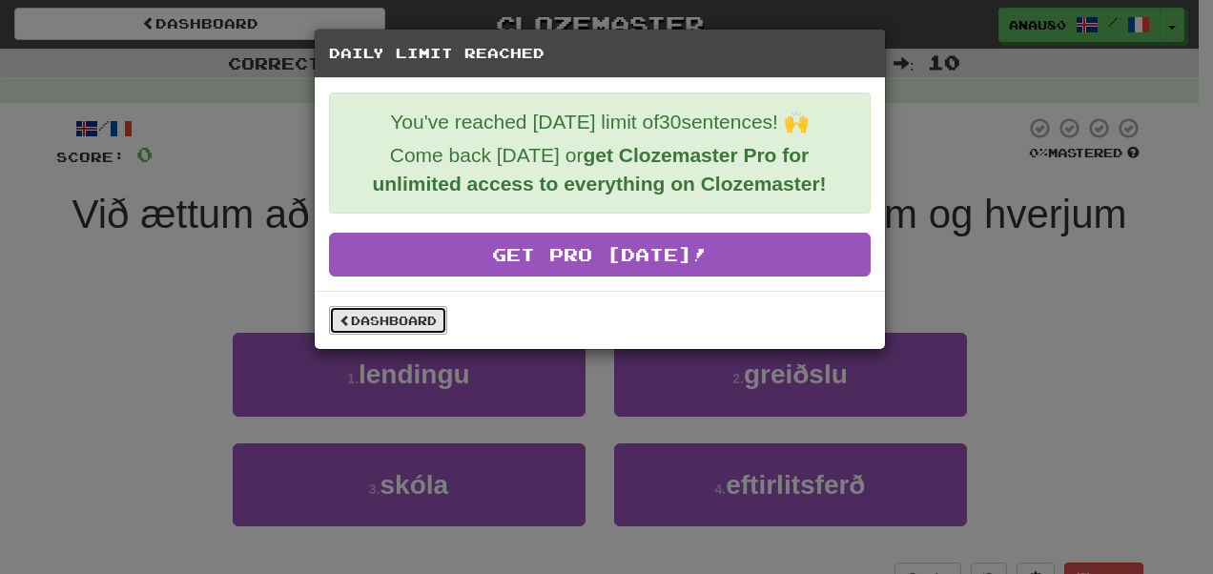
click at [412, 326] on link "Dashboard" at bounding box center [388, 320] width 118 height 29
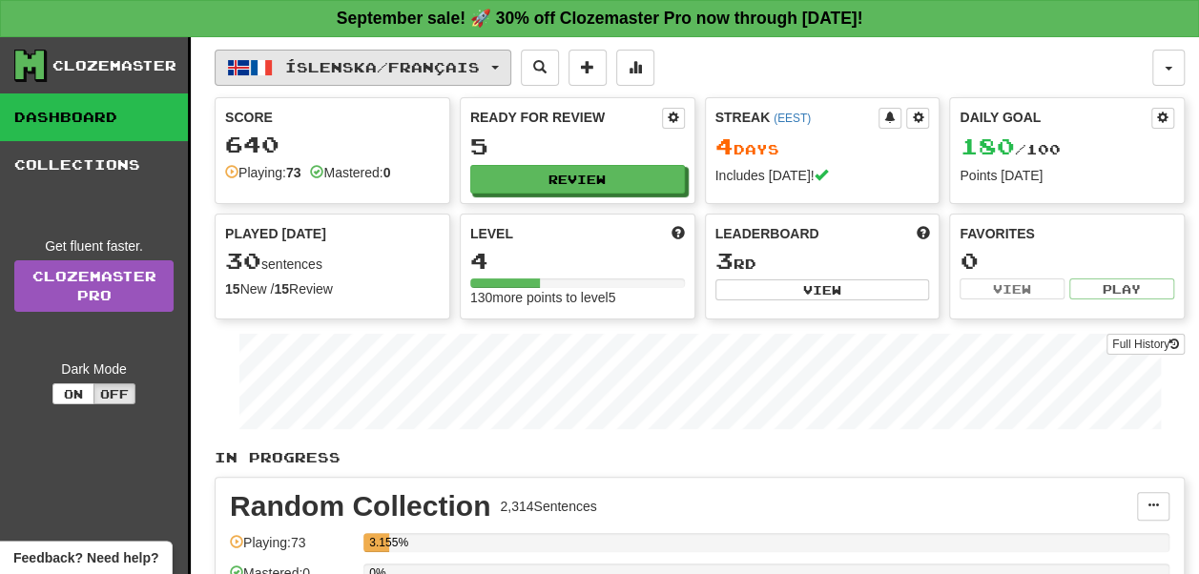
click at [495, 69] on button "Íslenska / Français" at bounding box center [363, 68] width 297 height 36
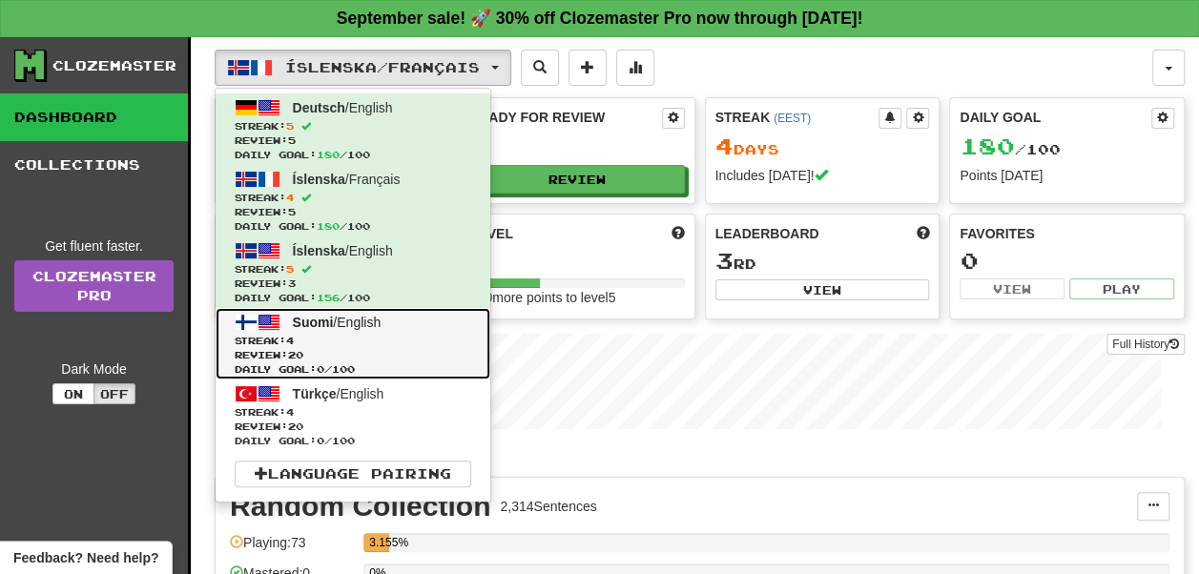
click at [422, 338] on span "Streak: 4" at bounding box center [353, 341] width 236 height 14
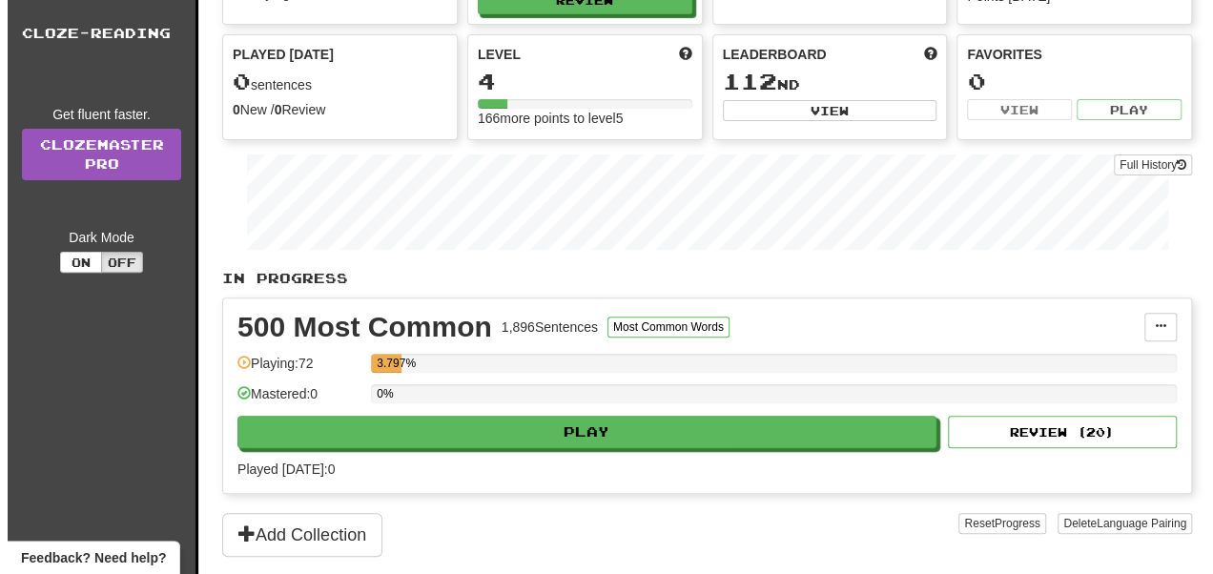
scroll to position [185, 0]
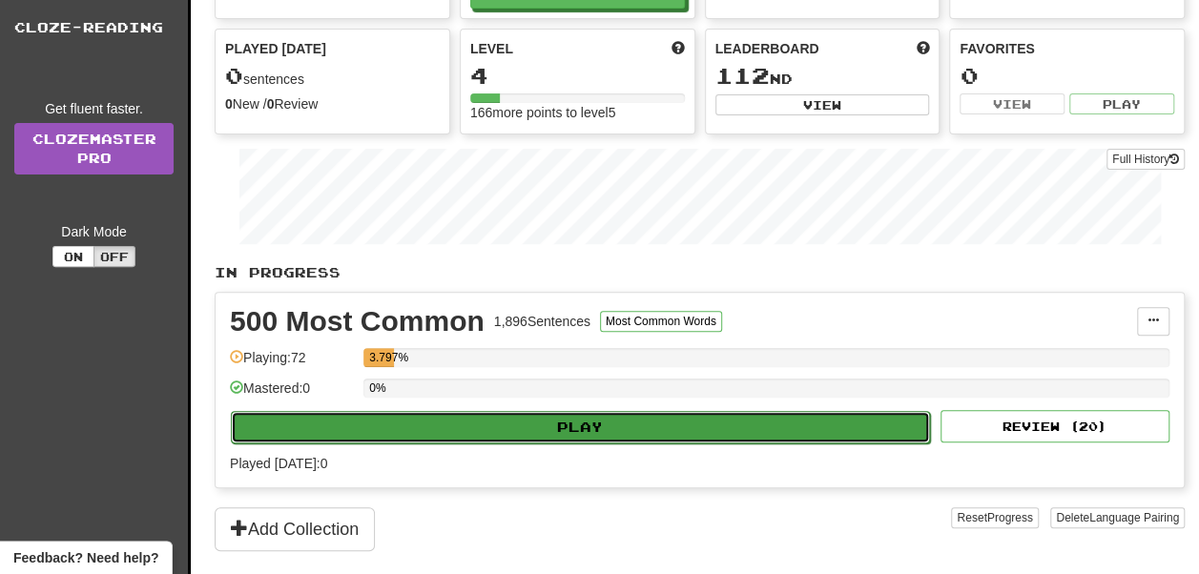
click at [565, 423] on button "Play" at bounding box center [580, 427] width 699 height 32
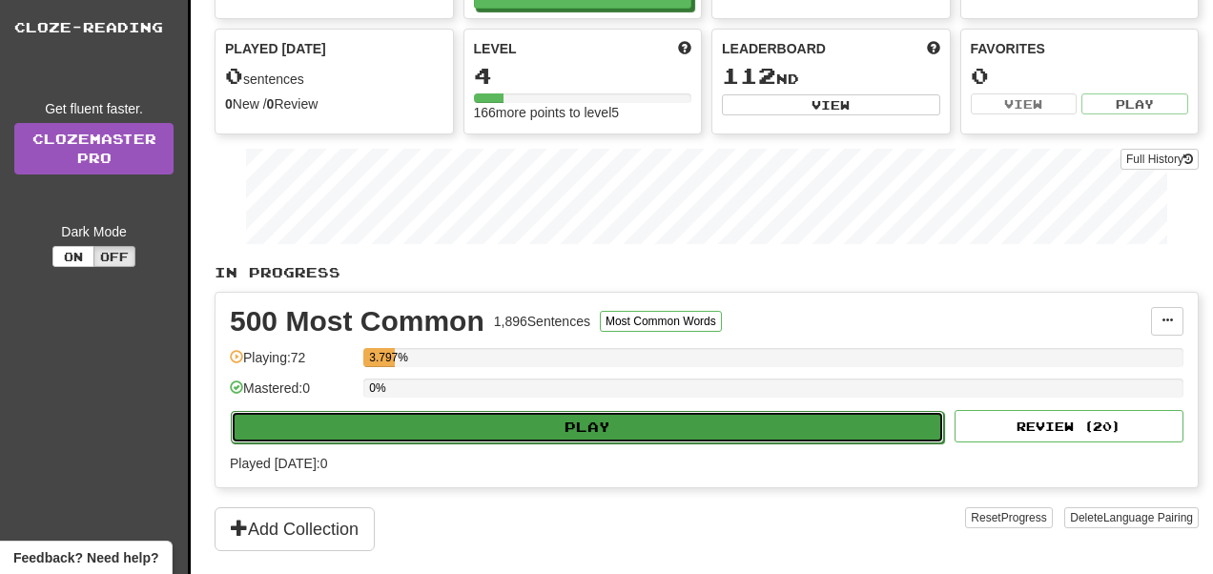
select select "**"
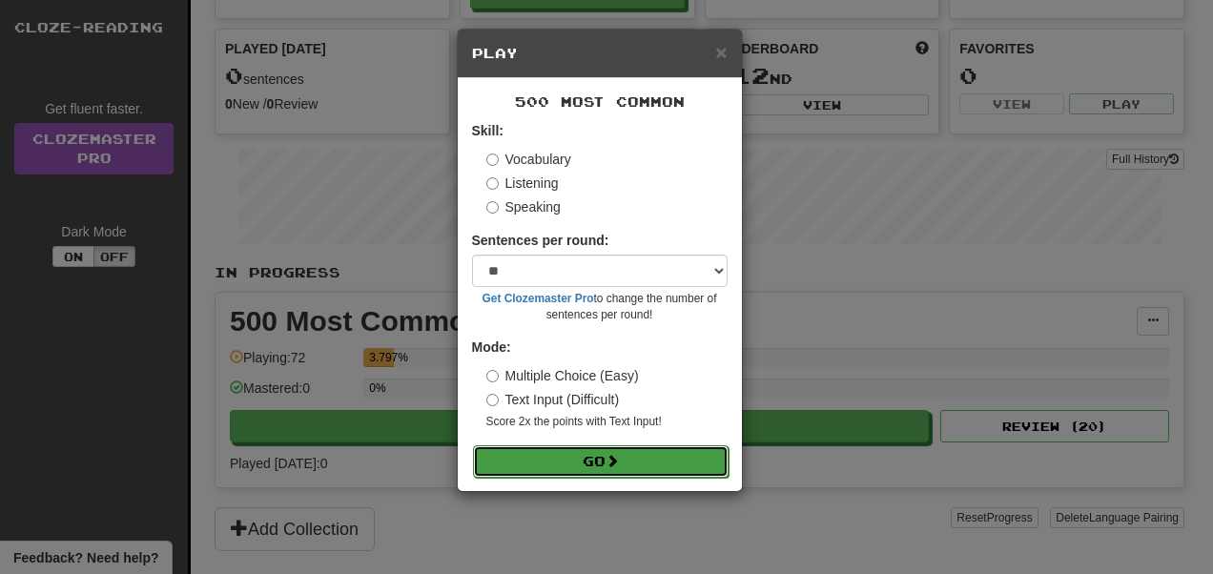
click at [591, 460] on button "Go" at bounding box center [601, 461] width 256 height 32
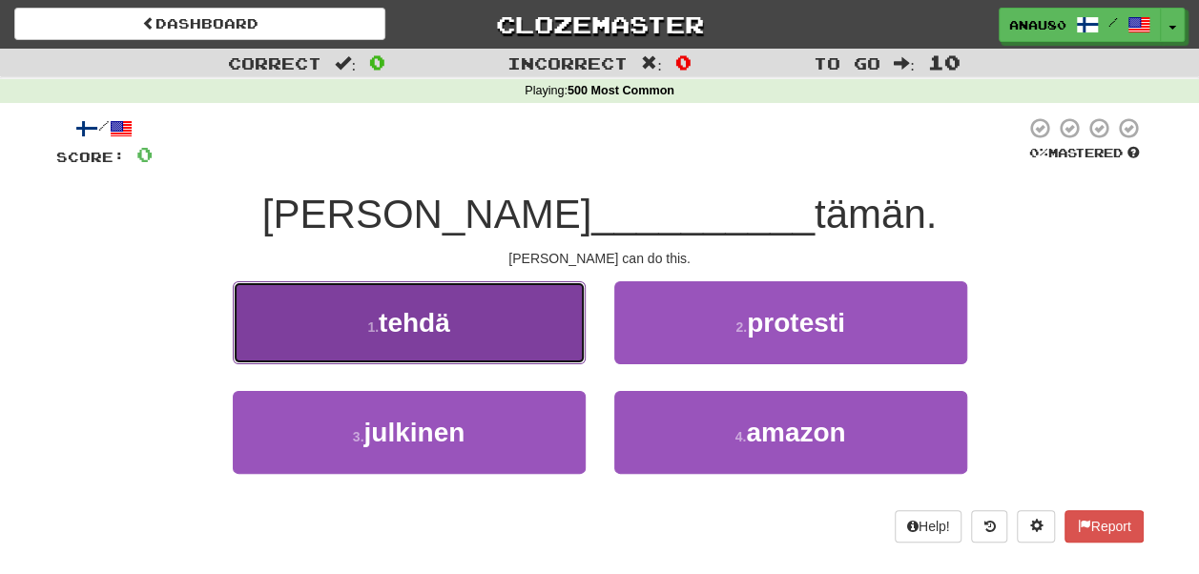
click at [473, 332] on button "1 . tehdä" at bounding box center [409, 322] width 353 height 83
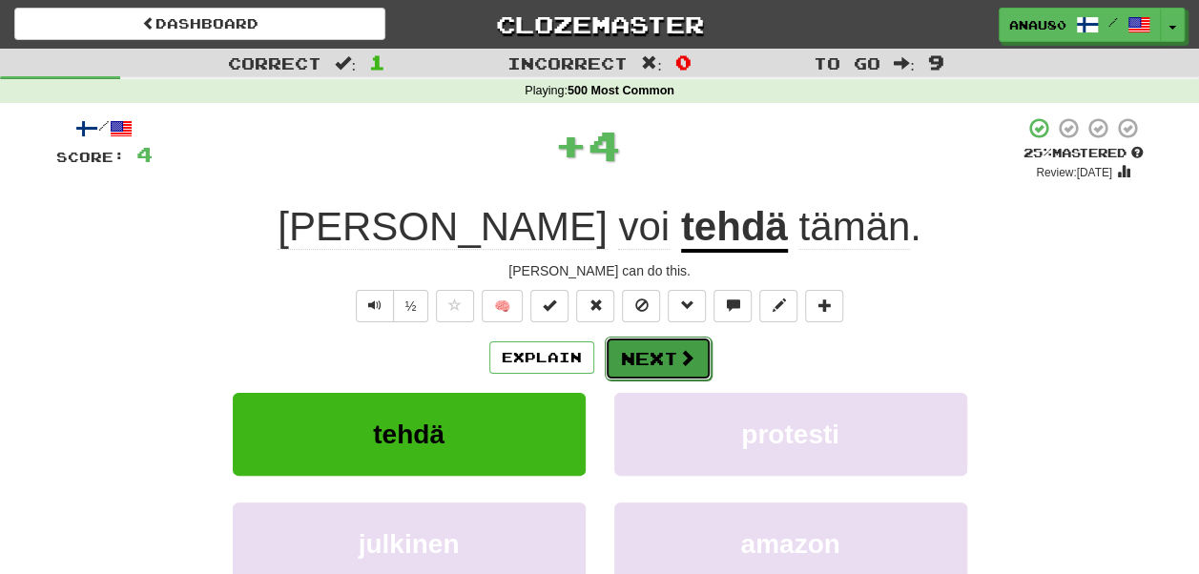
click at [637, 349] on button "Next" at bounding box center [658, 359] width 107 height 44
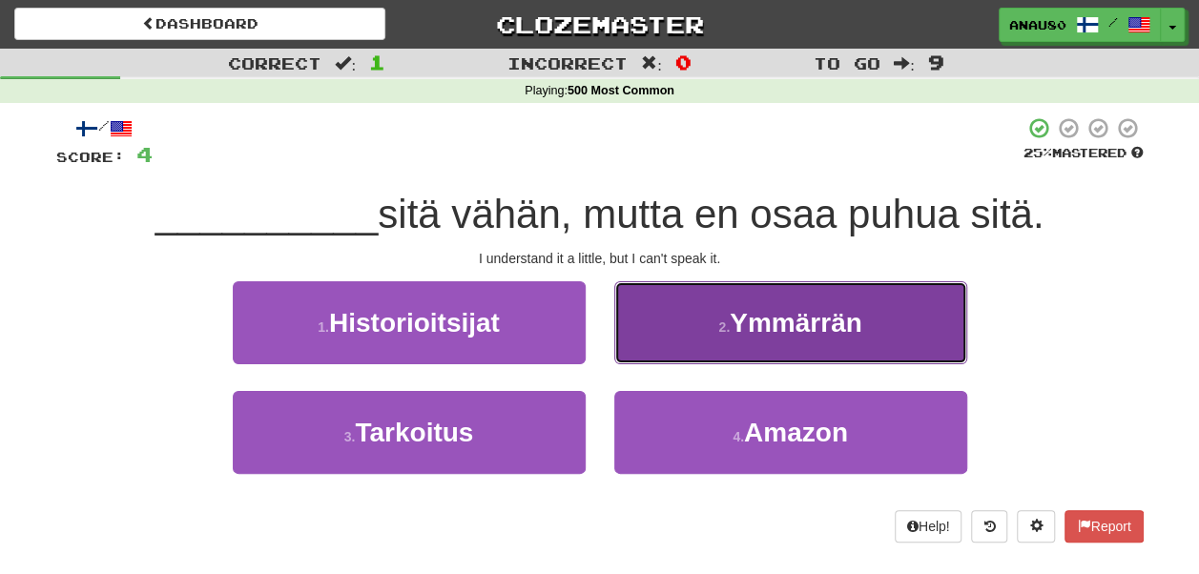
click at [666, 332] on button "2 . Ymmärrän" at bounding box center [790, 322] width 353 height 83
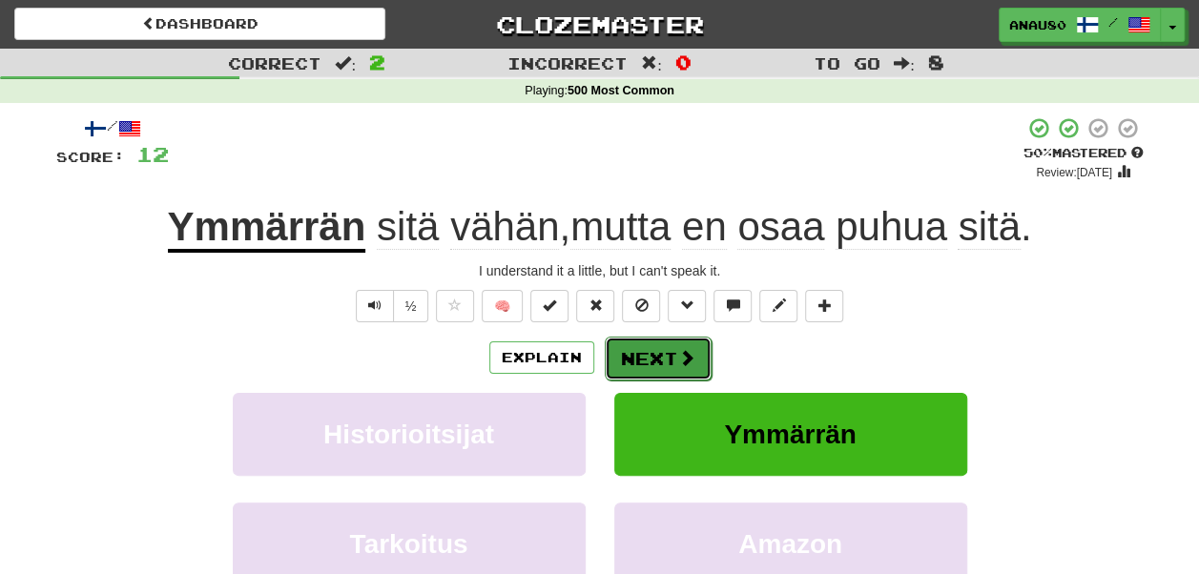
click at [647, 355] on button "Next" at bounding box center [658, 359] width 107 height 44
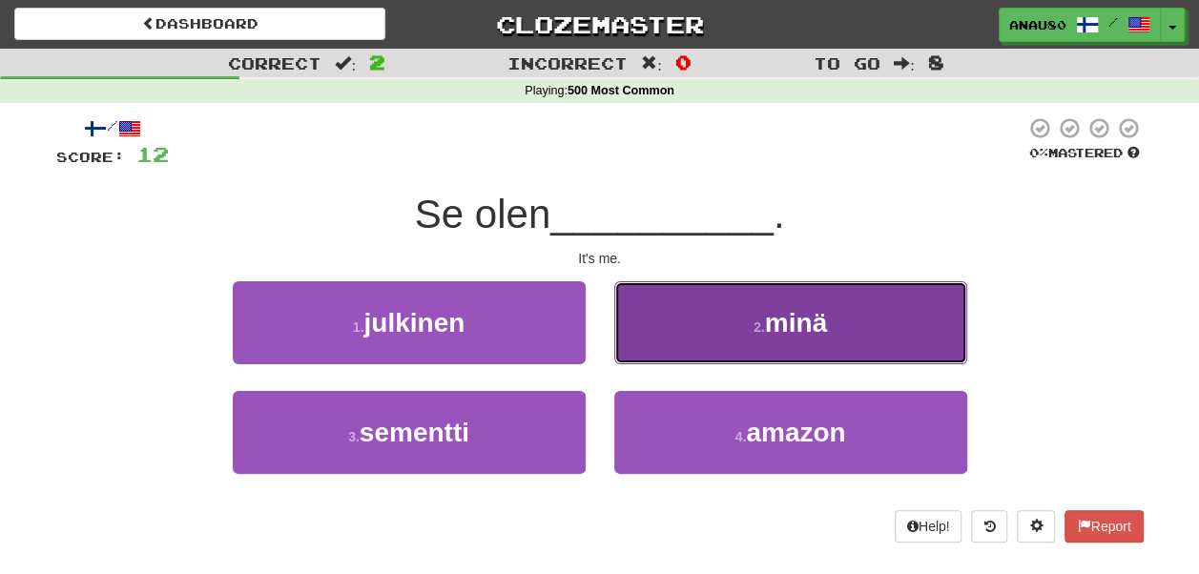
click at [698, 330] on button "2 . minä" at bounding box center [790, 322] width 353 height 83
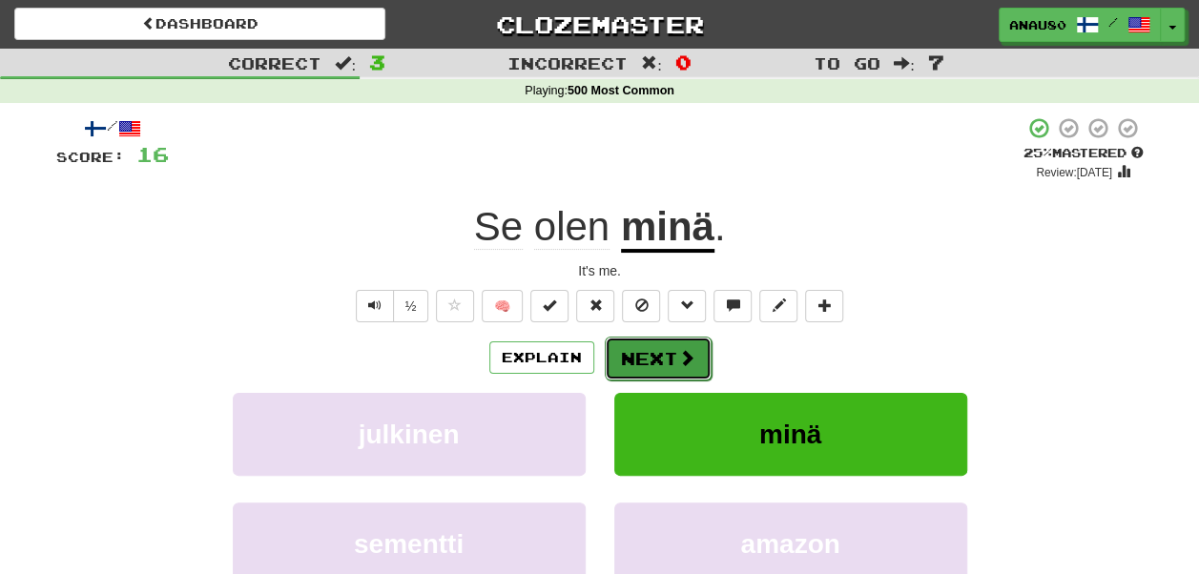
click at [656, 361] on button "Next" at bounding box center [658, 359] width 107 height 44
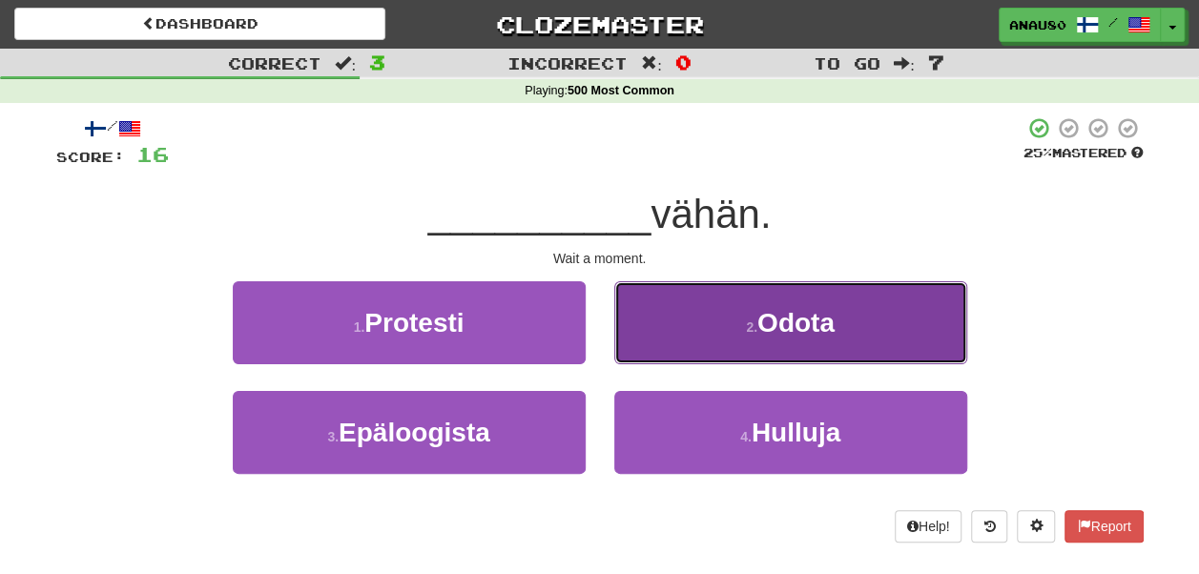
click at [708, 334] on button "2 . Odota" at bounding box center [790, 322] width 353 height 83
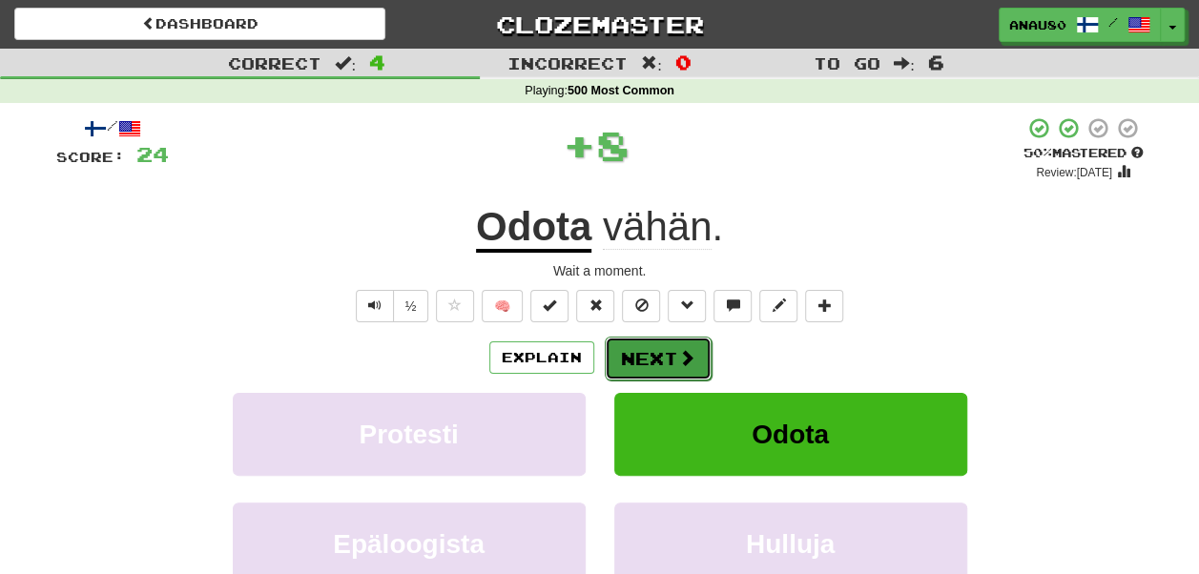
click at [666, 354] on button "Next" at bounding box center [658, 359] width 107 height 44
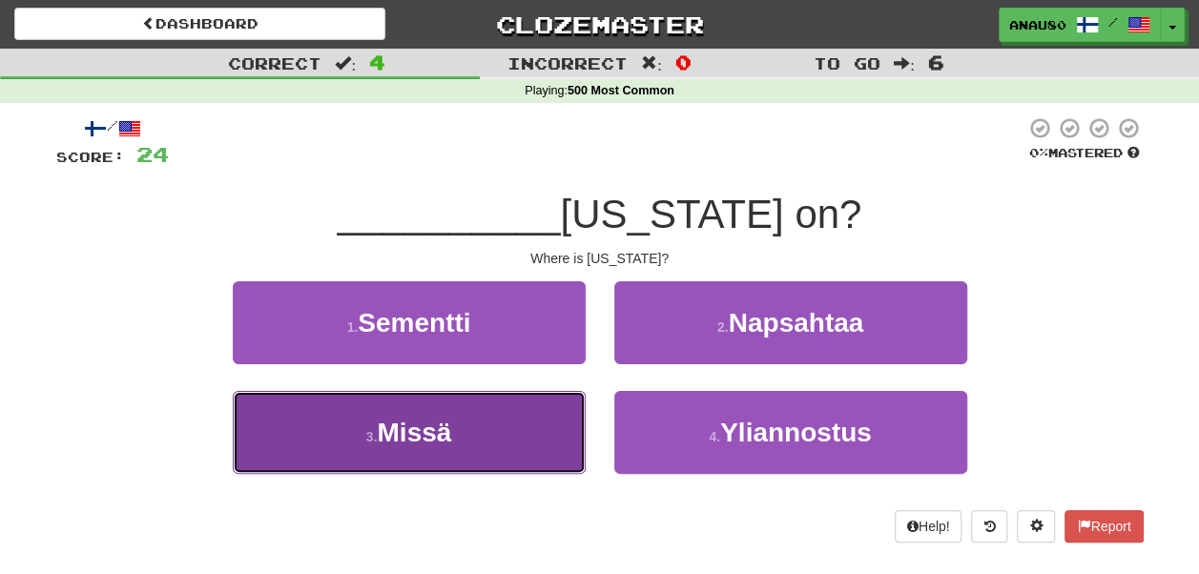
click at [501, 425] on button "3 . Missä" at bounding box center [409, 432] width 353 height 83
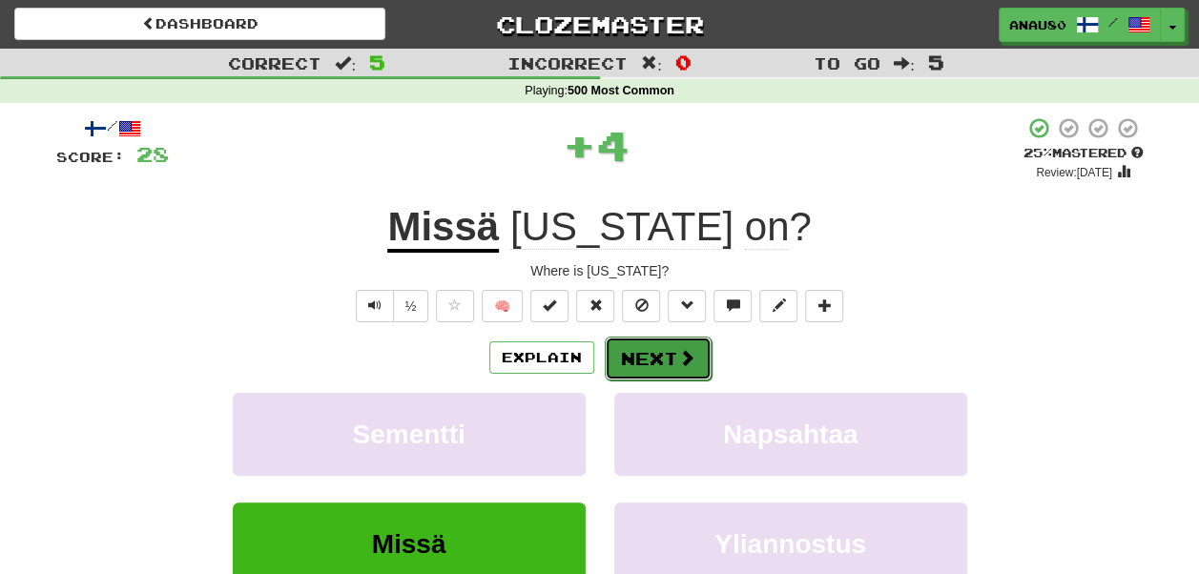
click at [646, 357] on button "Next" at bounding box center [658, 359] width 107 height 44
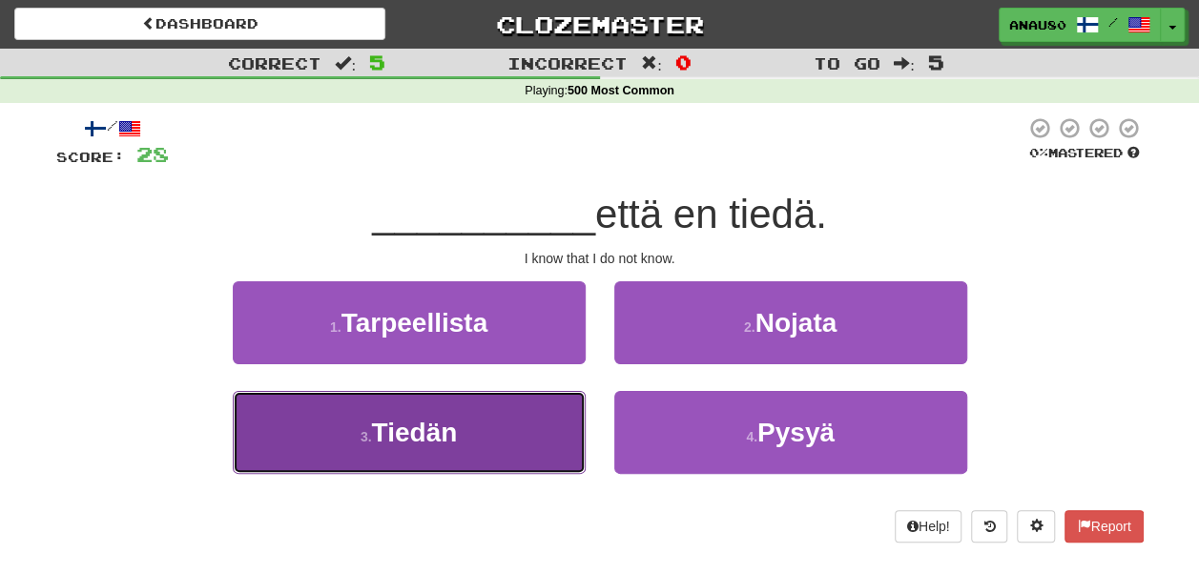
click at [521, 427] on button "3 . Tiedän" at bounding box center [409, 432] width 353 height 83
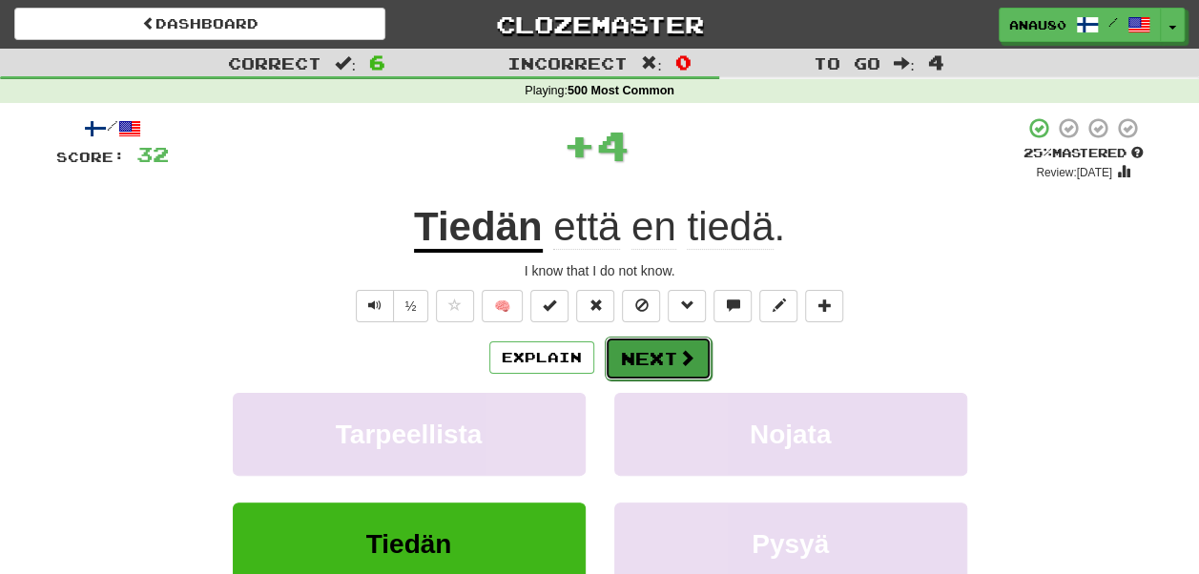
click at [658, 357] on button "Next" at bounding box center [658, 359] width 107 height 44
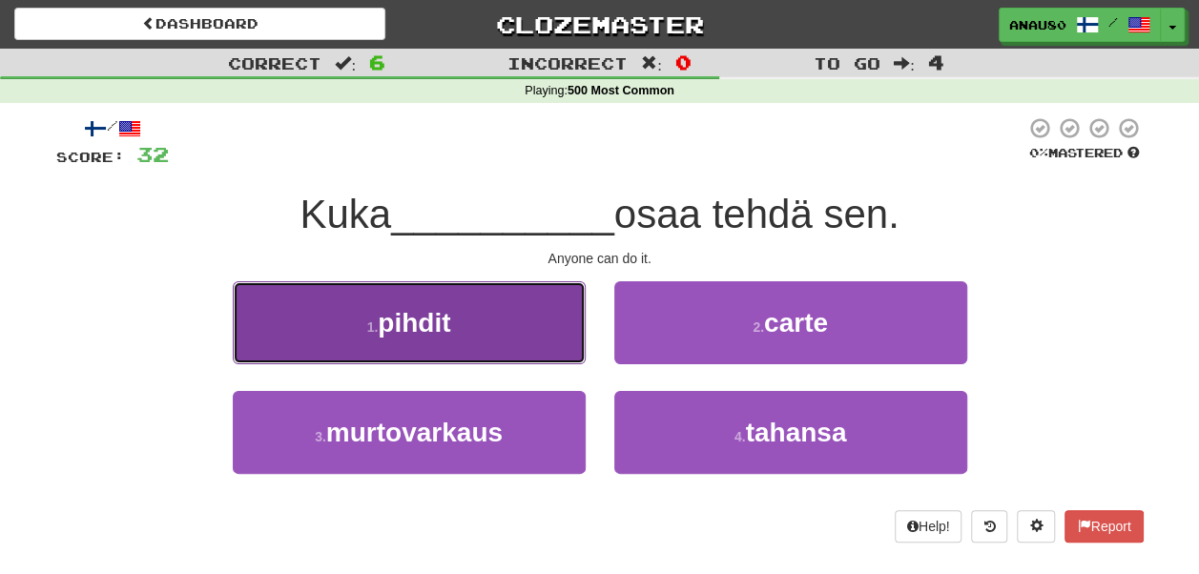
click at [513, 308] on button "1 . pihdit" at bounding box center [409, 322] width 353 height 83
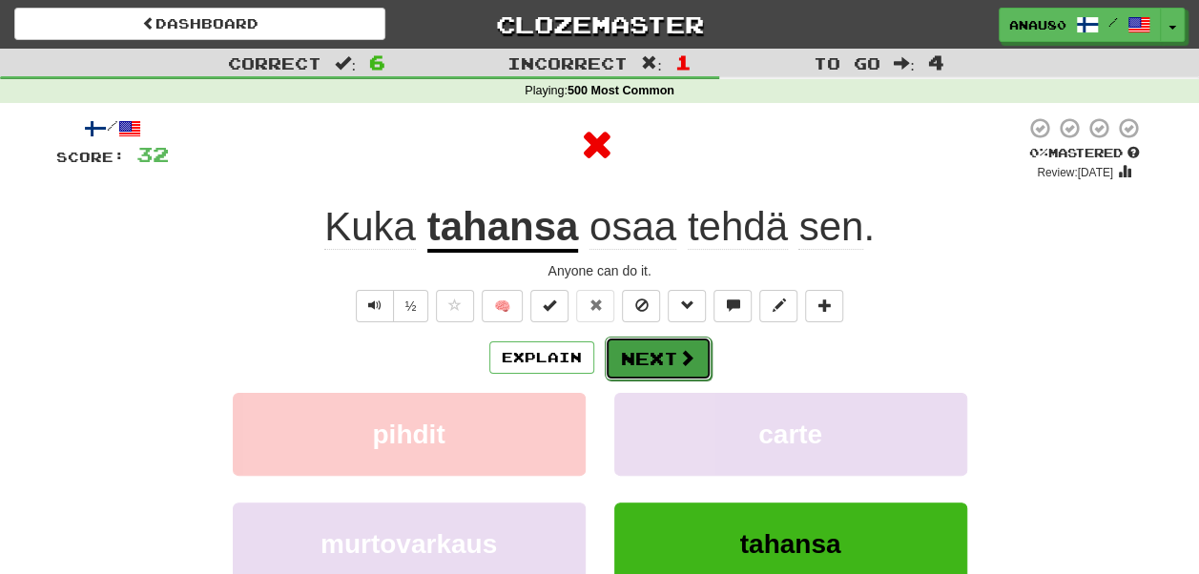
click at [654, 365] on button "Next" at bounding box center [658, 359] width 107 height 44
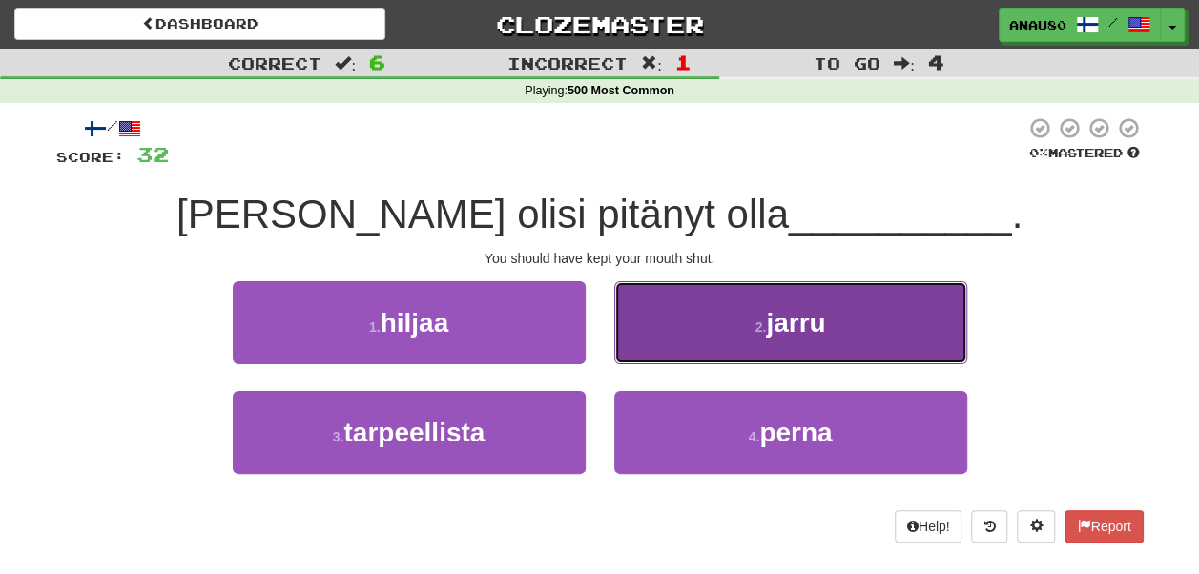
click at [695, 328] on button "2 . jarru" at bounding box center [790, 322] width 353 height 83
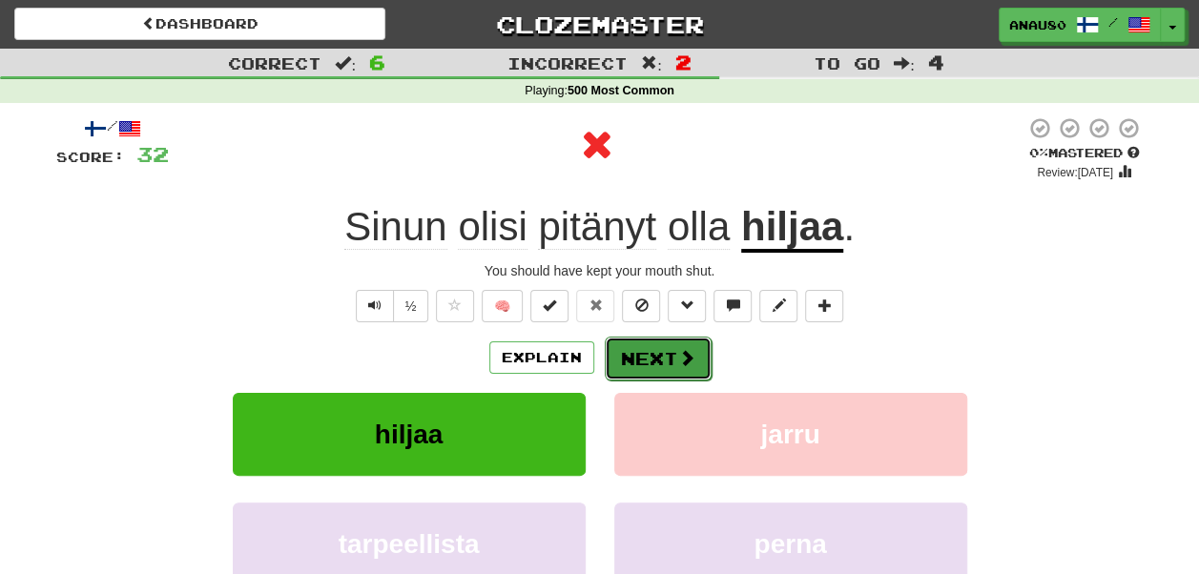
click at [658, 350] on button "Next" at bounding box center [658, 359] width 107 height 44
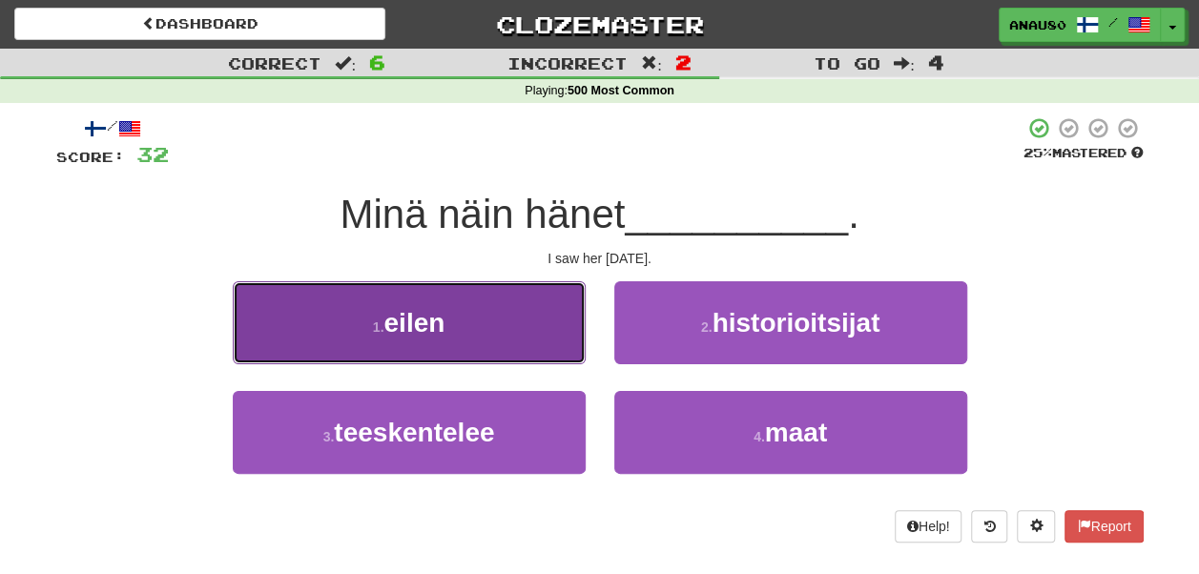
click at [503, 349] on button "1 . eilen" at bounding box center [409, 322] width 353 height 83
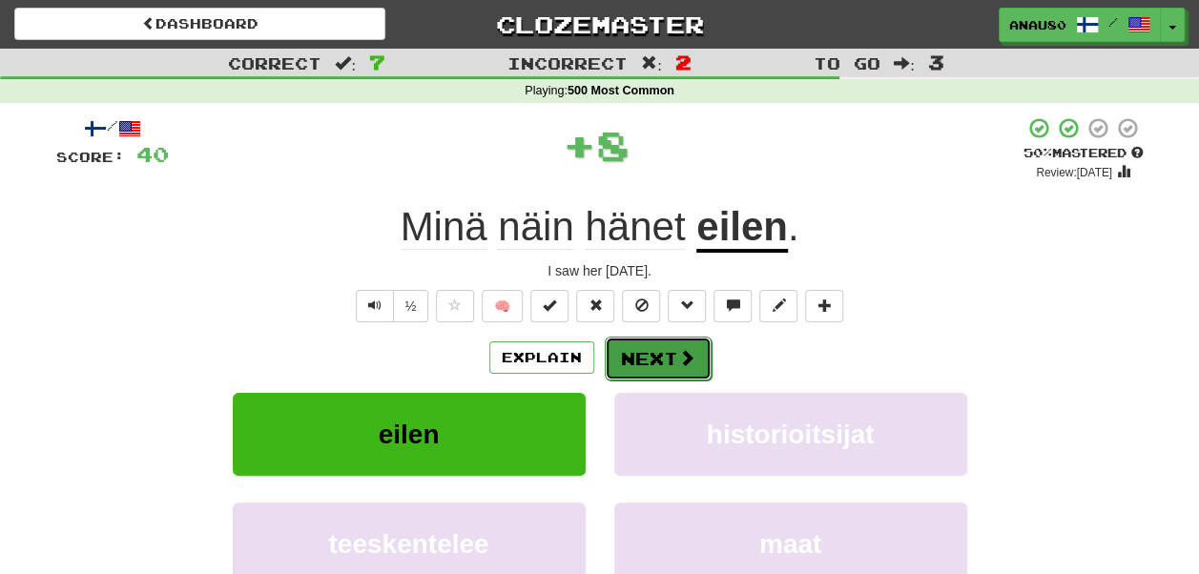
click at [652, 368] on button "Next" at bounding box center [658, 359] width 107 height 44
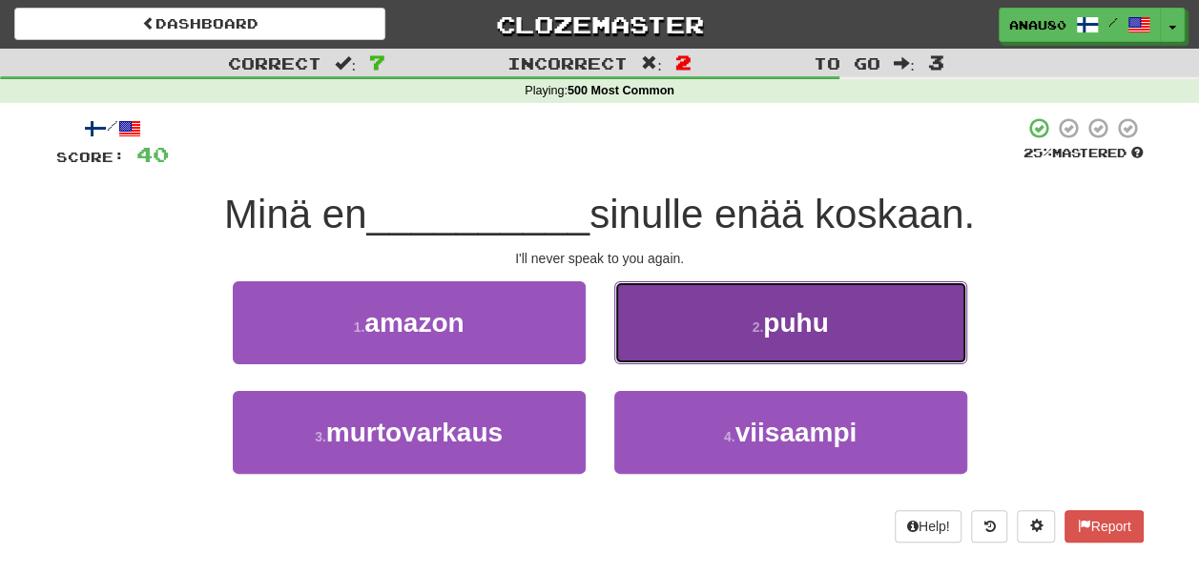
click at [668, 344] on button "2 . puhu" at bounding box center [790, 322] width 353 height 83
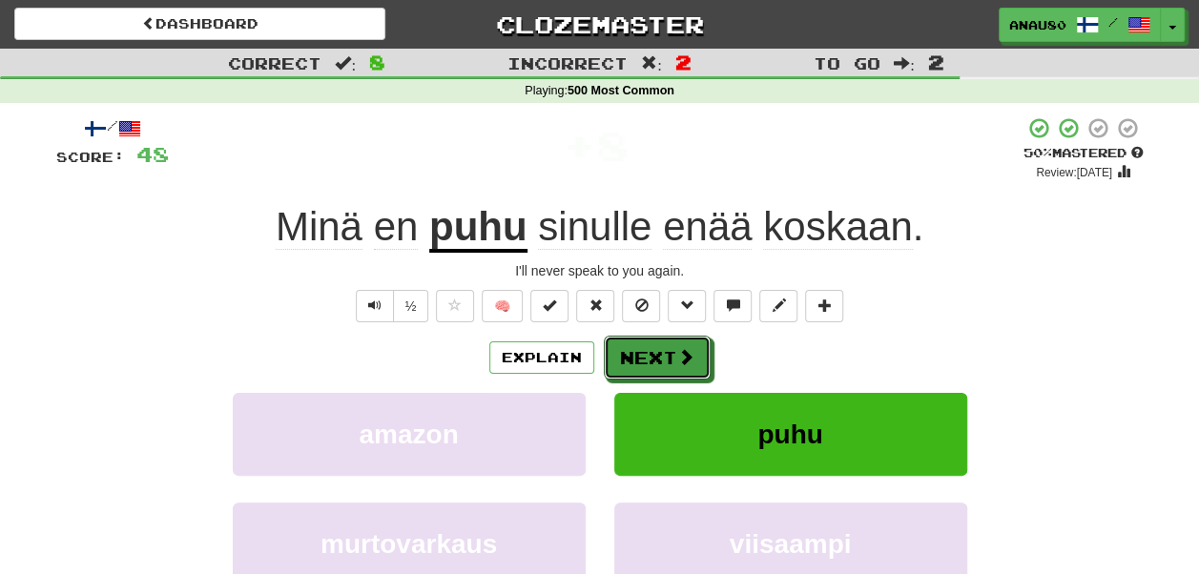
click at [668, 344] on button "Next" at bounding box center [657, 358] width 107 height 44
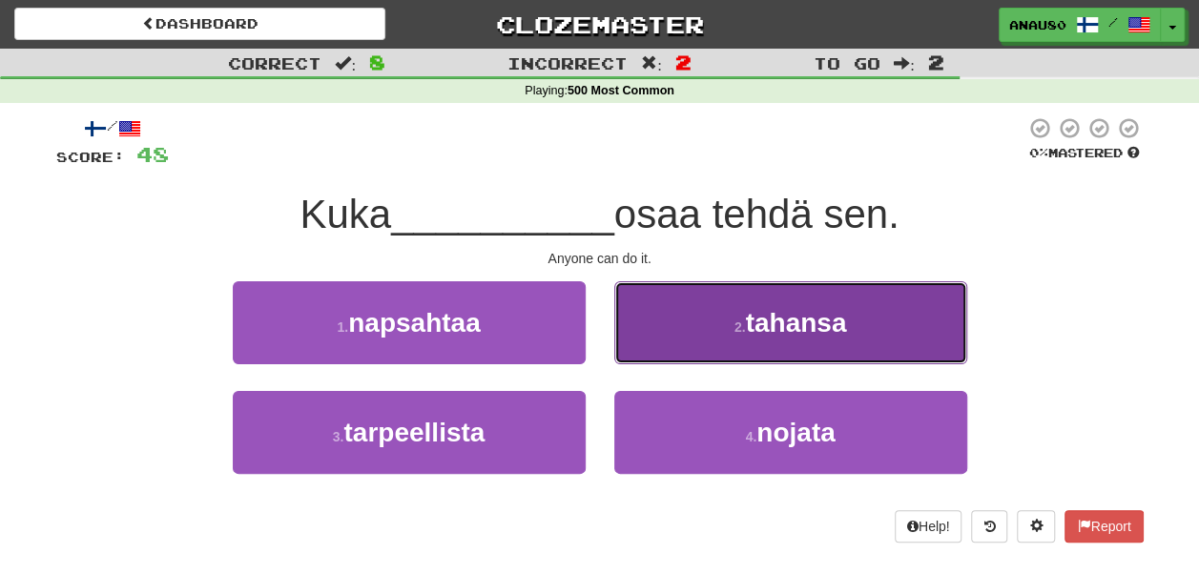
click at [674, 338] on button "2 . tahansa" at bounding box center [790, 322] width 353 height 83
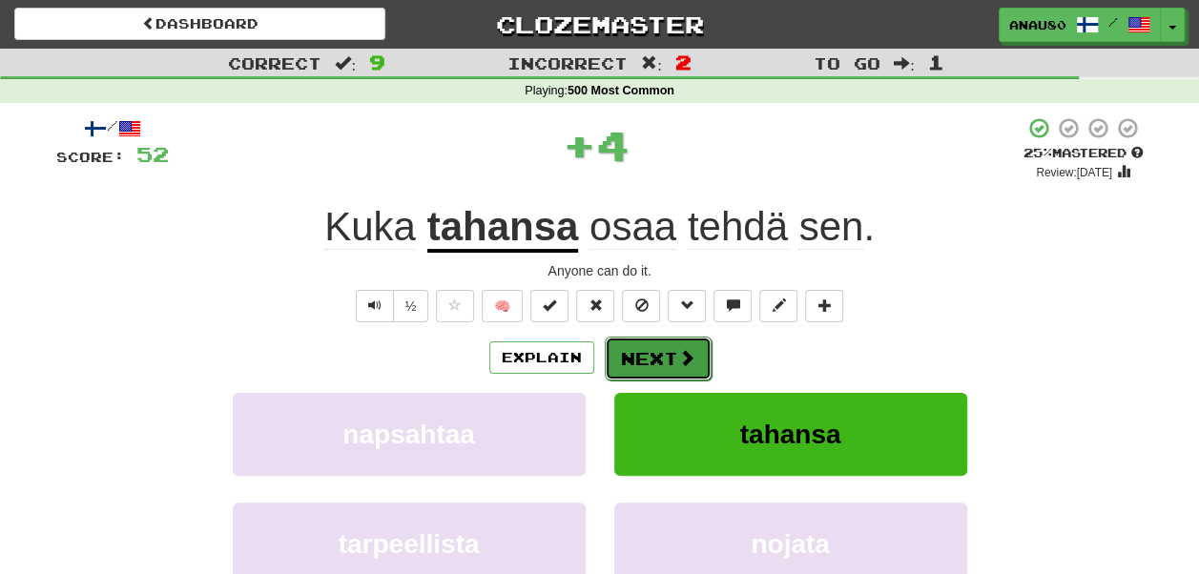
click at [659, 351] on button "Next" at bounding box center [658, 359] width 107 height 44
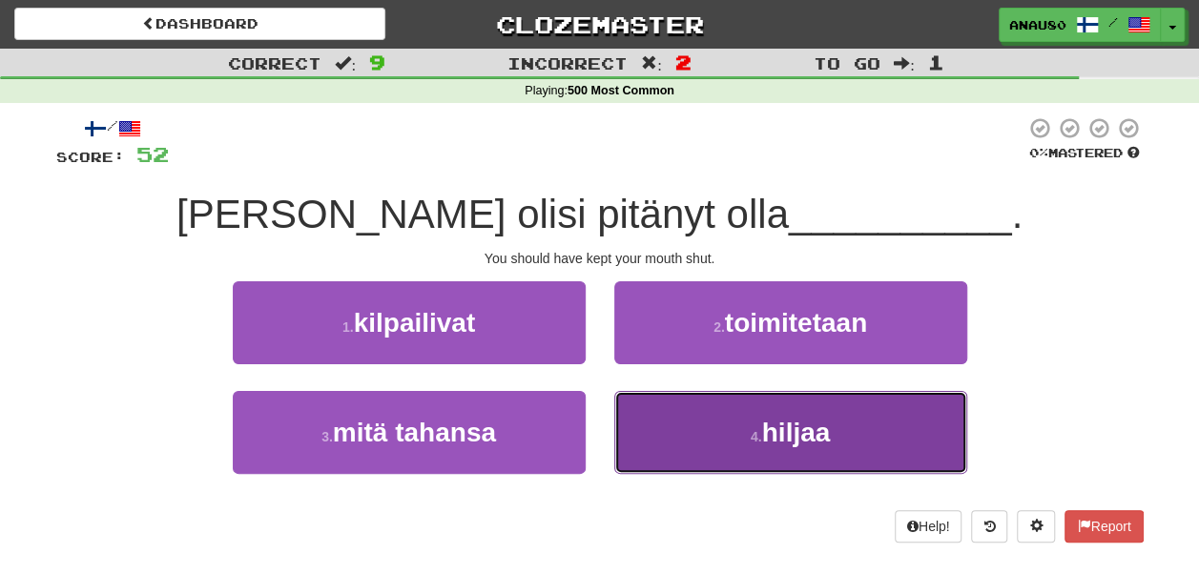
click at [670, 442] on button "4 . hiljaa" at bounding box center [790, 432] width 353 height 83
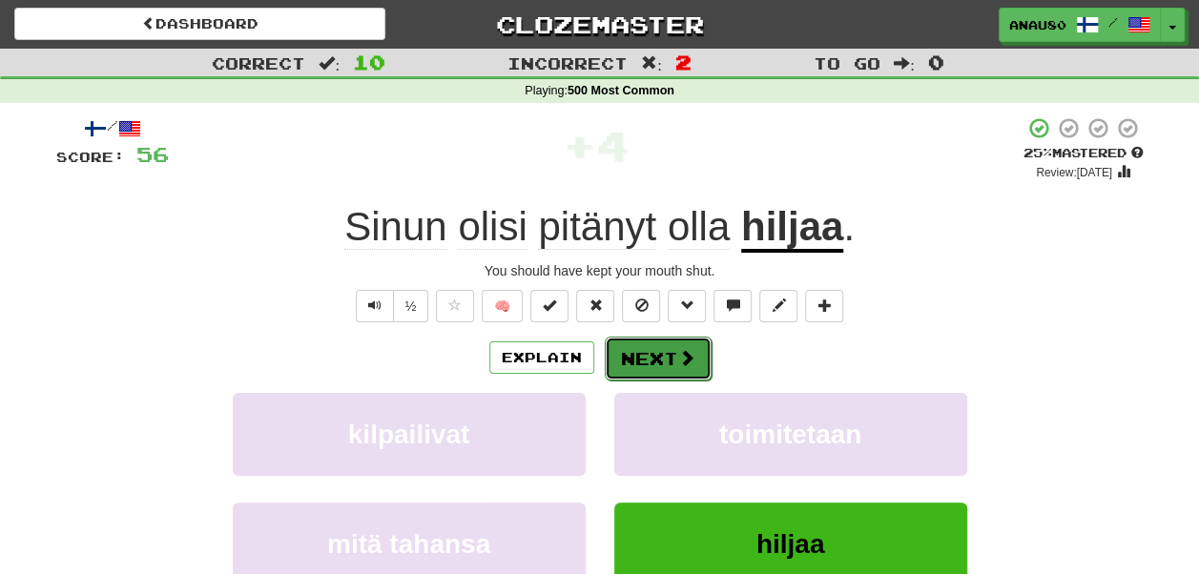
click at [666, 355] on button "Next" at bounding box center [658, 359] width 107 height 44
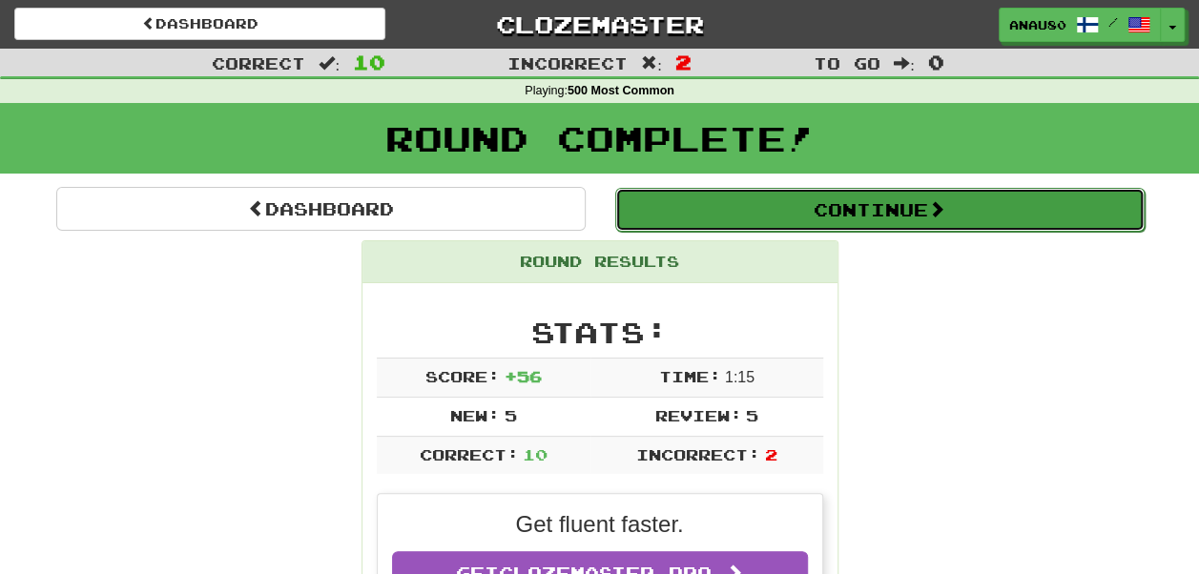
click at [896, 215] on button "Continue" at bounding box center [879, 210] width 529 height 44
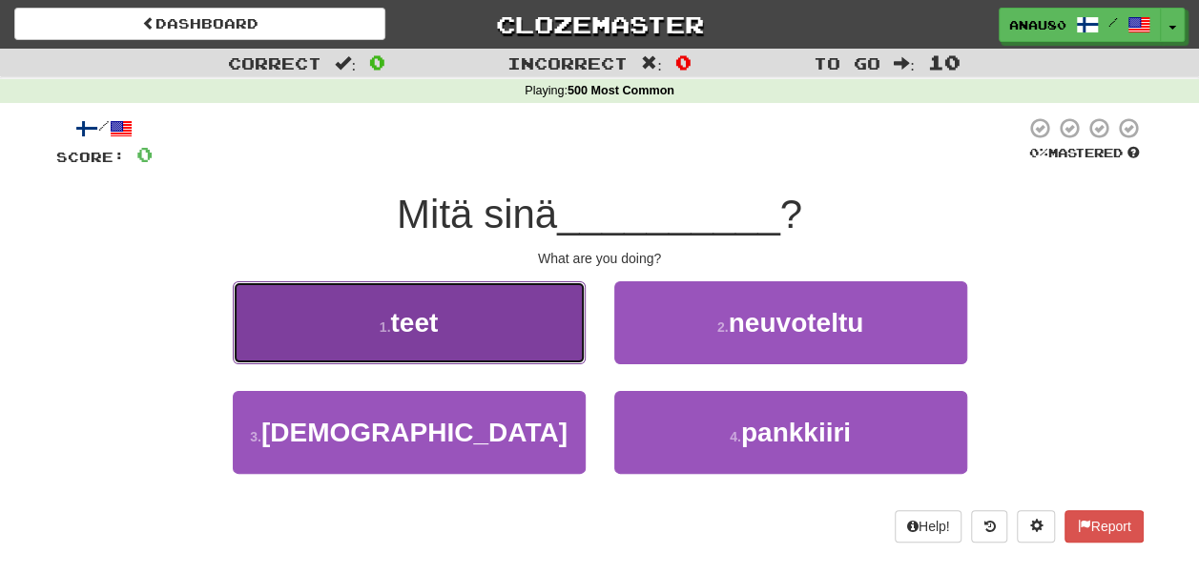
click at [511, 320] on button "1 . teet" at bounding box center [409, 322] width 353 height 83
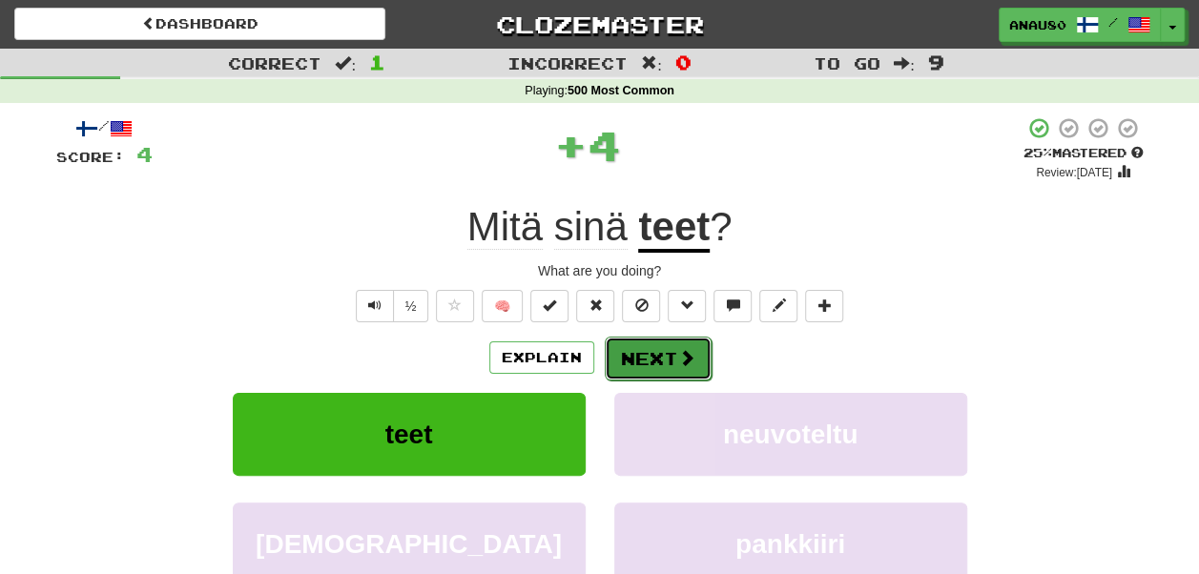
click at [672, 359] on button "Next" at bounding box center [658, 359] width 107 height 44
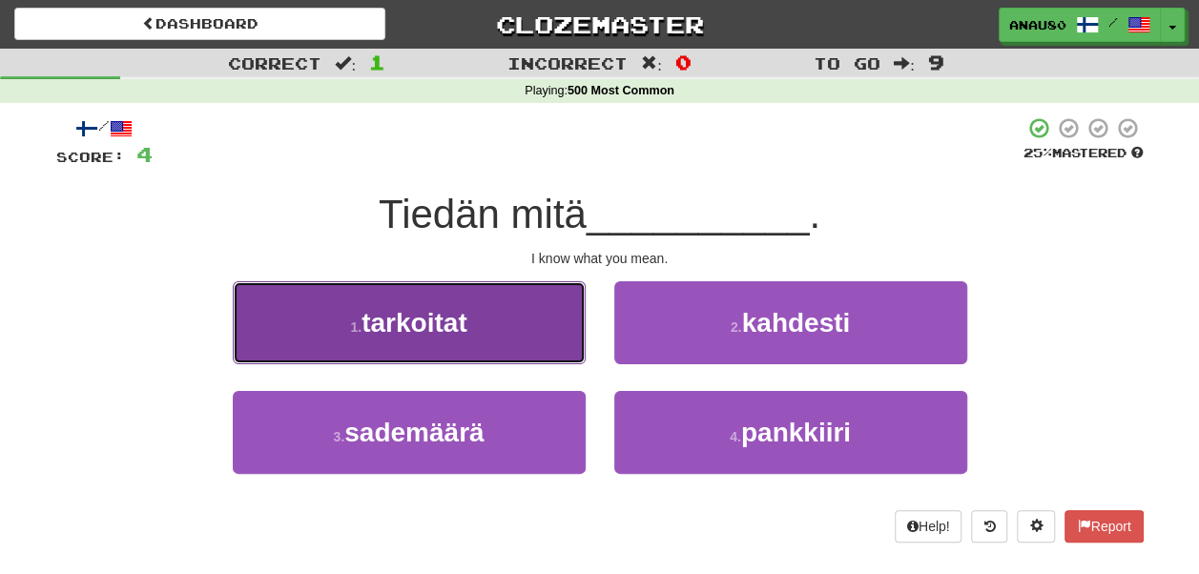
click at [523, 341] on button "1 . tarkoitat" at bounding box center [409, 322] width 353 height 83
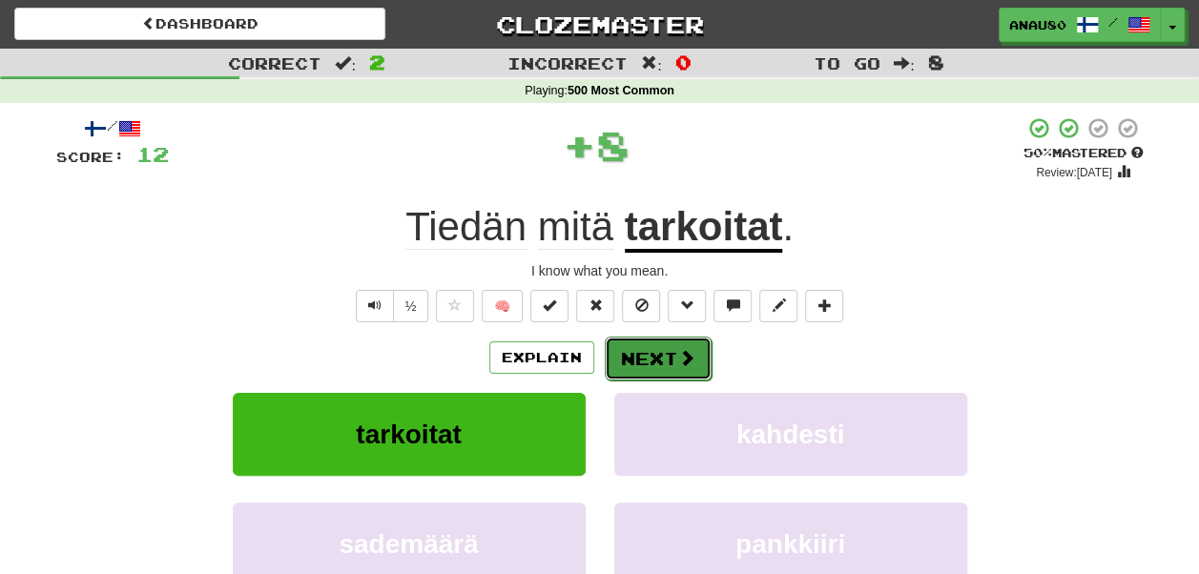
click at [666, 363] on button "Next" at bounding box center [658, 359] width 107 height 44
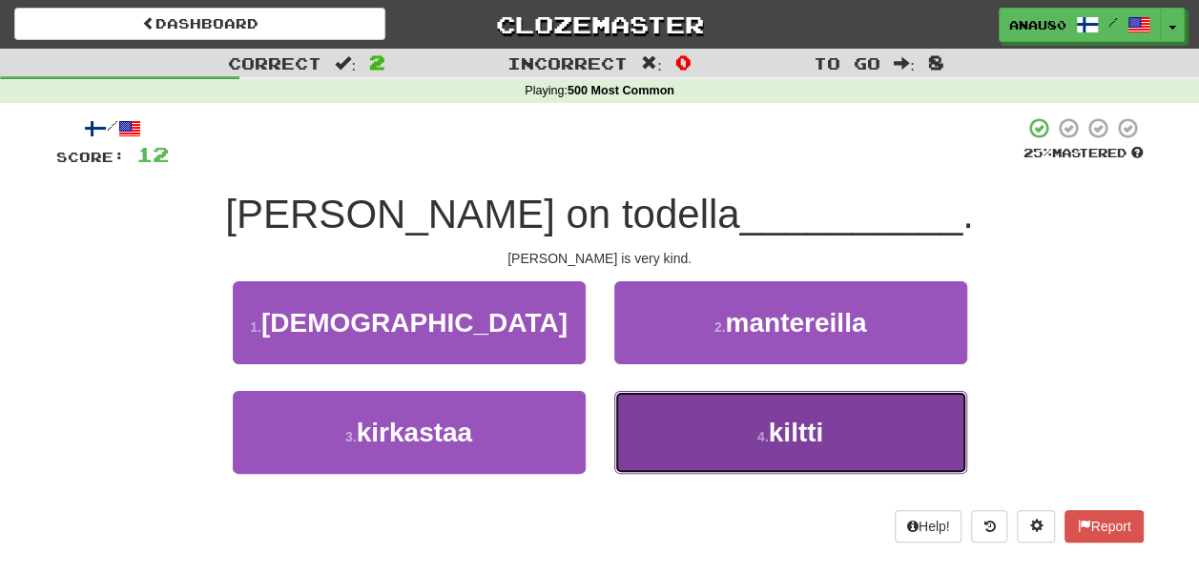
click at [693, 420] on button "4 . kiltti" at bounding box center [790, 432] width 353 height 83
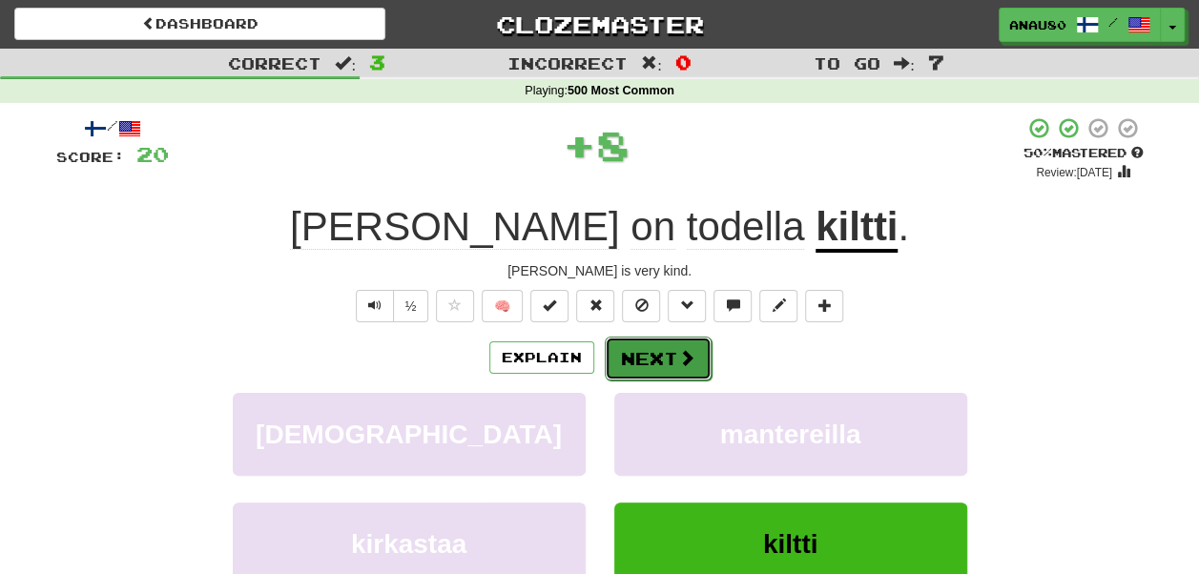
click at [657, 359] on button "Next" at bounding box center [658, 359] width 107 height 44
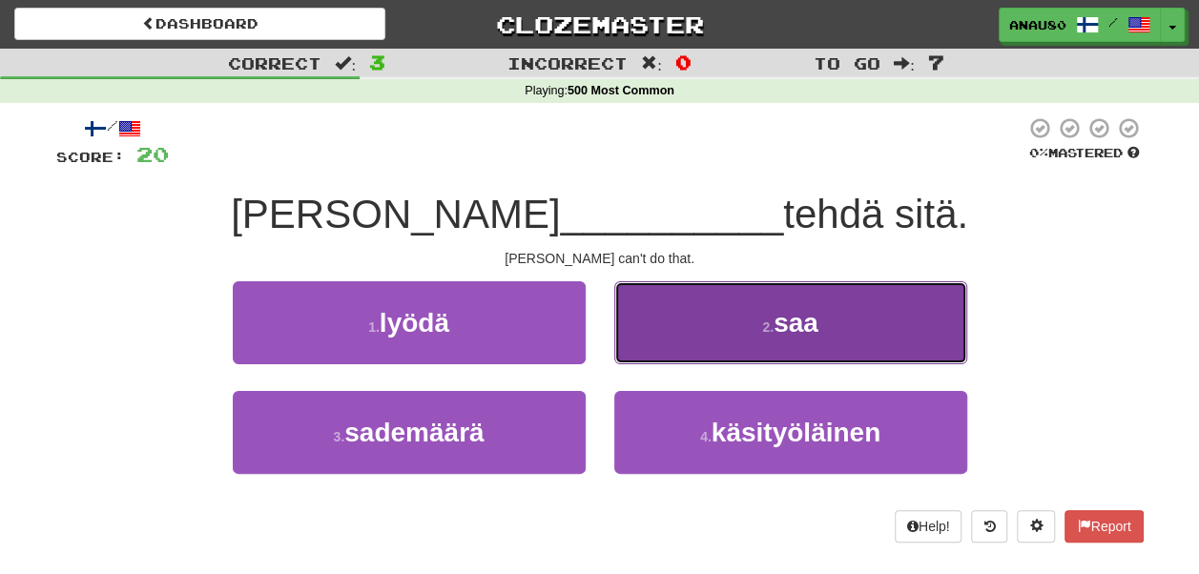
click at [721, 342] on button "2 . saa" at bounding box center [790, 322] width 353 height 83
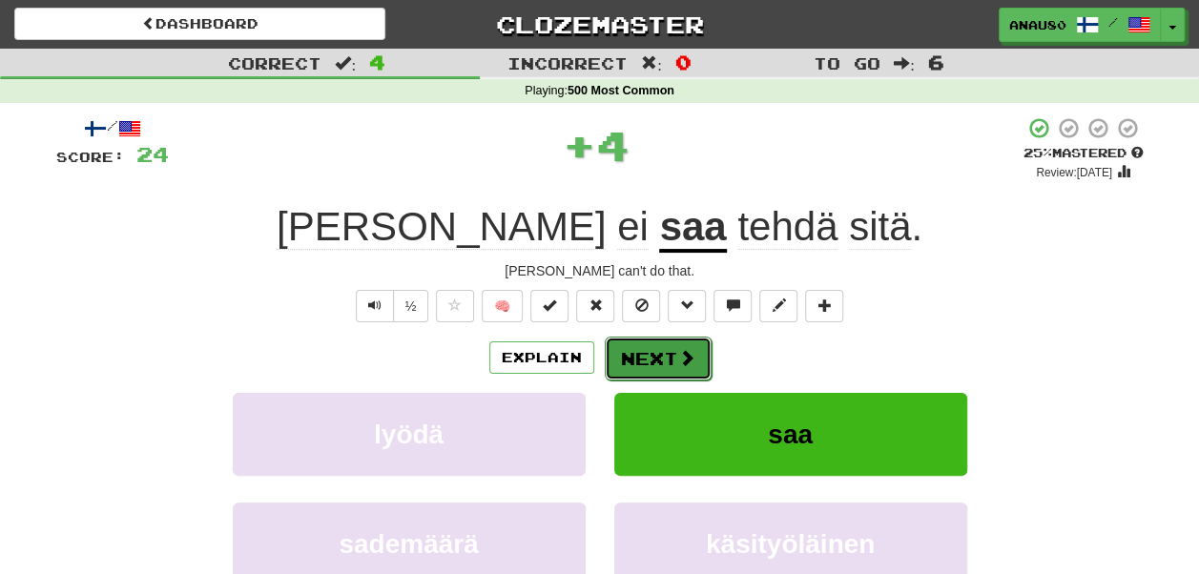
click at [652, 364] on button "Next" at bounding box center [658, 359] width 107 height 44
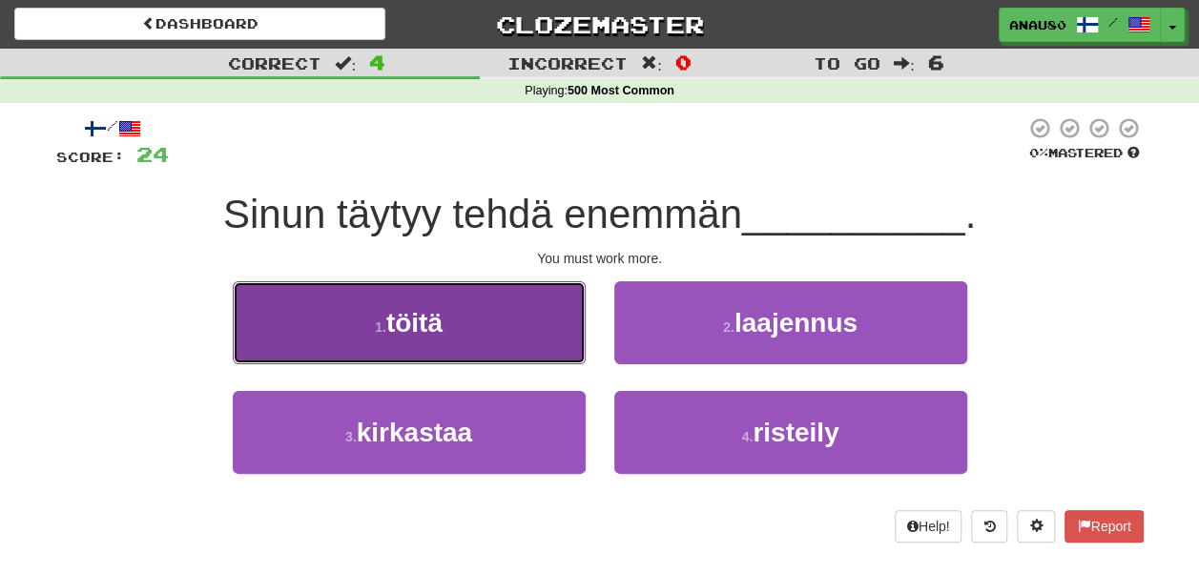
click at [528, 338] on button "1 . töitä" at bounding box center [409, 322] width 353 height 83
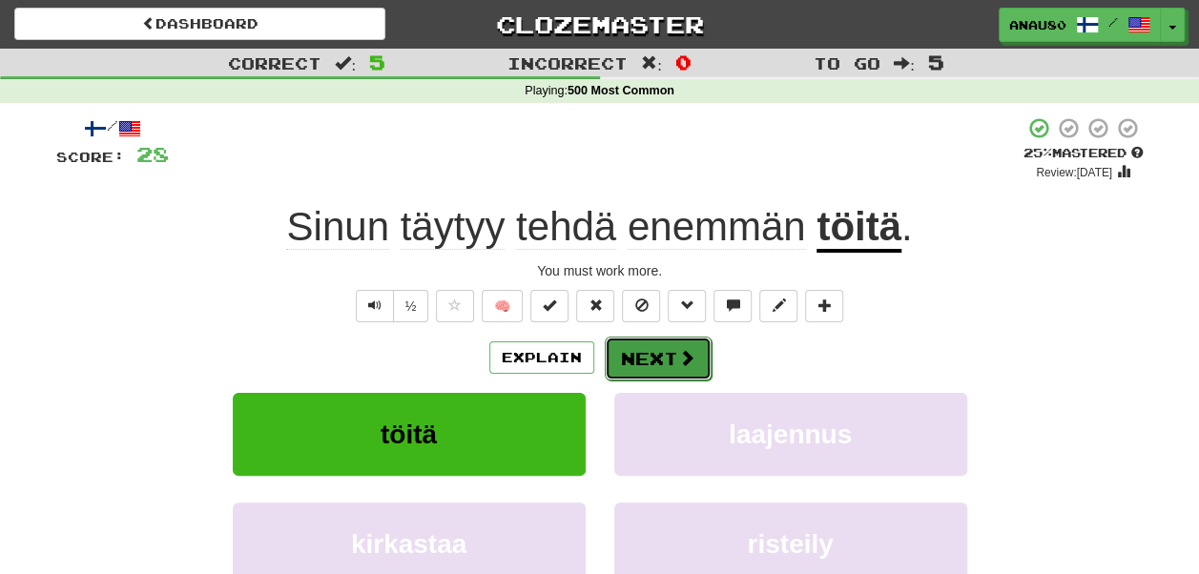
click at [648, 356] on button "Next" at bounding box center [658, 359] width 107 height 44
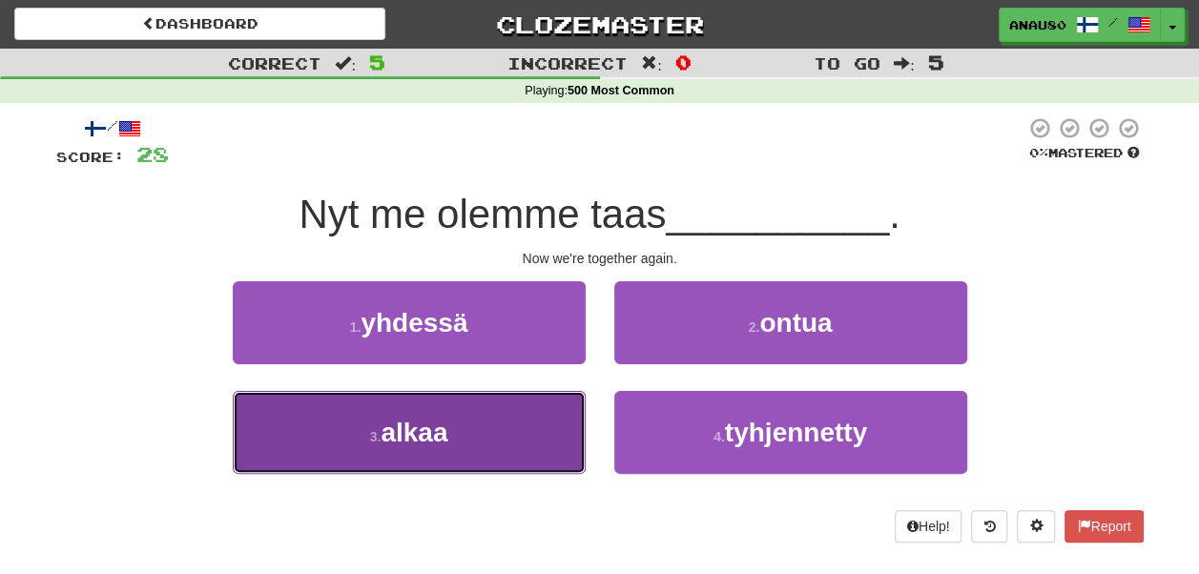
click at [494, 449] on button "3 . alkaa" at bounding box center [409, 432] width 353 height 83
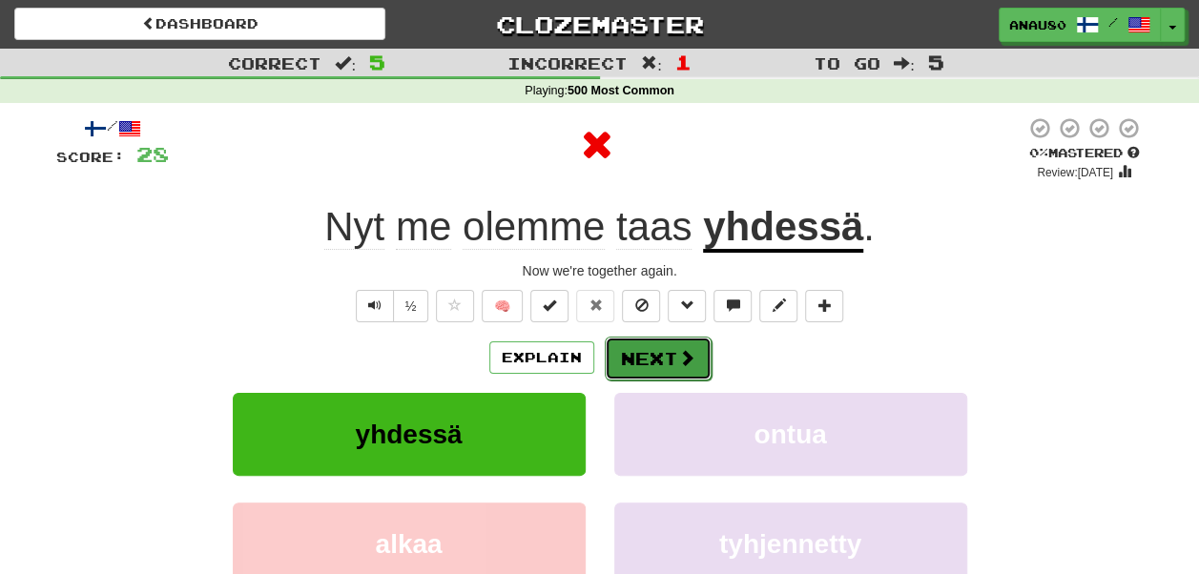
click at [653, 368] on button "Next" at bounding box center [658, 359] width 107 height 44
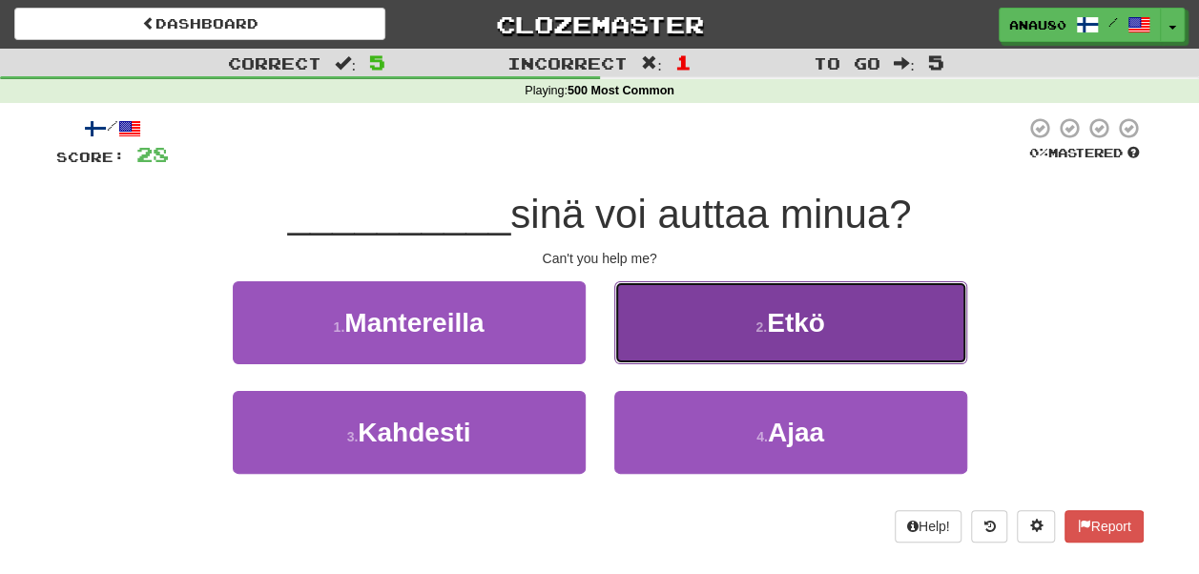
click at [688, 336] on button "2 . Etkö" at bounding box center [790, 322] width 353 height 83
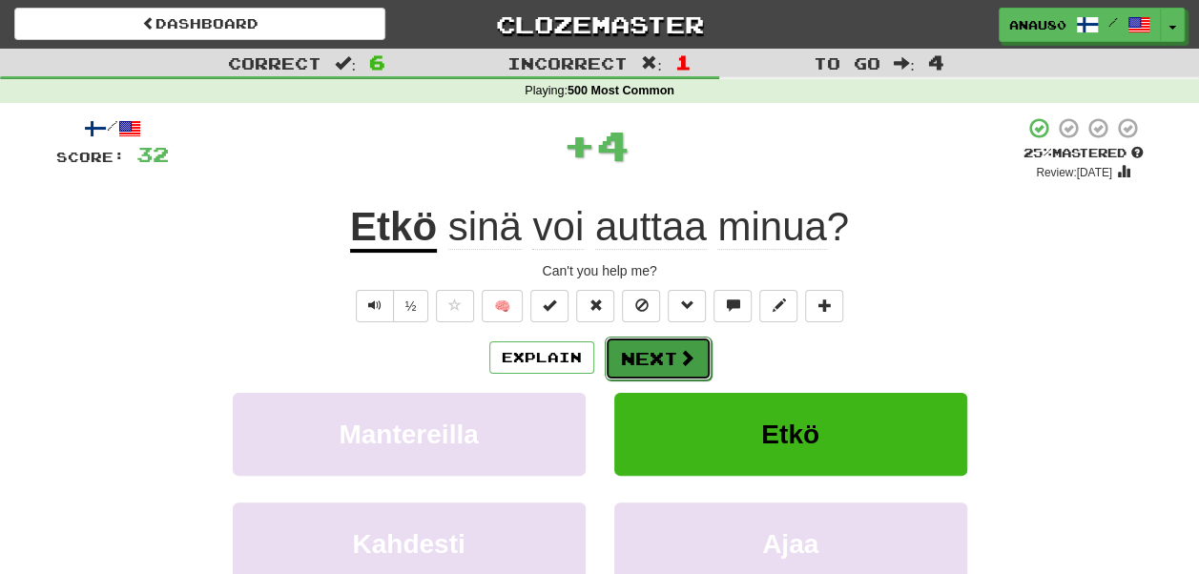
click at [666, 354] on button "Next" at bounding box center [658, 359] width 107 height 44
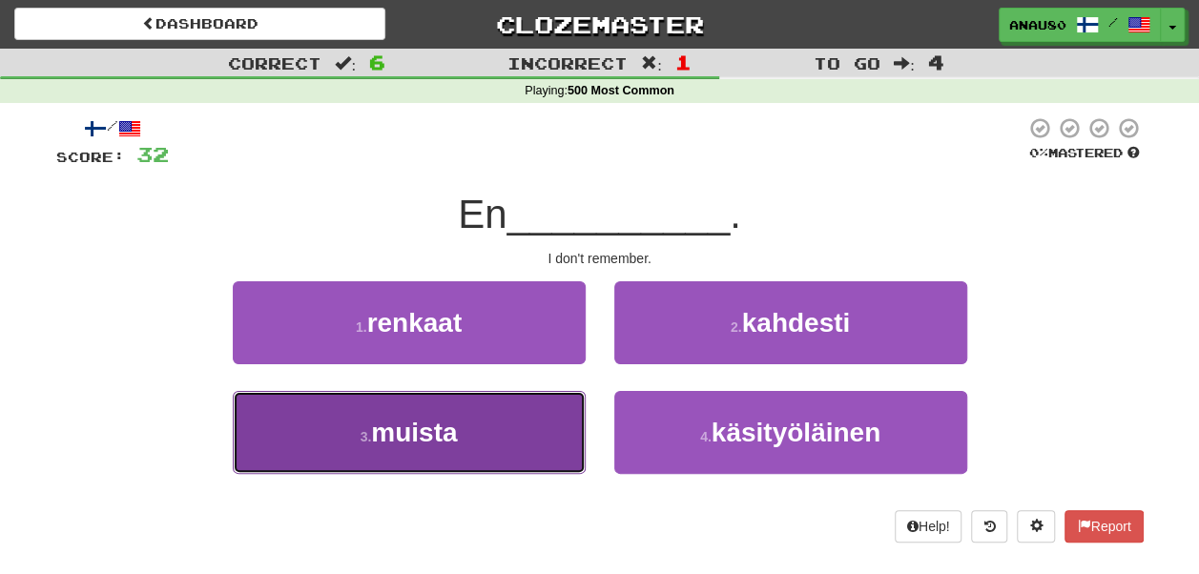
click at [516, 418] on button "3 . muista" at bounding box center [409, 432] width 353 height 83
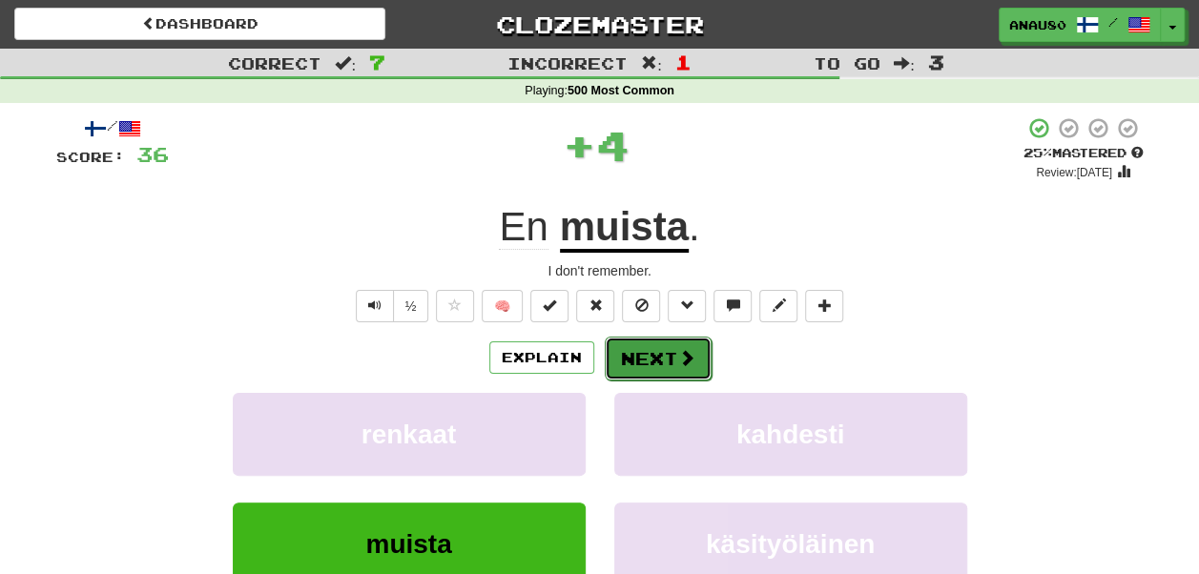
click at [652, 362] on button "Next" at bounding box center [658, 359] width 107 height 44
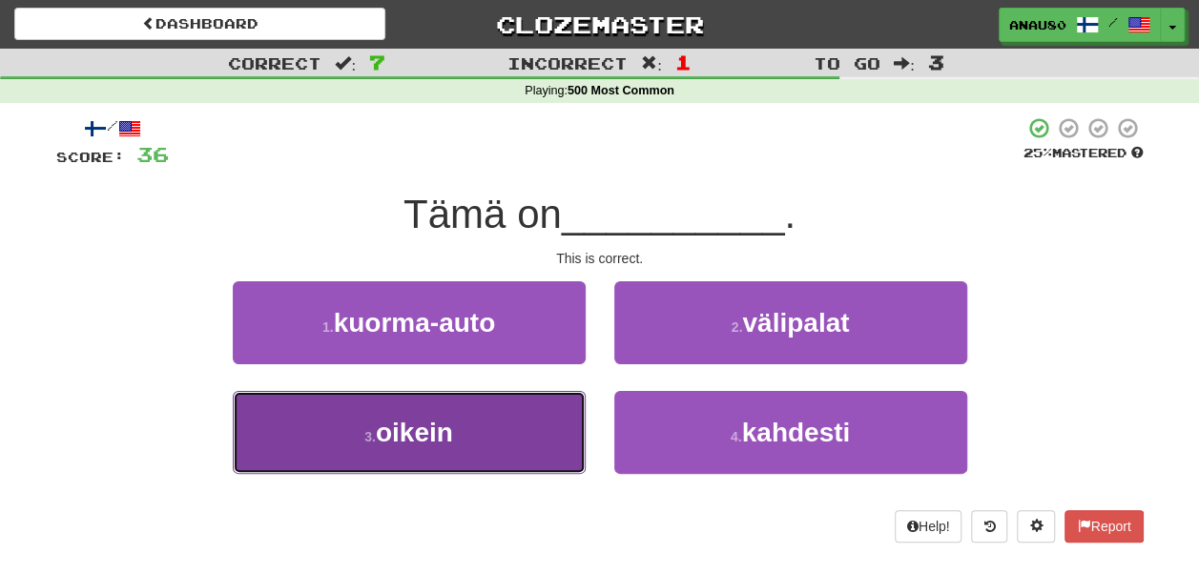
click at [487, 432] on button "3 . oikein" at bounding box center [409, 432] width 353 height 83
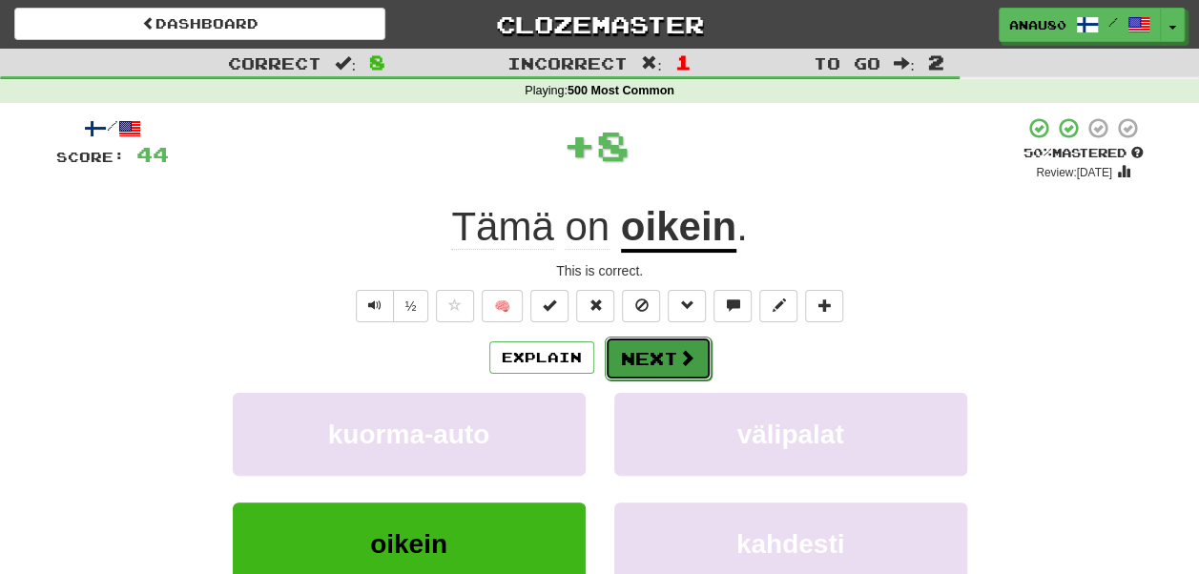
click at [658, 355] on button "Next" at bounding box center [658, 359] width 107 height 44
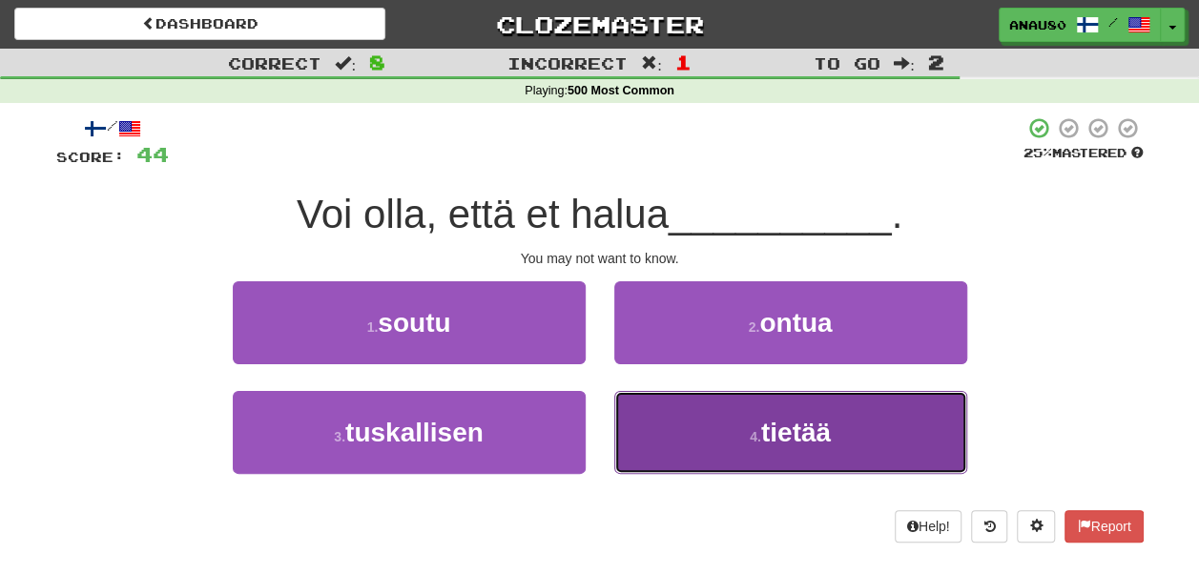
click at [679, 435] on button "4 . tietää" at bounding box center [790, 432] width 353 height 83
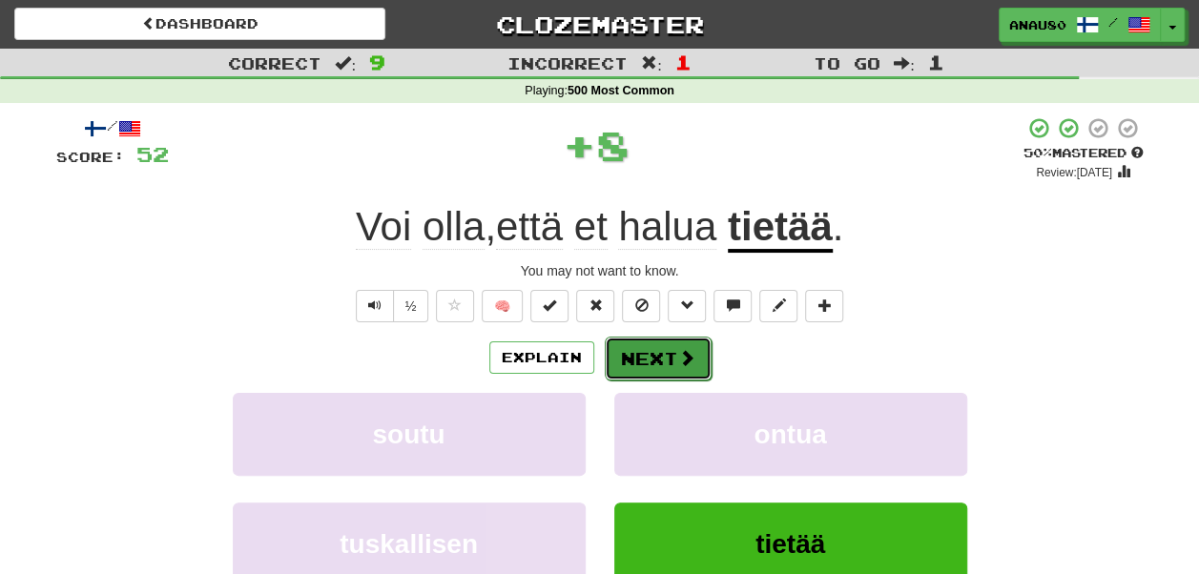
click at [648, 358] on button "Next" at bounding box center [658, 359] width 107 height 44
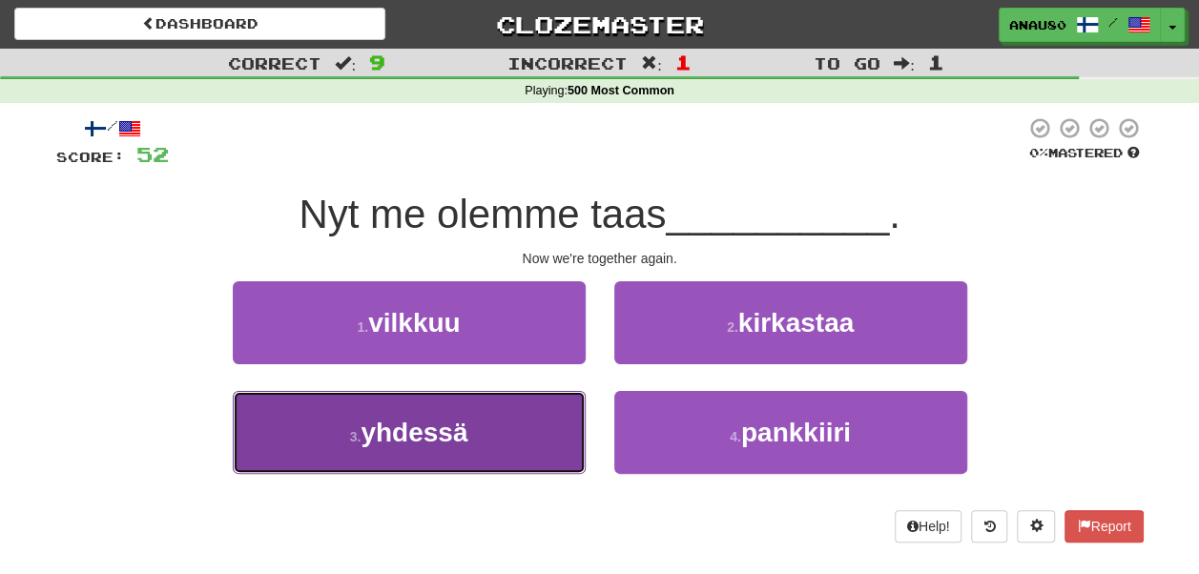
click at [521, 407] on button "3 . yhdessä" at bounding box center [409, 432] width 353 height 83
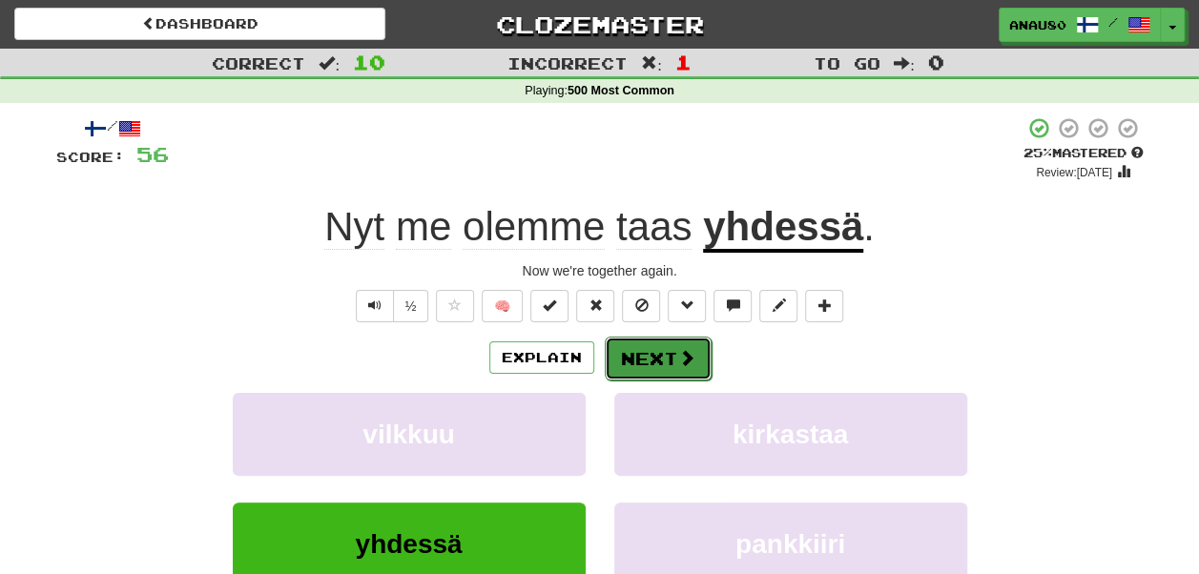
click at [653, 359] on button "Next" at bounding box center [658, 359] width 107 height 44
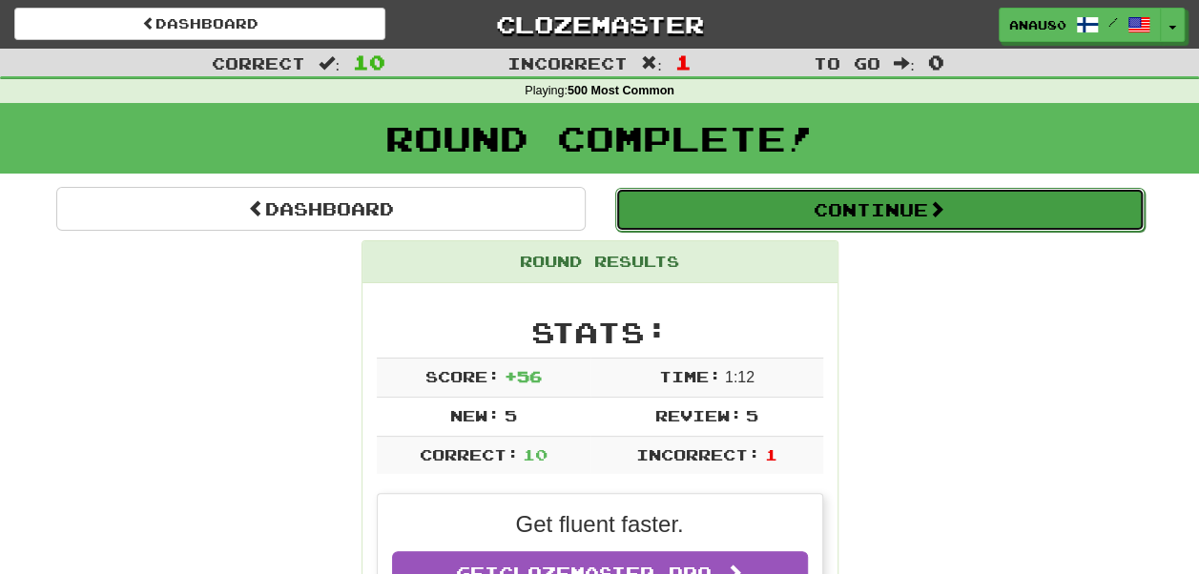
click at [888, 205] on button "Continue" at bounding box center [879, 210] width 529 height 44
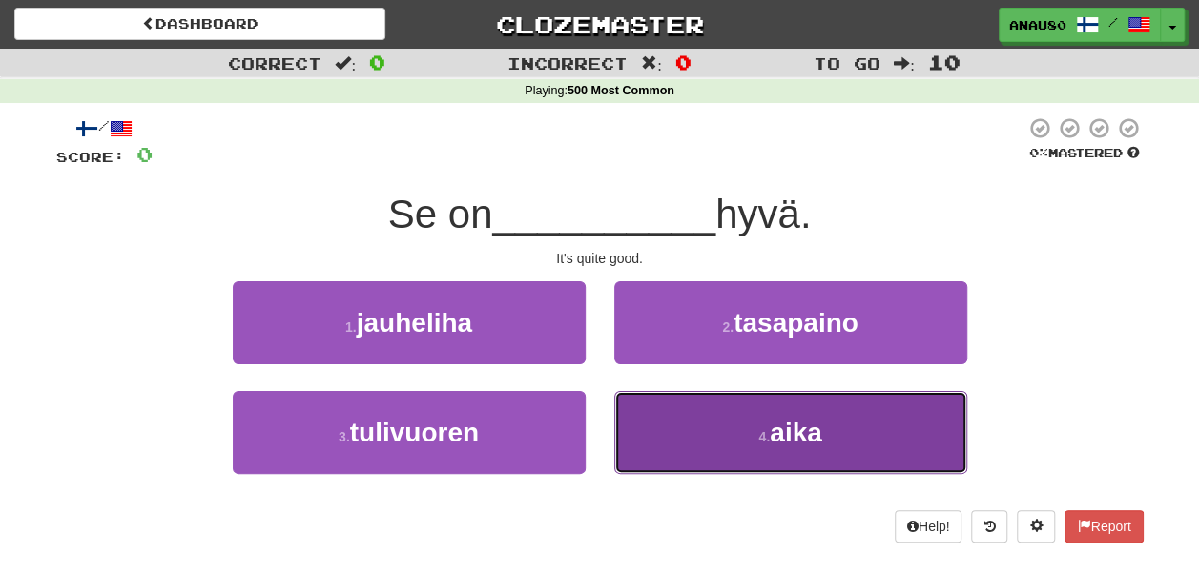
click at [674, 406] on button "4 . aika" at bounding box center [790, 432] width 353 height 83
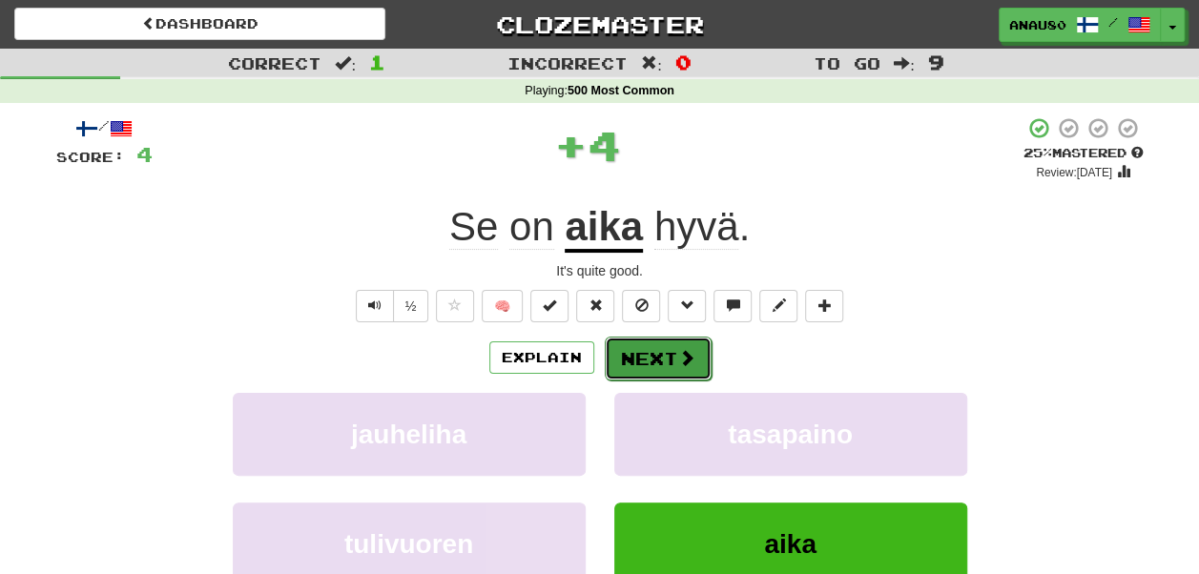
click at [667, 353] on button "Next" at bounding box center [658, 359] width 107 height 44
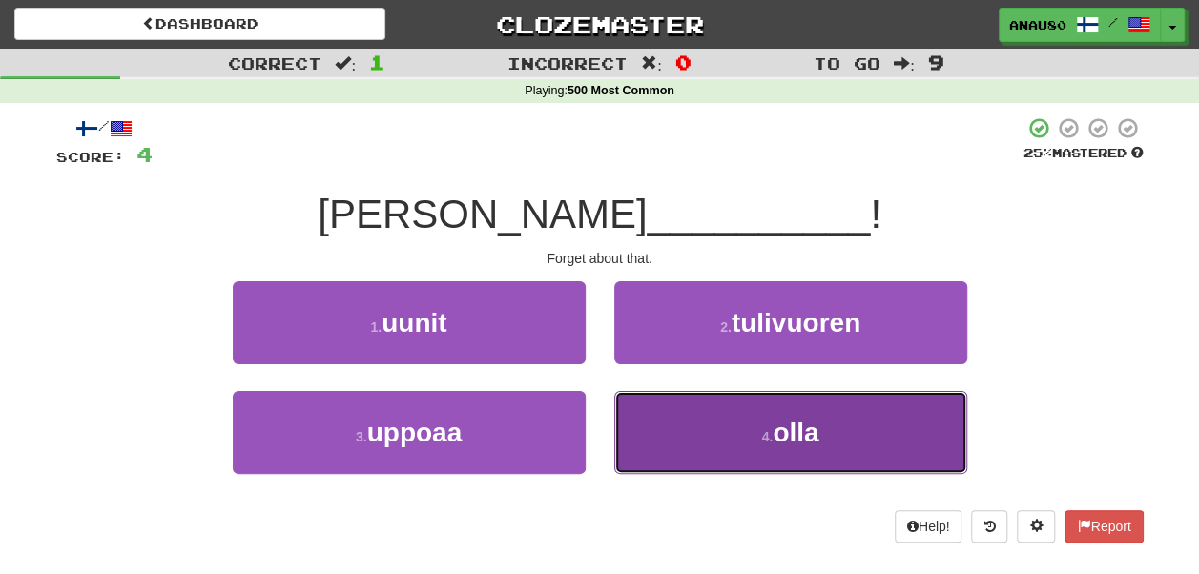
click at [697, 428] on button "4 . olla" at bounding box center [790, 432] width 353 height 83
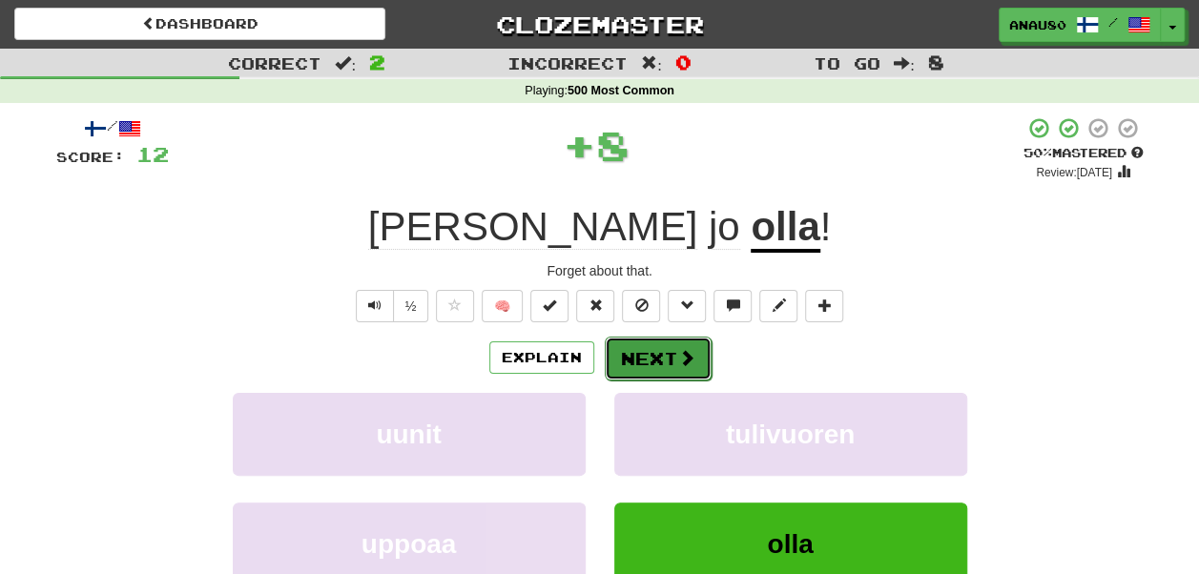
click at [650, 349] on button "Next" at bounding box center [658, 359] width 107 height 44
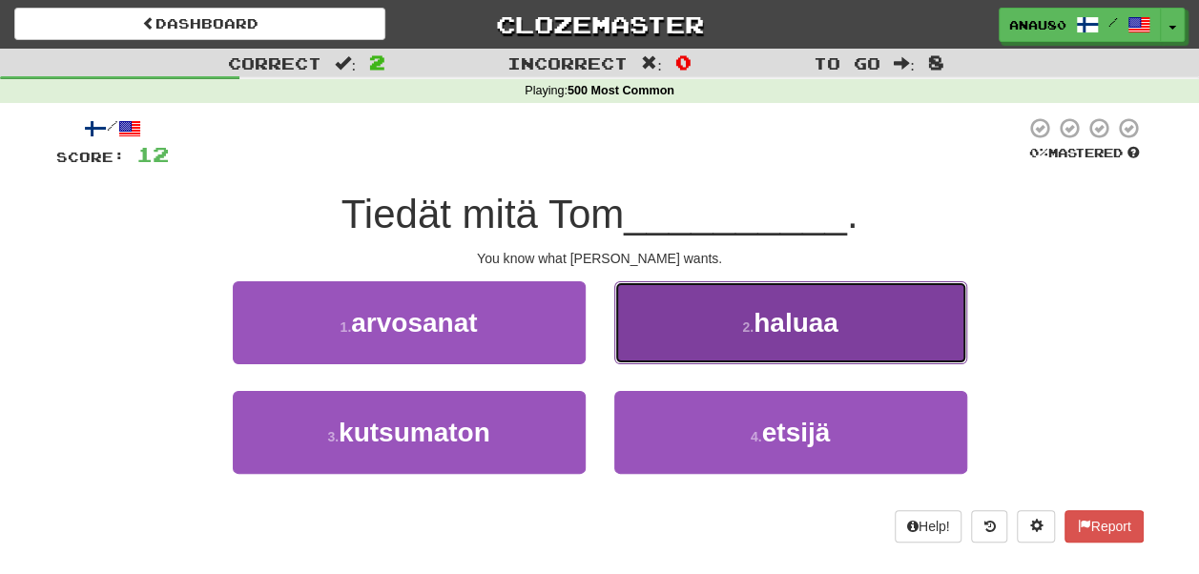
click at [658, 344] on button "2 . haluaa" at bounding box center [790, 322] width 353 height 83
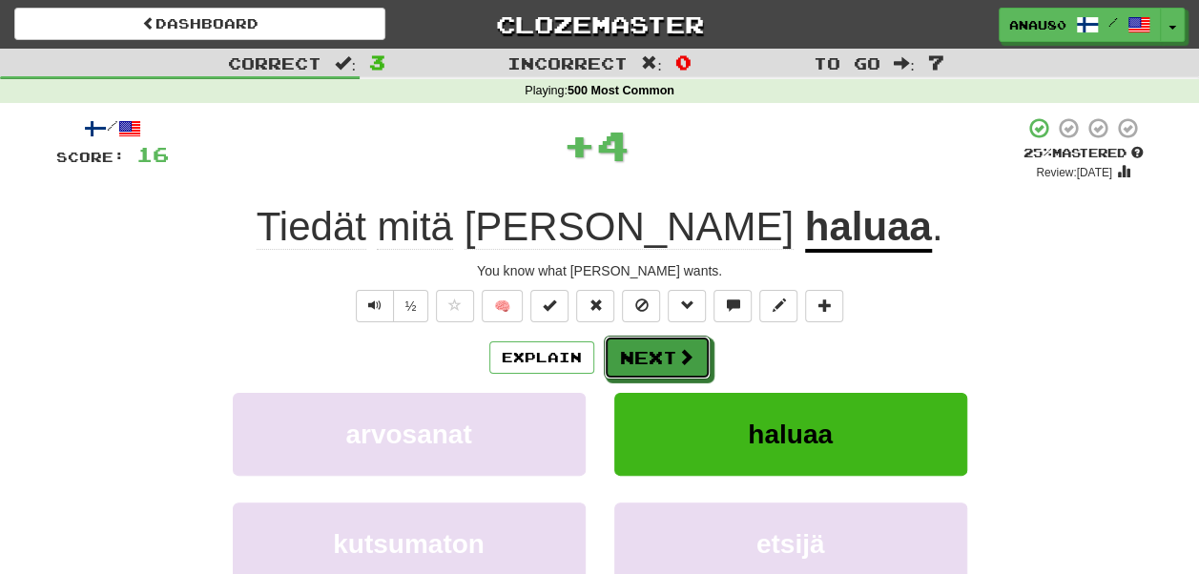
click at [658, 344] on button "Next" at bounding box center [657, 358] width 107 height 44
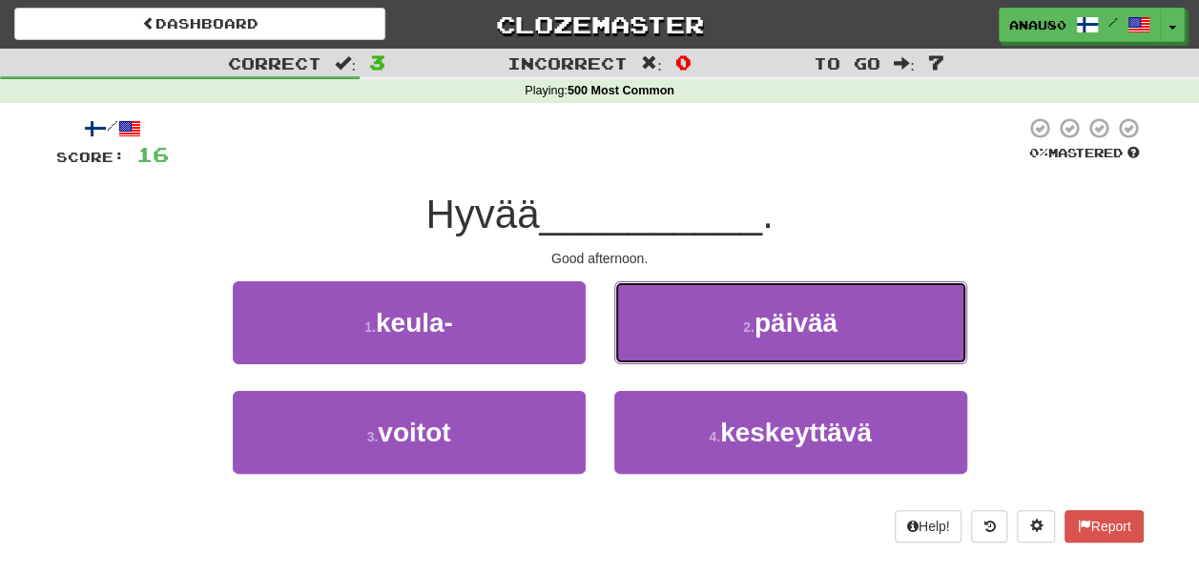
click at [658, 344] on button "2 . päivää" at bounding box center [790, 322] width 353 height 83
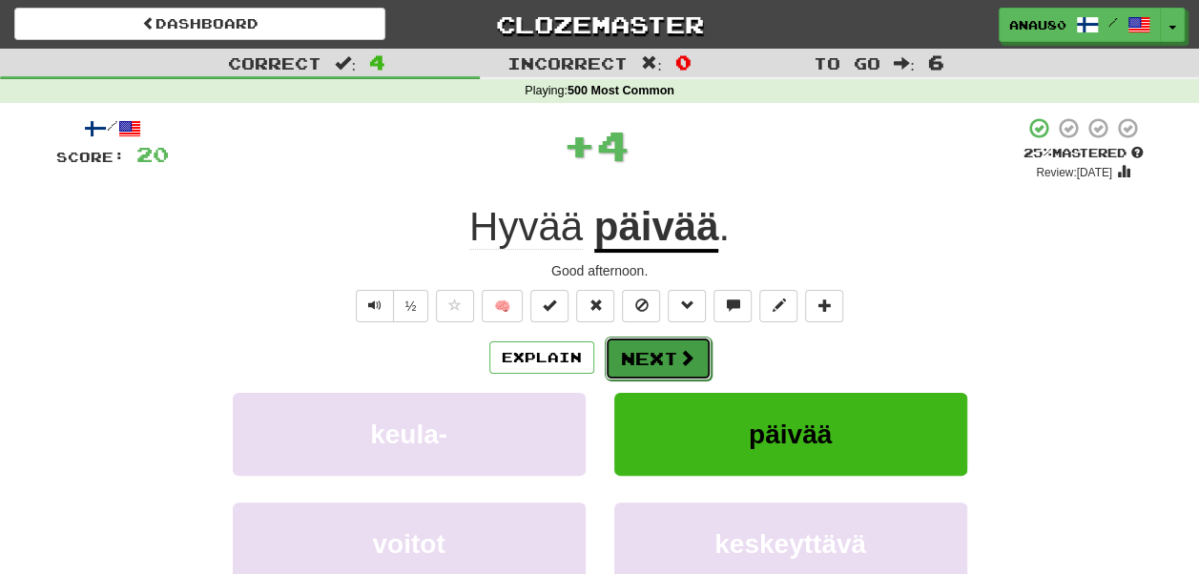
click at [646, 353] on button "Next" at bounding box center [658, 359] width 107 height 44
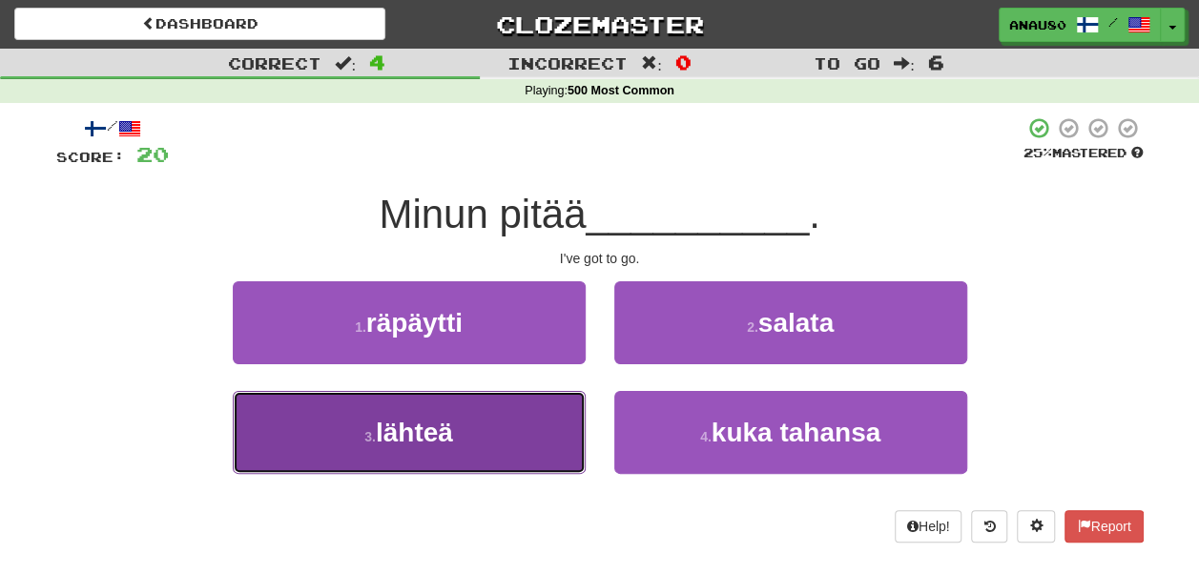
click at [484, 437] on button "3 . lähteä" at bounding box center [409, 432] width 353 height 83
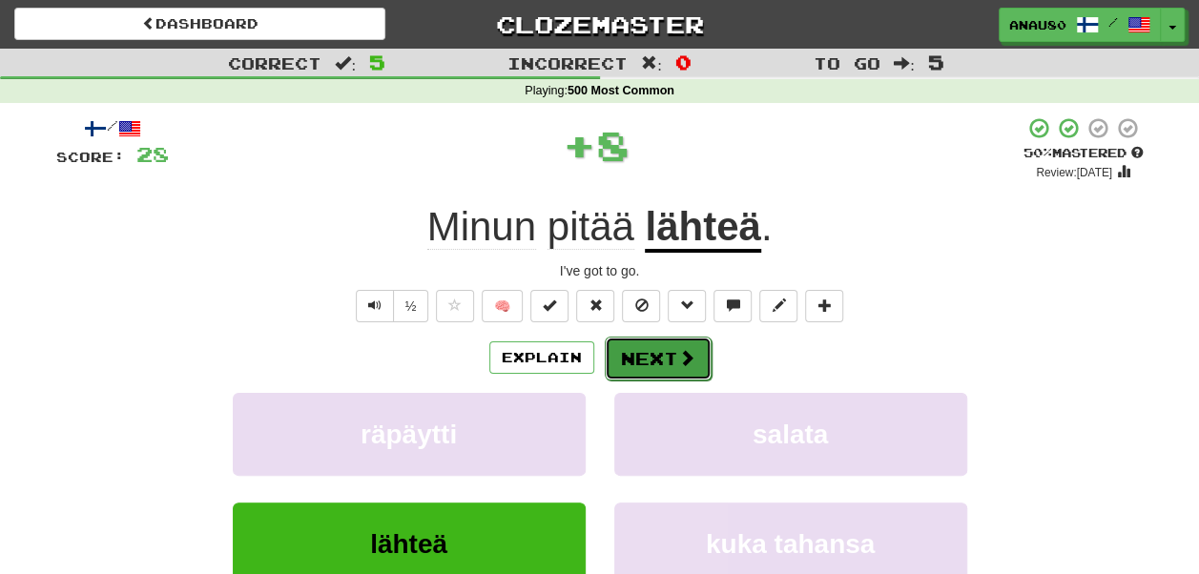
click at [646, 357] on button "Next" at bounding box center [658, 359] width 107 height 44
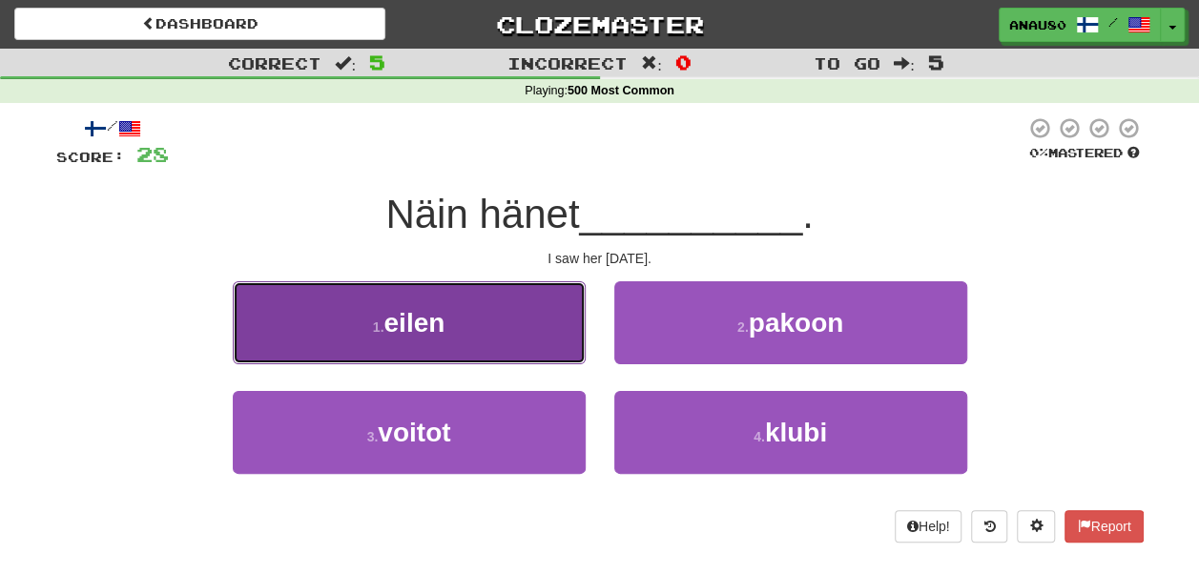
click at [489, 347] on button "1 . eilen" at bounding box center [409, 322] width 353 height 83
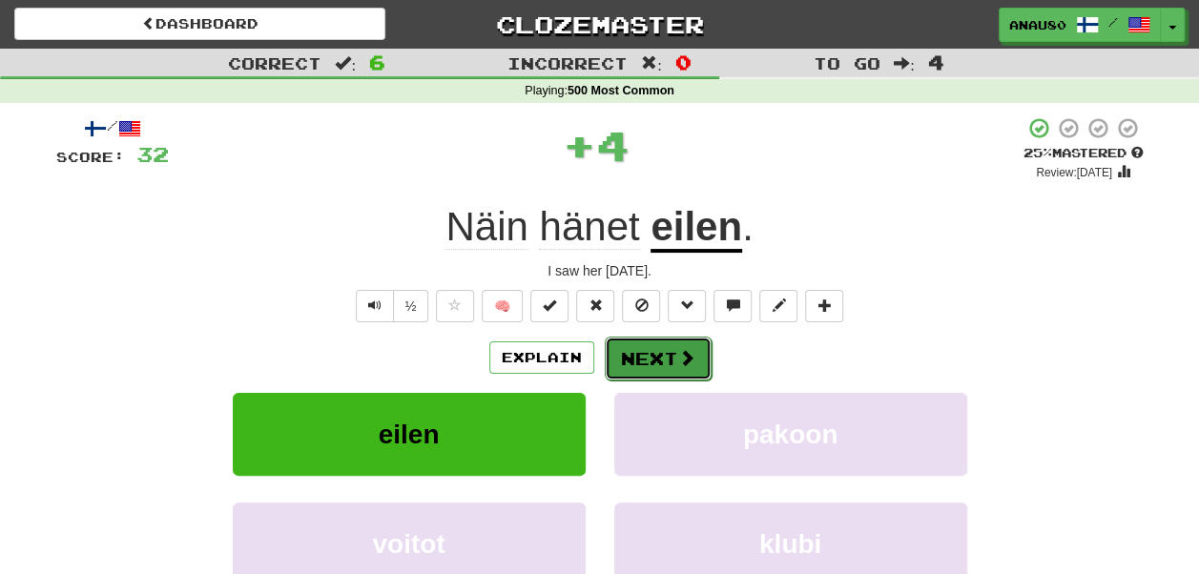
click at [652, 357] on button "Next" at bounding box center [658, 359] width 107 height 44
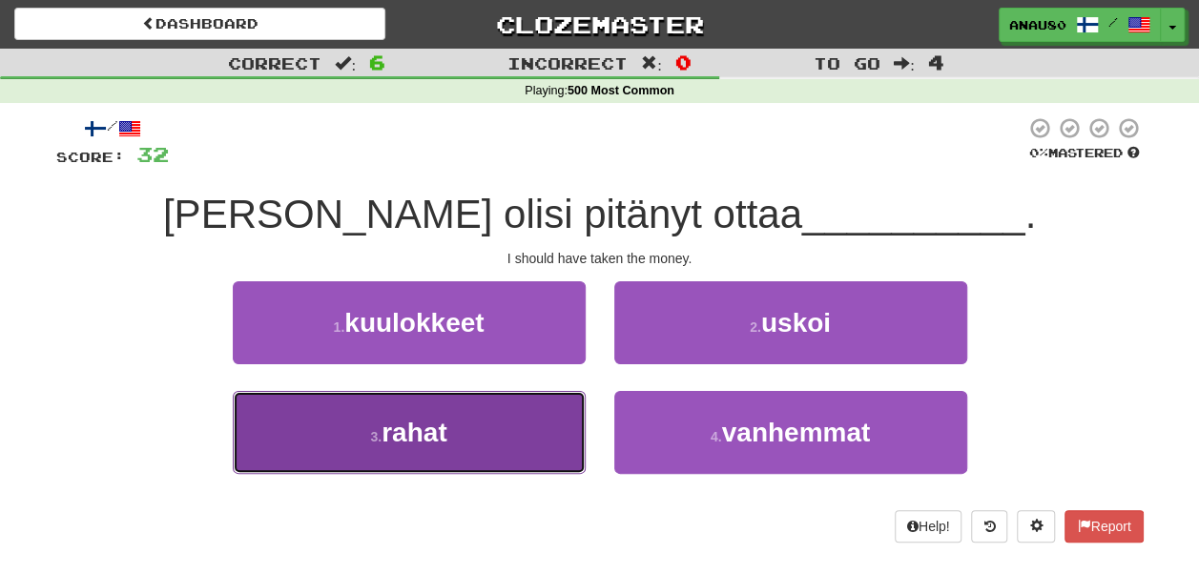
click at [488, 455] on button "3 . rahat" at bounding box center [409, 432] width 353 height 83
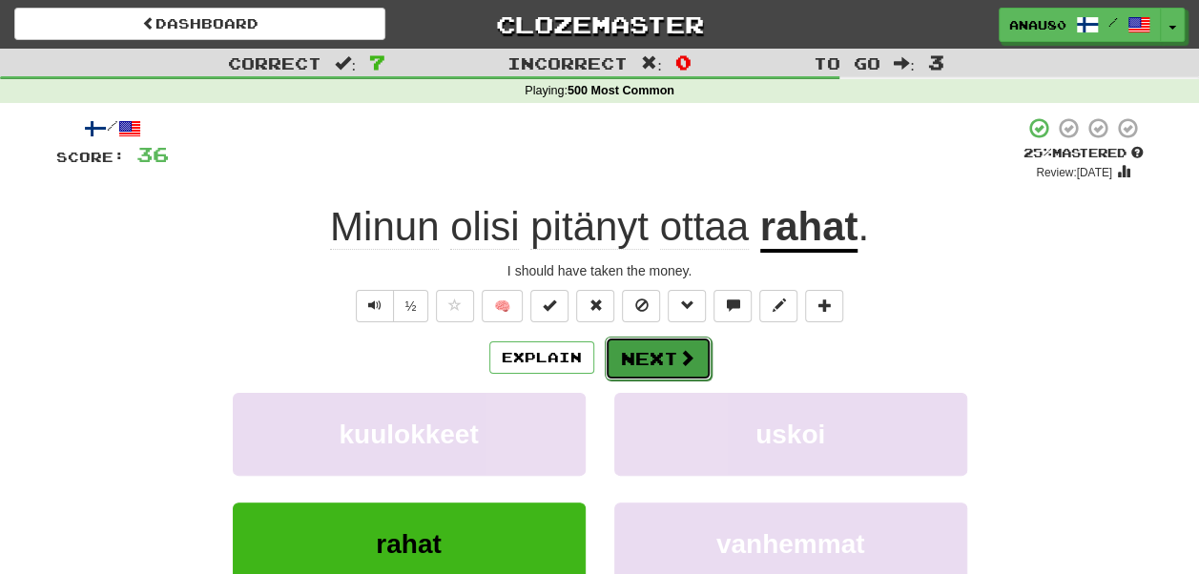
click at [658, 364] on button "Next" at bounding box center [658, 359] width 107 height 44
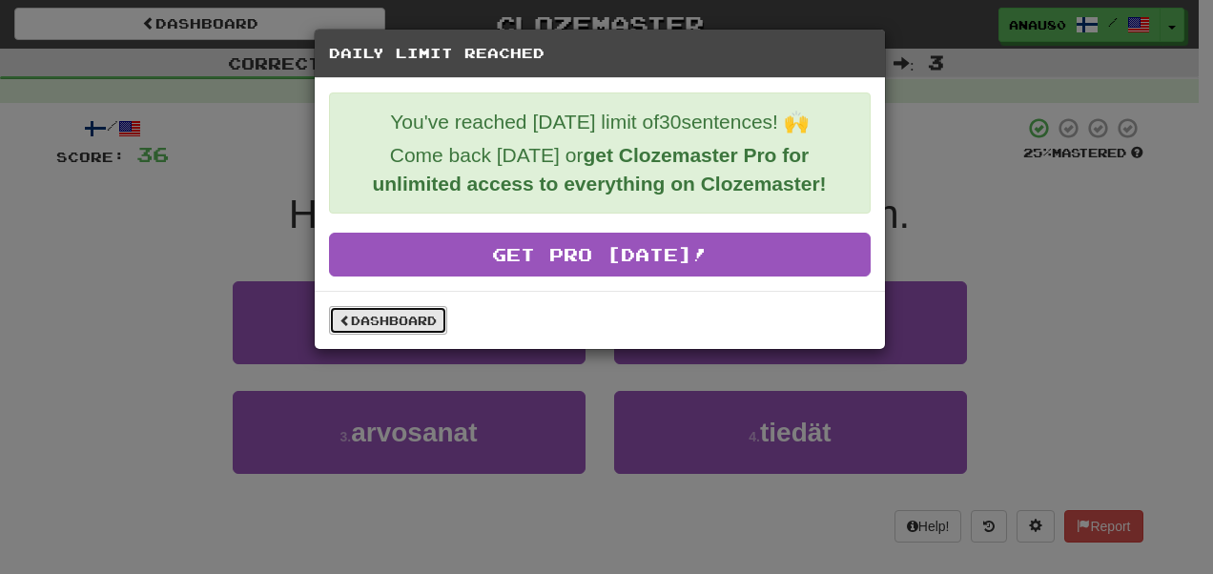
click at [400, 322] on link "Dashboard" at bounding box center [388, 320] width 118 height 29
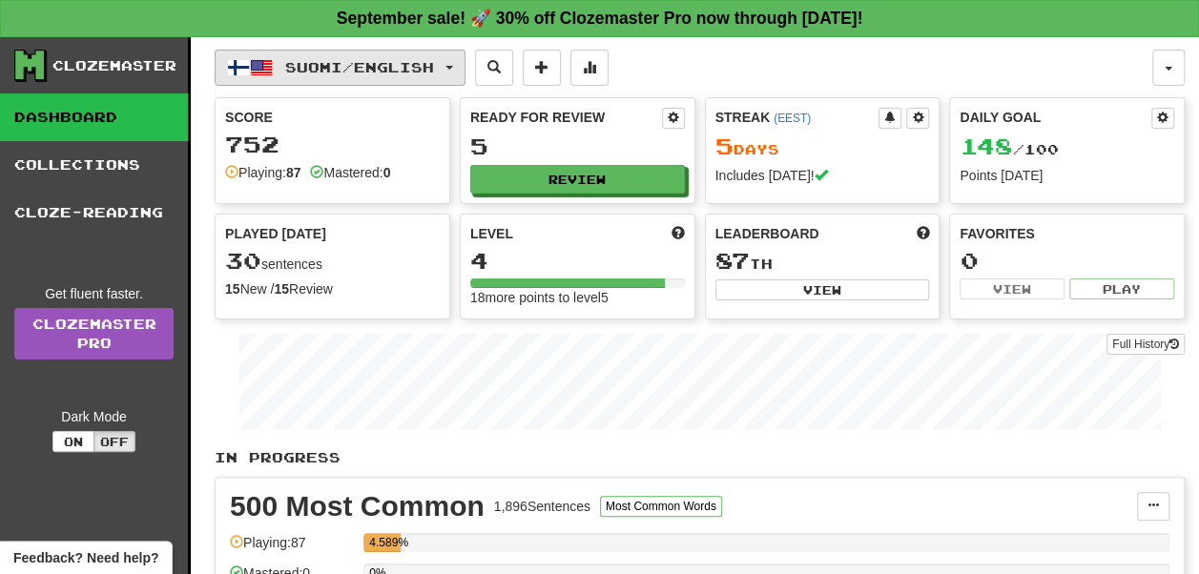
click at [434, 63] on span "Suomi / English" at bounding box center [359, 67] width 149 height 16
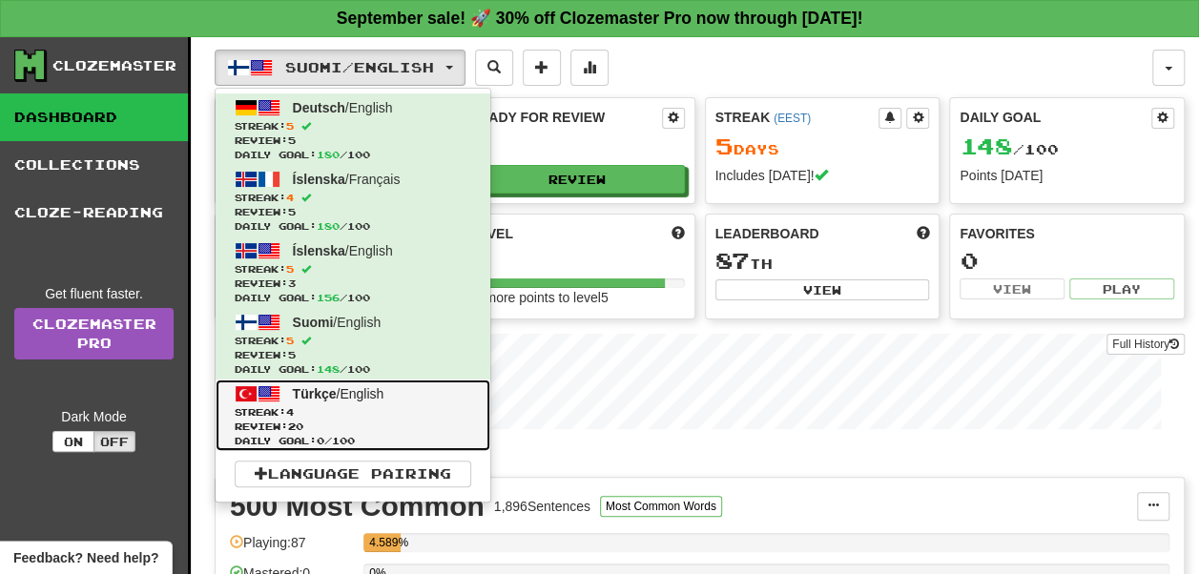
click at [412, 395] on link "Türkçe / English Streak: 4 Review: 20 Daily Goal: 0 / 100" at bounding box center [352, 415] width 275 height 72
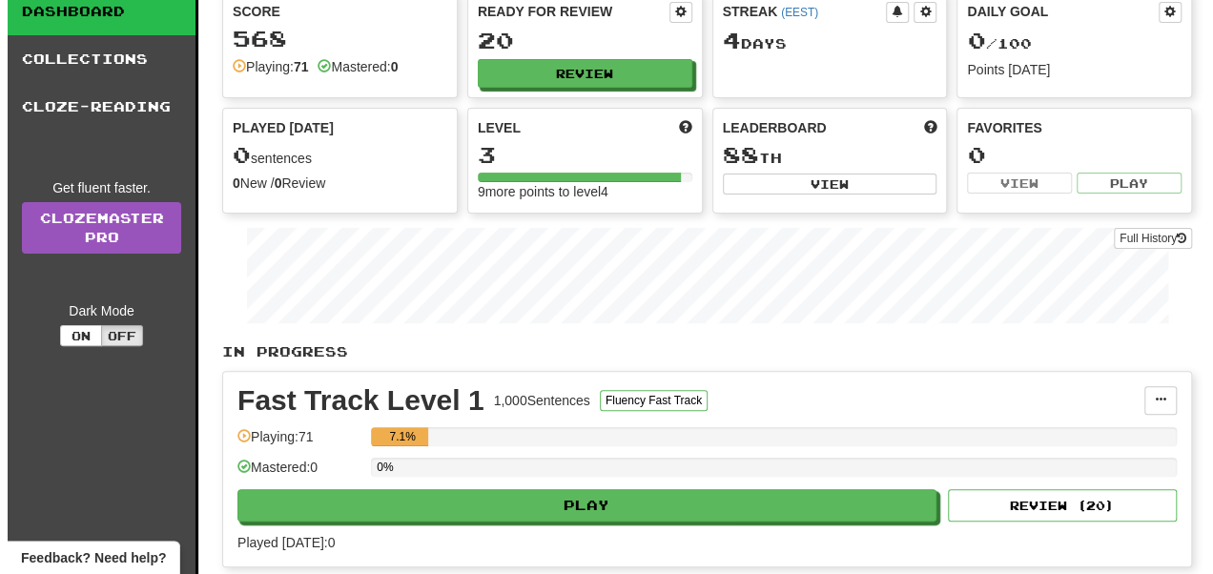
scroll to position [113, 0]
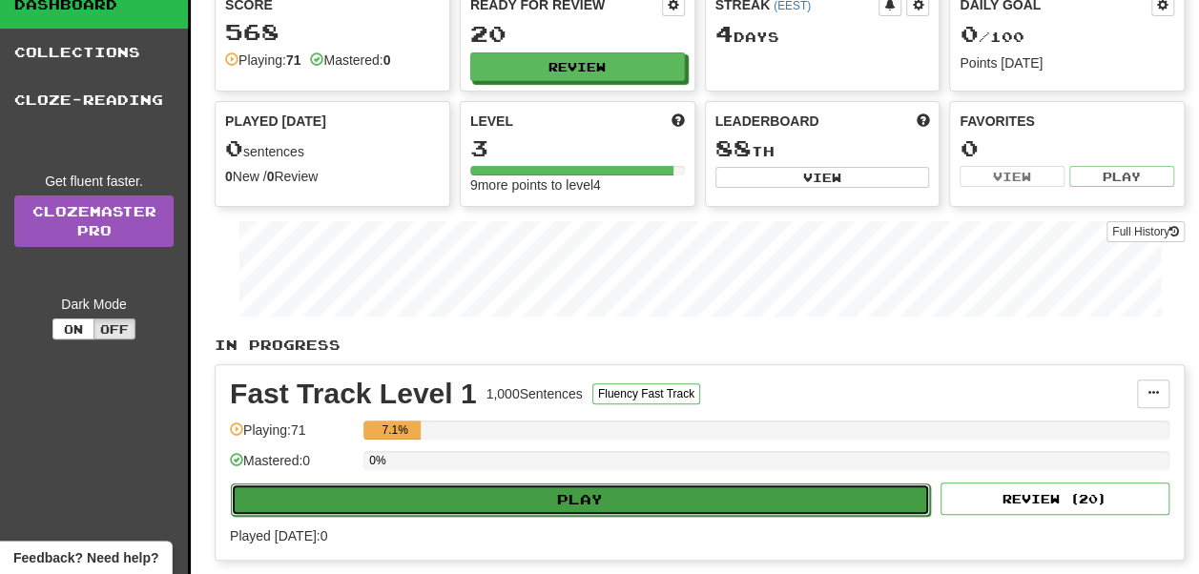
click at [578, 489] on button "Play" at bounding box center [580, 499] width 699 height 32
select select "**"
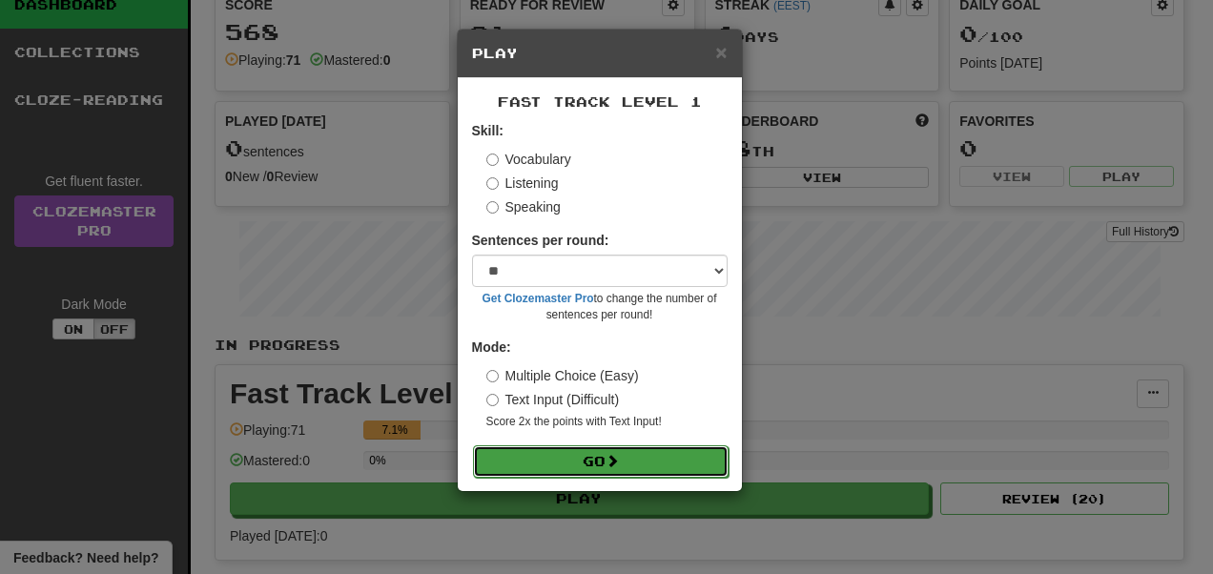
click at [605, 467] on button "Go" at bounding box center [601, 461] width 256 height 32
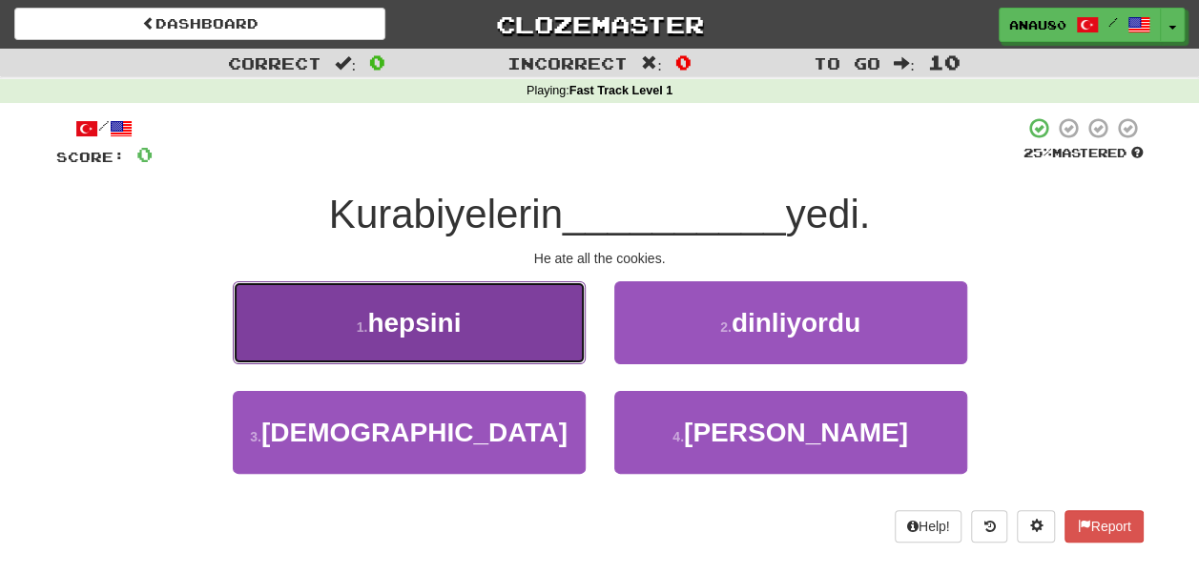
click at [470, 320] on button "1 . hepsini" at bounding box center [409, 322] width 353 height 83
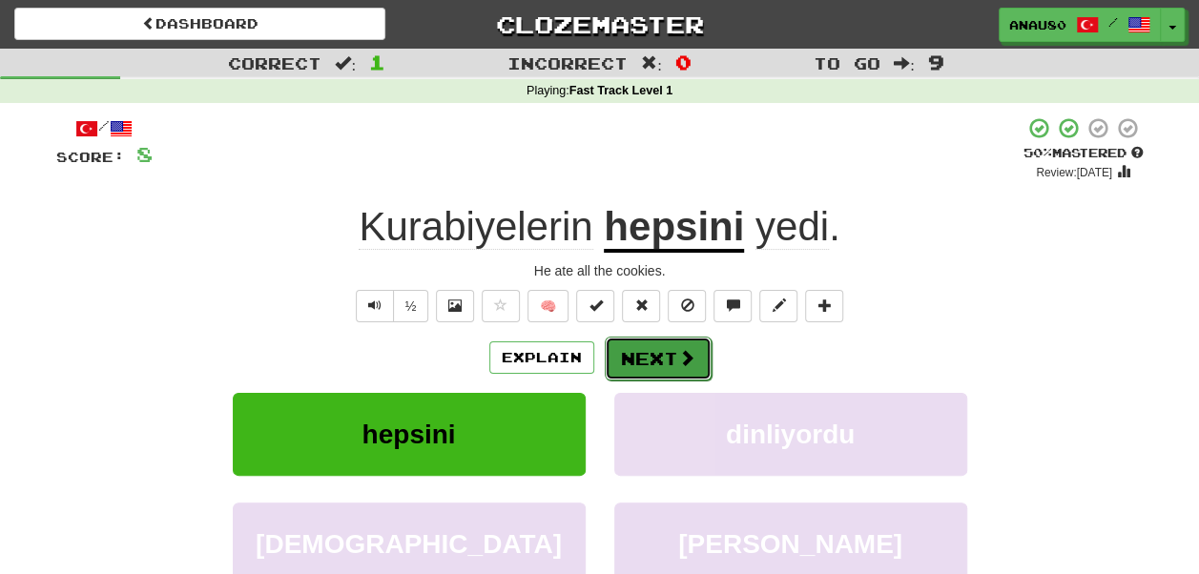
click at [664, 355] on button "Next" at bounding box center [658, 359] width 107 height 44
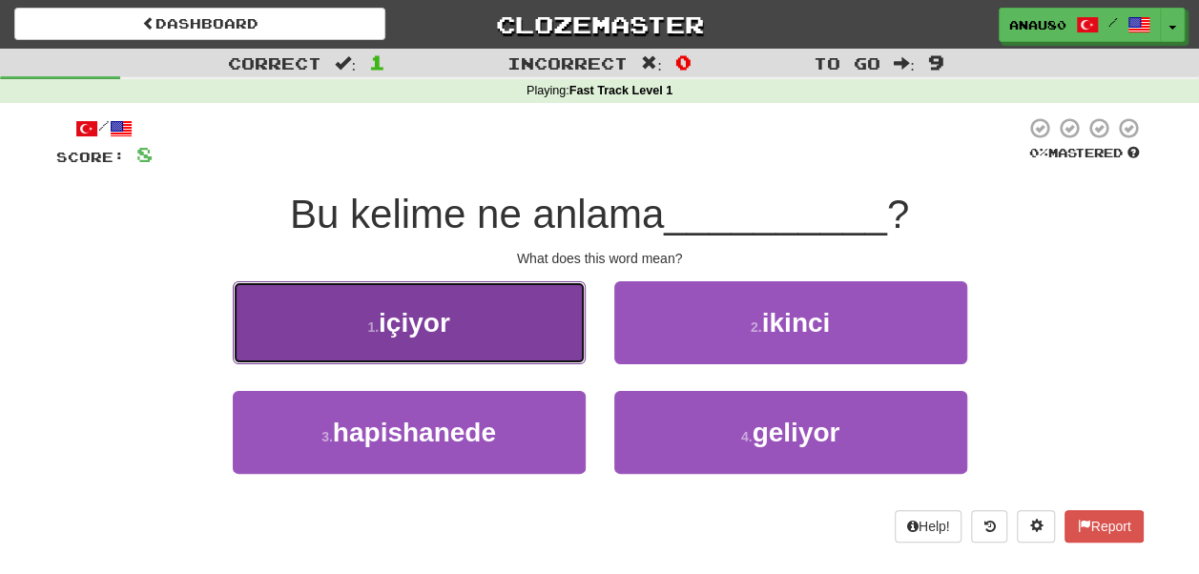
click at [494, 324] on button "1 . içiyor" at bounding box center [409, 322] width 353 height 83
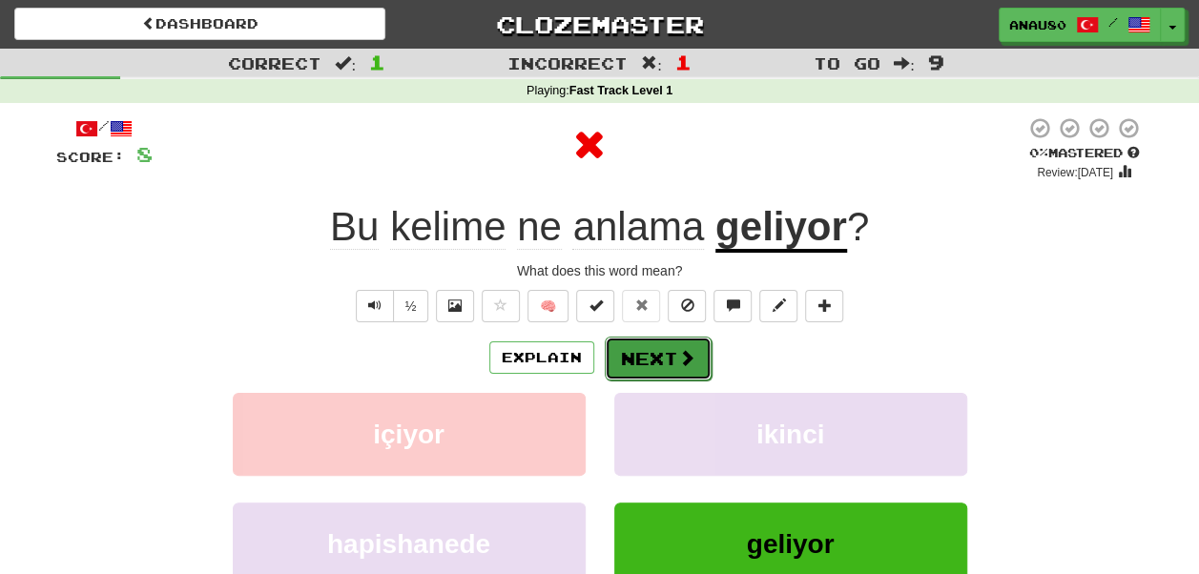
click at [654, 351] on button "Next" at bounding box center [658, 359] width 107 height 44
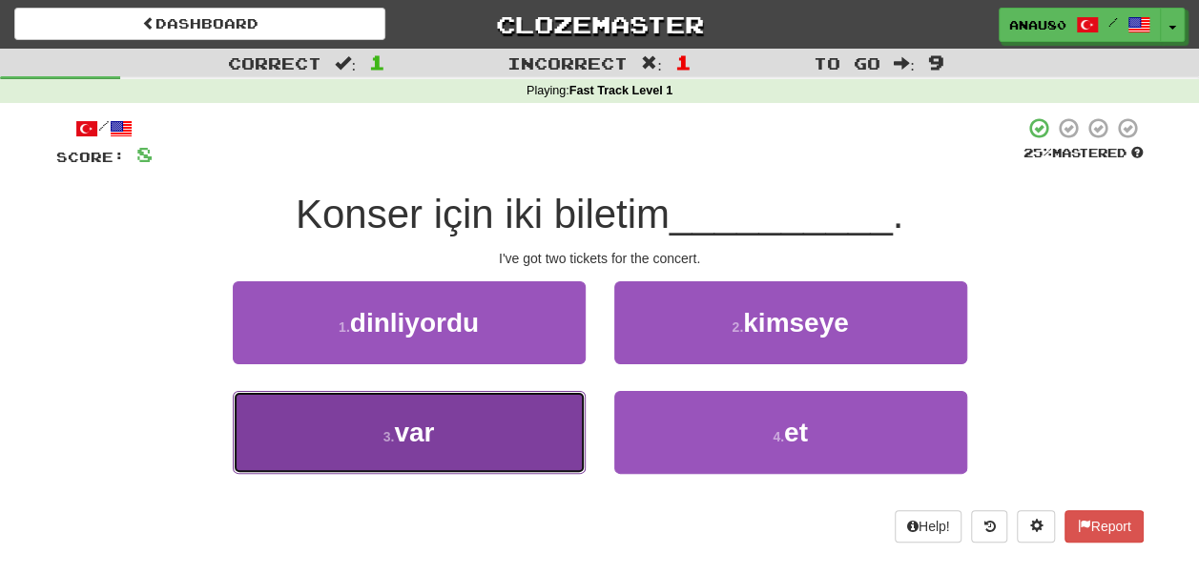
click at [470, 414] on button "3 . var" at bounding box center [409, 432] width 353 height 83
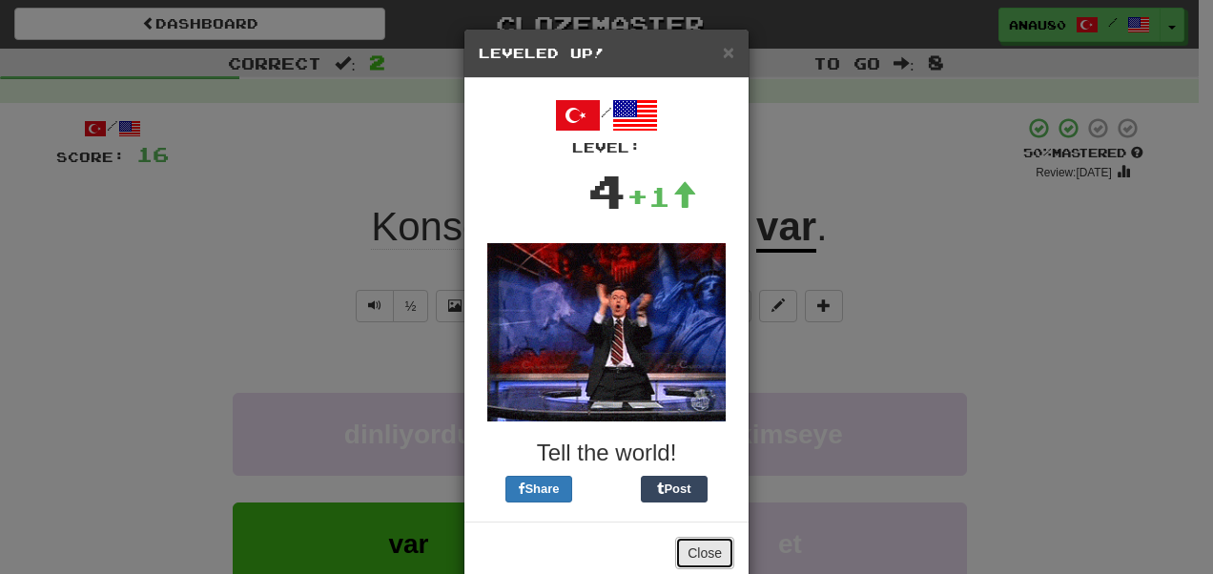
click at [694, 543] on button "Close" at bounding box center [704, 553] width 59 height 32
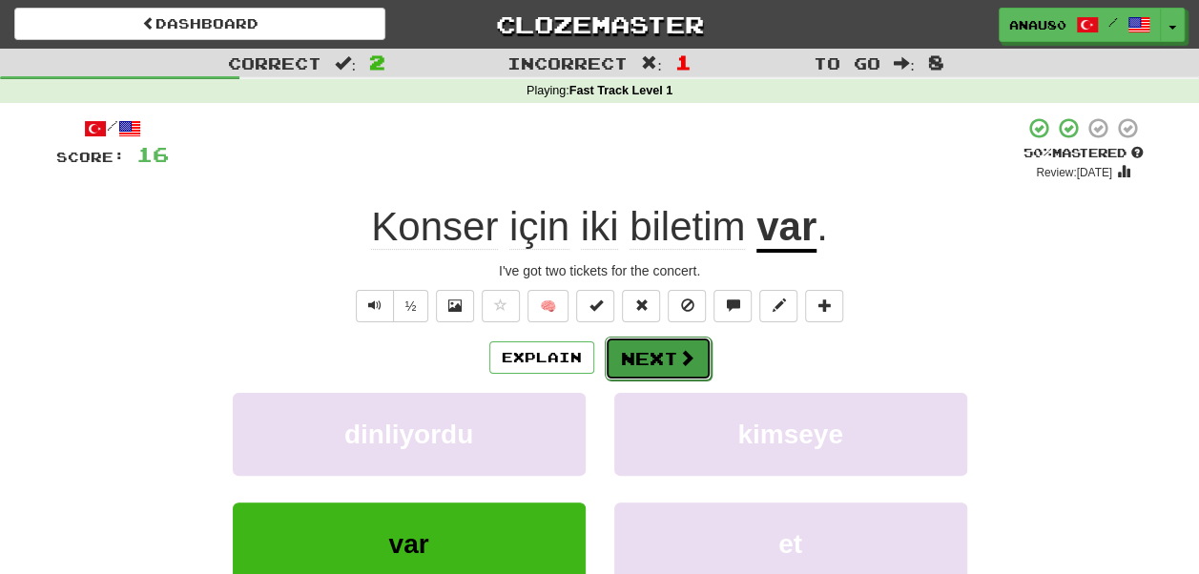
click at [669, 362] on button "Next" at bounding box center [658, 359] width 107 height 44
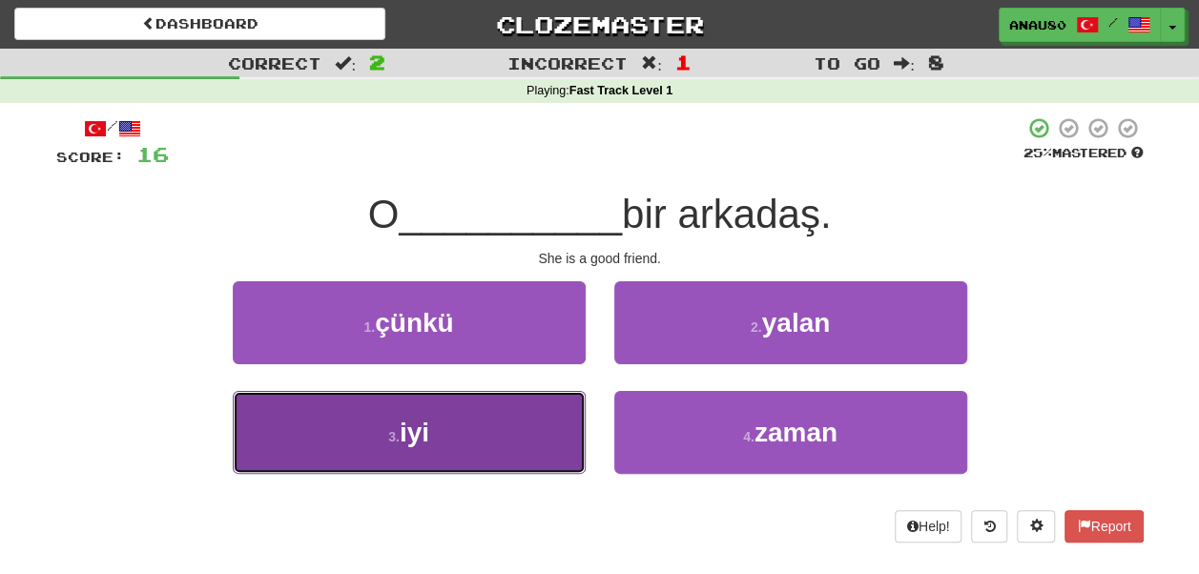
click at [489, 435] on button "3 . iyi" at bounding box center [409, 432] width 353 height 83
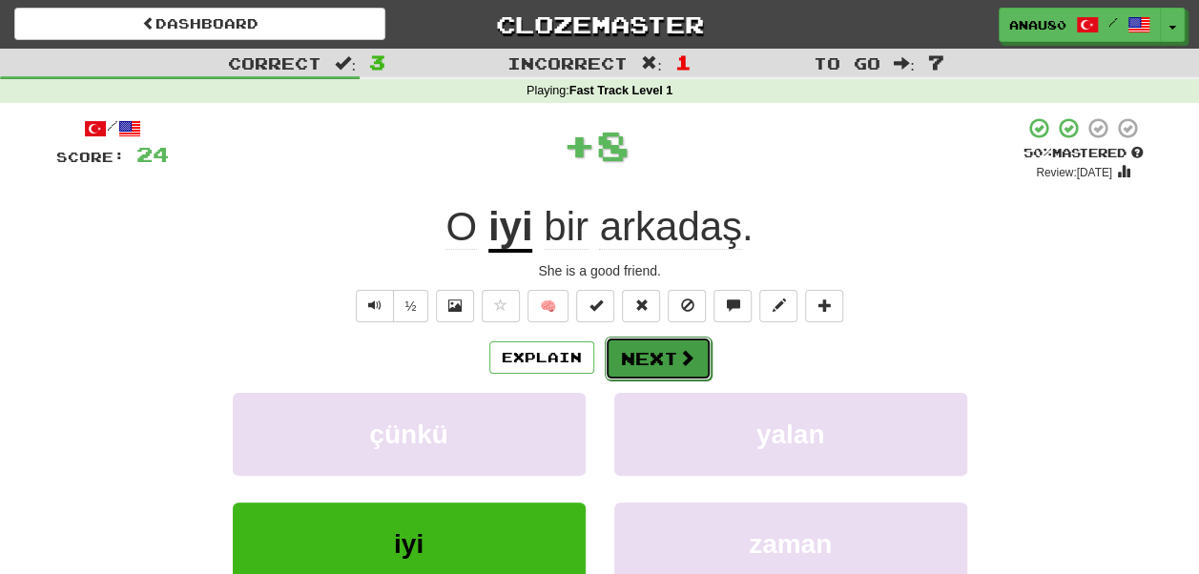
click at [670, 353] on button "Next" at bounding box center [658, 359] width 107 height 44
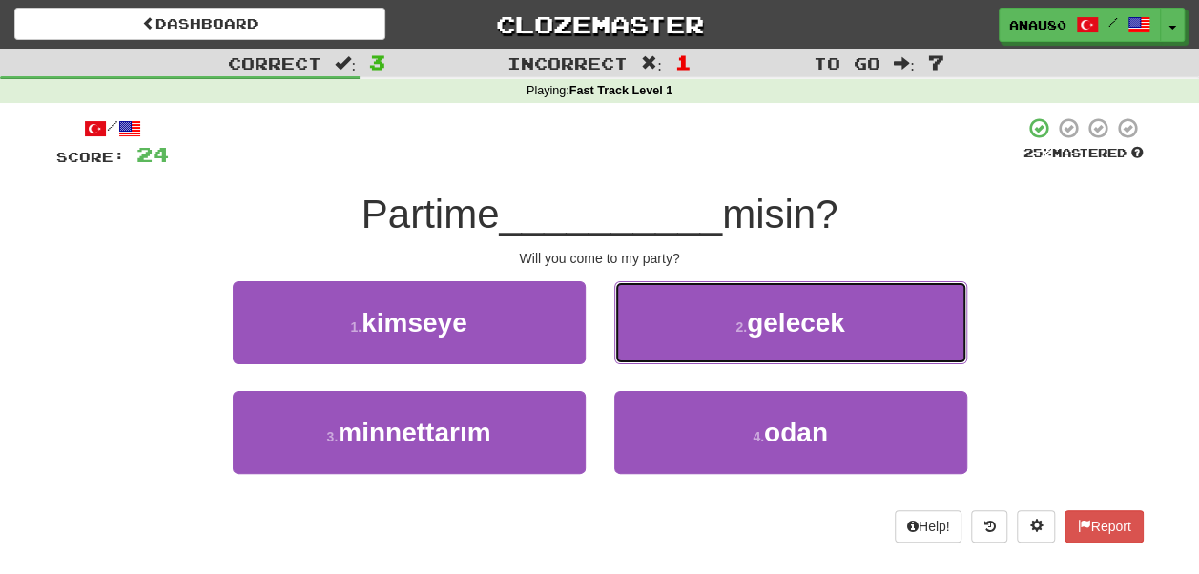
click at [670, 353] on button "2 . gelecek" at bounding box center [790, 322] width 353 height 83
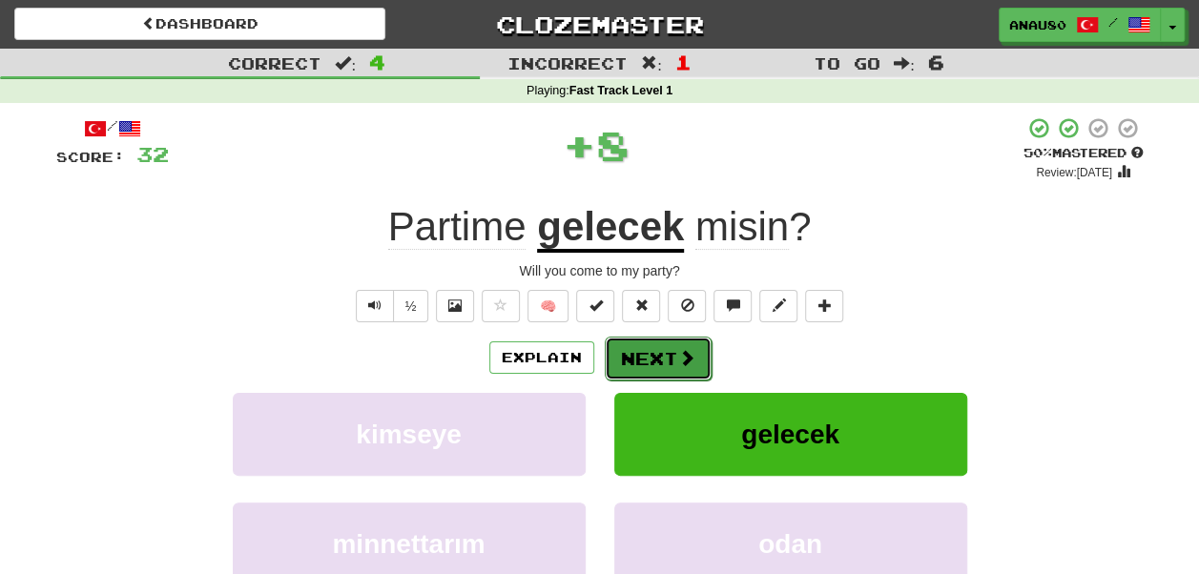
click at [652, 353] on button "Next" at bounding box center [658, 359] width 107 height 44
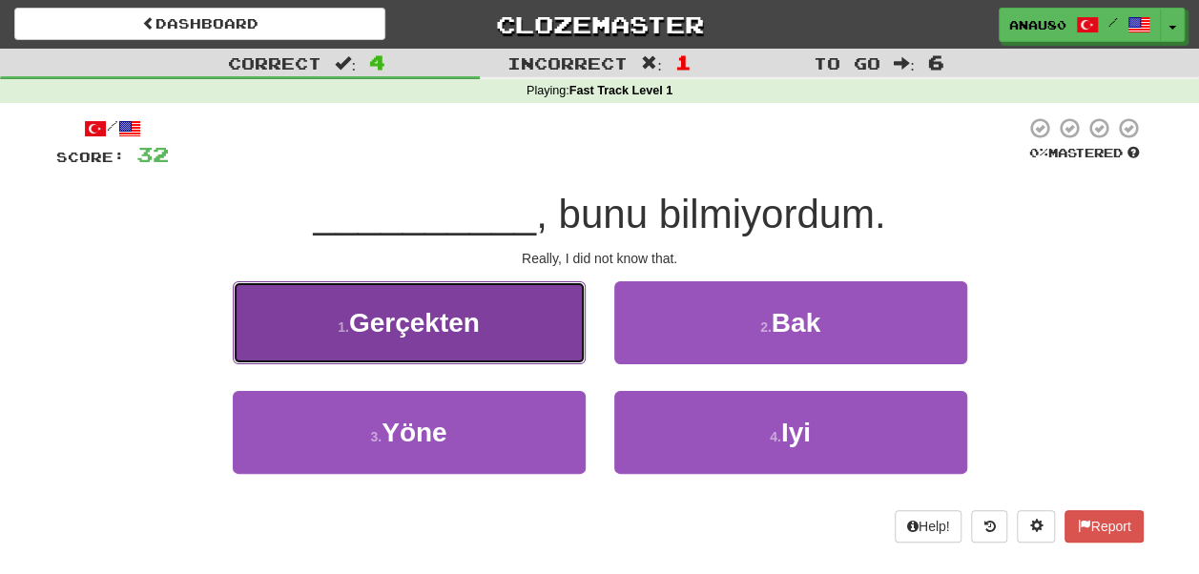
click at [509, 329] on button "1 . Gerçekten" at bounding box center [409, 322] width 353 height 83
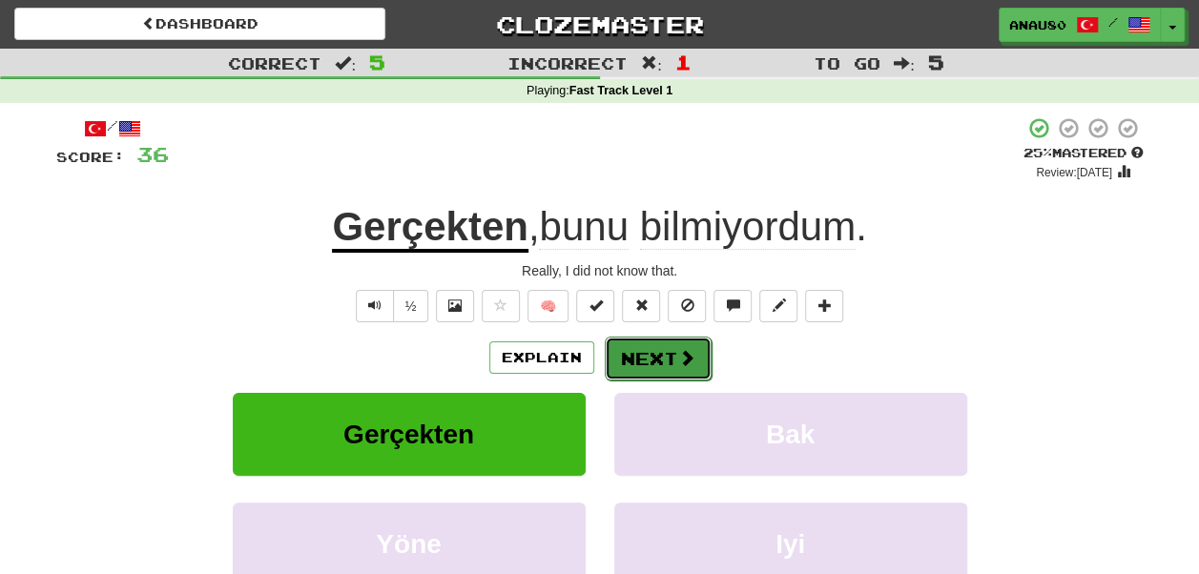
click at [658, 370] on button "Next" at bounding box center [658, 359] width 107 height 44
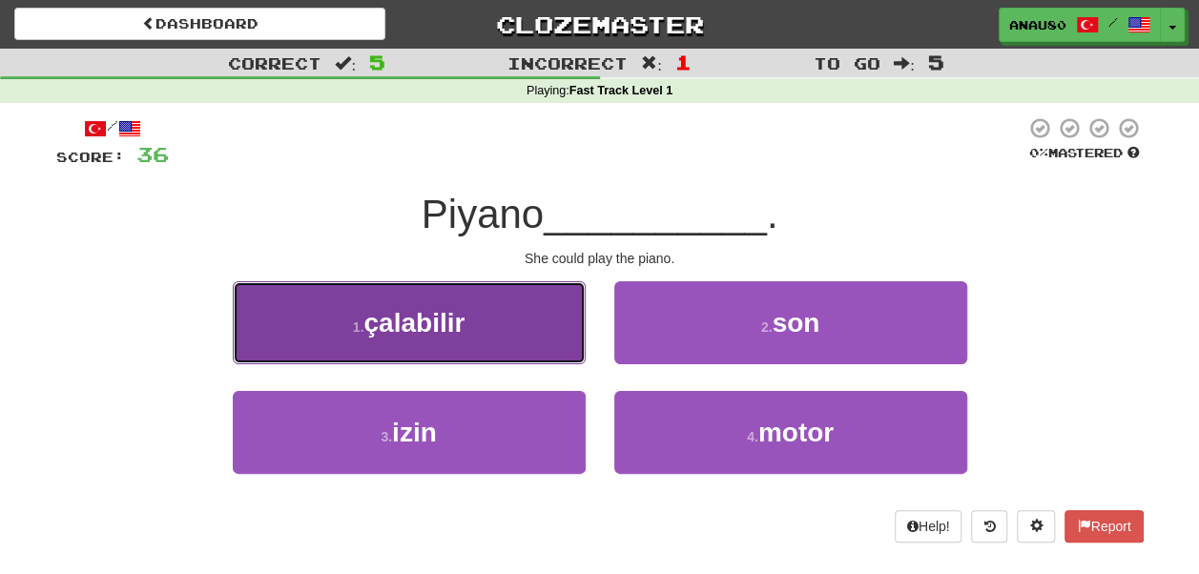
click at [495, 338] on button "1 . çalabilir" at bounding box center [409, 322] width 353 height 83
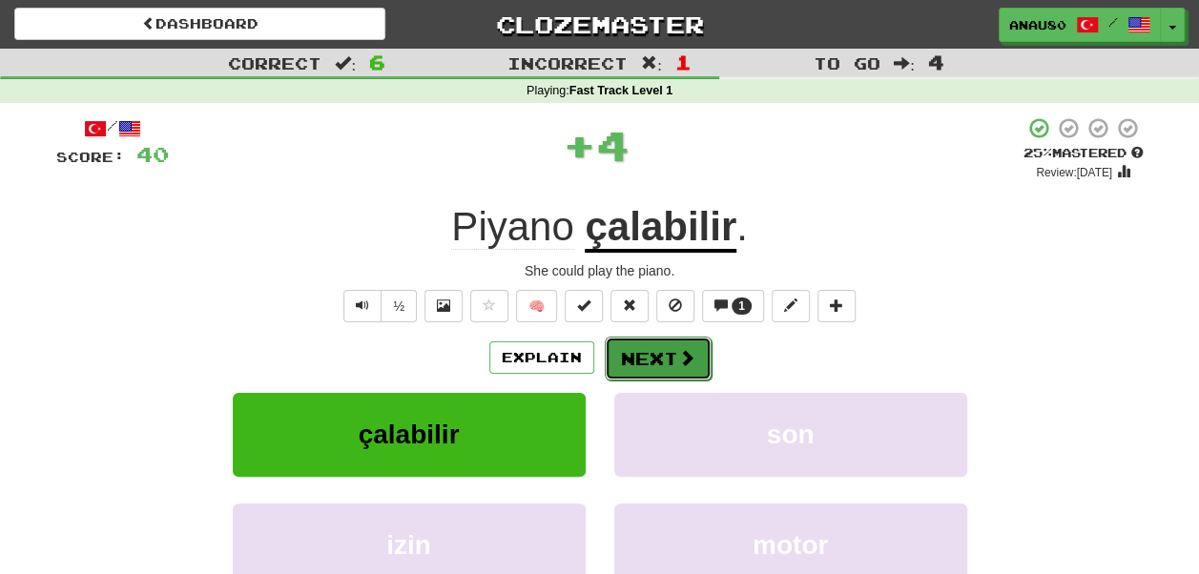
click at [648, 353] on button "Next" at bounding box center [658, 359] width 107 height 44
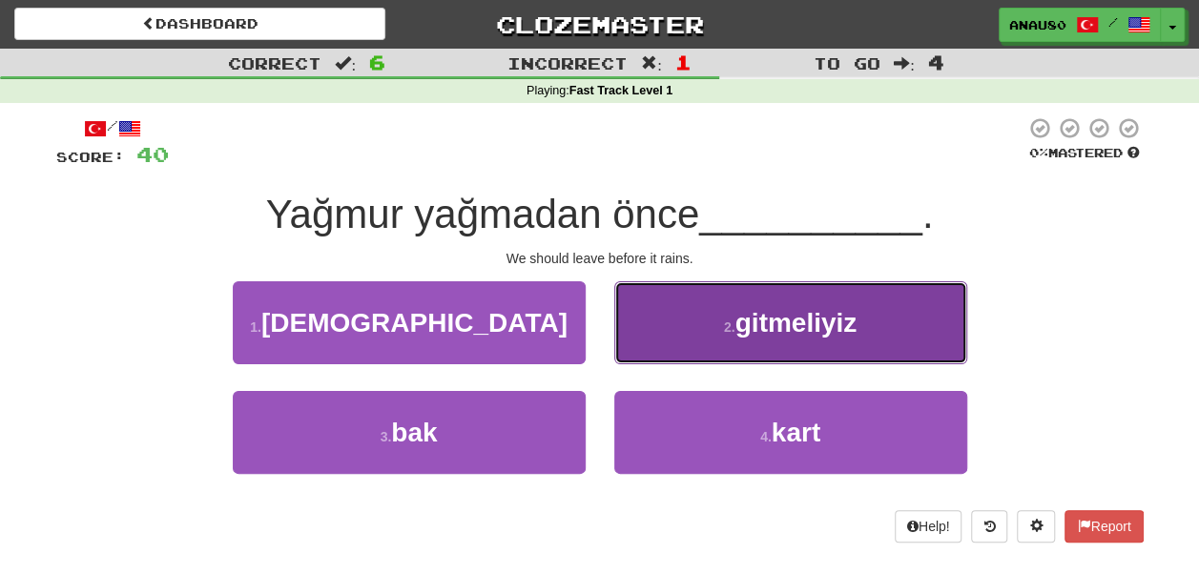
click at [677, 328] on button "2 . gitmeliyiz" at bounding box center [790, 322] width 353 height 83
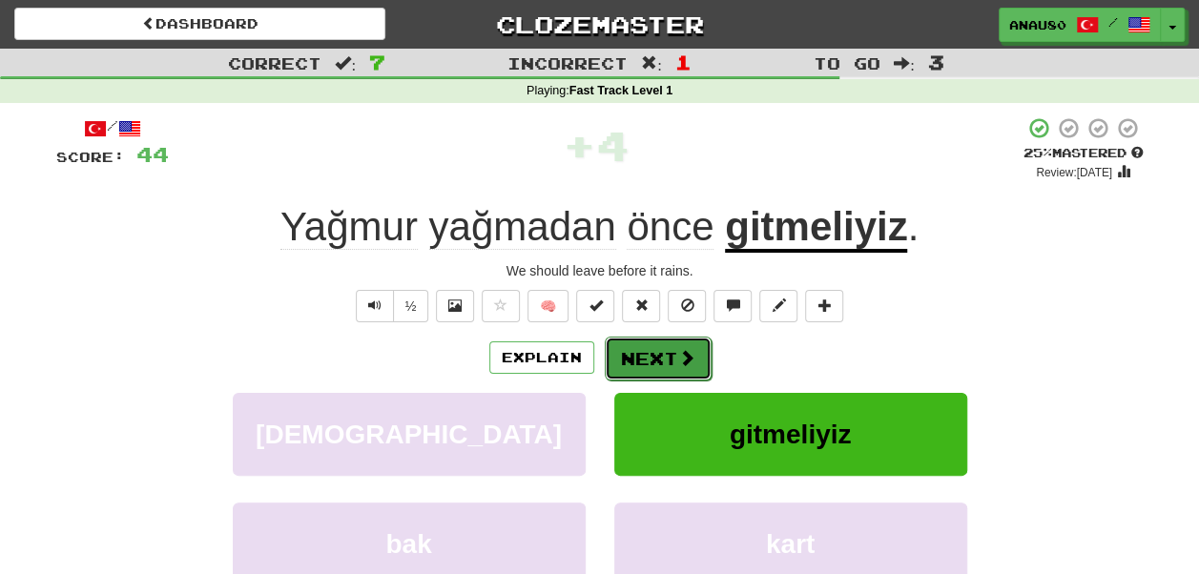
click at [646, 359] on button "Next" at bounding box center [658, 359] width 107 height 44
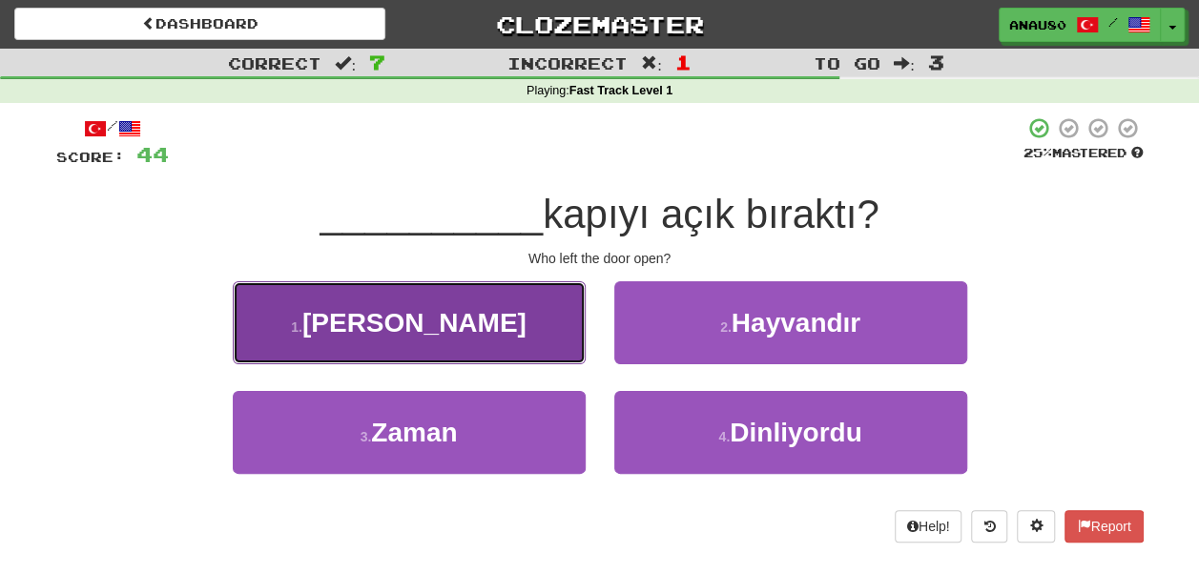
click at [528, 343] on button "1 . Kim" at bounding box center [409, 322] width 353 height 83
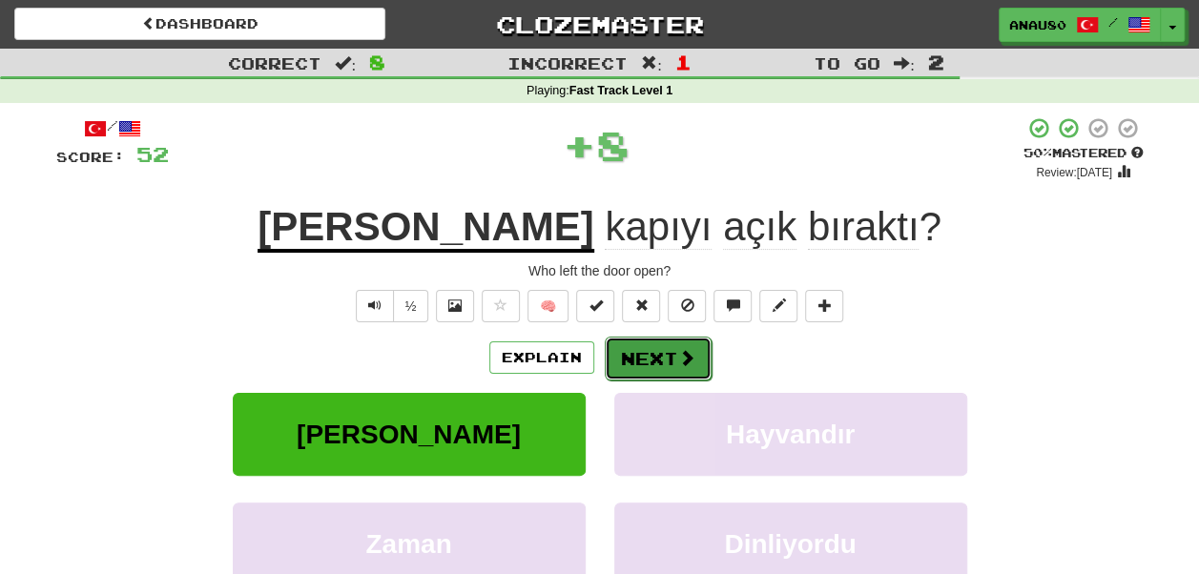
click at [638, 358] on button "Next" at bounding box center [658, 359] width 107 height 44
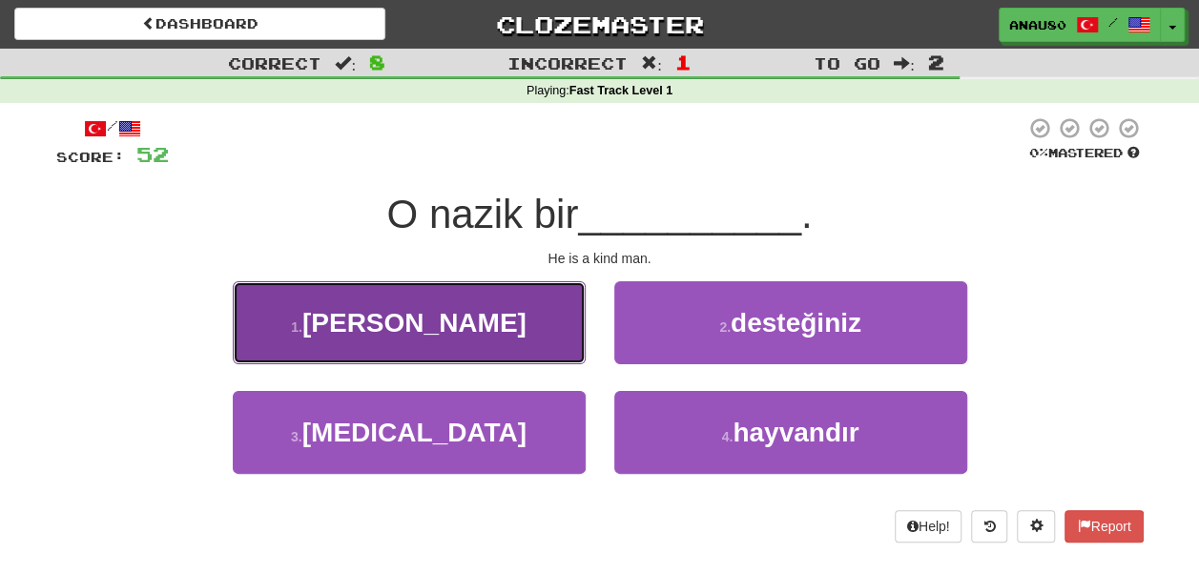
click at [530, 328] on button "1 . adam" at bounding box center [409, 322] width 353 height 83
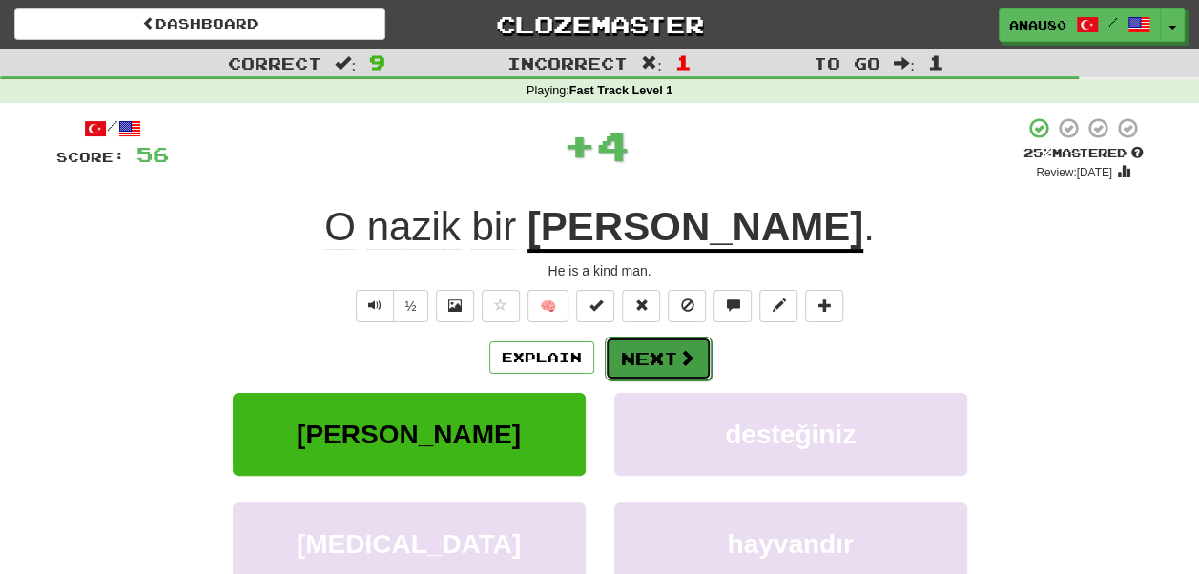
click at [635, 358] on button "Next" at bounding box center [658, 359] width 107 height 44
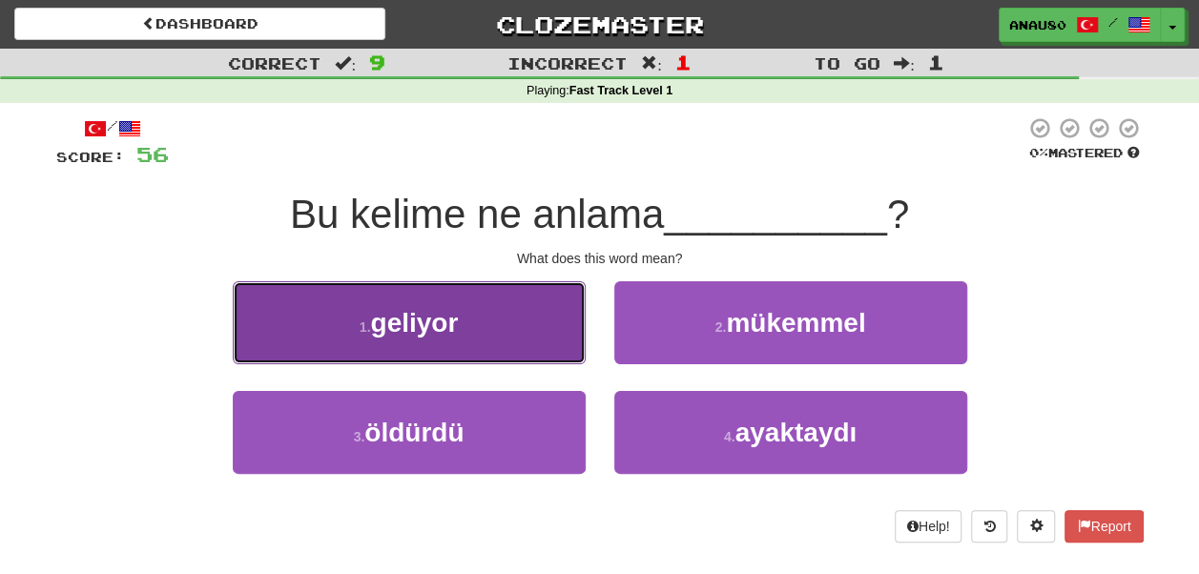
click at [530, 338] on button "1 . geliyor" at bounding box center [409, 322] width 353 height 83
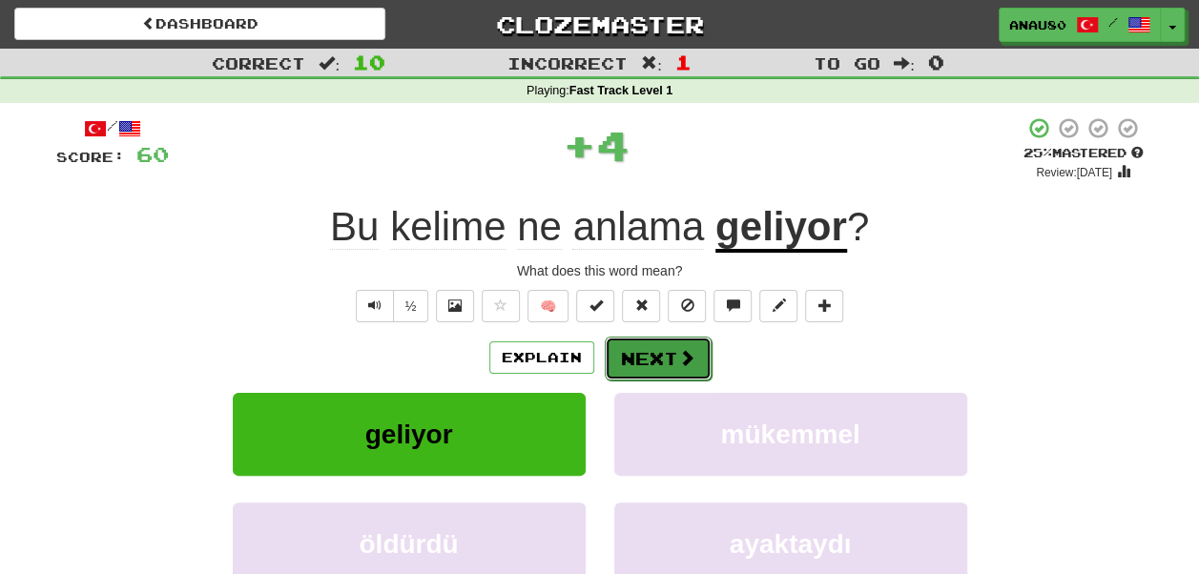
click at [654, 359] on button "Next" at bounding box center [658, 359] width 107 height 44
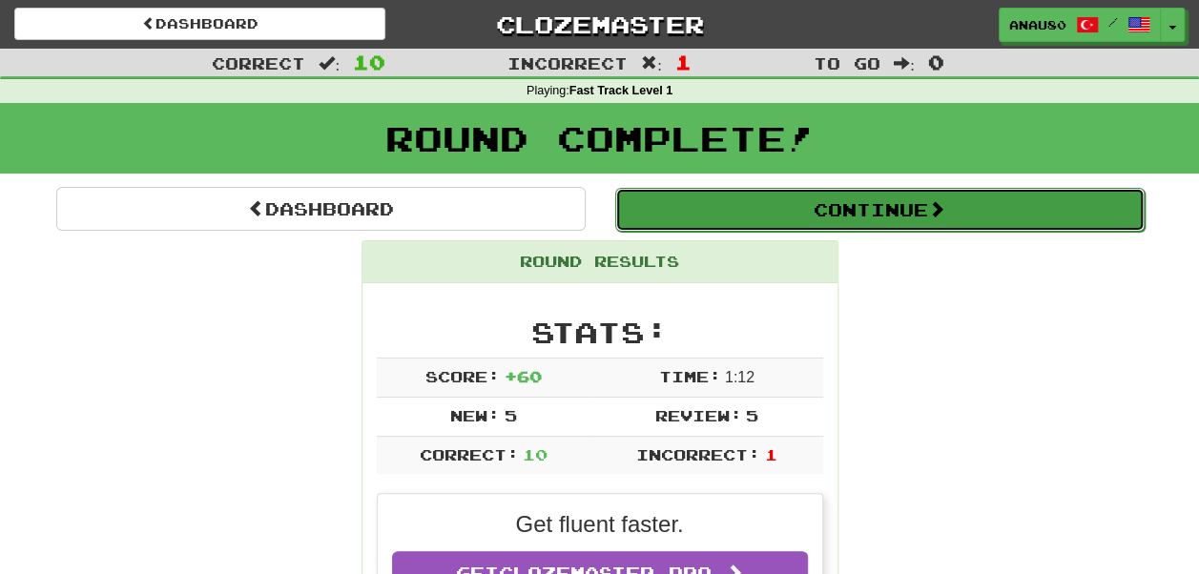
click at [879, 207] on button "Continue" at bounding box center [879, 210] width 529 height 44
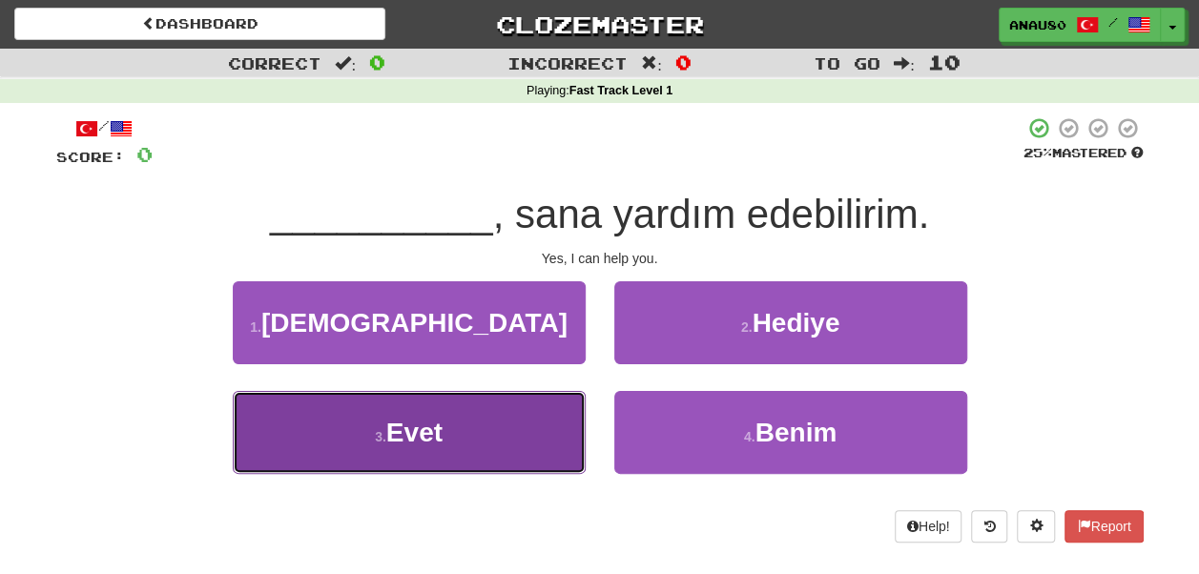
click at [467, 437] on button "3 . Evet" at bounding box center [409, 432] width 353 height 83
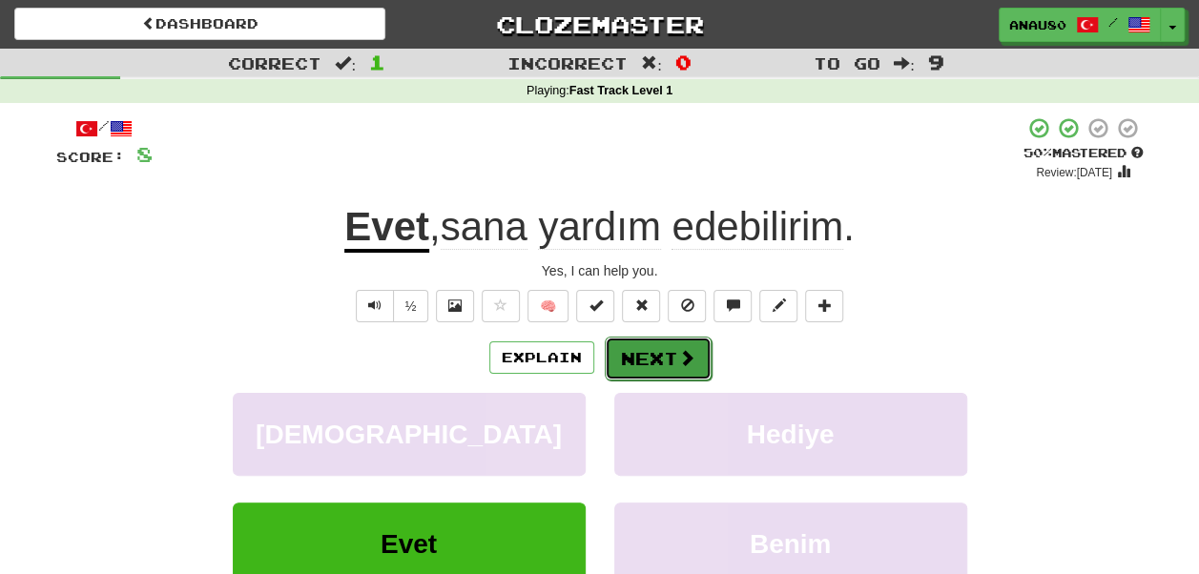
click at [653, 358] on button "Next" at bounding box center [658, 359] width 107 height 44
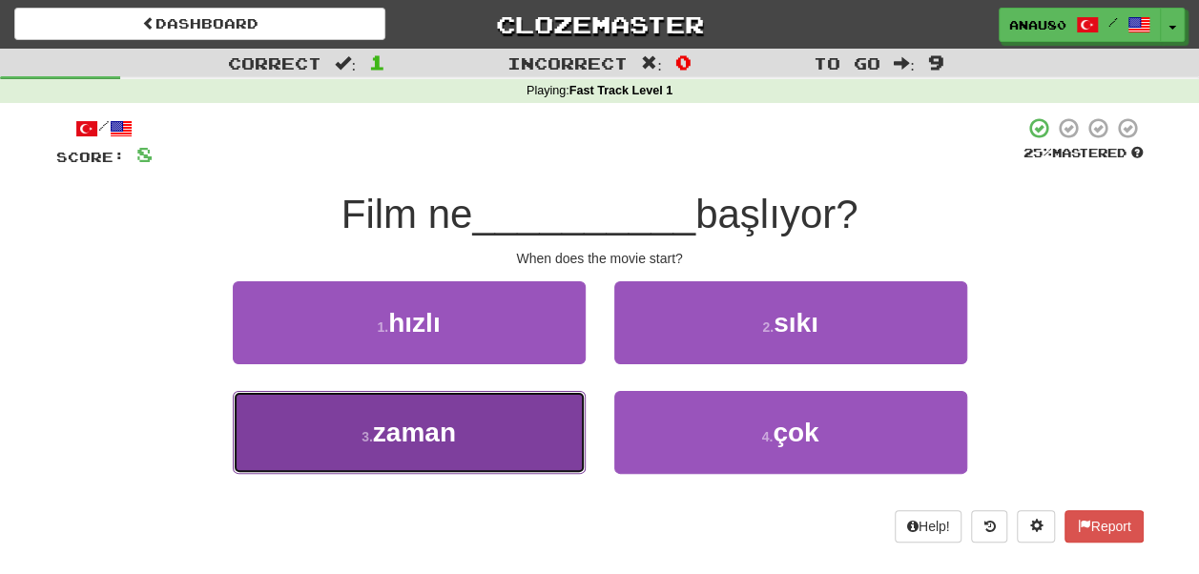
click at [482, 420] on button "3 . zaman" at bounding box center [409, 432] width 353 height 83
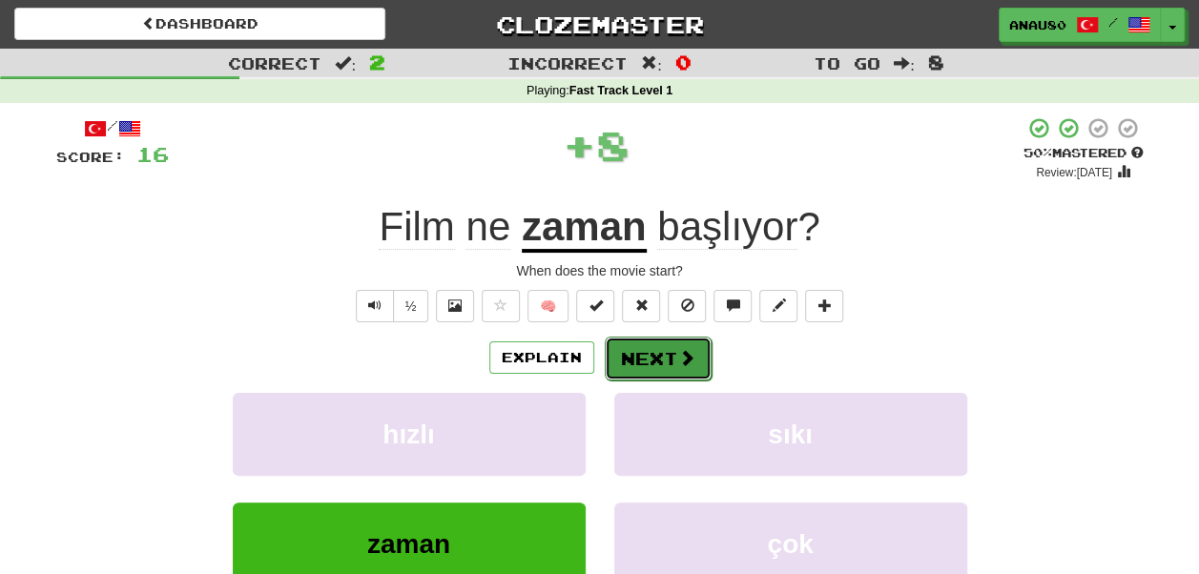
click at [661, 353] on button "Next" at bounding box center [658, 359] width 107 height 44
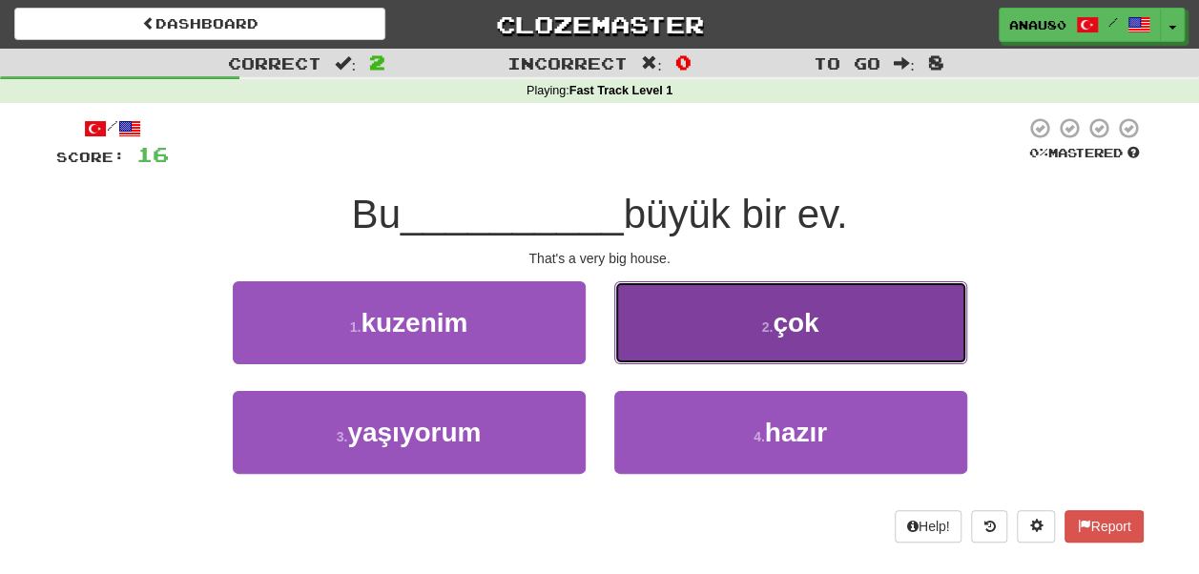
click at [682, 340] on button "2 . çok" at bounding box center [790, 322] width 353 height 83
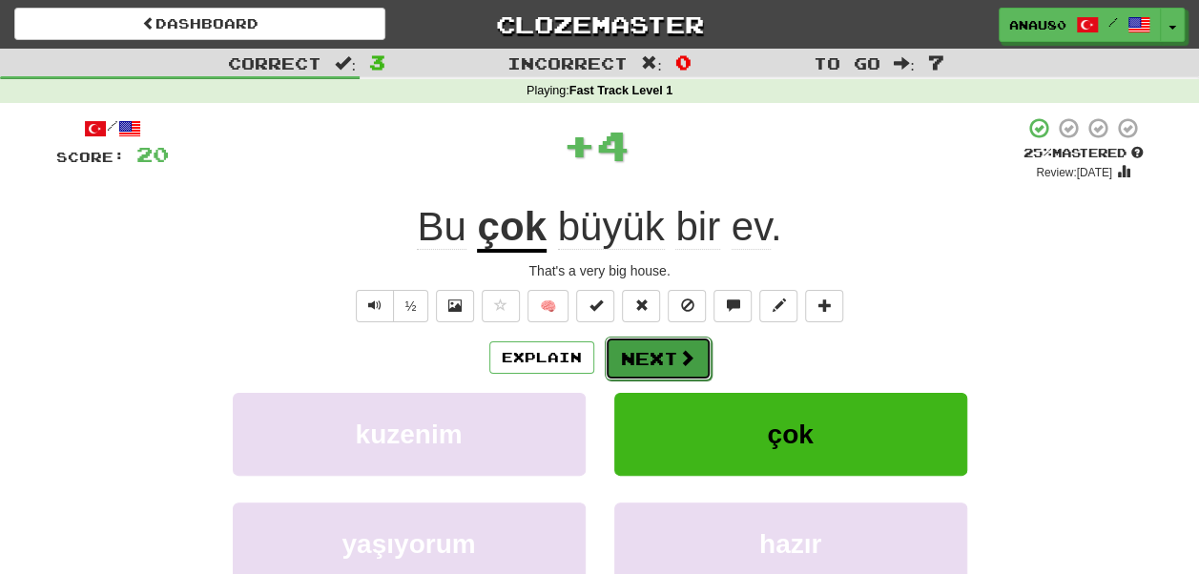
click at [660, 349] on button "Next" at bounding box center [658, 359] width 107 height 44
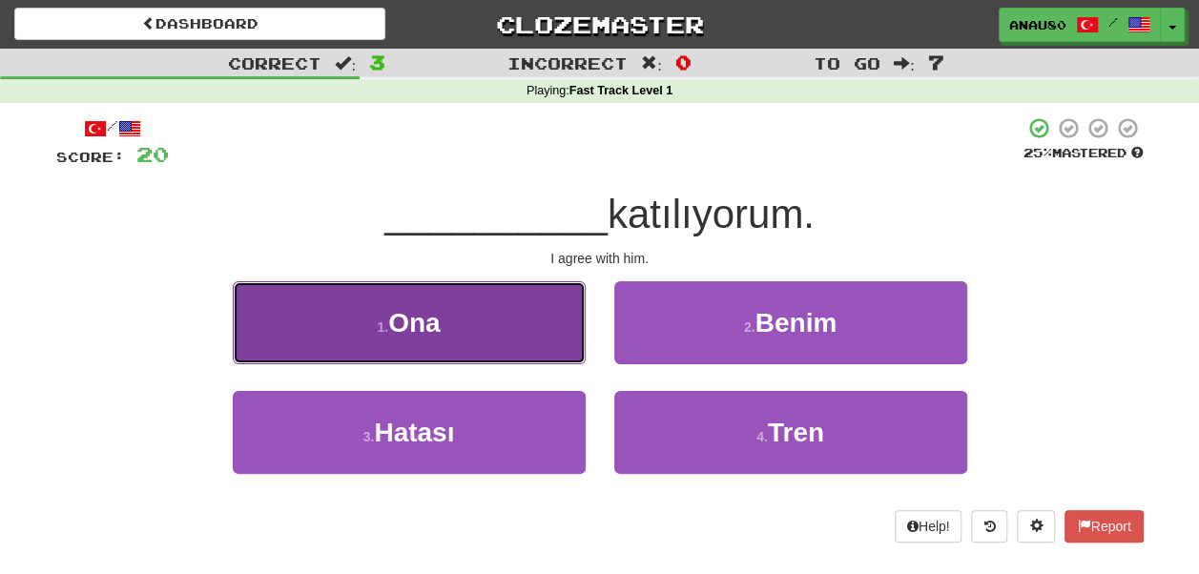
click at [524, 336] on button "1 . Ona" at bounding box center [409, 322] width 353 height 83
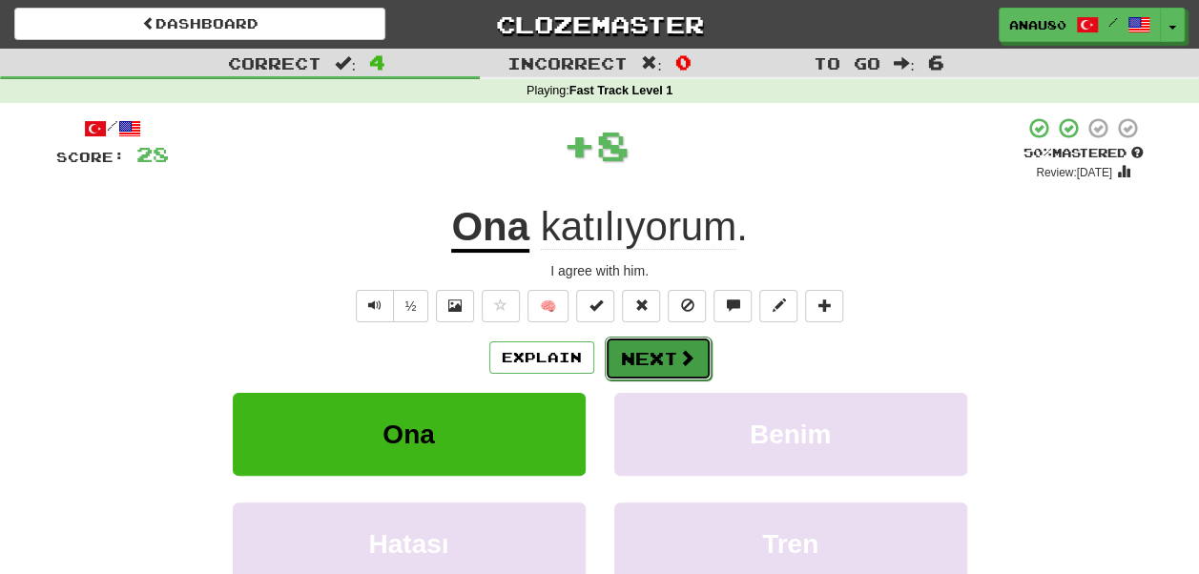
click at [645, 352] on button "Next" at bounding box center [658, 359] width 107 height 44
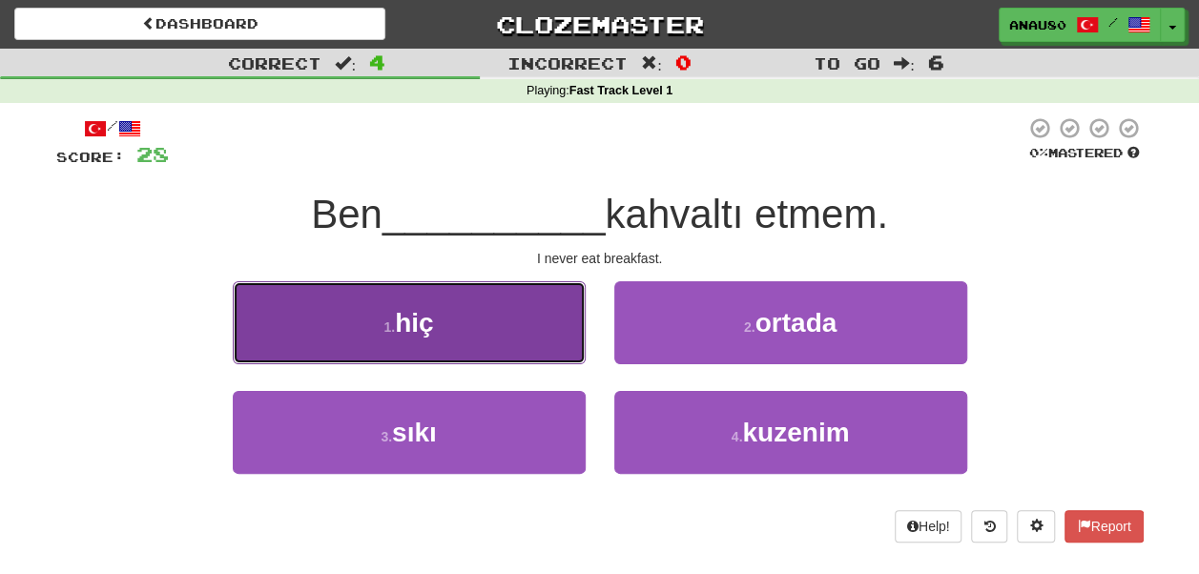
click at [509, 329] on button "1 . hiç" at bounding box center [409, 322] width 353 height 83
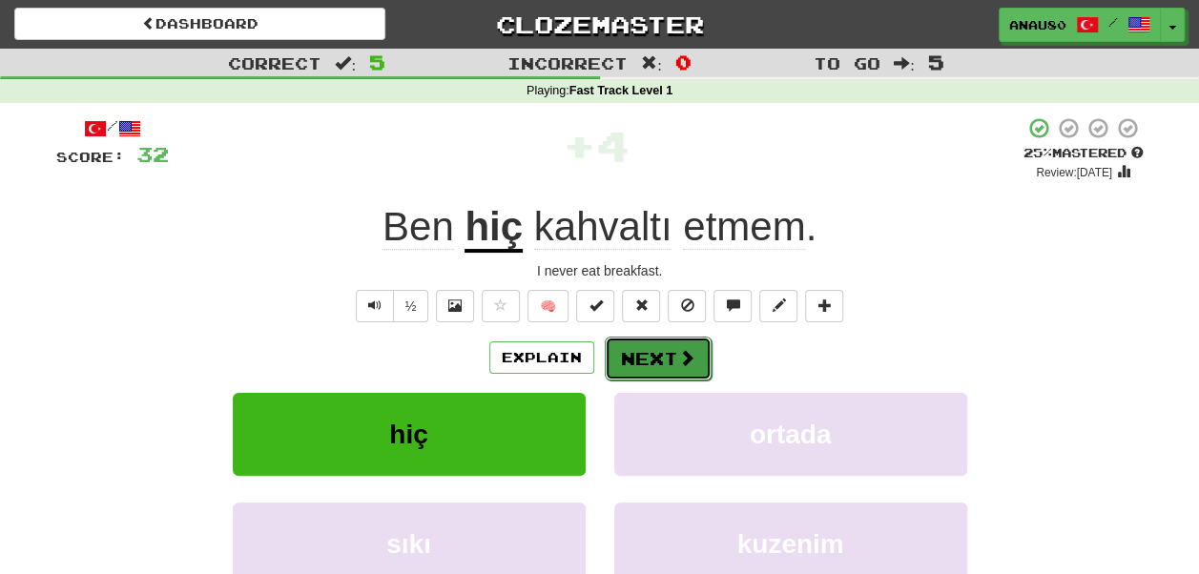
click at [654, 355] on button "Next" at bounding box center [658, 359] width 107 height 44
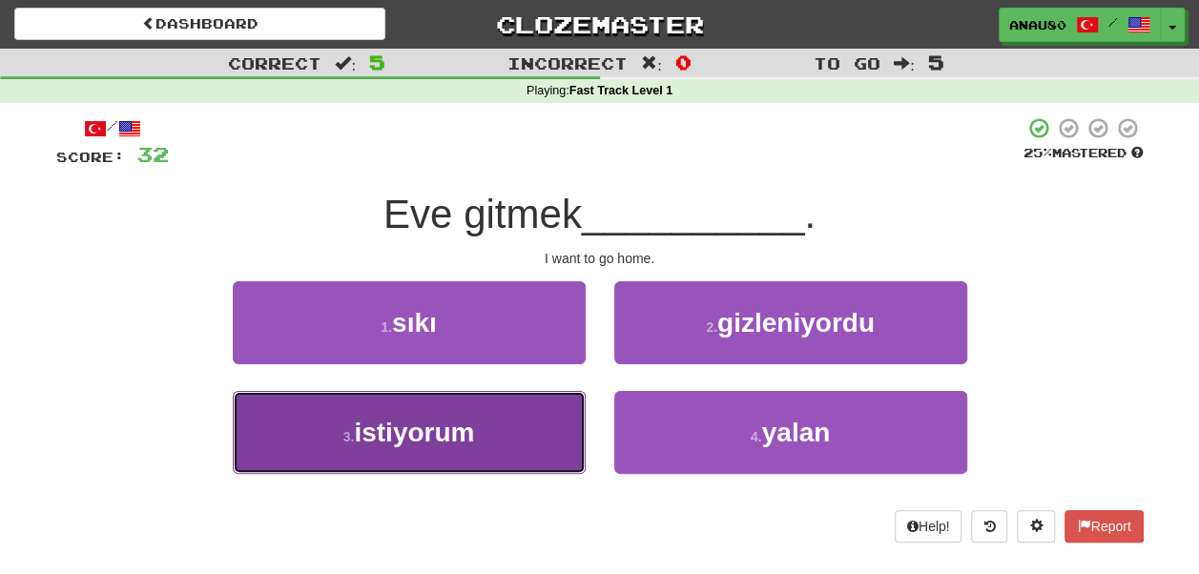
click at [519, 442] on button "3 . istiyorum" at bounding box center [409, 432] width 353 height 83
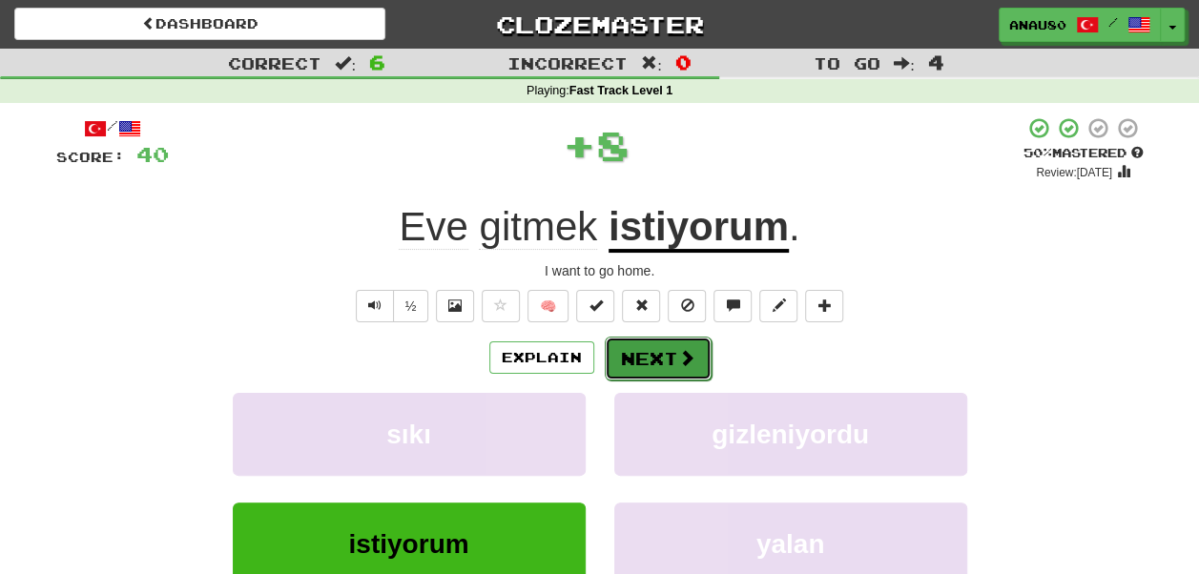
click at [672, 355] on button "Next" at bounding box center [658, 359] width 107 height 44
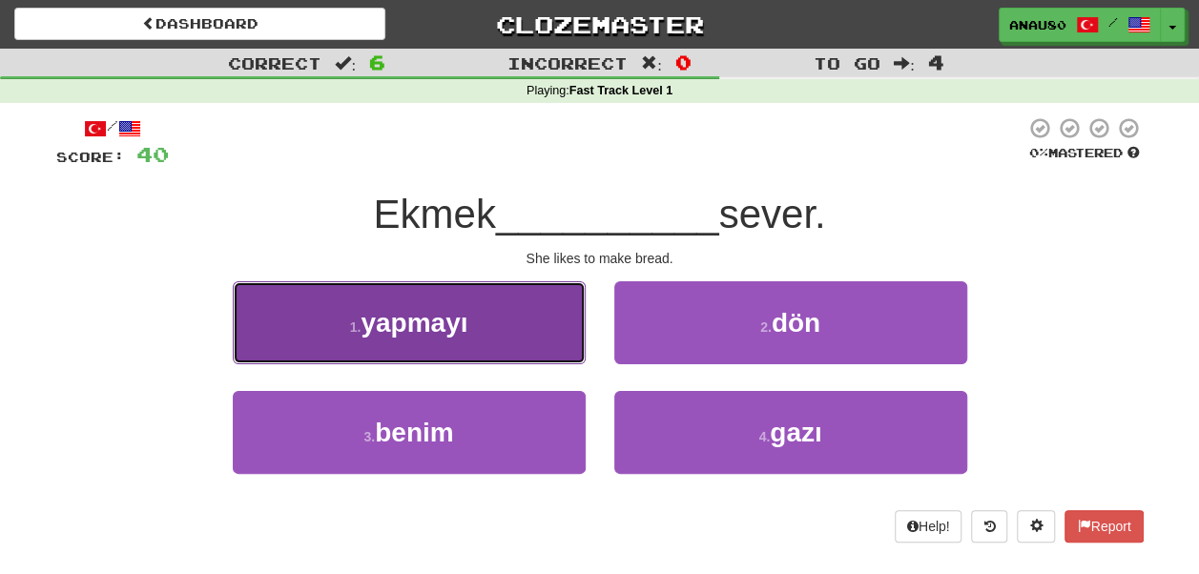
click at [503, 330] on button "1 . yapmayı" at bounding box center [409, 322] width 353 height 83
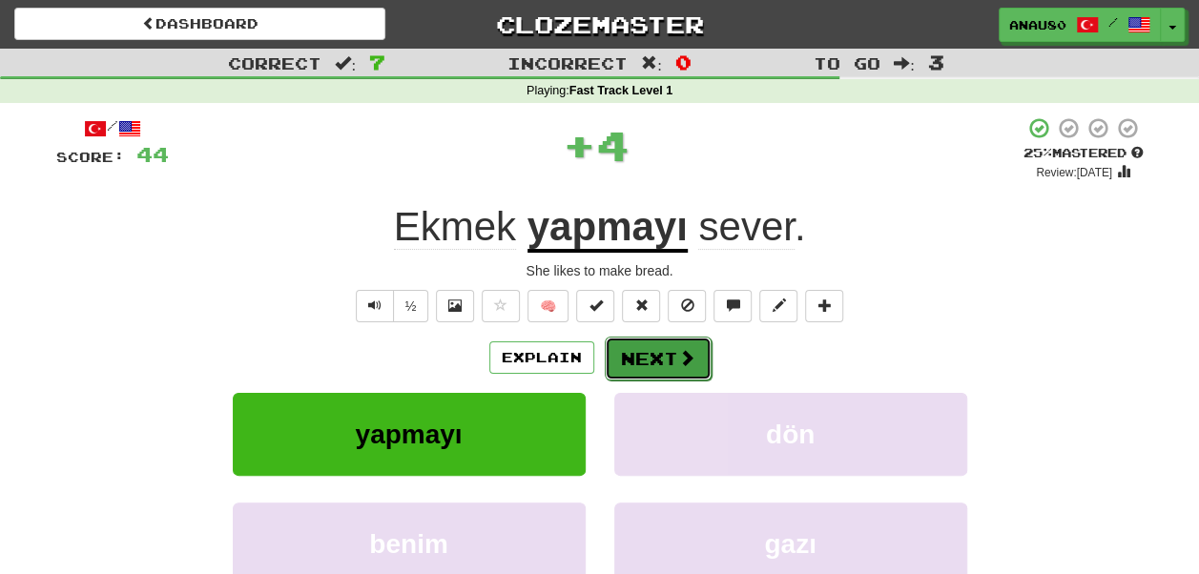
click at [645, 353] on button "Next" at bounding box center [658, 359] width 107 height 44
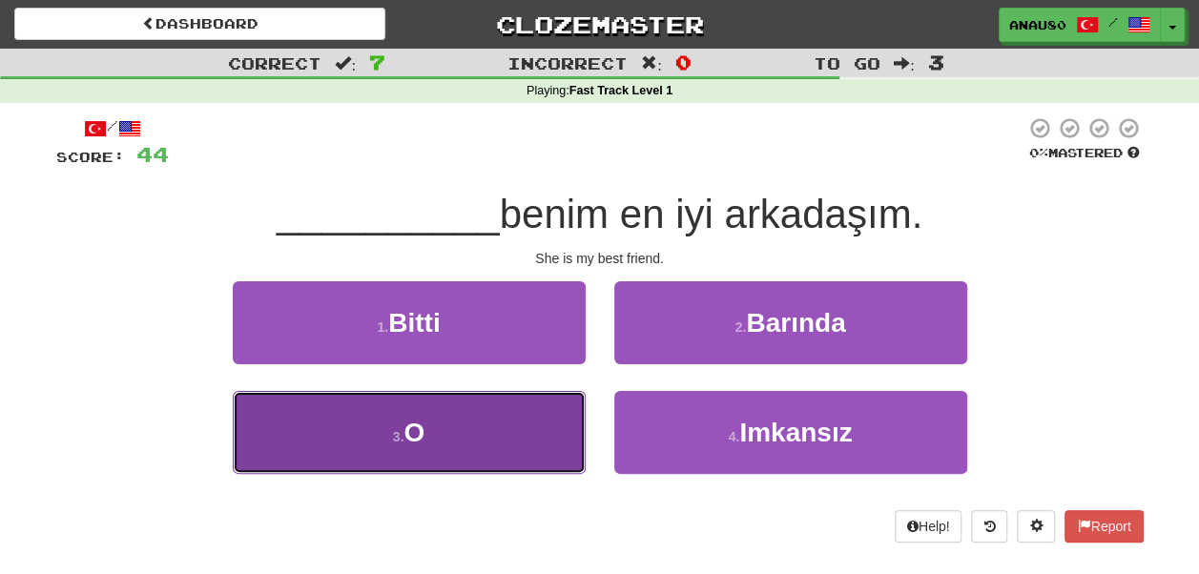
click at [480, 412] on button "3 . O" at bounding box center [409, 432] width 353 height 83
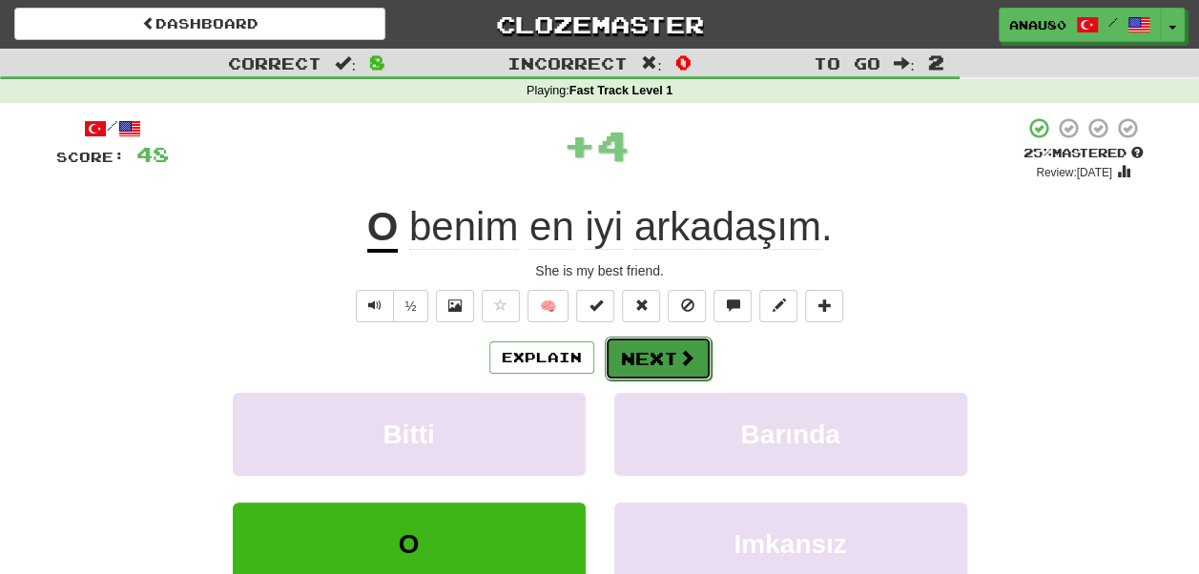
click at [651, 353] on button "Next" at bounding box center [658, 359] width 107 height 44
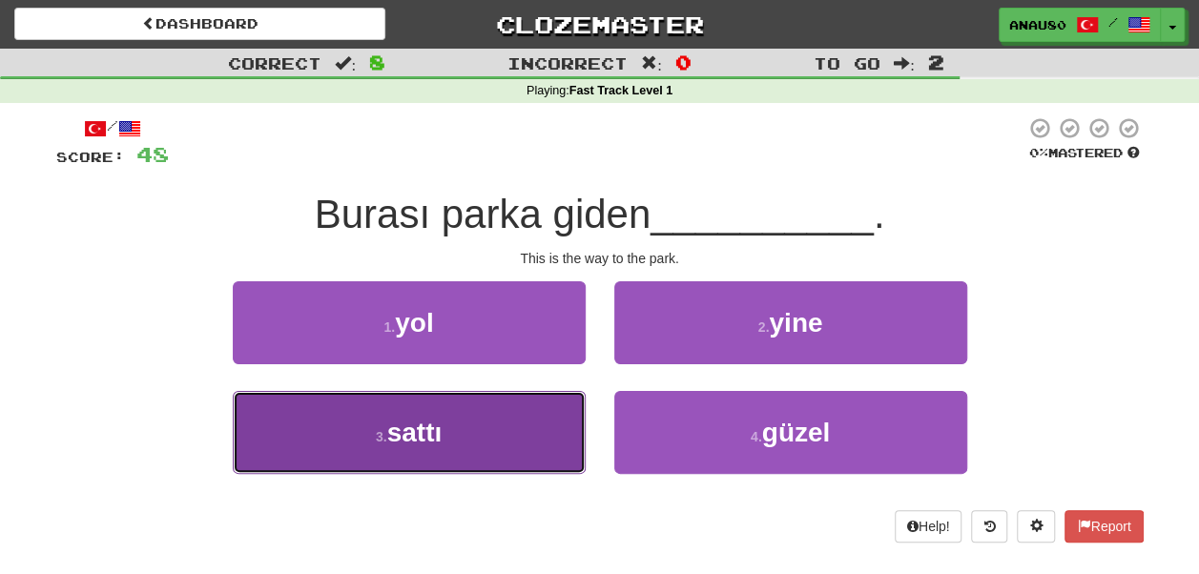
click at [488, 444] on button "3 . sattı" at bounding box center [409, 432] width 353 height 83
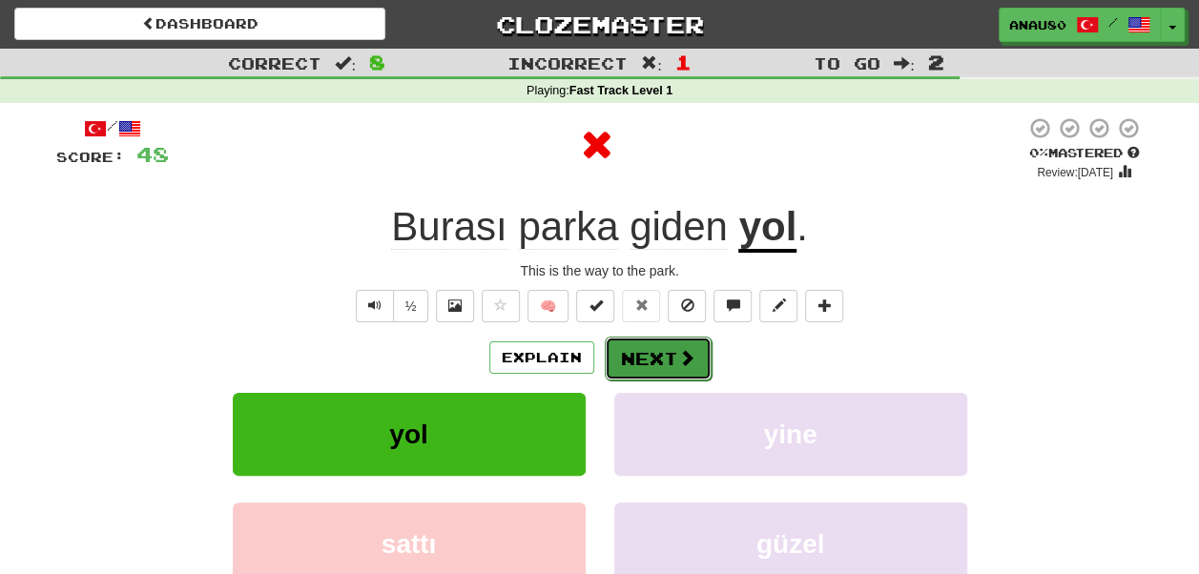
click at [667, 368] on button "Next" at bounding box center [658, 359] width 107 height 44
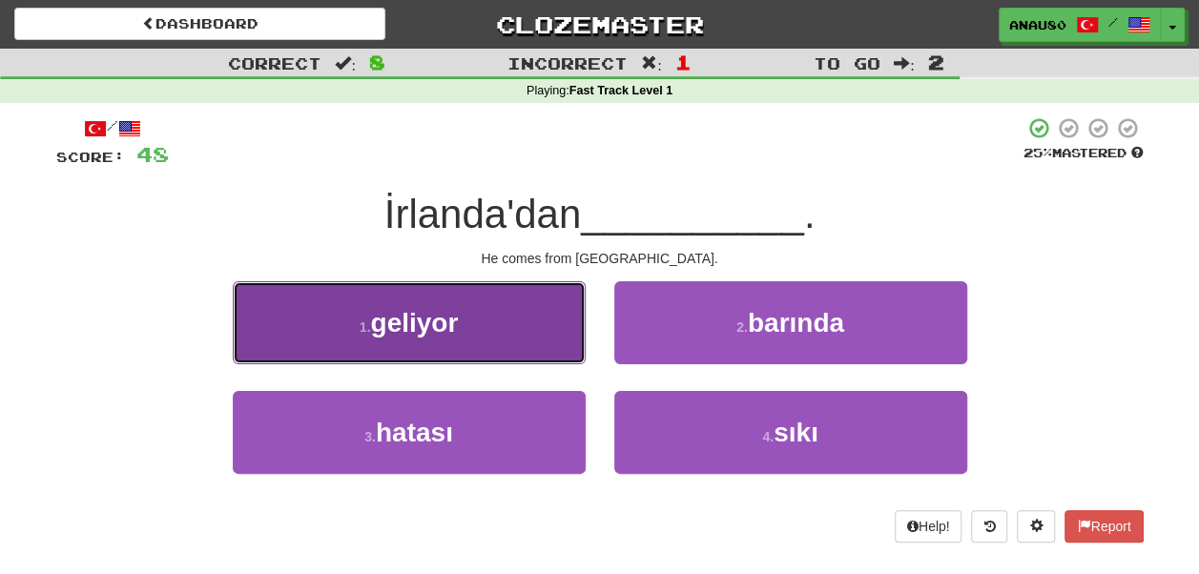
click at [508, 332] on button "1 . geliyor" at bounding box center [409, 322] width 353 height 83
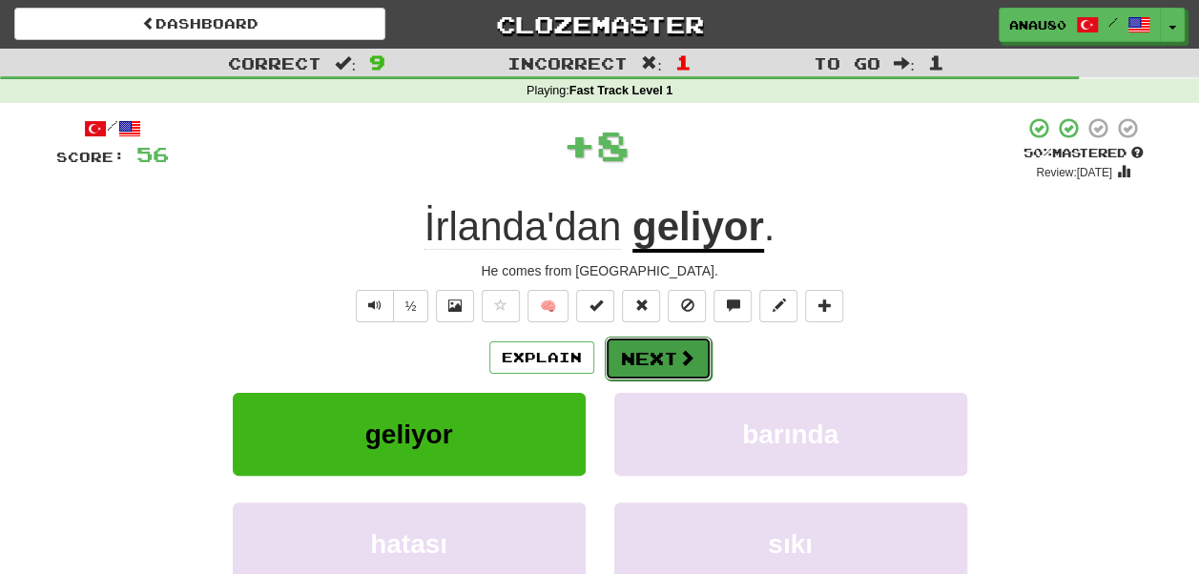
click at [639, 362] on button "Next" at bounding box center [658, 359] width 107 height 44
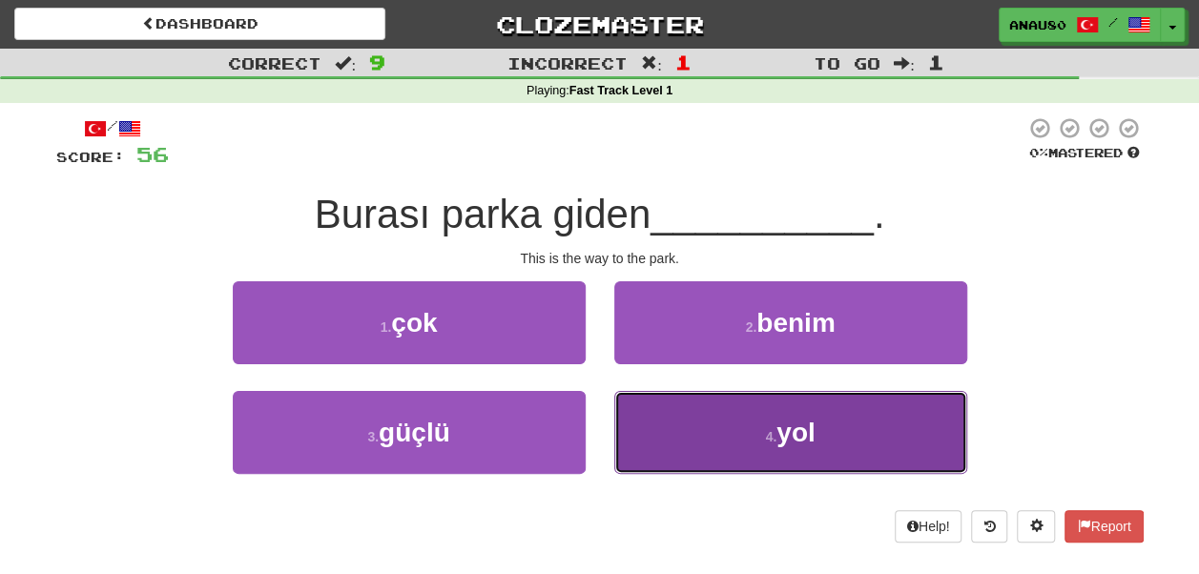
click at [679, 426] on button "4 . yol" at bounding box center [790, 432] width 353 height 83
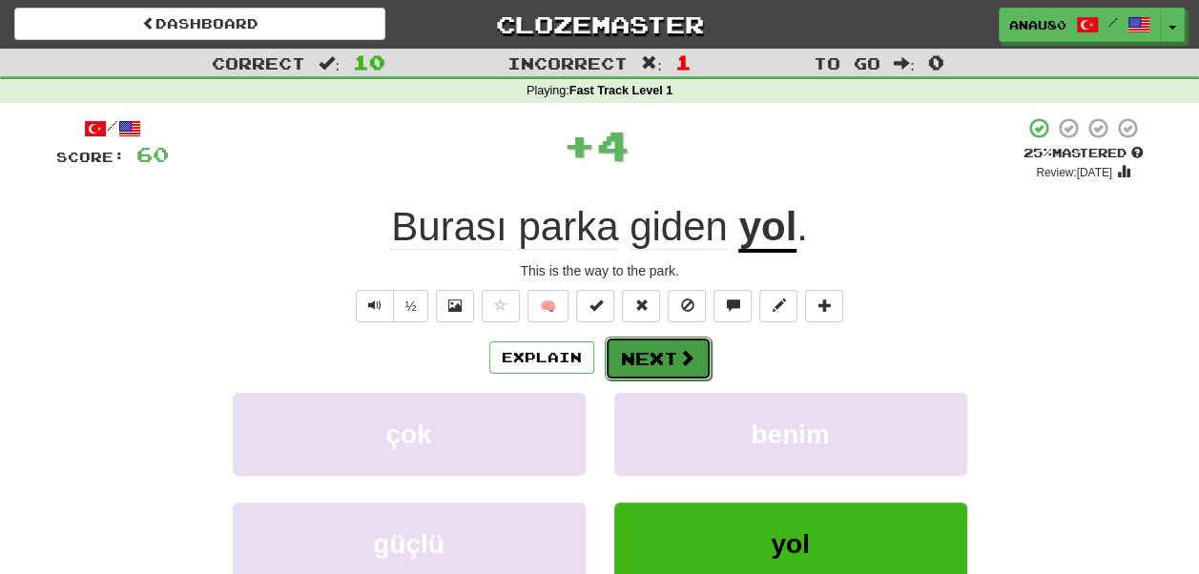
click at [664, 367] on button "Next" at bounding box center [658, 359] width 107 height 44
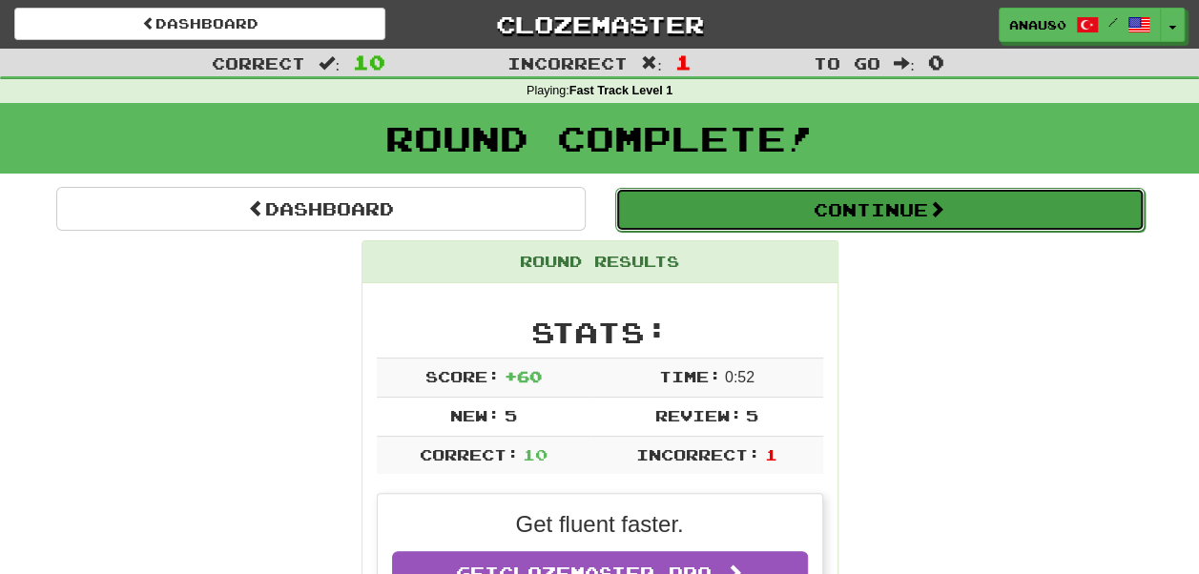
click at [902, 202] on button "Continue" at bounding box center [879, 210] width 529 height 44
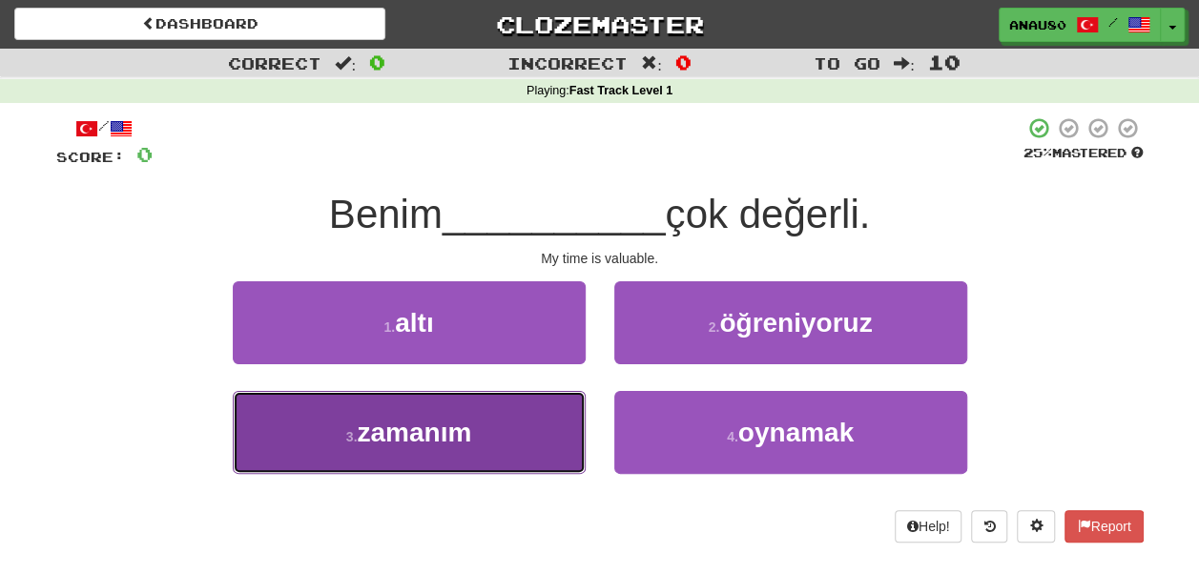
click at [485, 431] on button "3 . zamanım" at bounding box center [409, 432] width 353 height 83
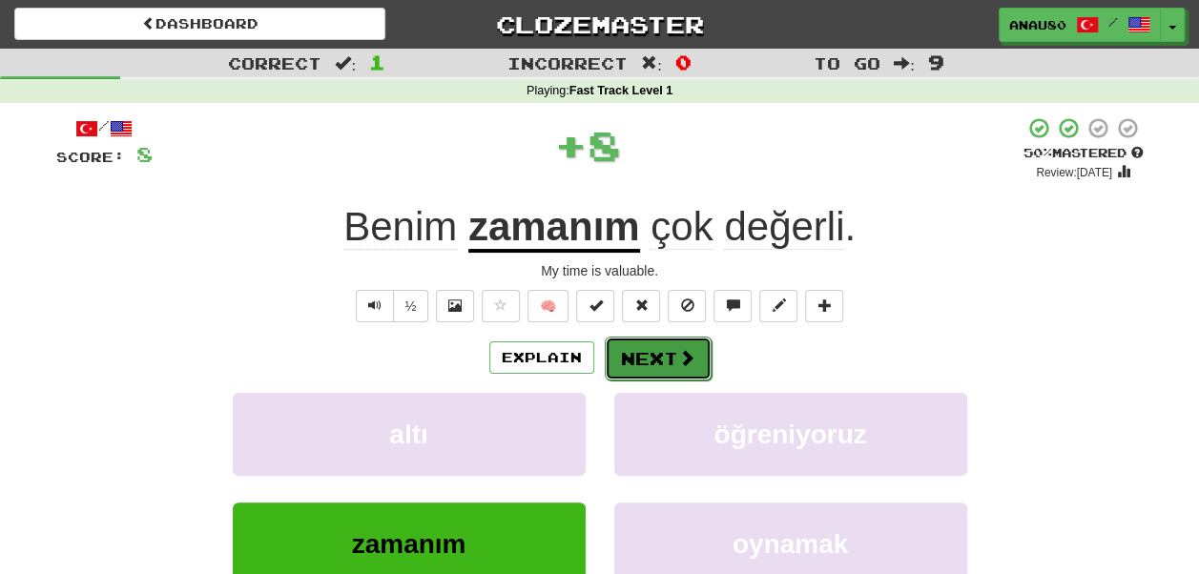
click at [666, 362] on button "Next" at bounding box center [658, 359] width 107 height 44
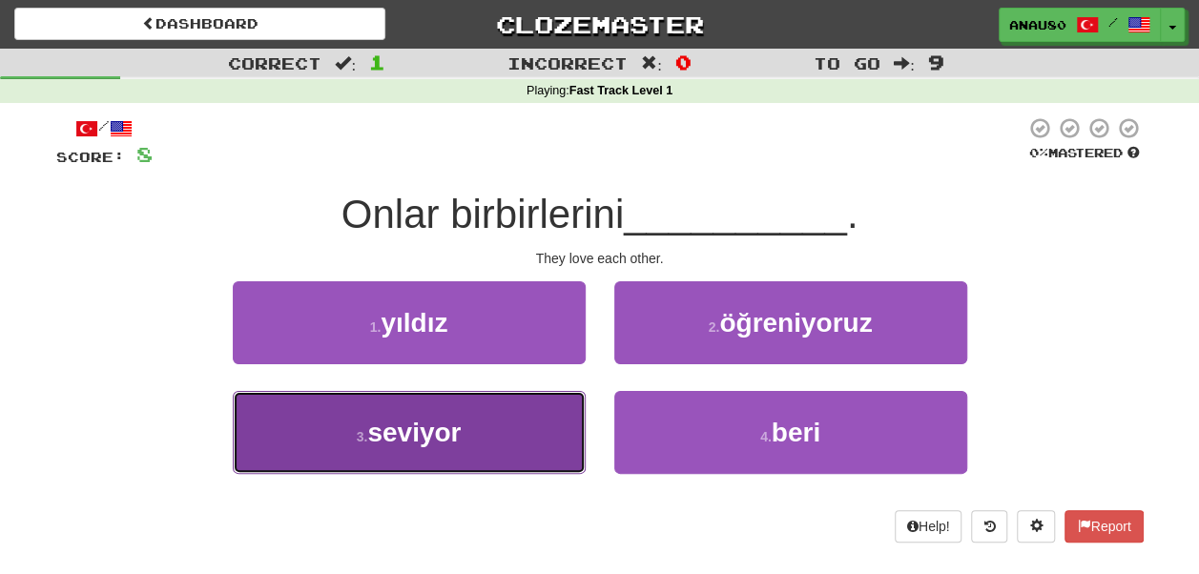
click at [476, 427] on button "3 . seviyor" at bounding box center [409, 432] width 353 height 83
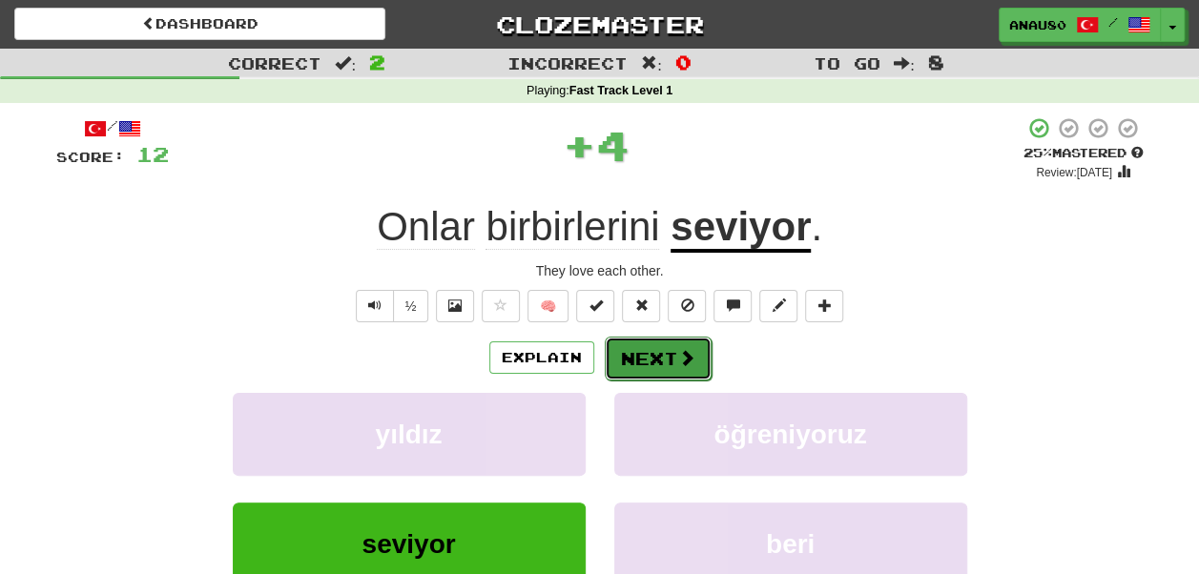
click at [654, 360] on button "Next" at bounding box center [658, 359] width 107 height 44
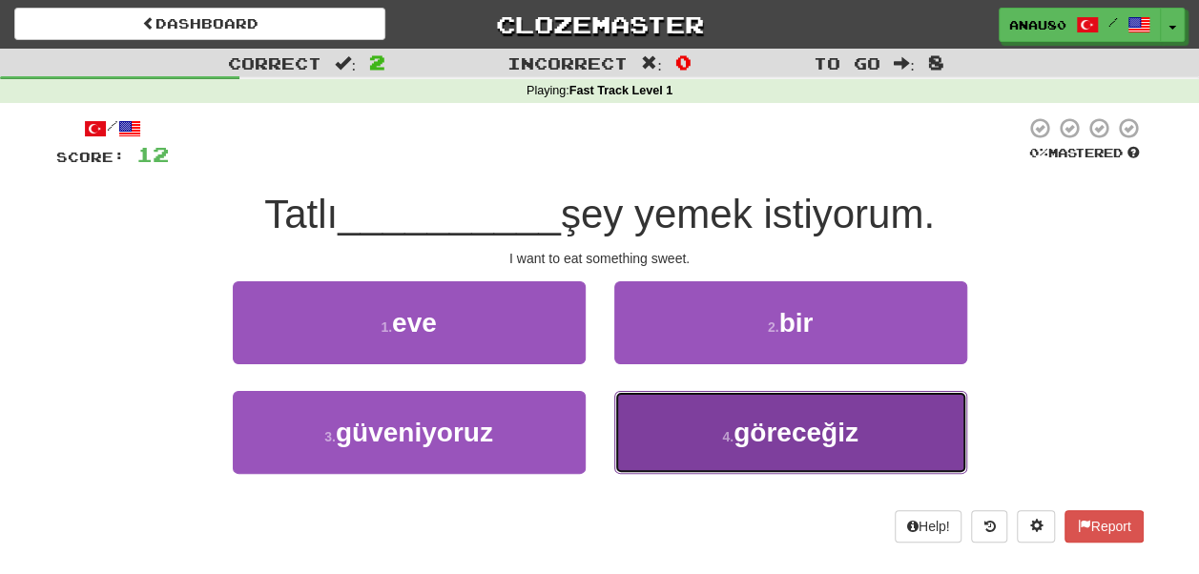
click at [669, 425] on button "4 . göreceğiz" at bounding box center [790, 432] width 353 height 83
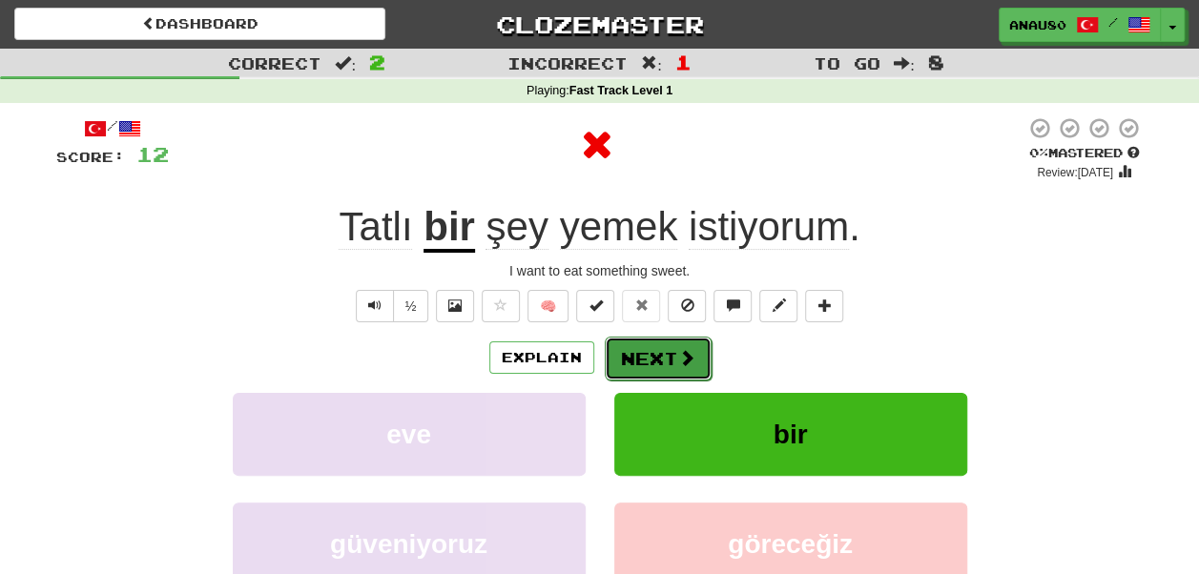
click at [658, 359] on button "Next" at bounding box center [658, 359] width 107 height 44
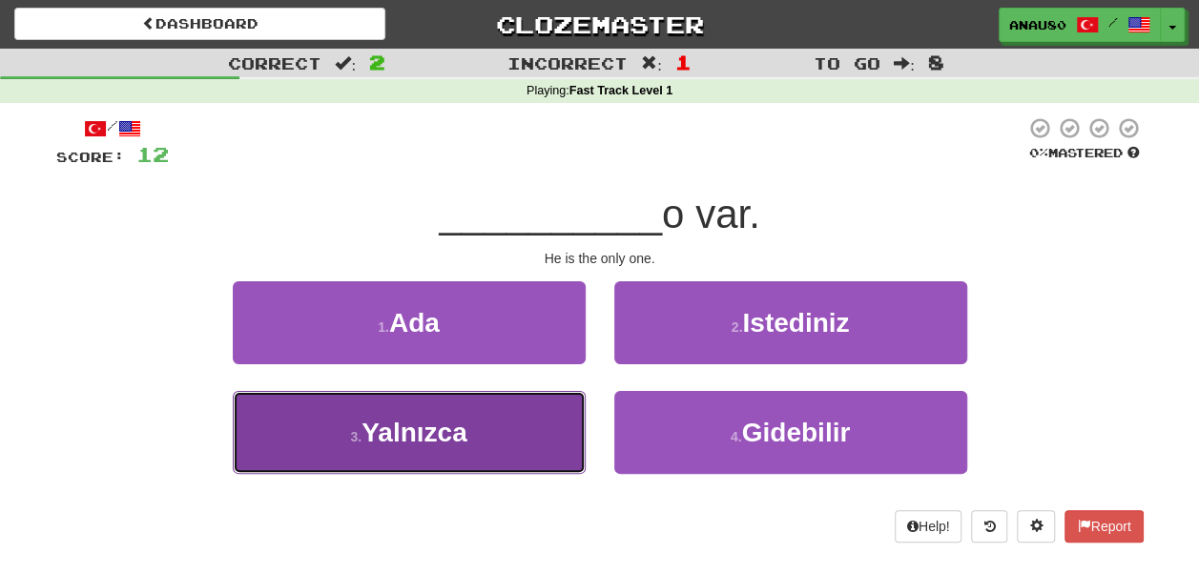
click at [518, 435] on button "3 . Yalnızca" at bounding box center [409, 432] width 353 height 83
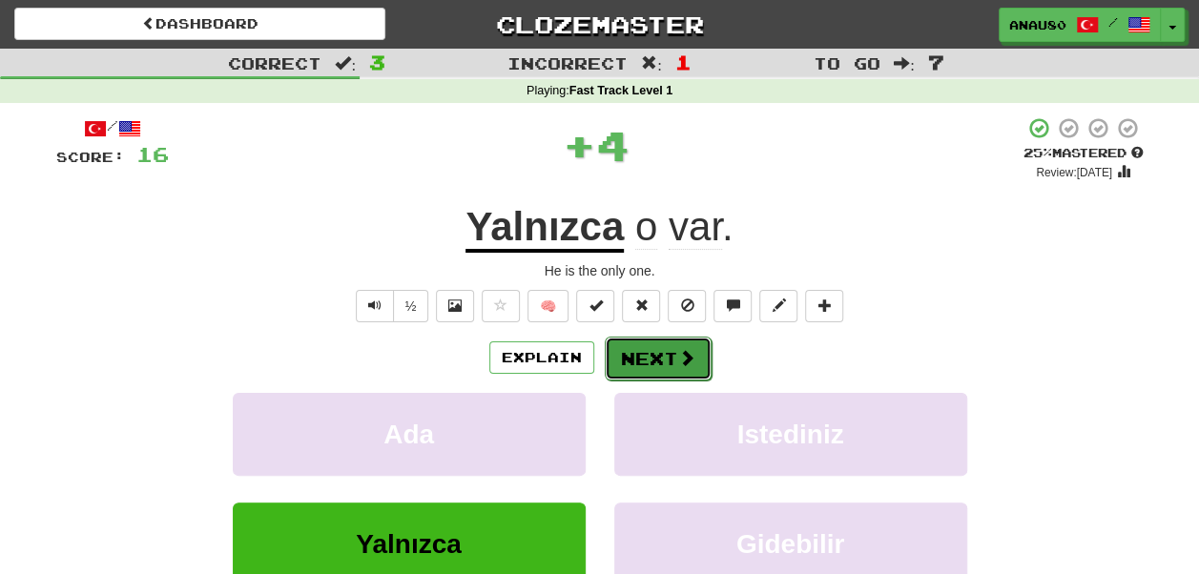
click at [660, 356] on button "Next" at bounding box center [658, 359] width 107 height 44
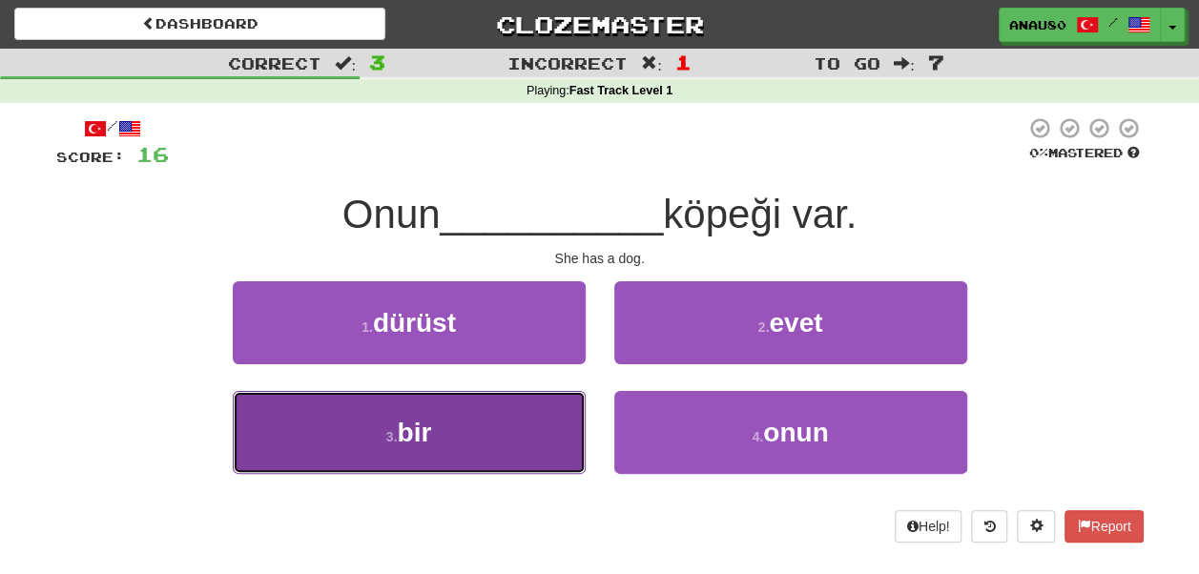
click at [525, 420] on button "3 . bir" at bounding box center [409, 432] width 353 height 83
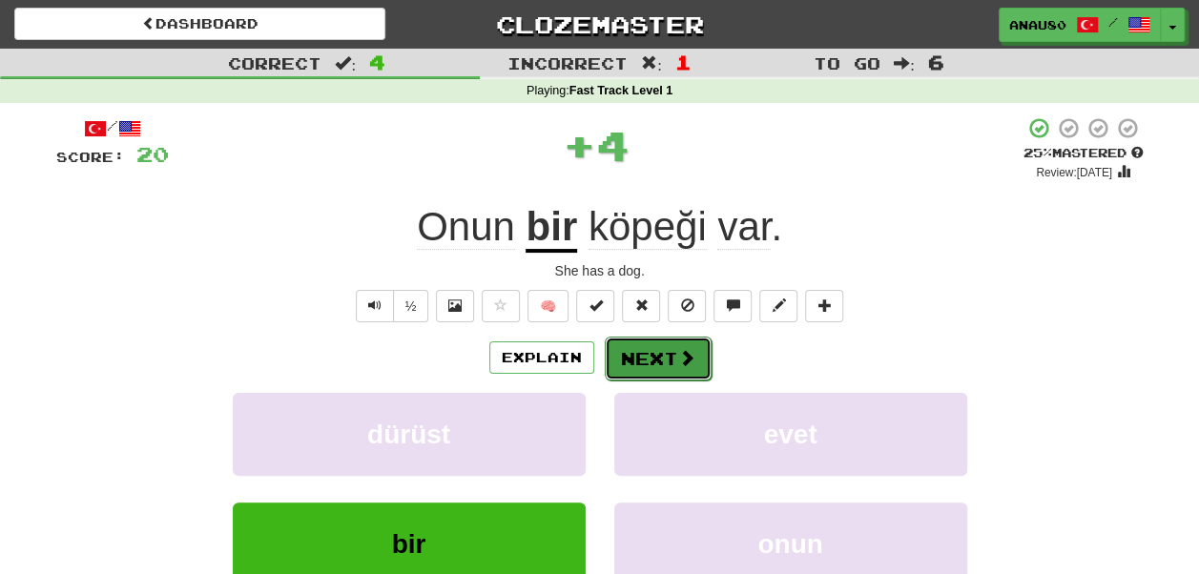
click at [666, 356] on button "Next" at bounding box center [658, 359] width 107 height 44
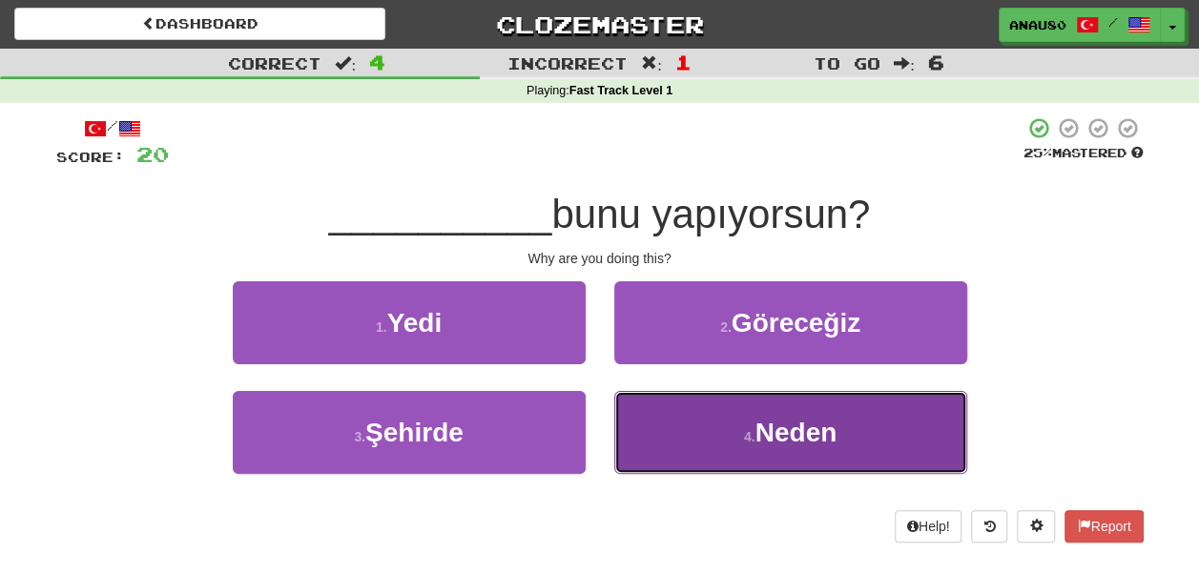
click at [698, 423] on button "4 . Neden" at bounding box center [790, 432] width 353 height 83
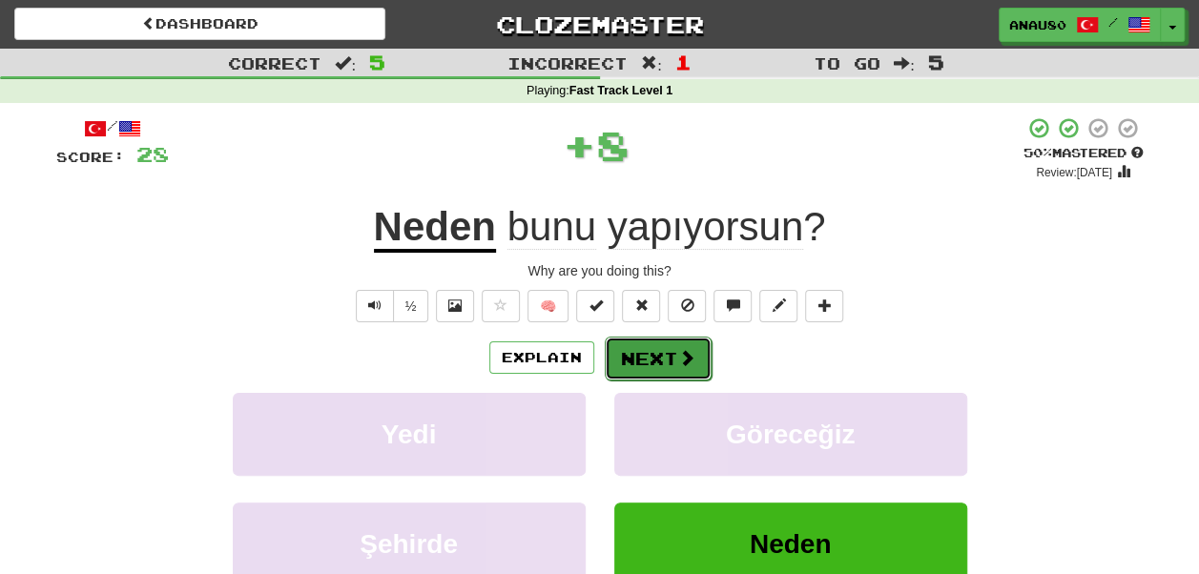
click at [661, 367] on button "Next" at bounding box center [658, 359] width 107 height 44
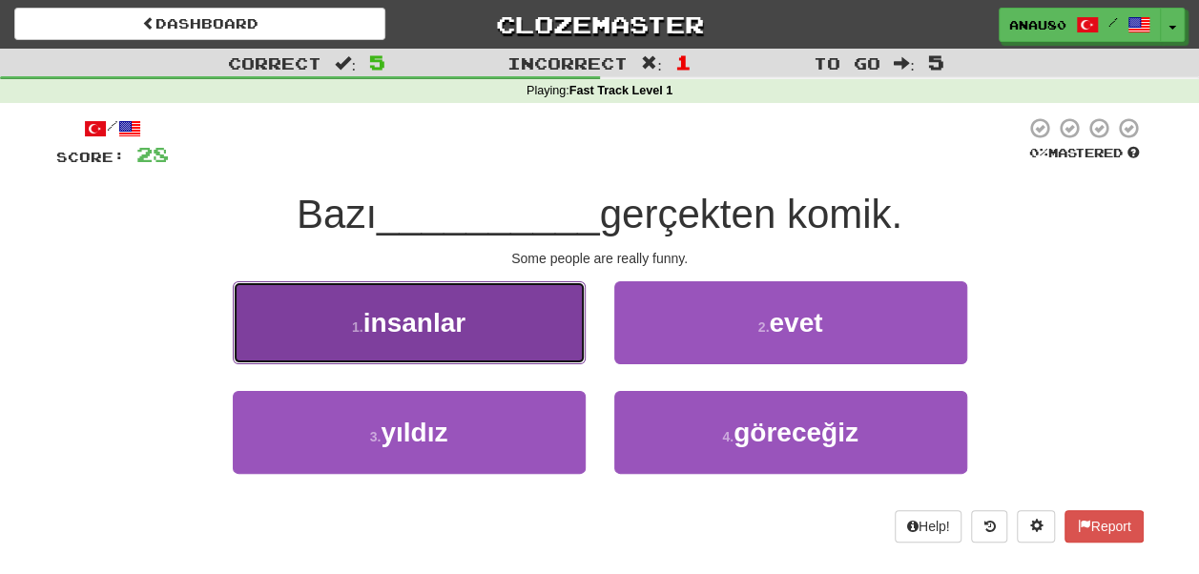
click at [532, 343] on button "1 . insanlar" at bounding box center [409, 322] width 353 height 83
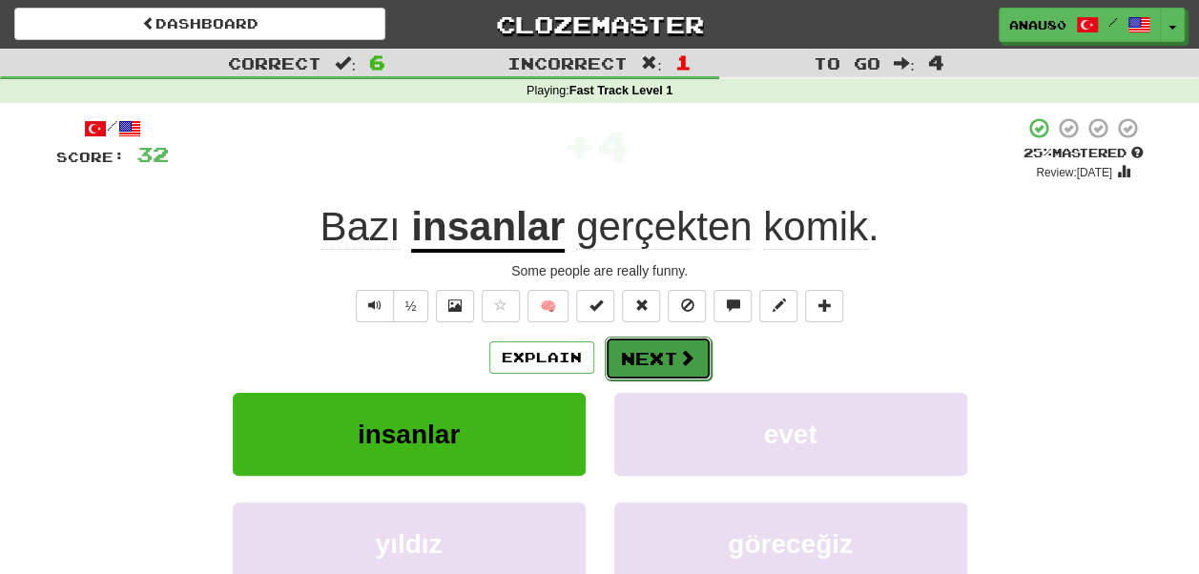
click at [646, 351] on button "Next" at bounding box center [658, 359] width 107 height 44
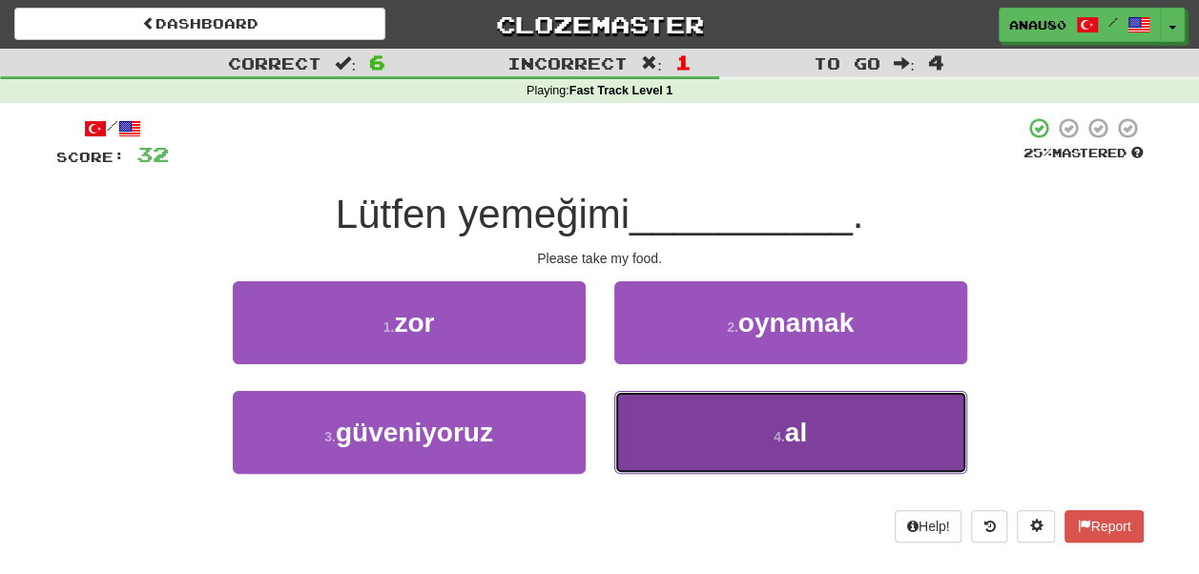
click at [688, 437] on button "4 . al" at bounding box center [790, 432] width 353 height 83
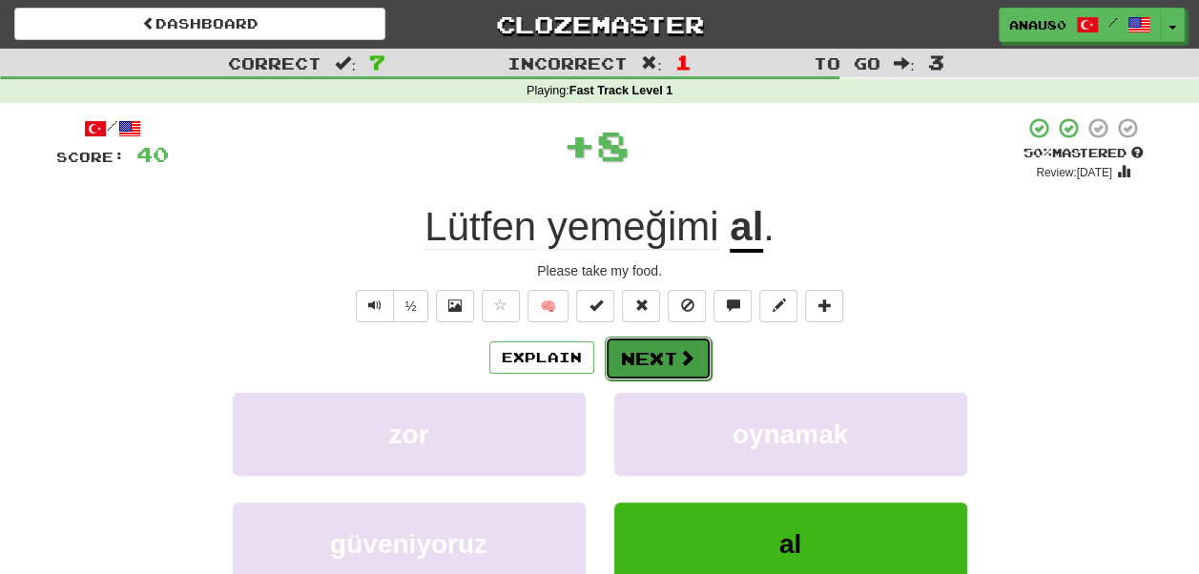
click at [644, 356] on button "Next" at bounding box center [658, 359] width 107 height 44
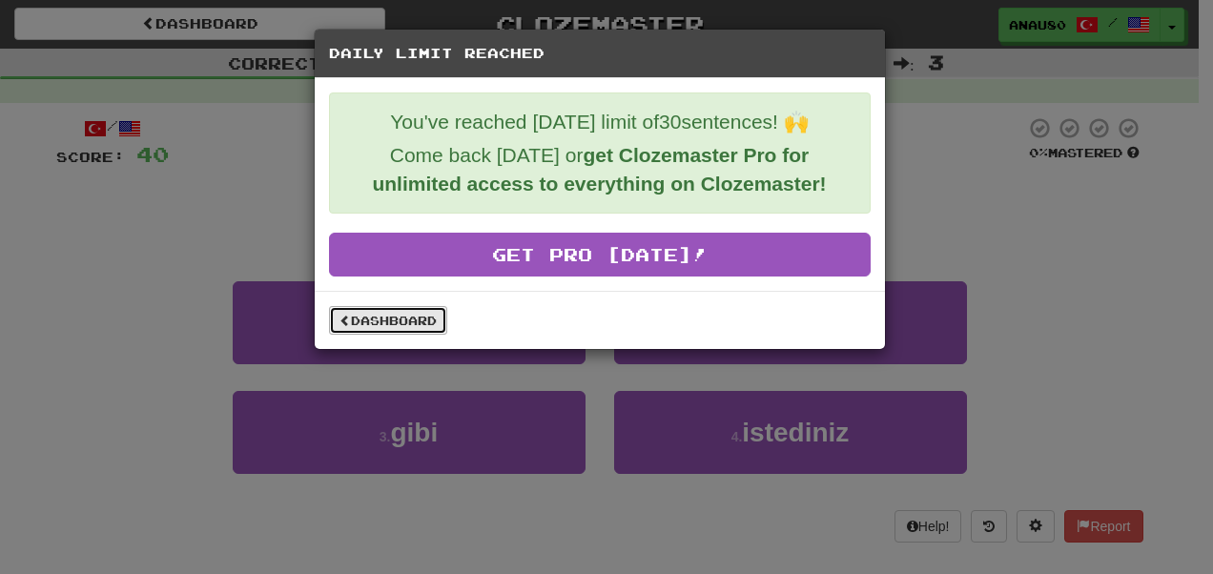
click at [393, 313] on link "Dashboard" at bounding box center [388, 320] width 118 height 29
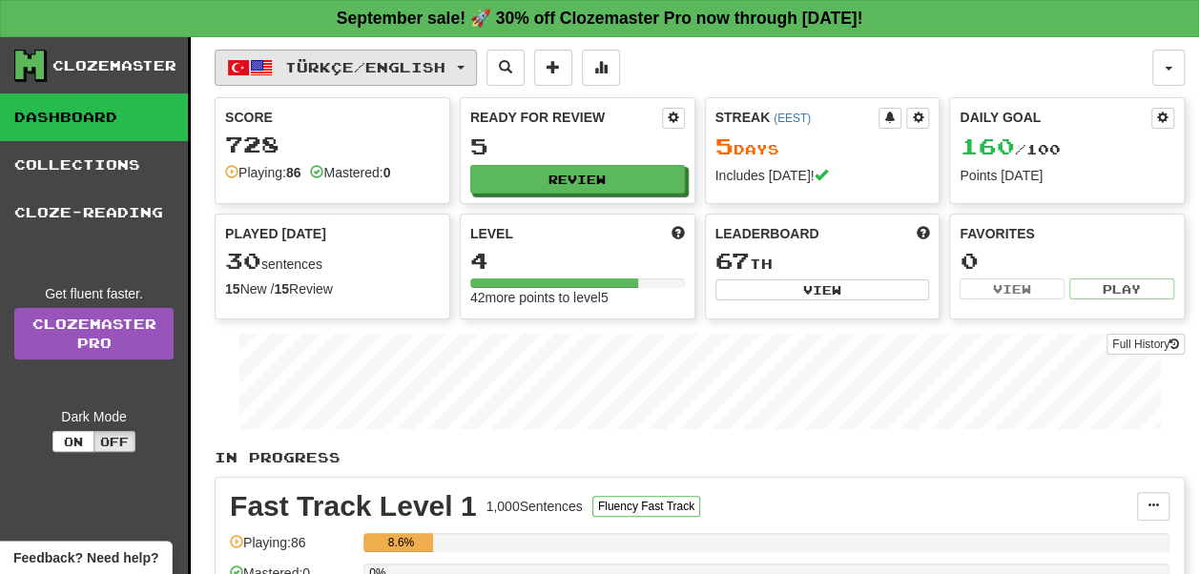
click at [471, 72] on button "Türkçe / English" at bounding box center [346, 68] width 262 height 36
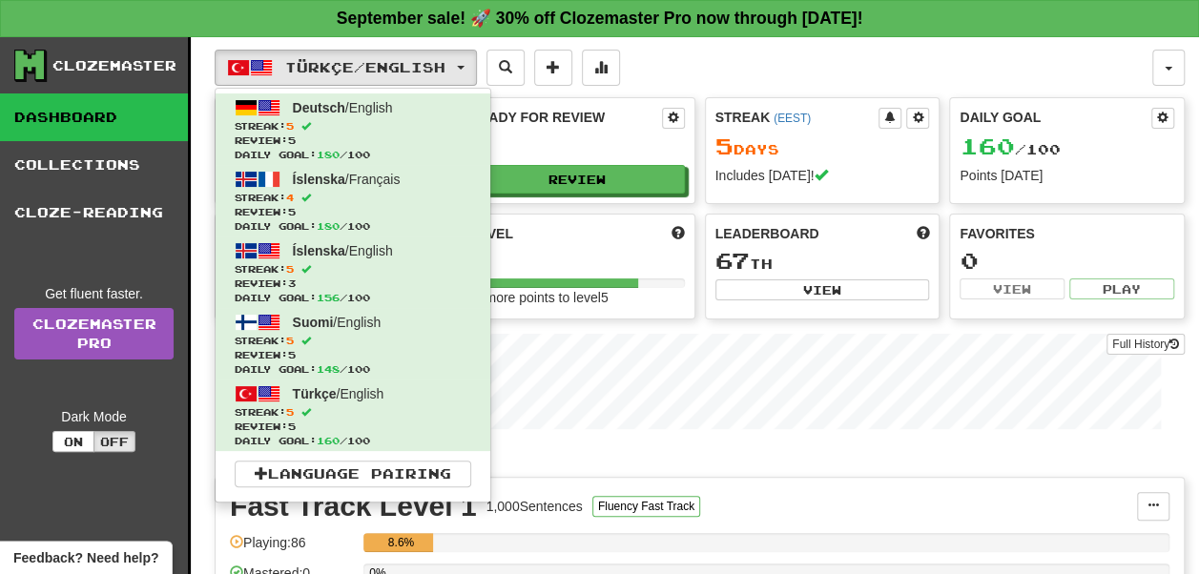
click at [702, 83] on div "Türkçe / English Deutsch / English Streak: 5 Review: 5 Daily Goal: 180 / 100 Ís…" at bounding box center [683, 68] width 937 height 36
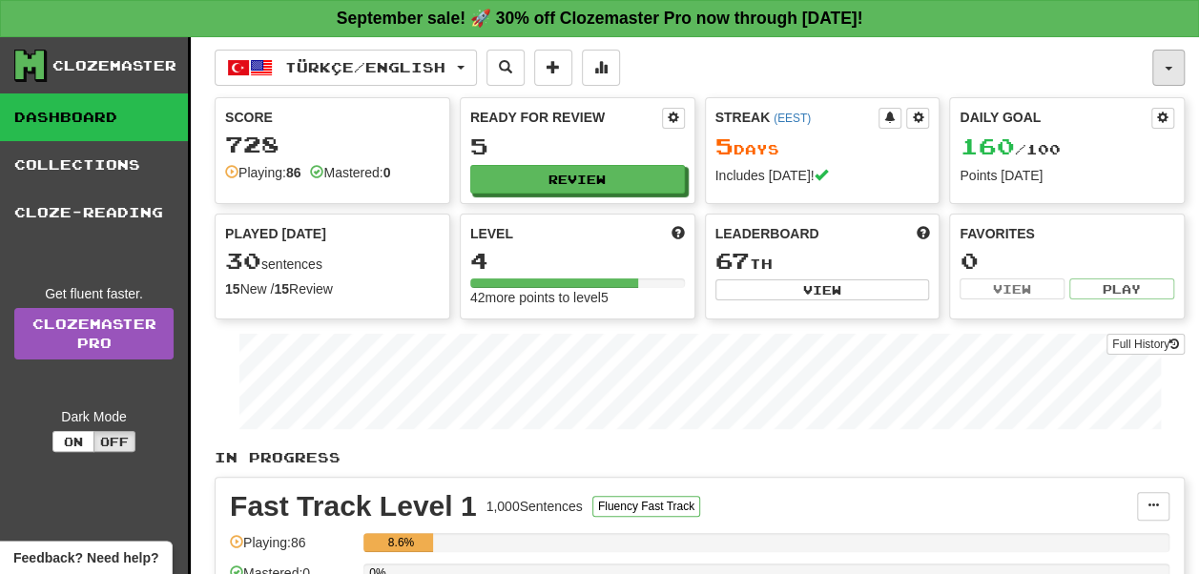
click at [1161, 70] on button "button" at bounding box center [1168, 68] width 32 height 36
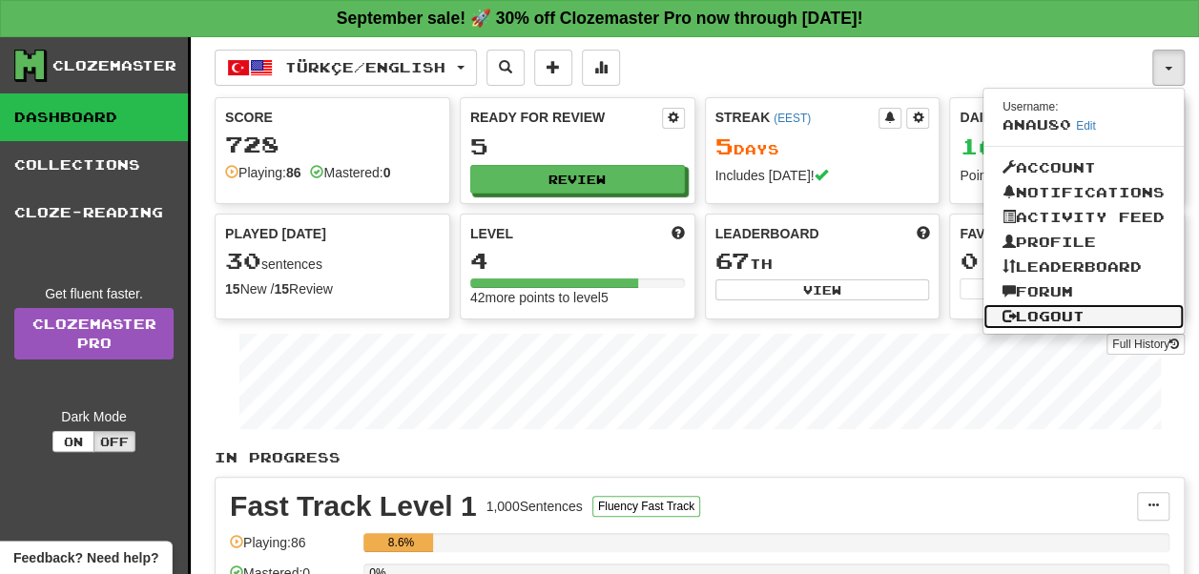
click at [1058, 306] on link "Logout" at bounding box center [1083, 316] width 200 height 25
